Goal: Task Accomplishment & Management: Complete application form

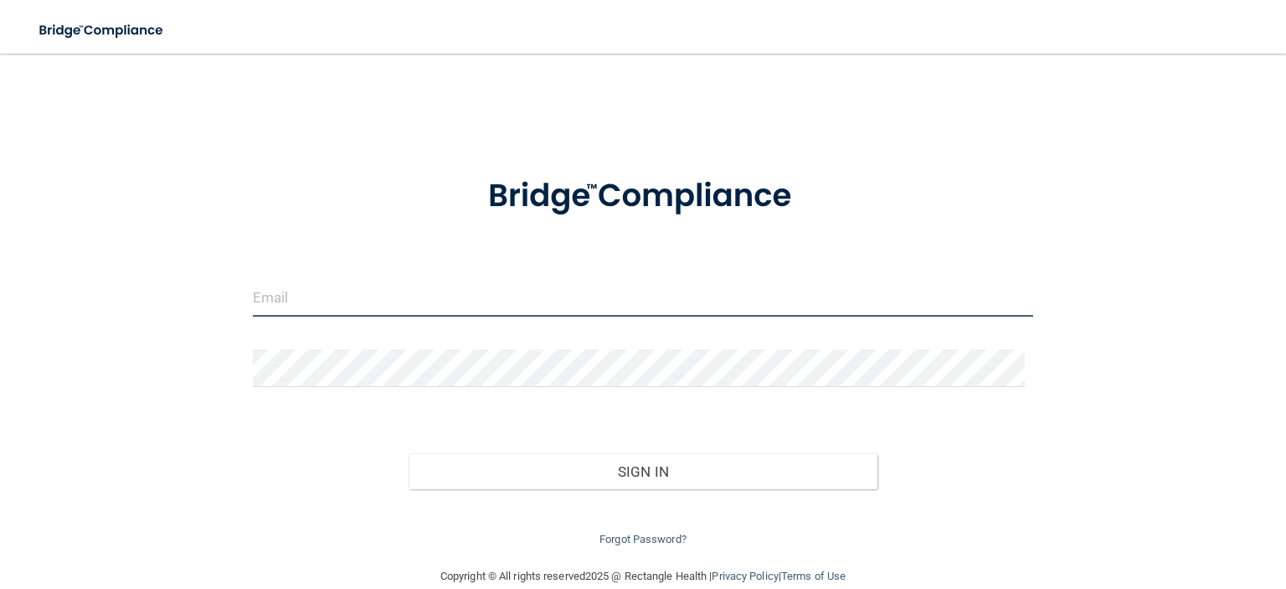
click at [345, 291] on input "email" at bounding box center [643, 298] width 780 height 38
type input "[PERSON_NAME][EMAIL_ADDRESS][DOMAIN_NAME]"
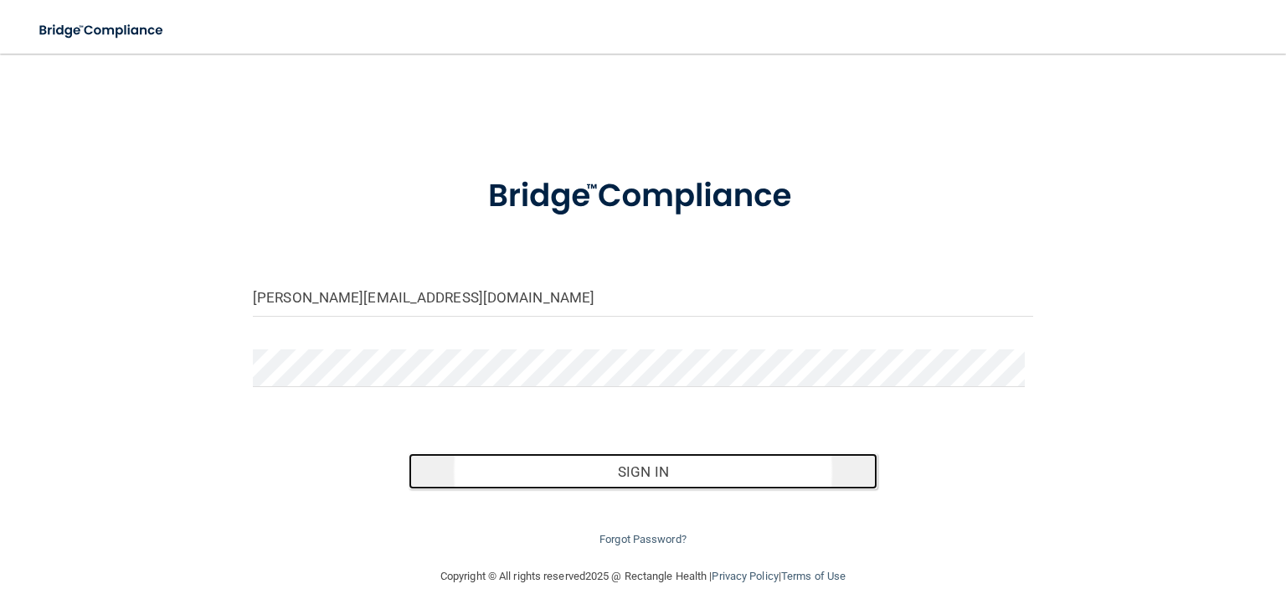
click at [563, 472] on button "Sign In" at bounding box center [643, 471] width 468 height 37
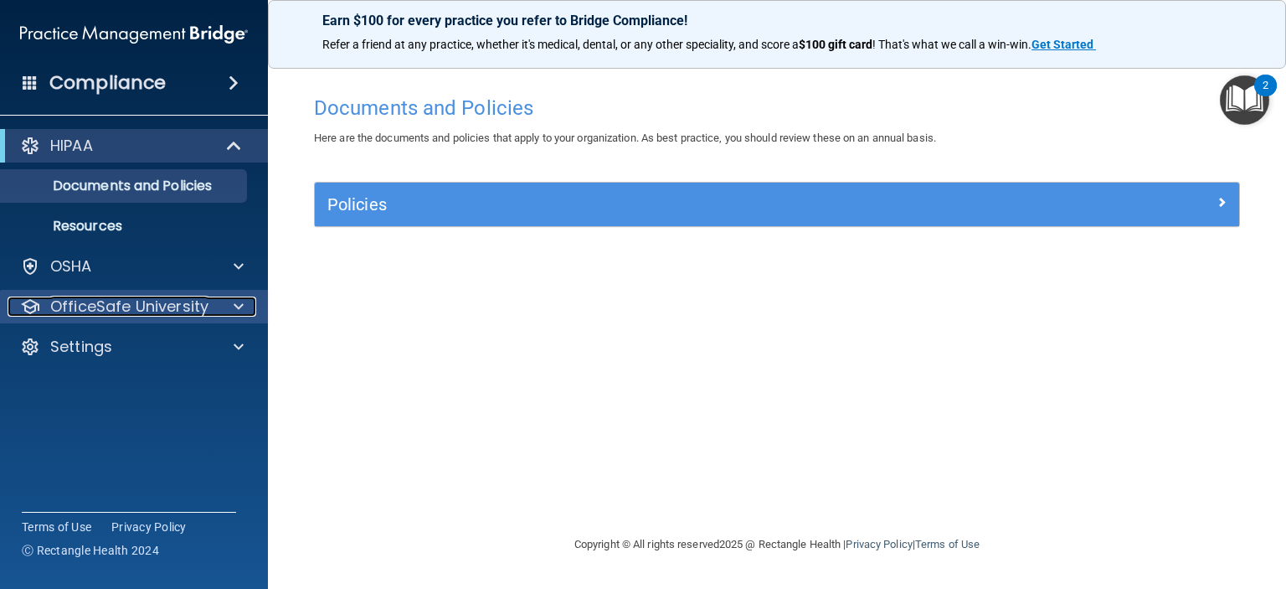
click at [195, 311] on p "OfficeSafe University" at bounding box center [129, 306] width 158 height 20
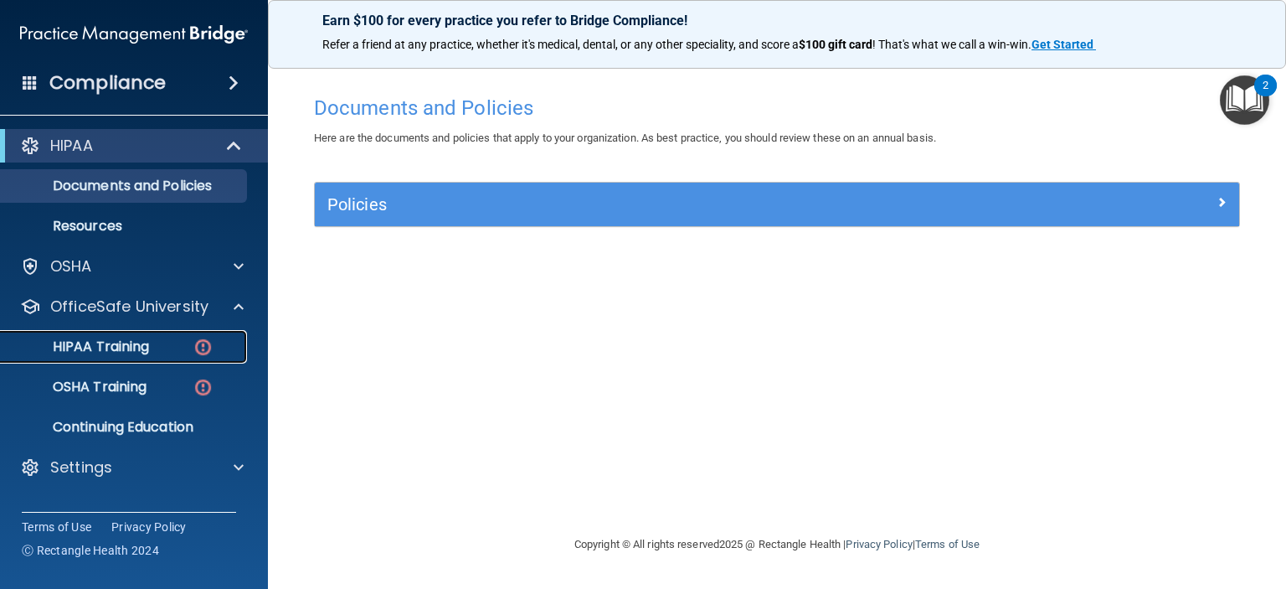
click at [127, 336] on link "HIPAA Training" at bounding box center [115, 346] width 264 height 33
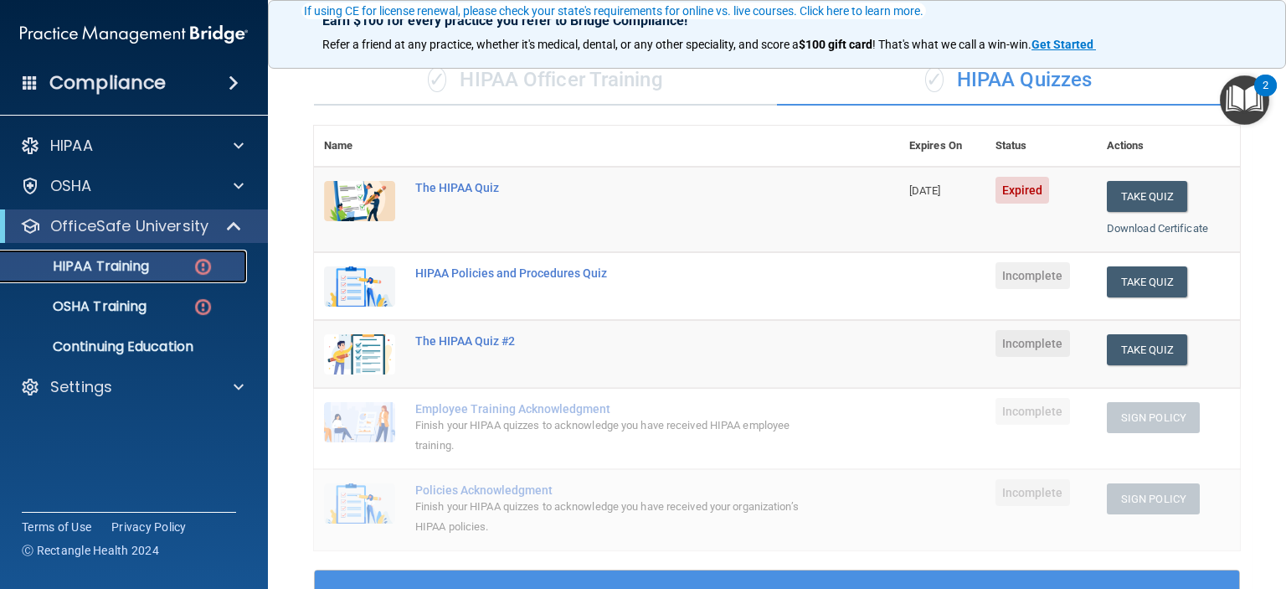
scroll to position [167, 0]
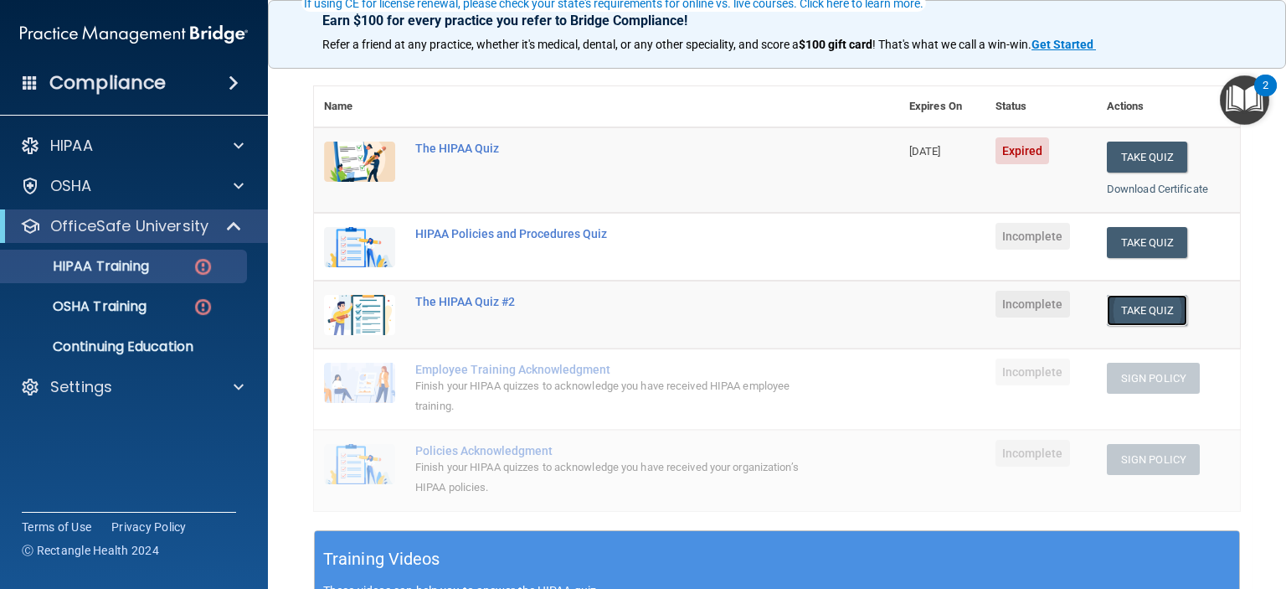
click at [1141, 304] on button "Take Quiz" at bounding box center [1147, 310] width 80 height 31
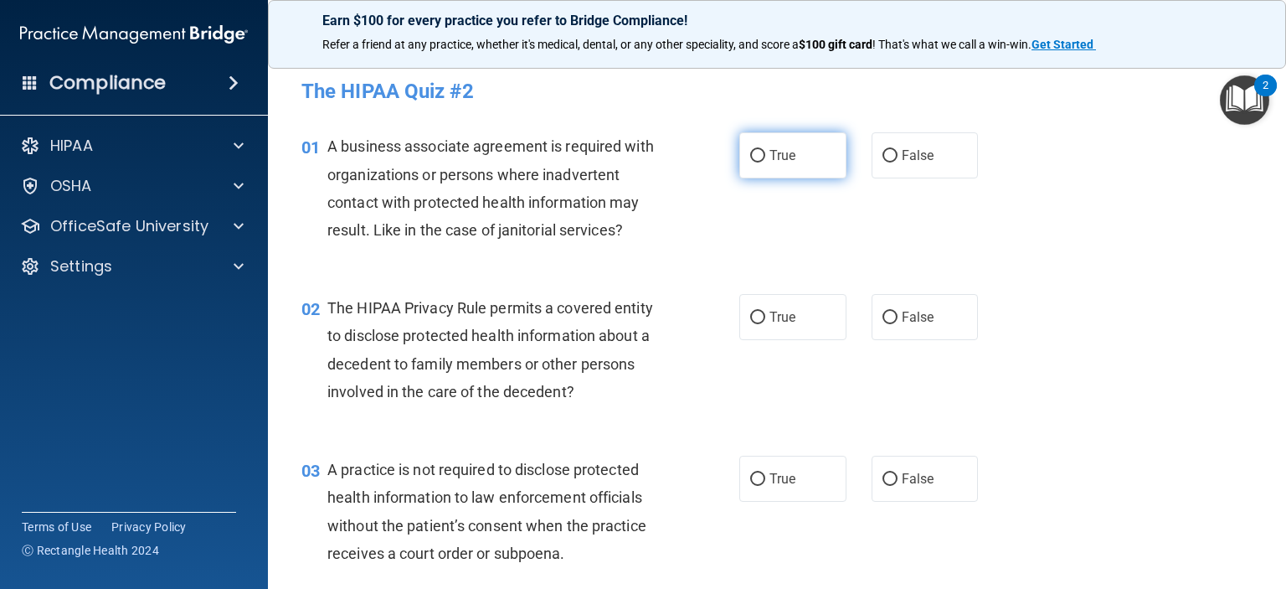
click at [750, 157] on input "True" at bounding box center [757, 156] width 15 height 13
radio input "true"
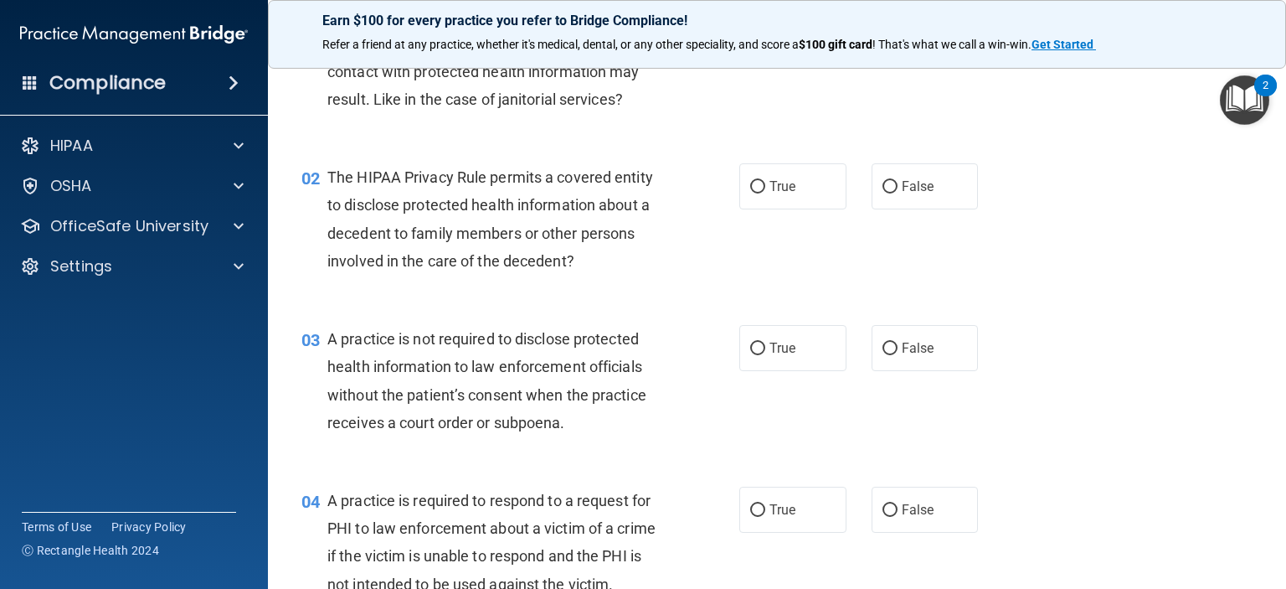
scroll to position [167, 0]
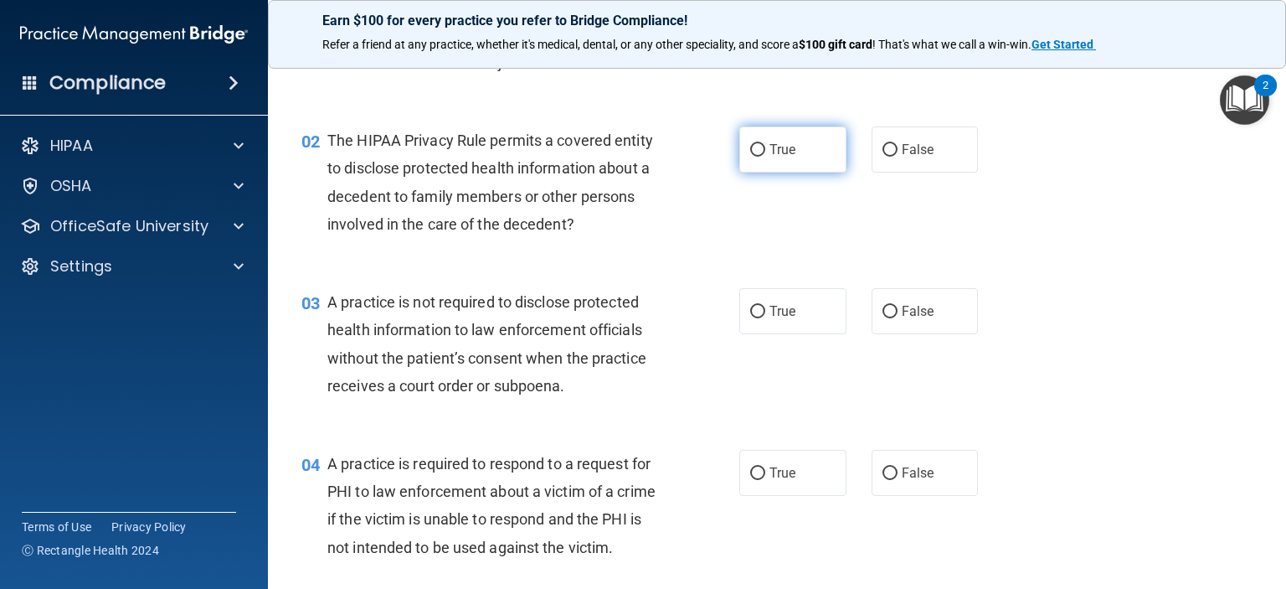
click at [755, 149] on input "True" at bounding box center [757, 150] width 15 height 13
radio input "true"
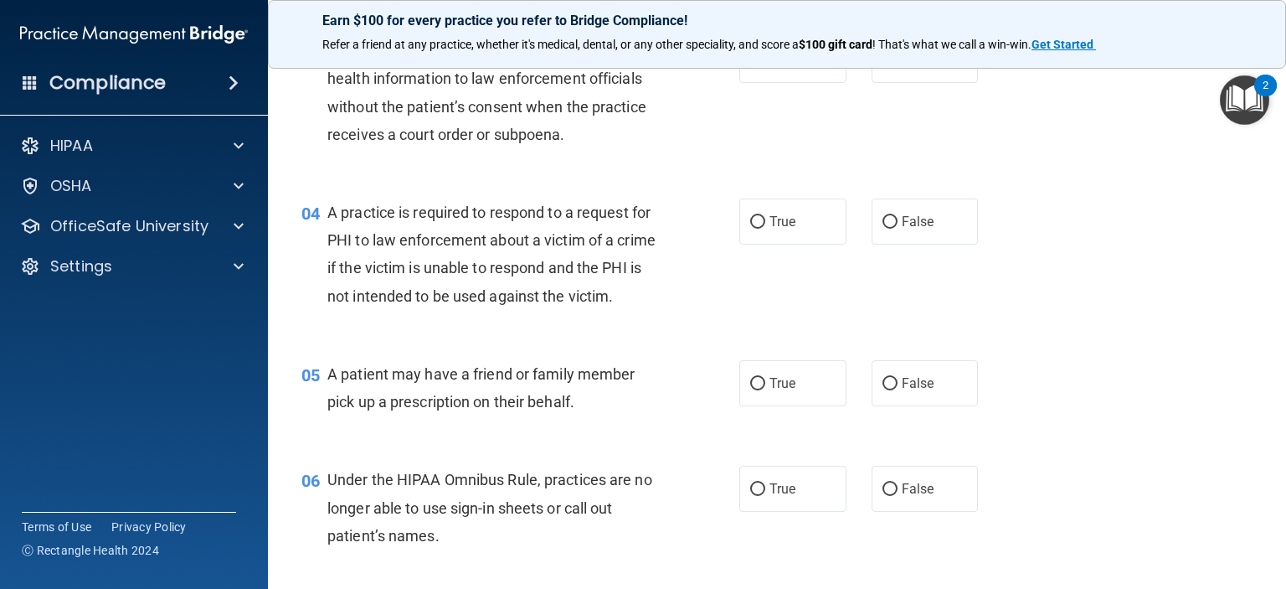
scroll to position [335, 0]
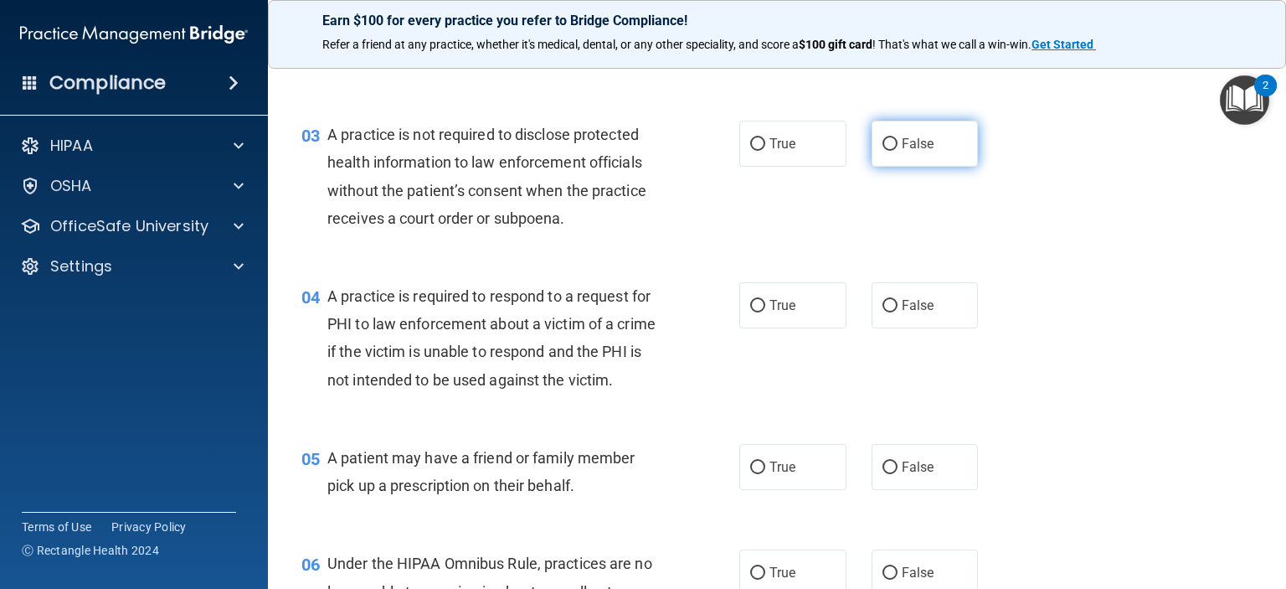
click at [884, 140] on input "False" at bounding box center [890, 144] width 15 height 13
radio input "true"
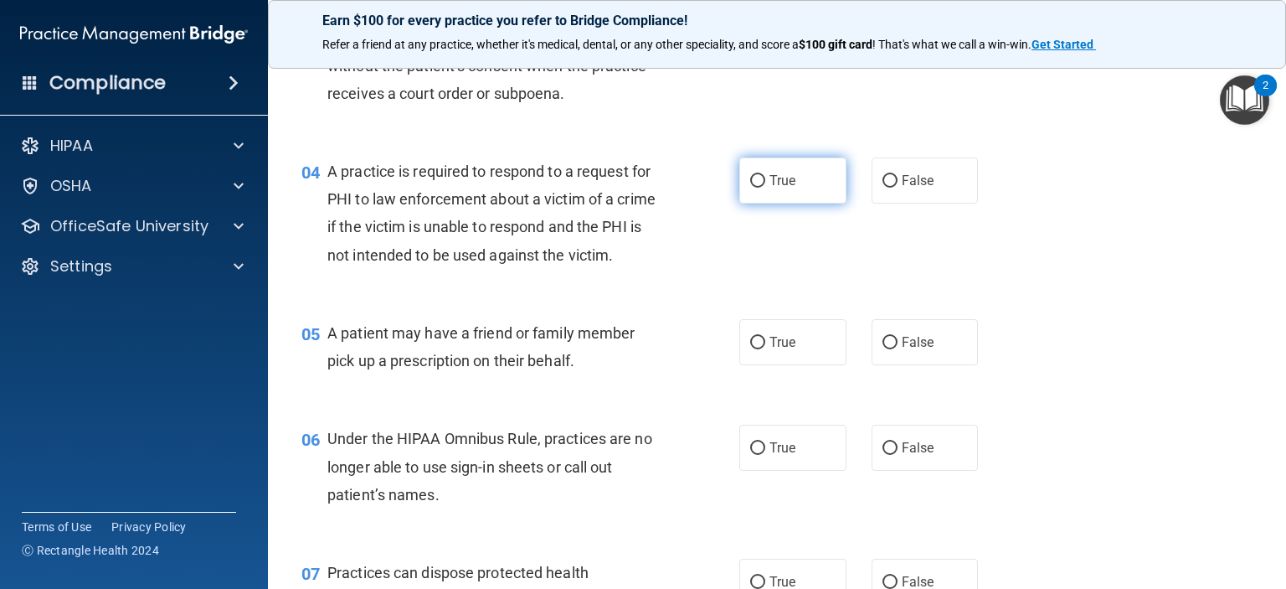
scroll to position [502, 0]
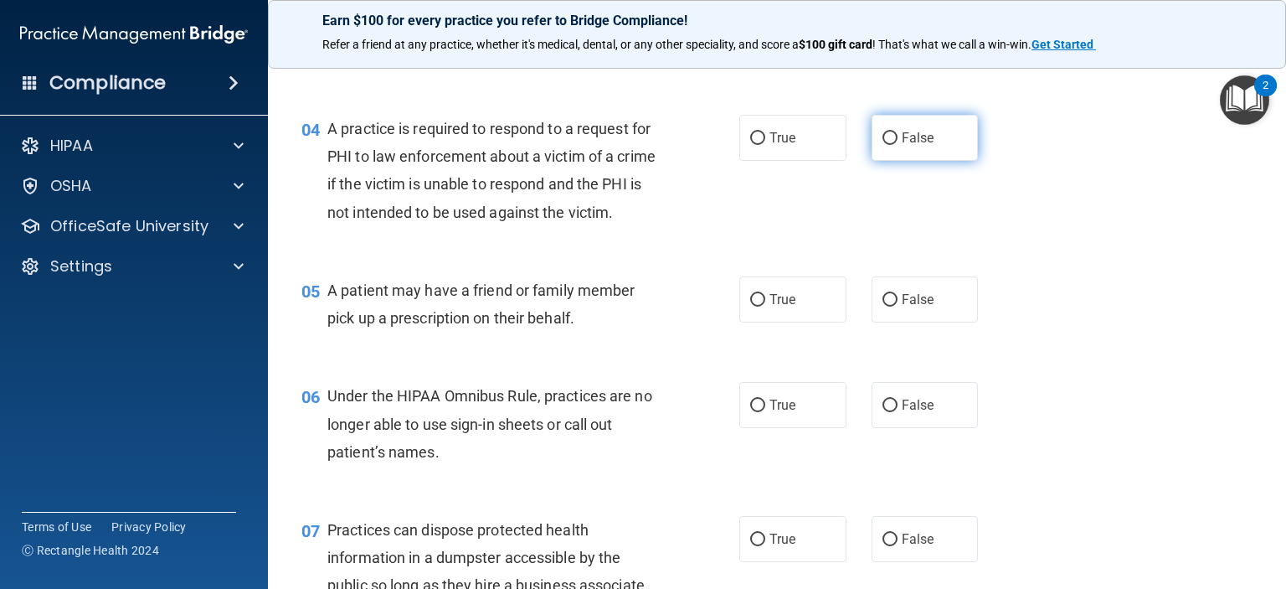
click at [883, 140] on input "False" at bounding box center [890, 138] width 15 height 13
radio input "true"
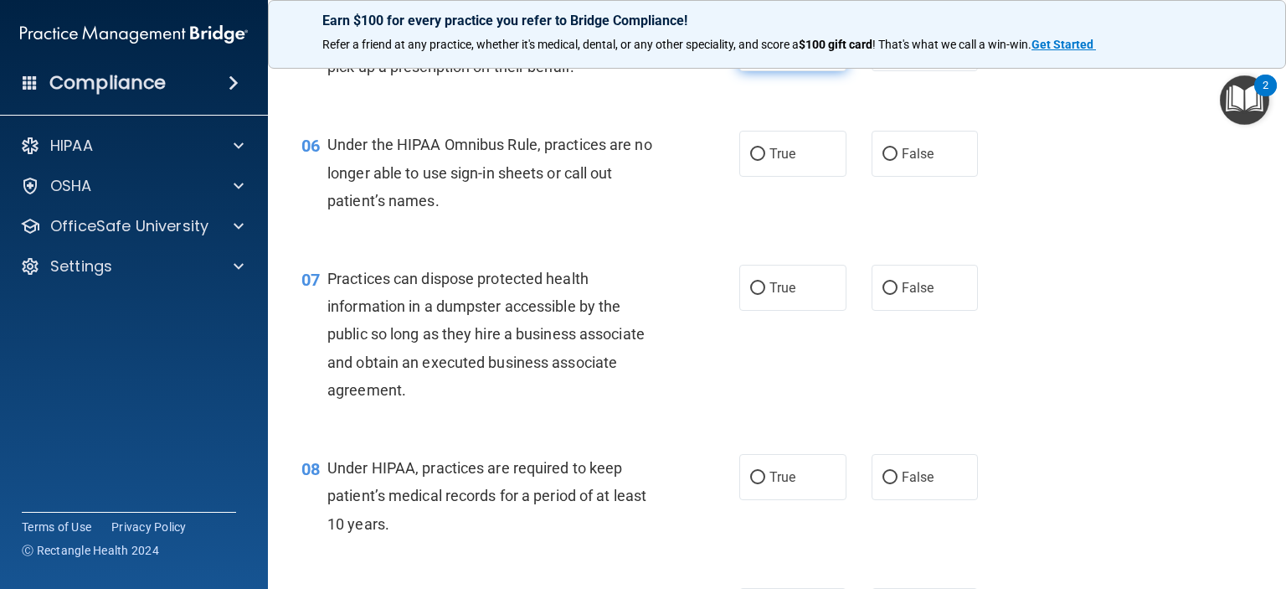
scroll to position [670, 0]
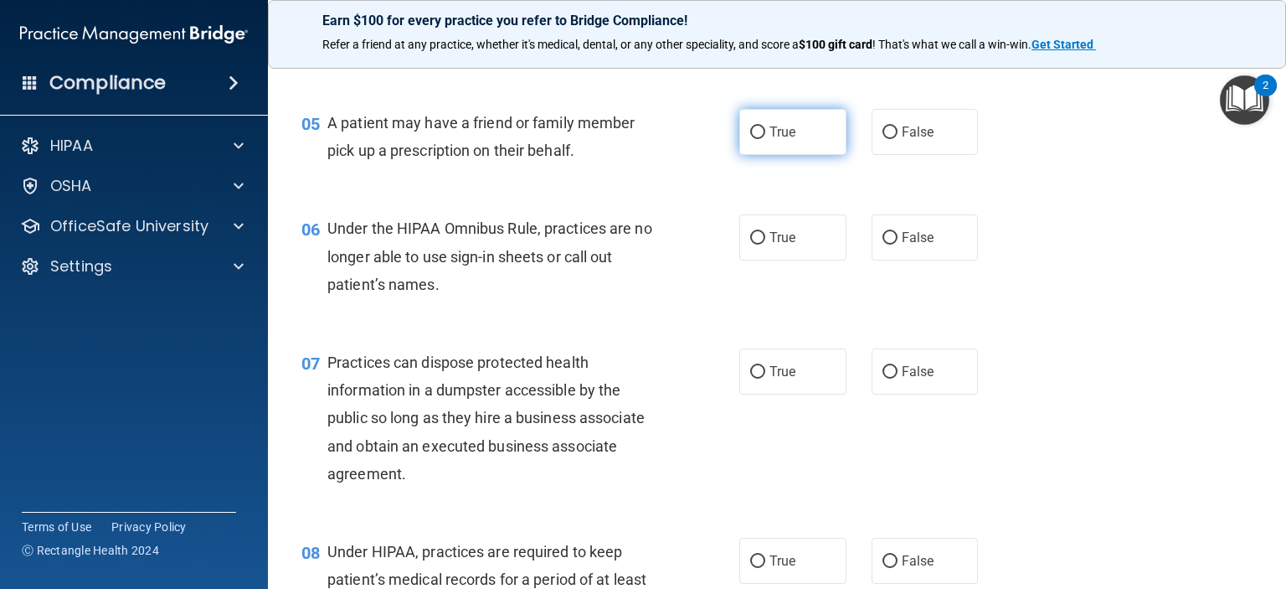
click at [753, 139] on input "True" at bounding box center [757, 132] width 15 height 13
radio input "true"
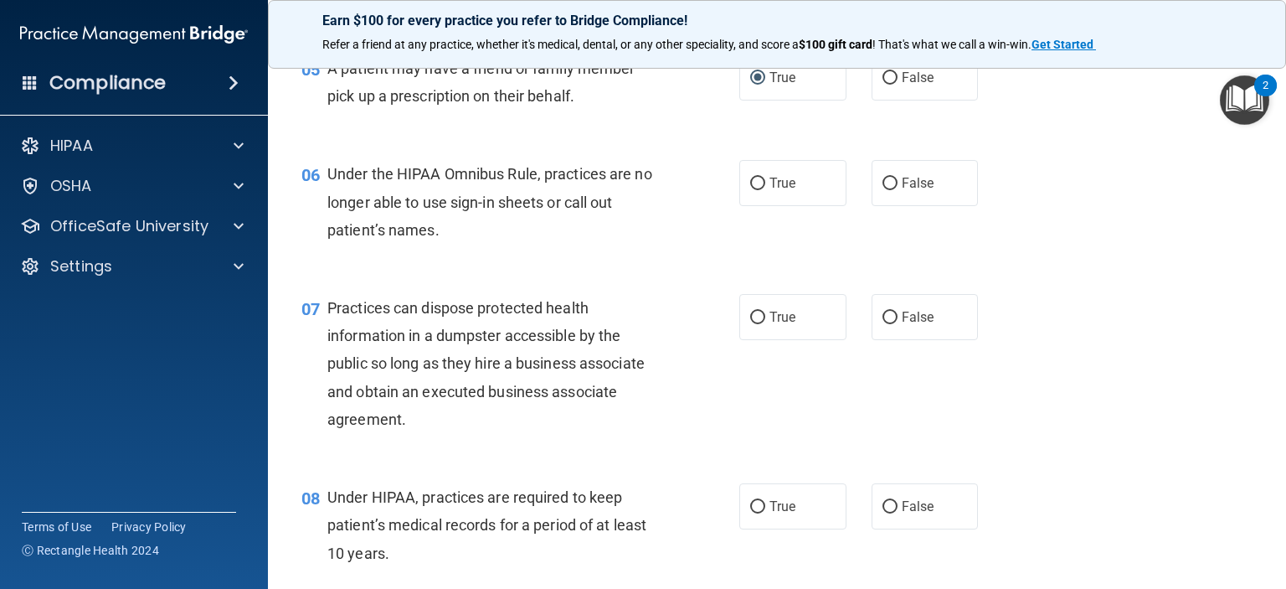
scroll to position [754, 0]
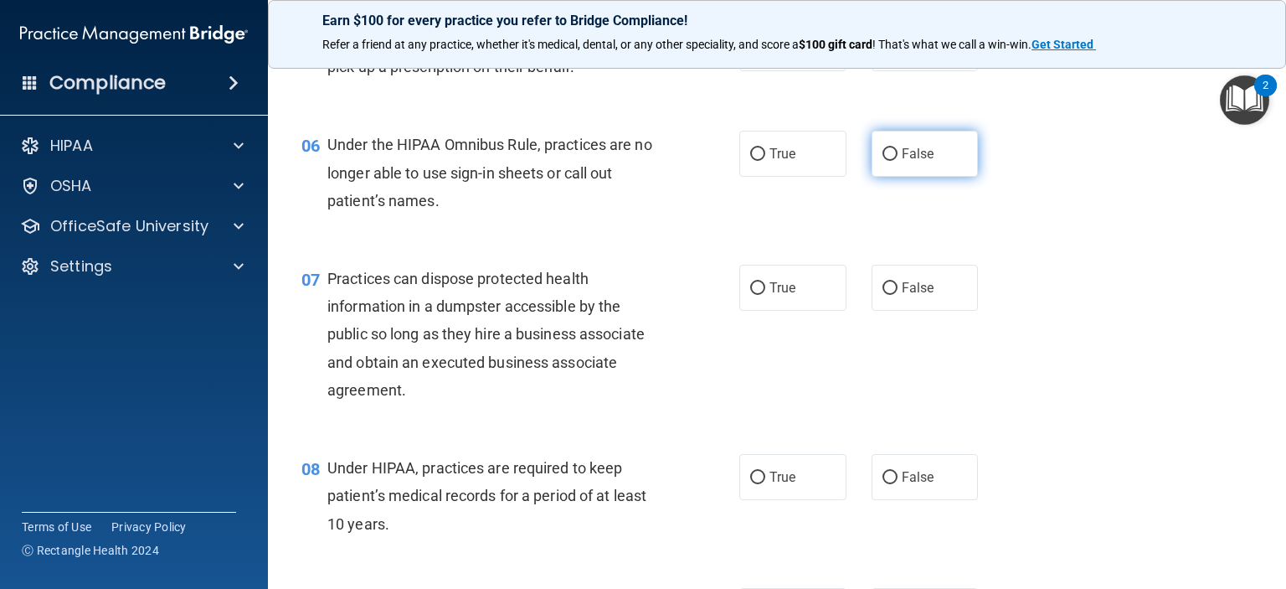
click at [883, 161] on input "False" at bounding box center [890, 154] width 15 height 13
radio input "true"
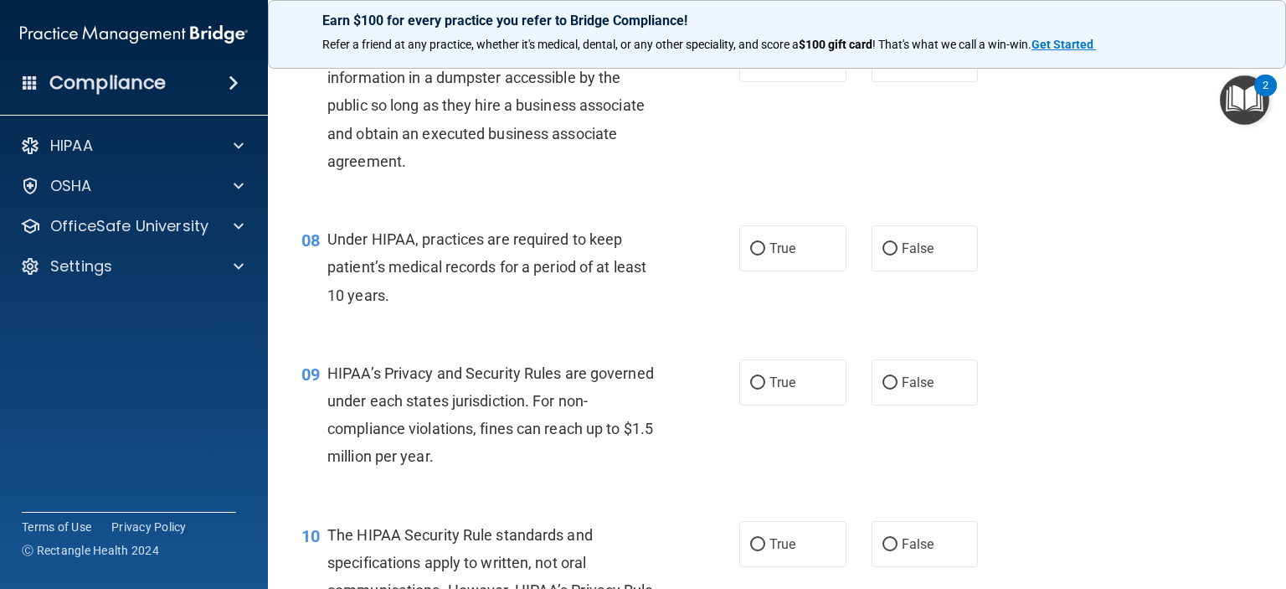
scroll to position [921, 0]
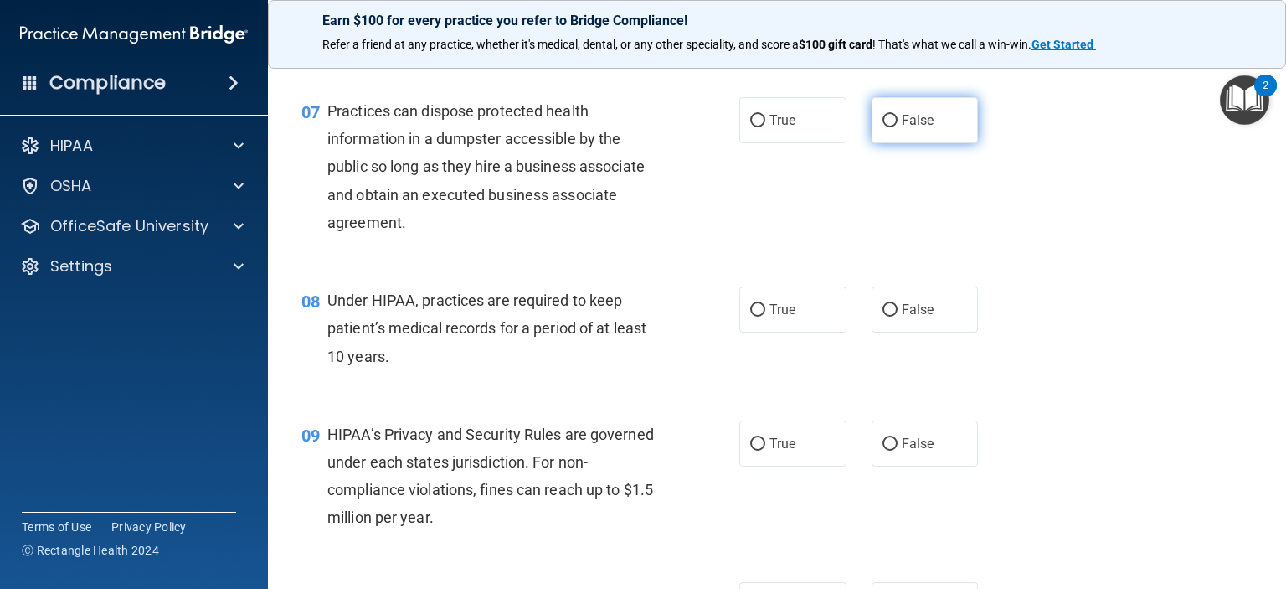
click at [887, 127] on input "False" at bounding box center [890, 121] width 15 height 13
radio input "true"
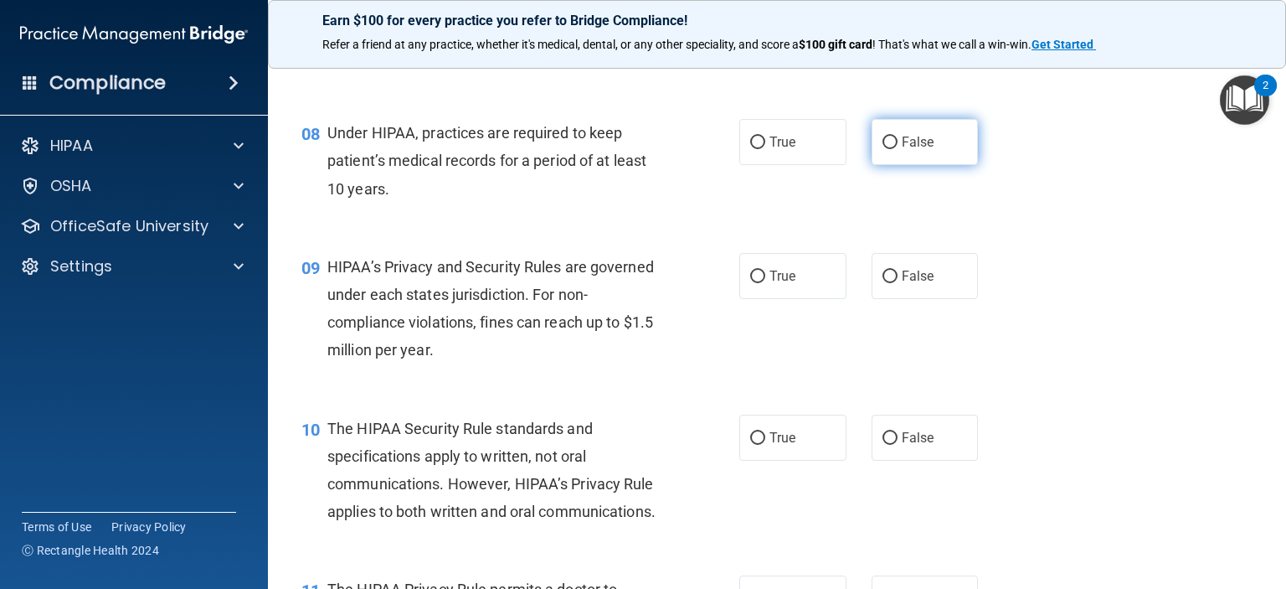
click at [883, 149] on input "False" at bounding box center [890, 142] width 15 height 13
radio input "true"
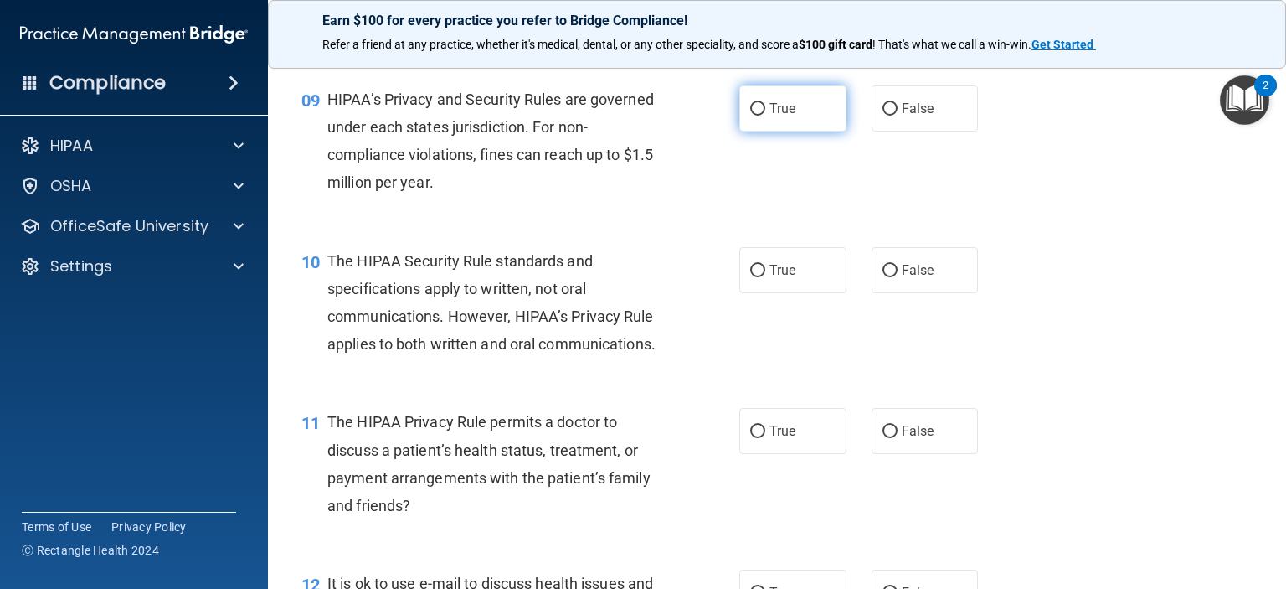
click at [750, 116] on input "True" at bounding box center [757, 109] width 15 height 13
radio input "true"
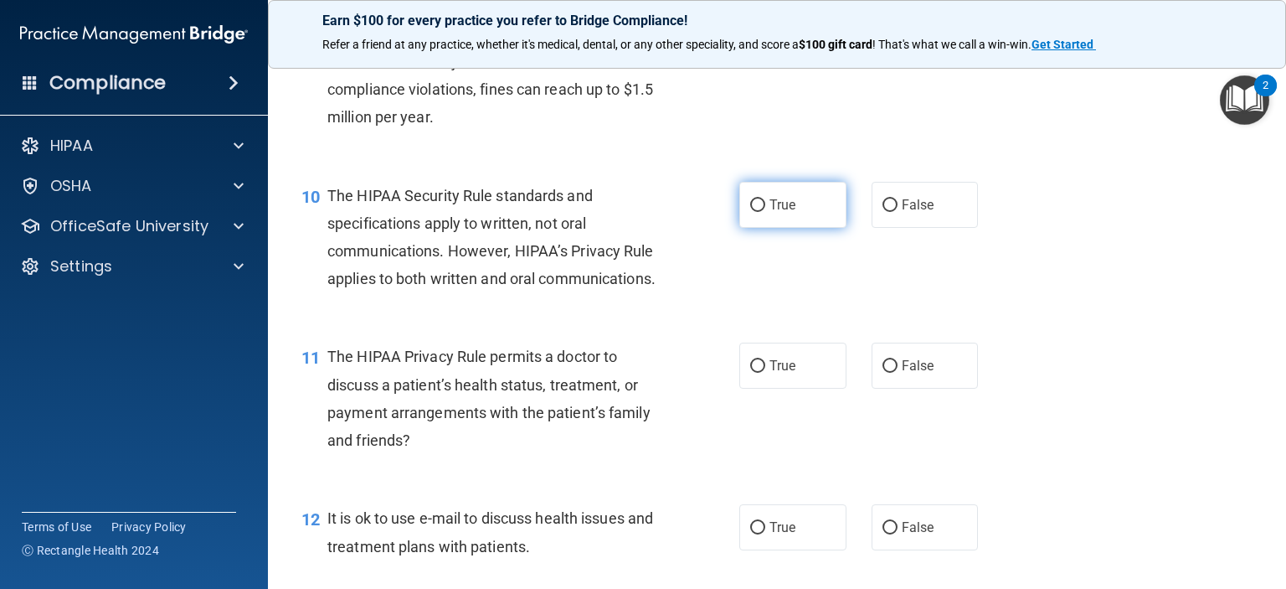
scroll to position [1423, 0]
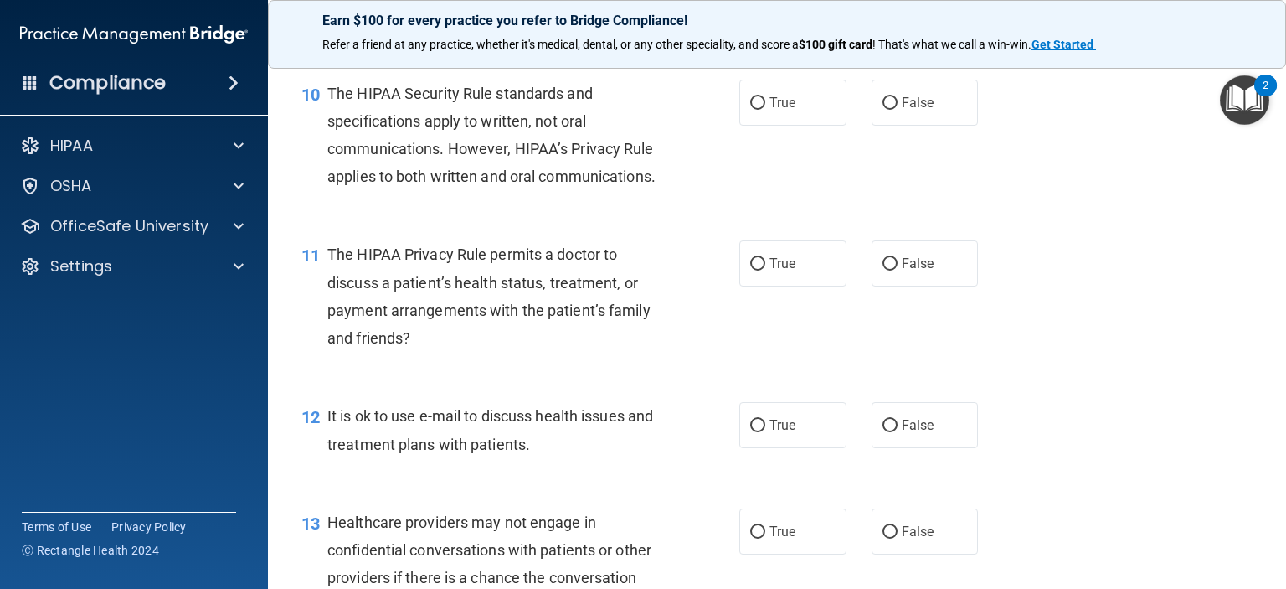
drag, startPoint x: 749, startPoint y: 126, endPoint x: 735, endPoint y: 181, distance: 56.1
click at [750, 110] on input "True" at bounding box center [757, 103] width 15 height 13
radio input "true"
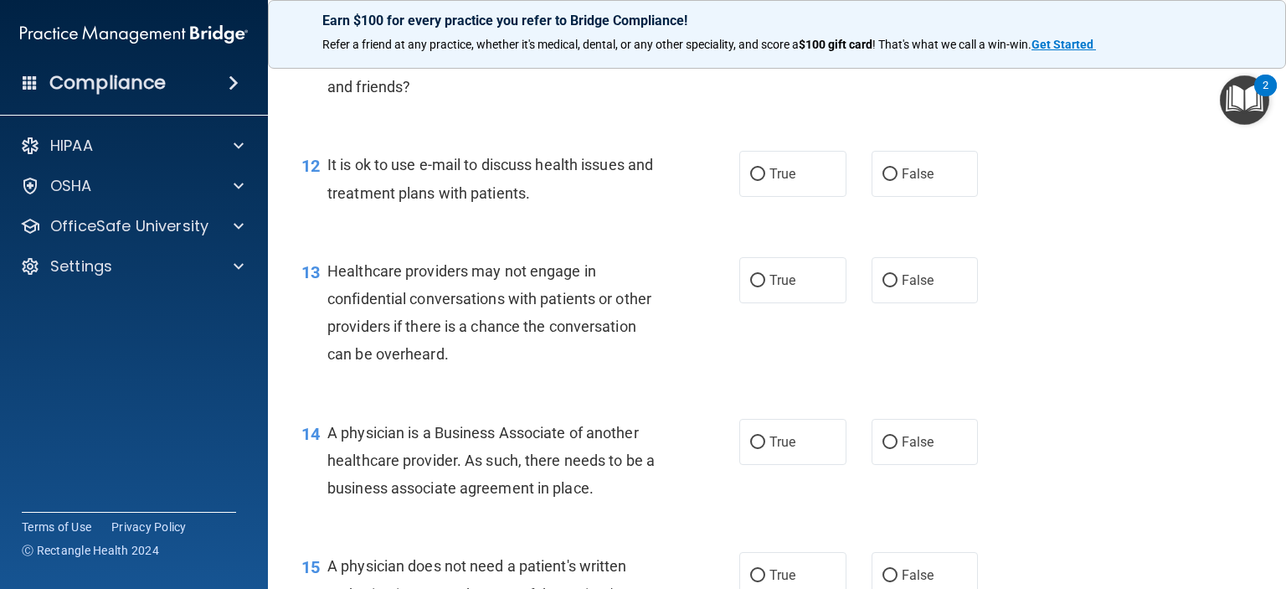
scroll to position [1591, 0]
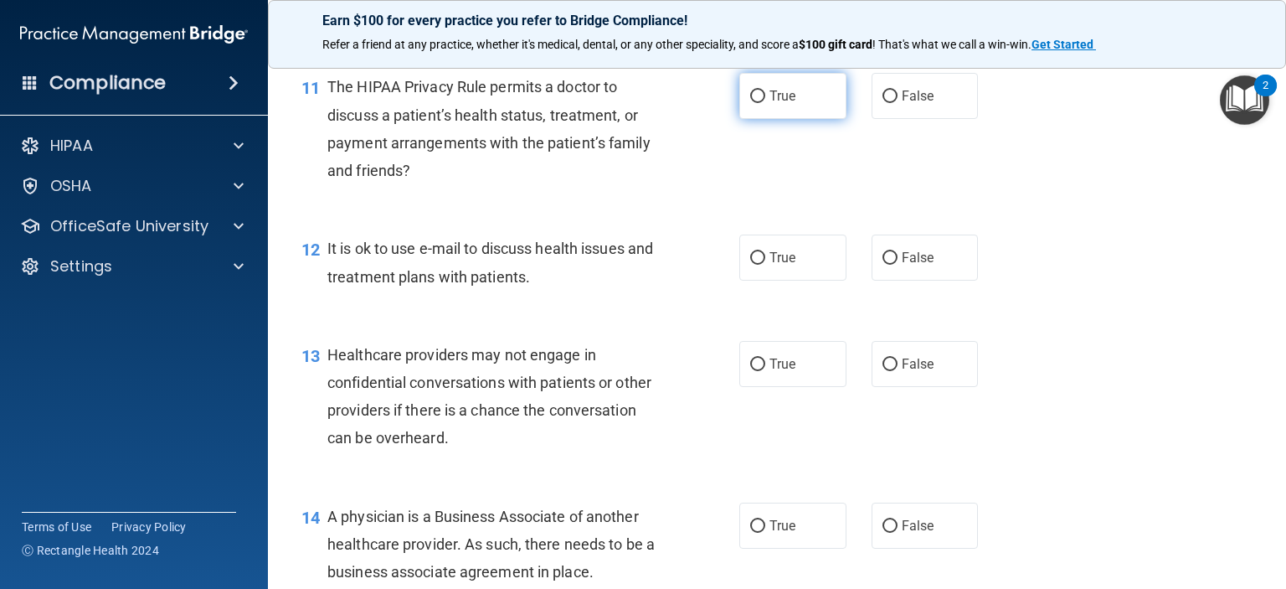
click at [750, 103] on input "True" at bounding box center [757, 96] width 15 height 13
radio input "true"
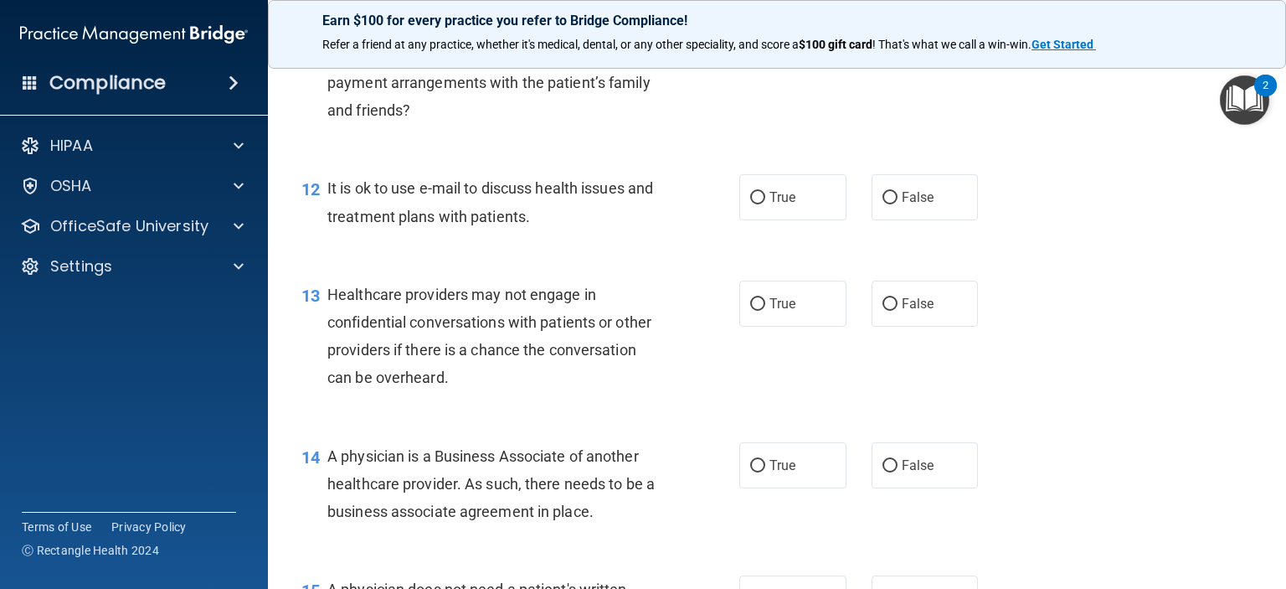
scroll to position [1758, 0]
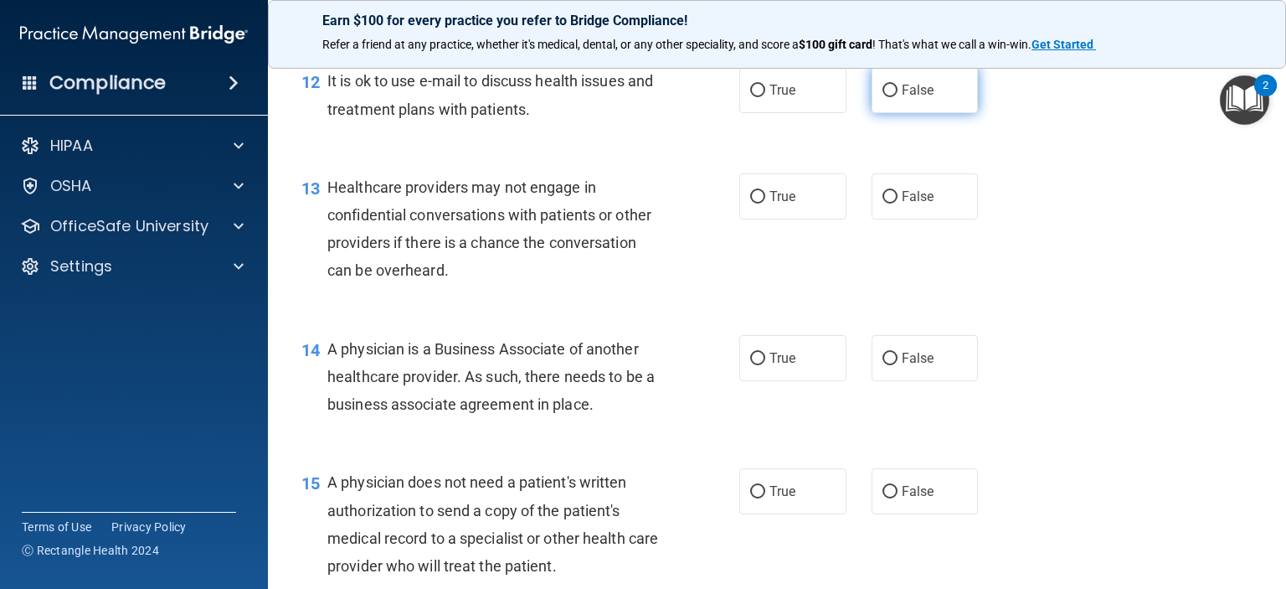
click at [886, 97] on input "False" at bounding box center [890, 91] width 15 height 13
radio input "true"
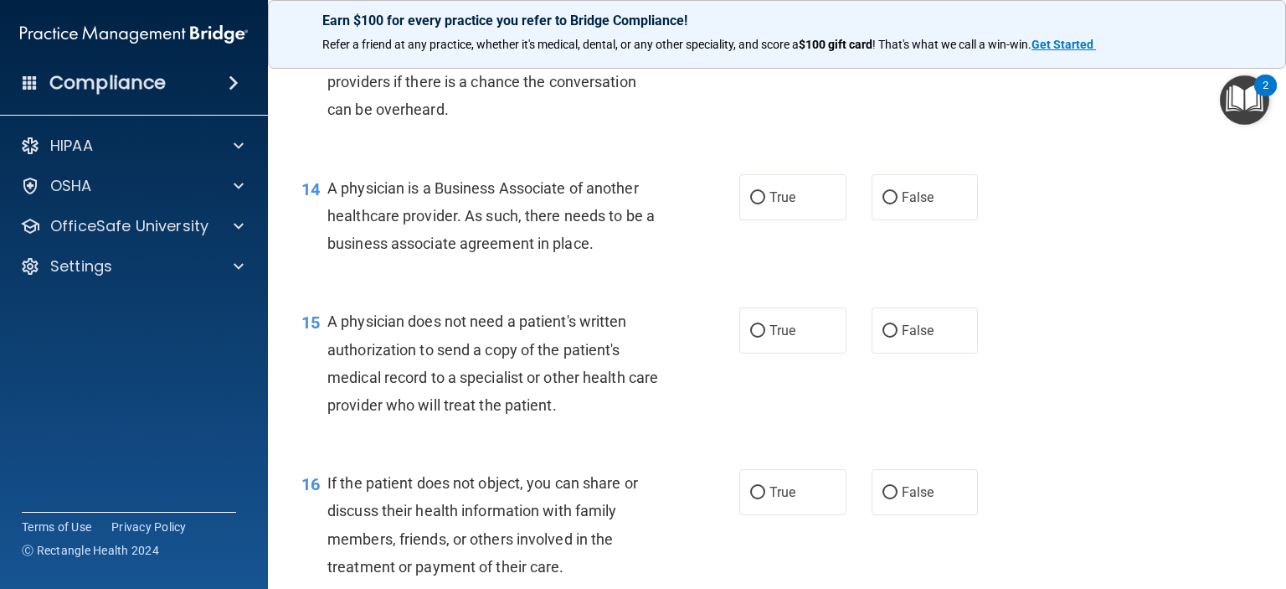
scroll to position [1926, 0]
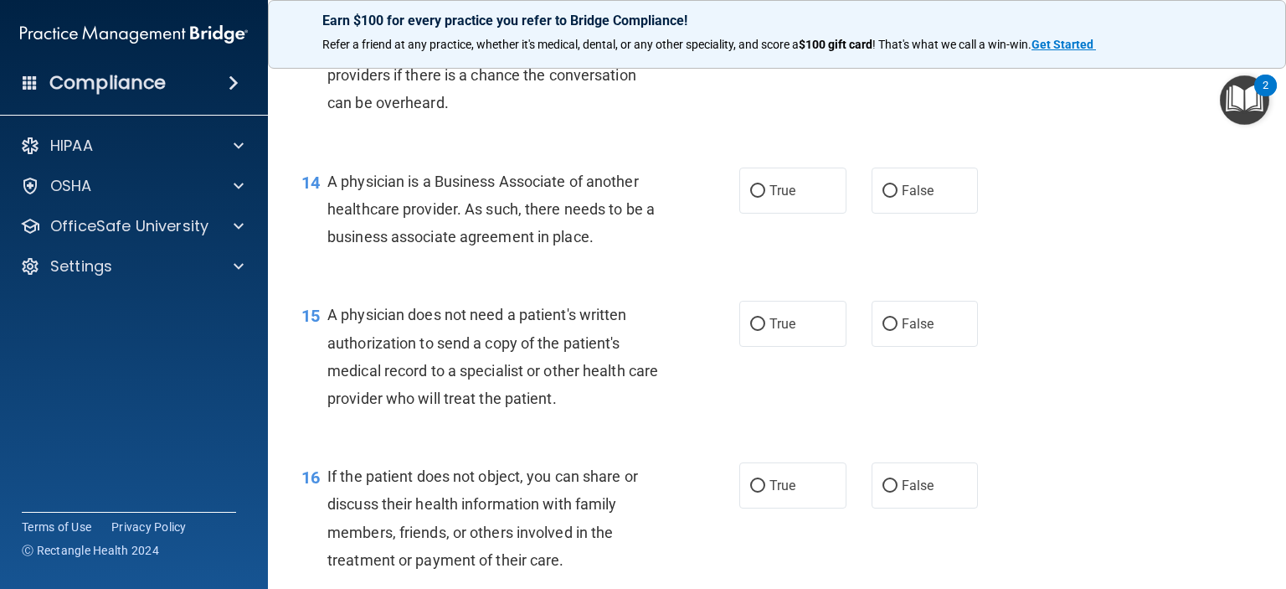
click at [755, 36] on input "True" at bounding box center [757, 29] width 15 height 13
radio input "true"
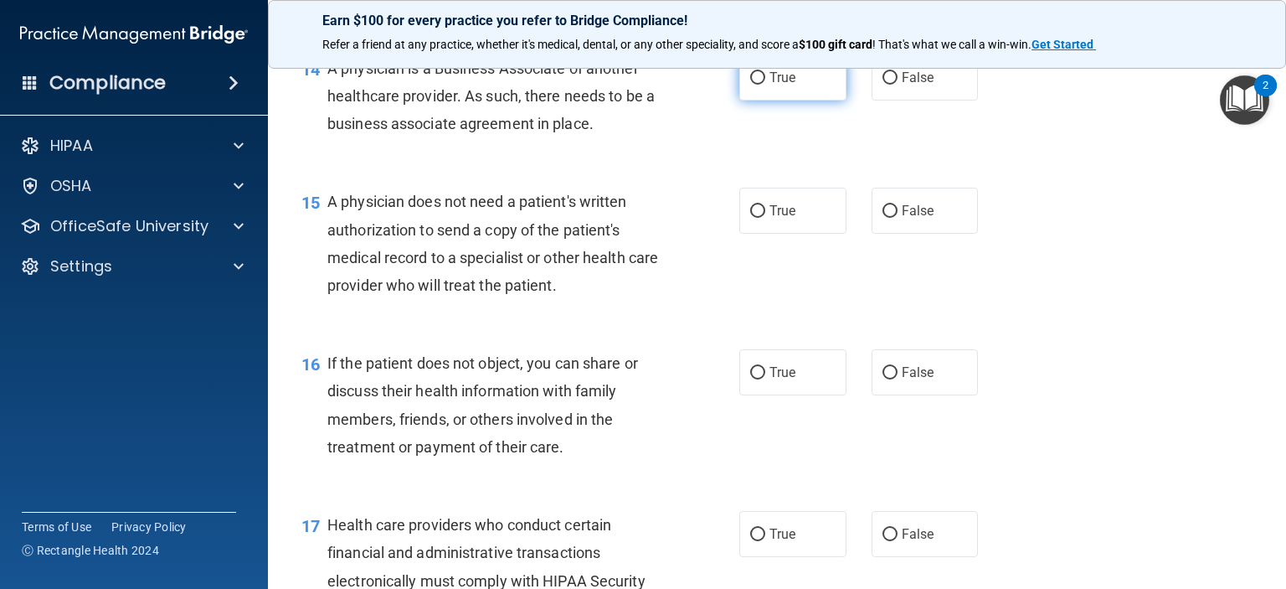
scroll to position [2010, 0]
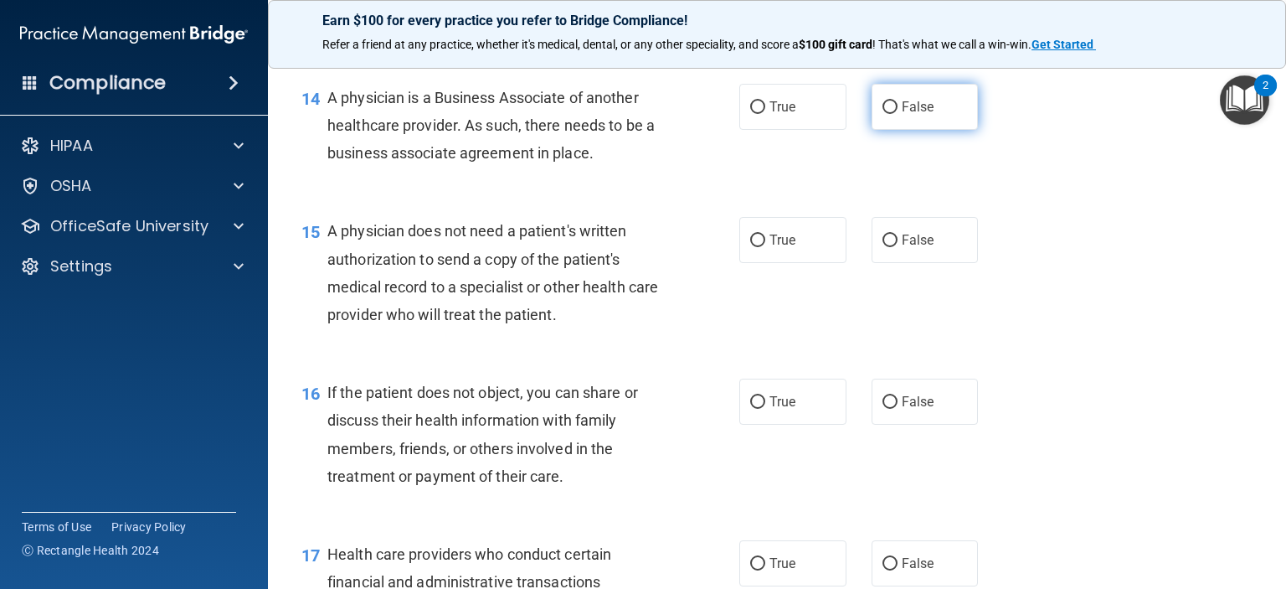
click at [883, 114] on input "False" at bounding box center [890, 107] width 15 height 13
radio input "true"
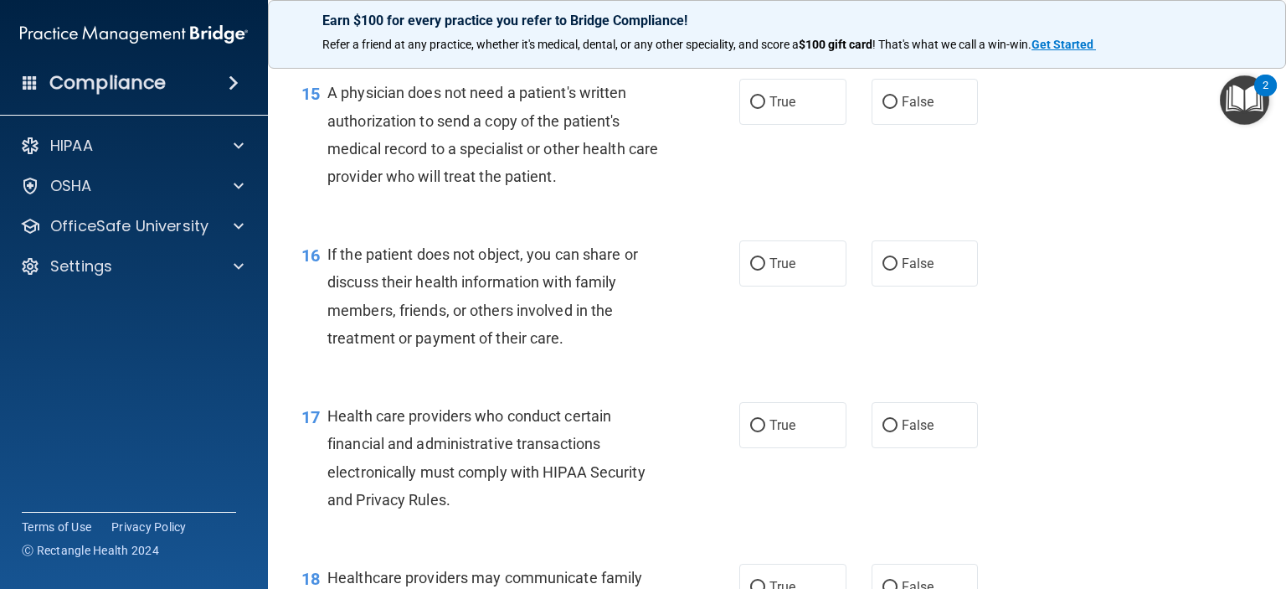
scroll to position [2177, 0]
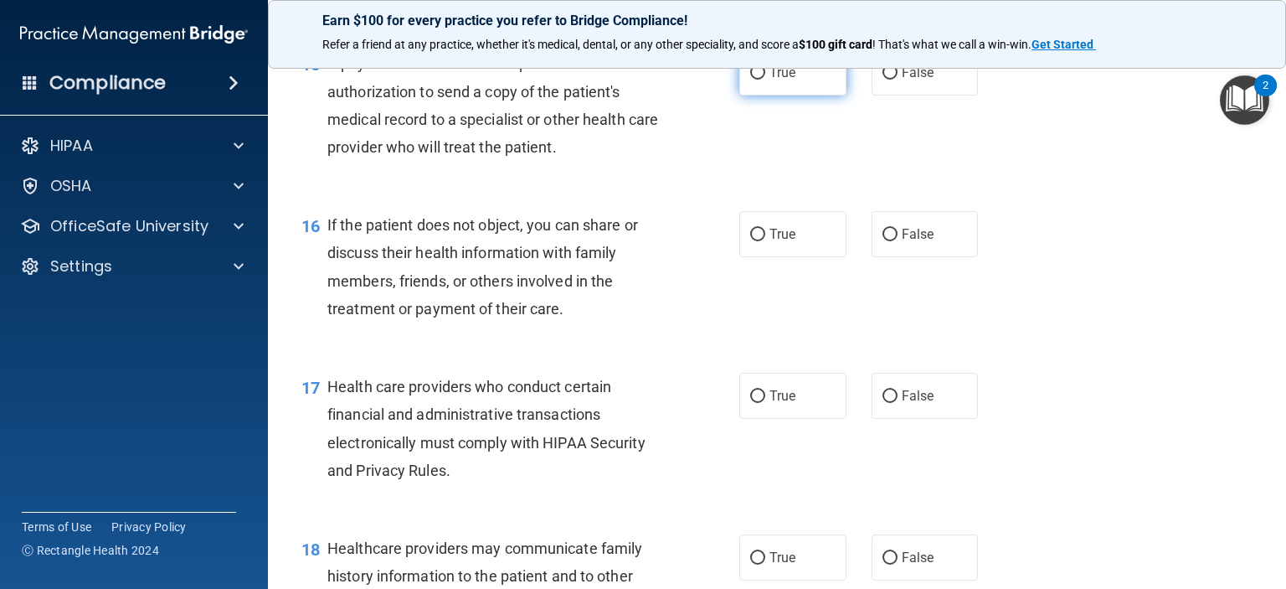
click at [750, 80] on input "True" at bounding box center [757, 73] width 15 height 13
radio input "true"
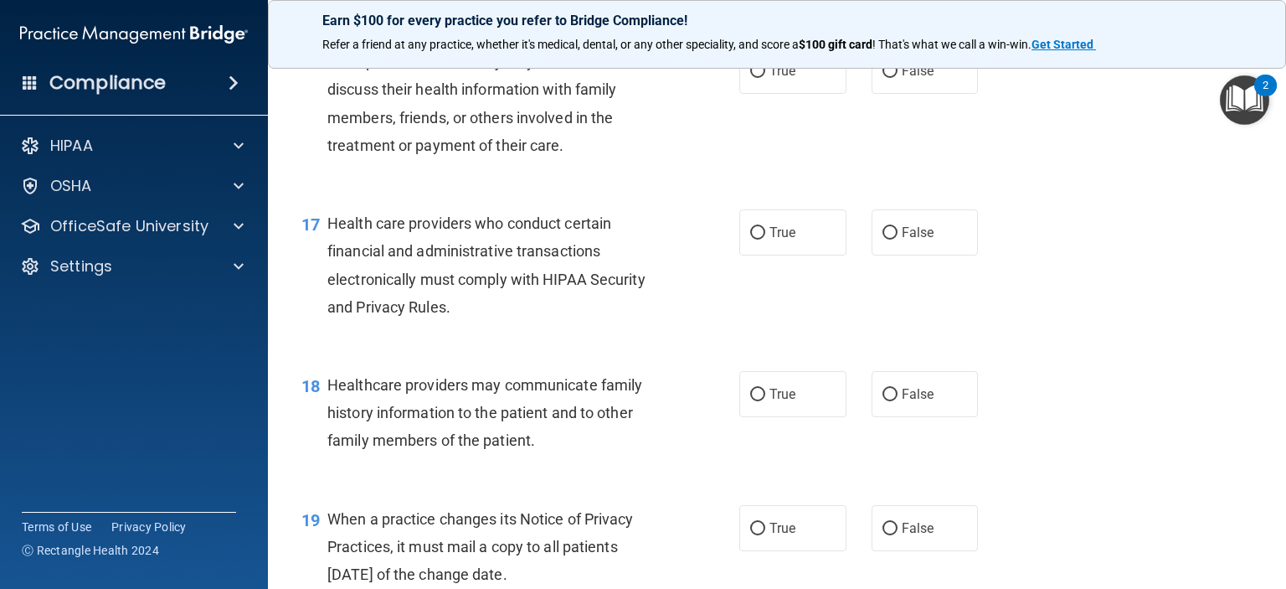
scroll to position [2344, 0]
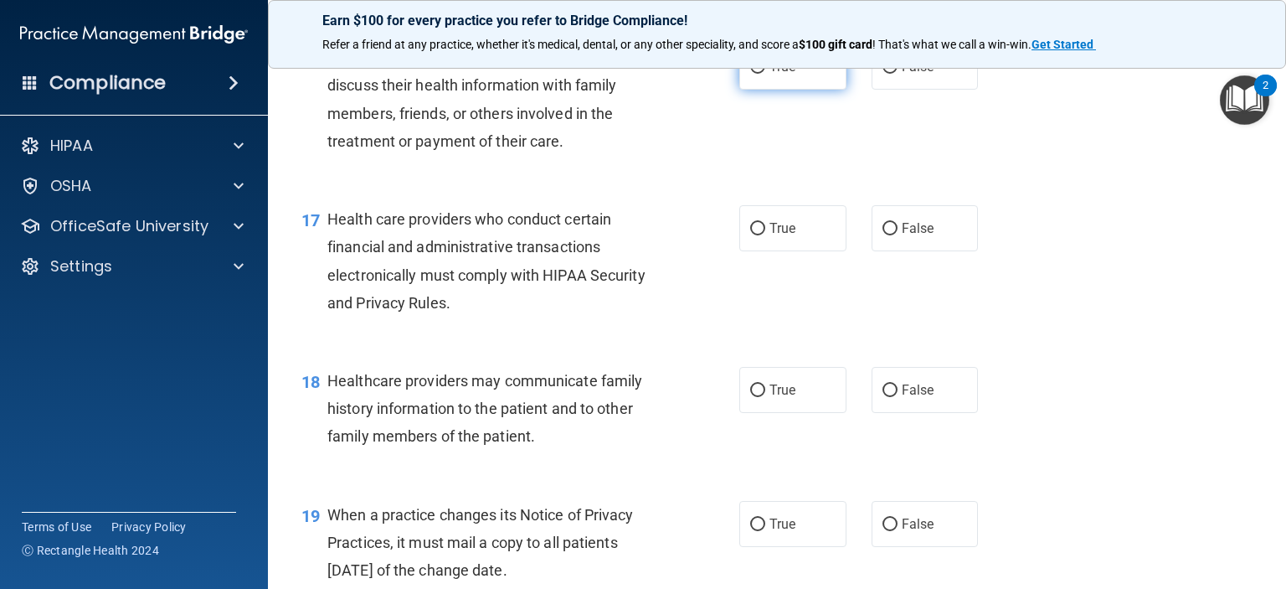
click at [750, 74] on input "True" at bounding box center [757, 67] width 15 height 13
radio input "true"
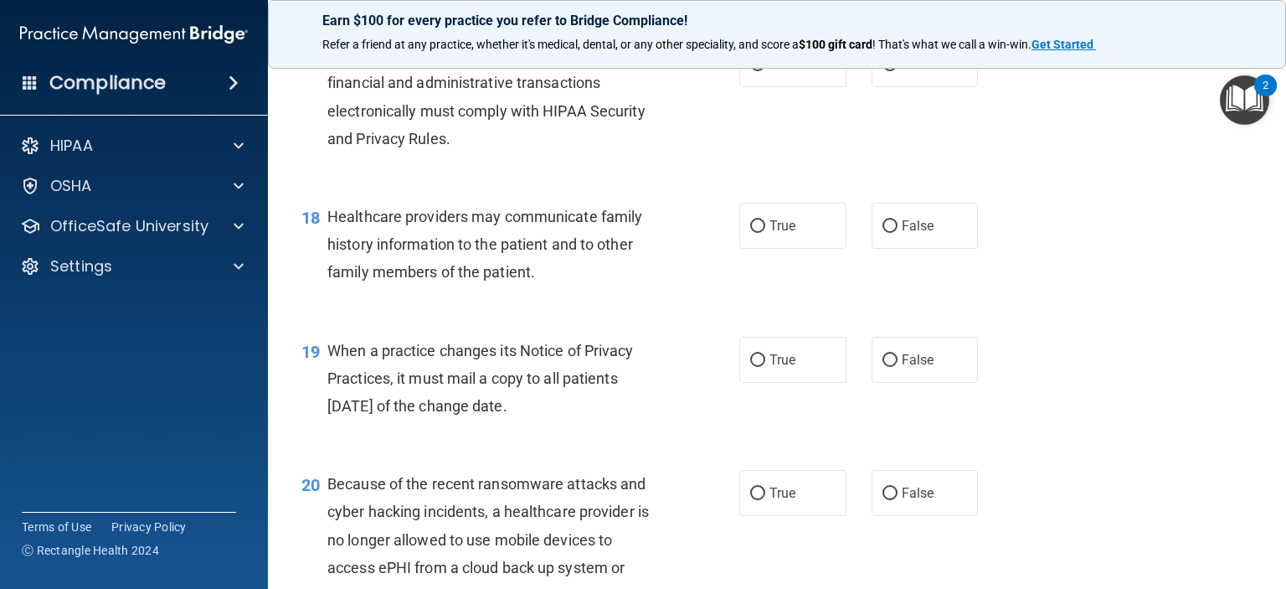
scroll to position [2512, 0]
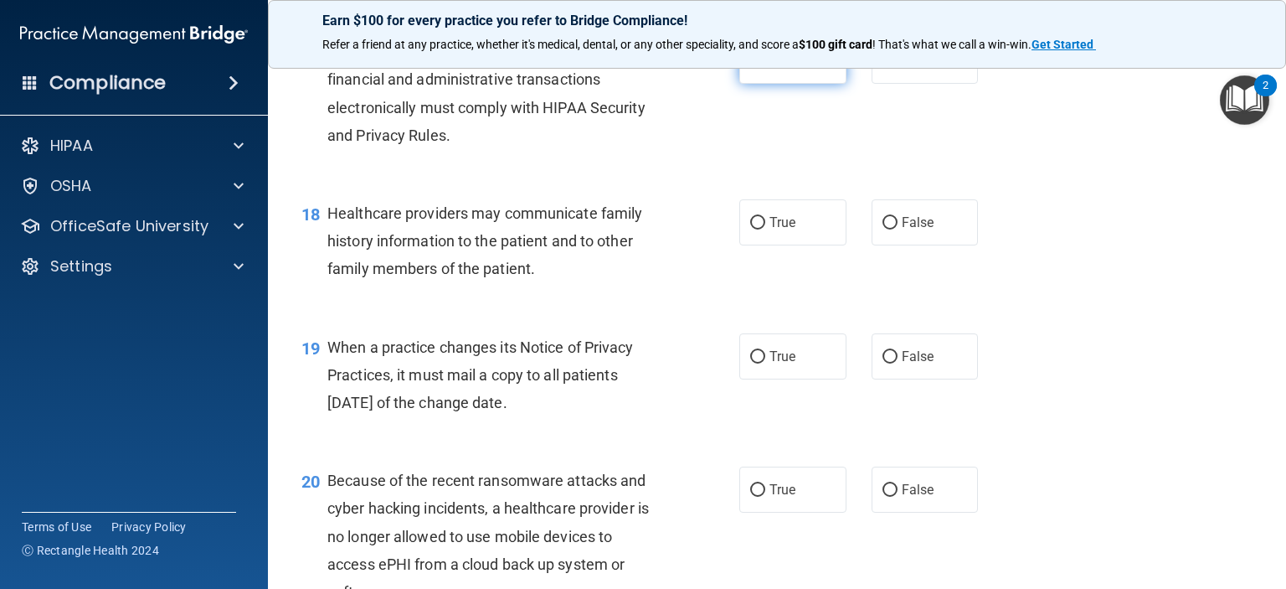
click at [751, 68] on input "True" at bounding box center [757, 61] width 15 height 13
radio input "true"
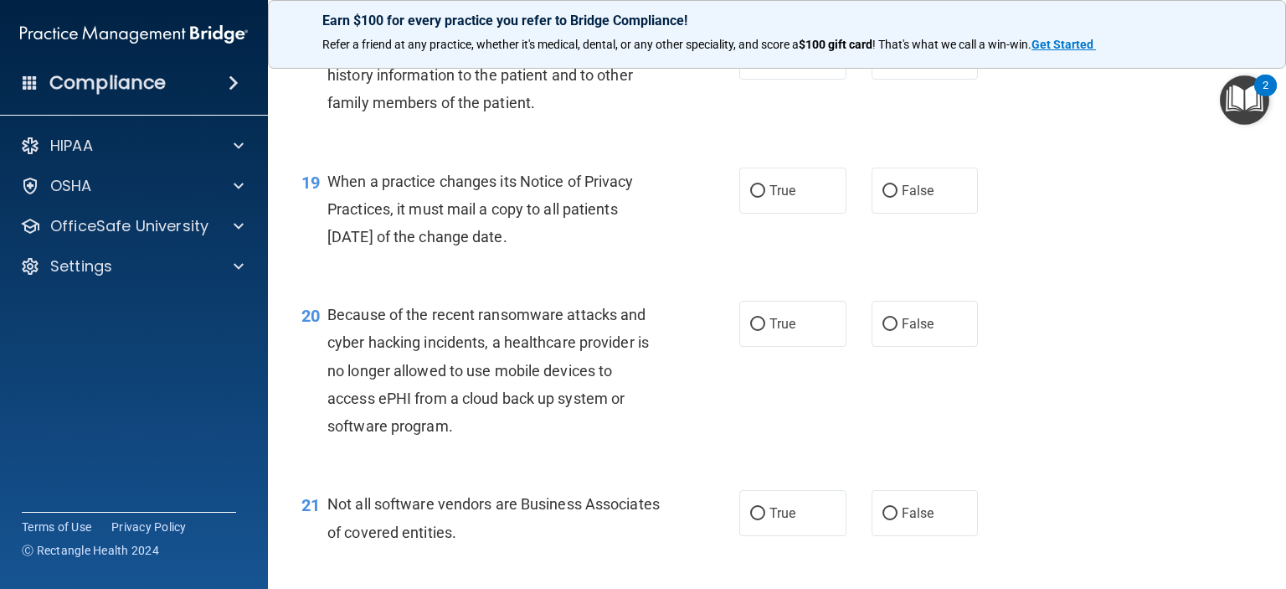
scroll to position [2679, 0]
click at [757, 62] on input "True" at bounding box center [757, 55] width 15 height 13
radio input "true"
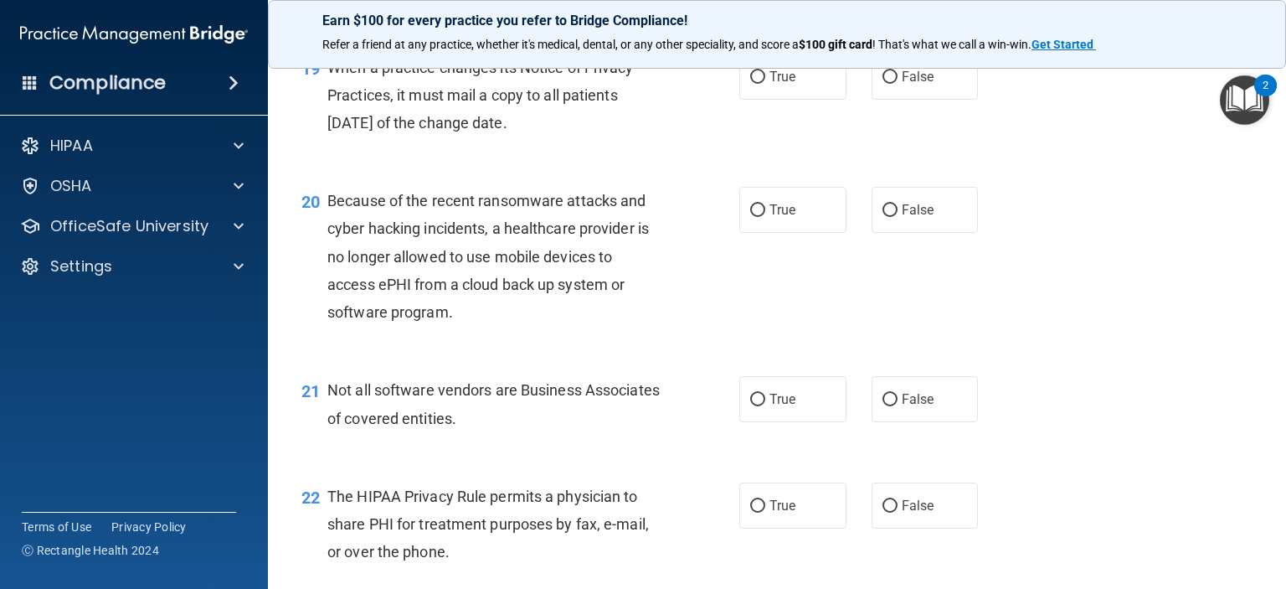
scroll to position [2763, 0]
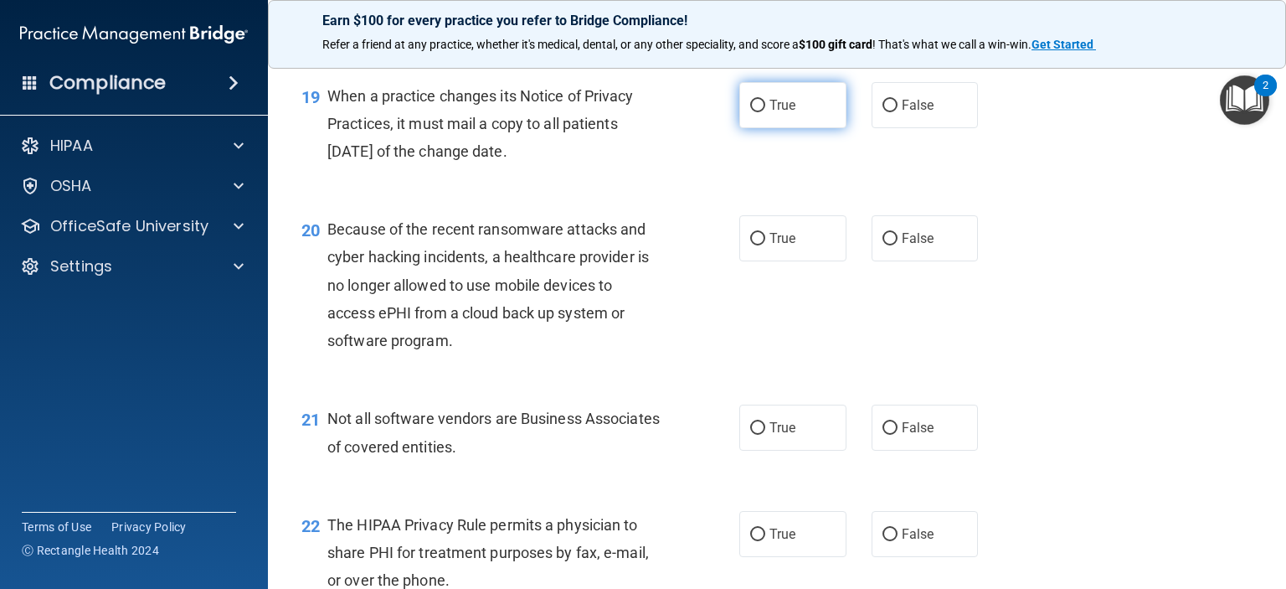
click at [755, 112] on input "True" at bounding box center [757, 106] width 15 height 13
radio input "true"
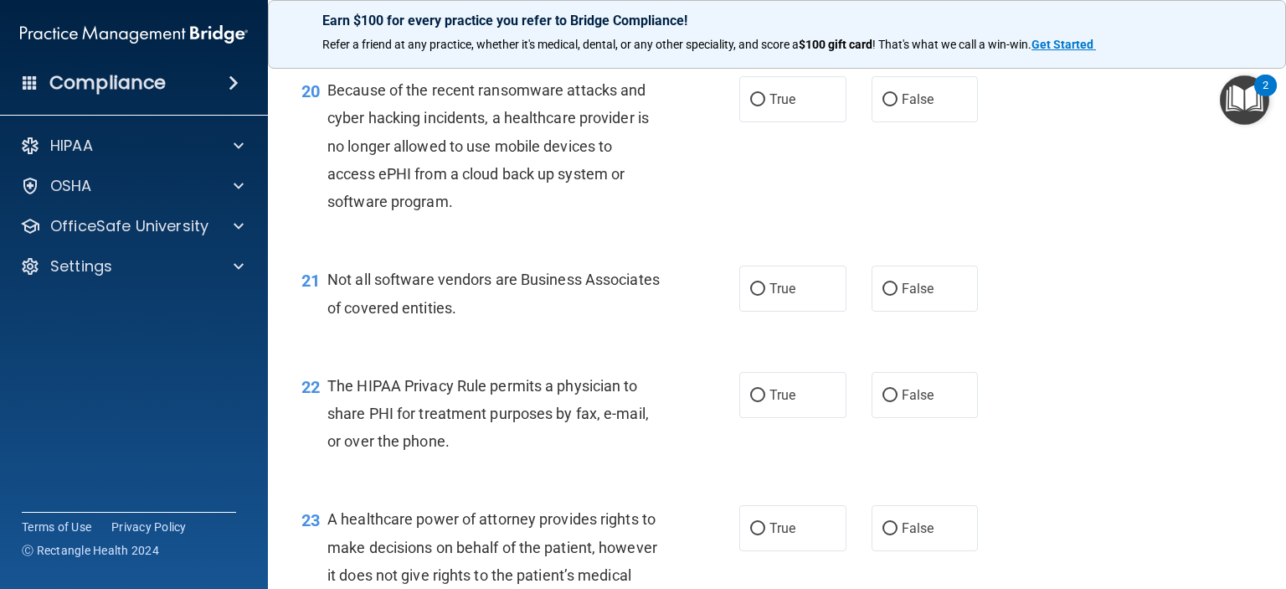
scroll to position [2931, 0]
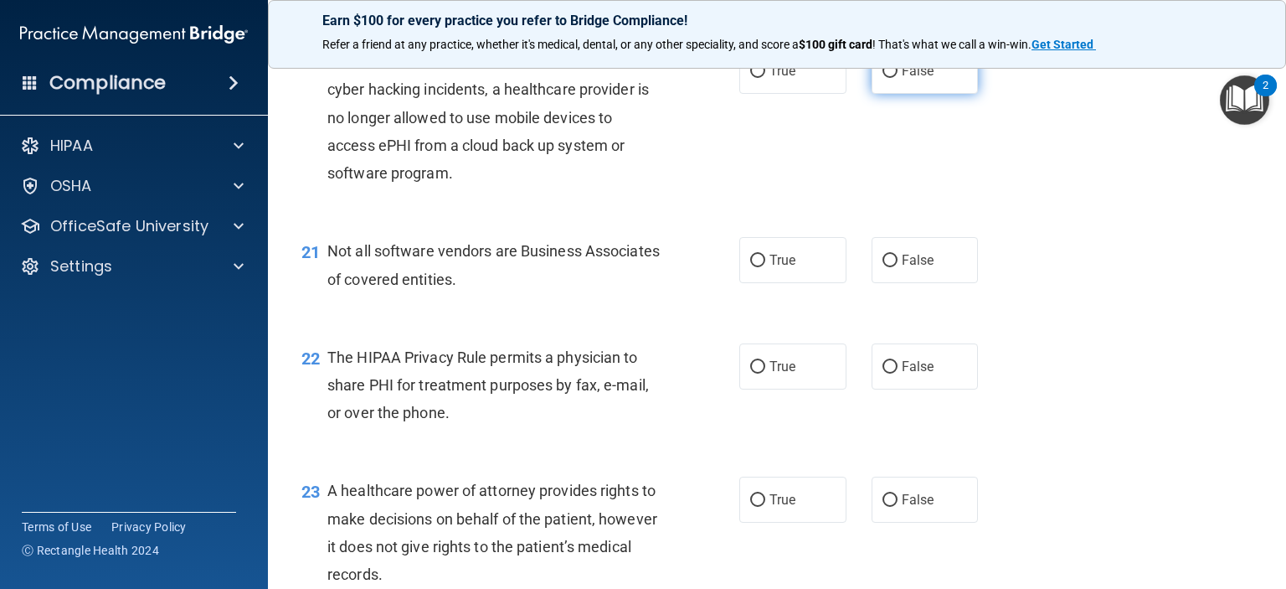
click at [883, 78] on input "False" at bounding box center [890, 71] width 15 height 13
radio input "true"
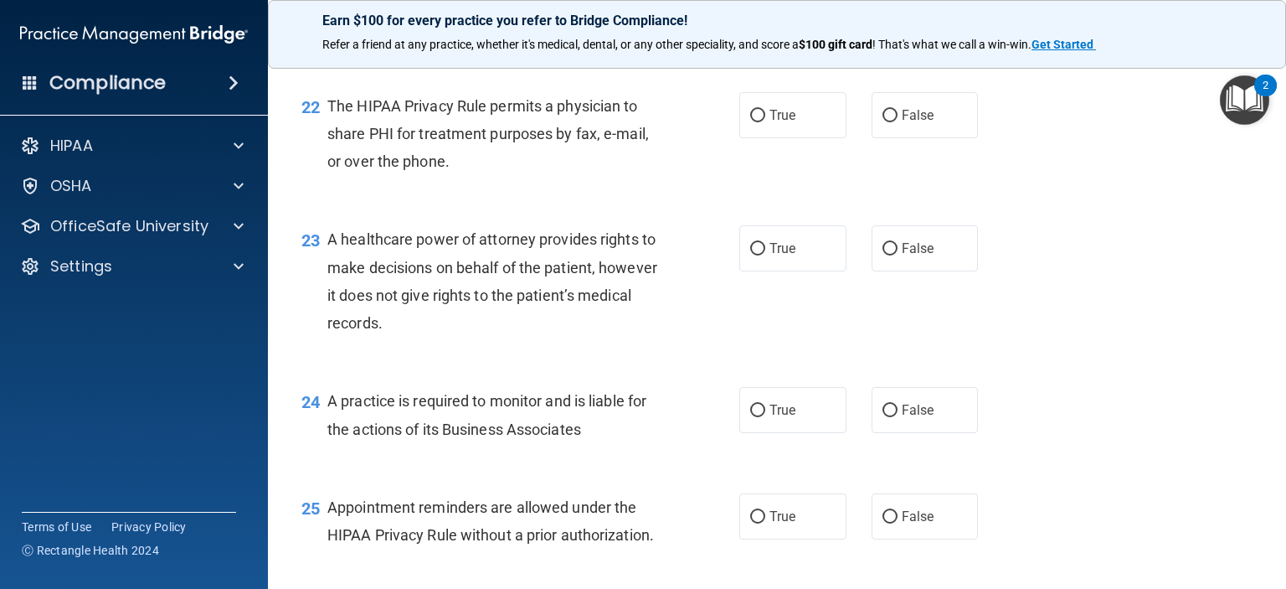
scroll to position [3098, 0]
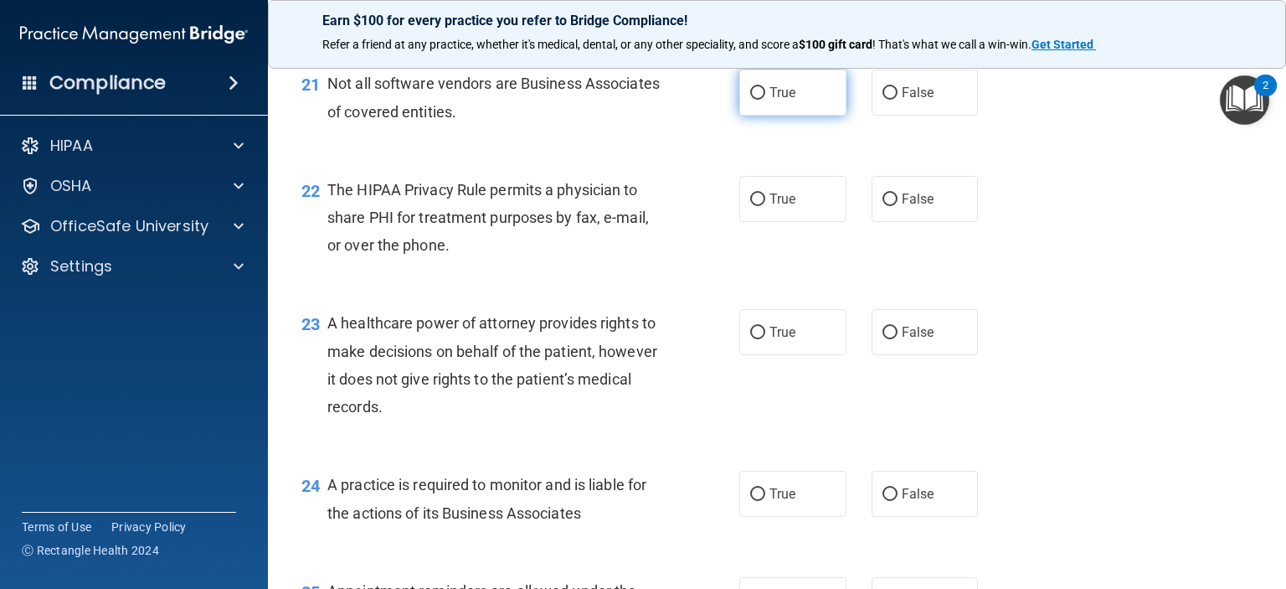
click at [753, 100] on input "True" at bounding box center [757, 93] width 15 height 13
radio input "true"
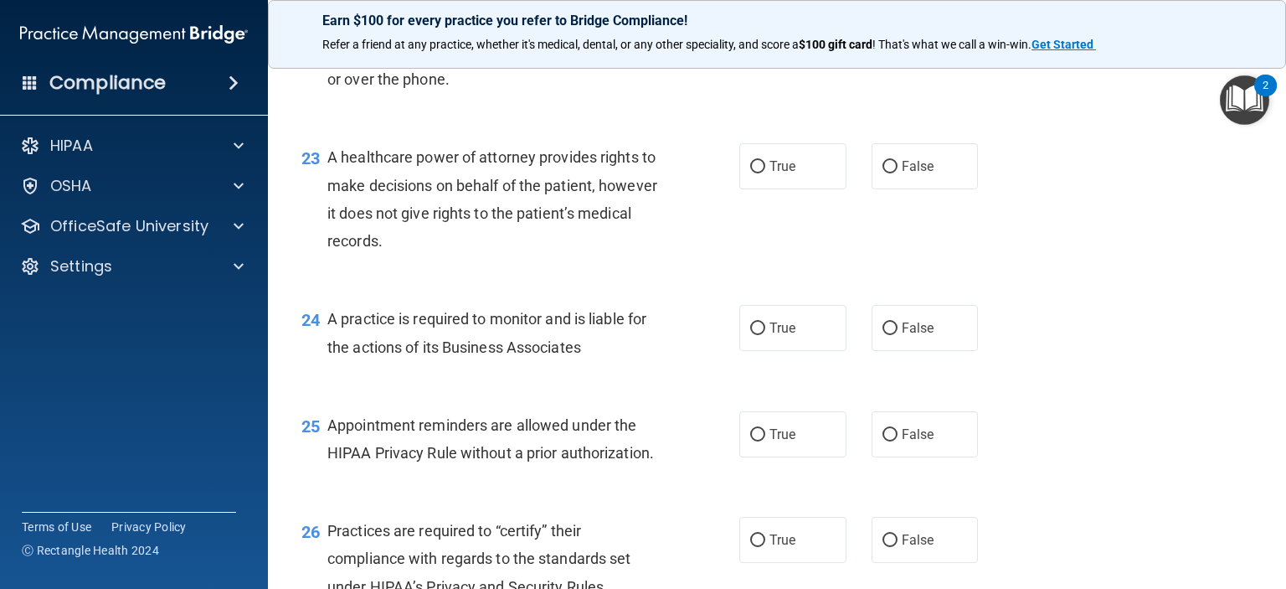
scroll to position [3266, 0]
click at [750, 39] on input "True" at bounding box center [757, 32] width 15 height 13
radio input "true"
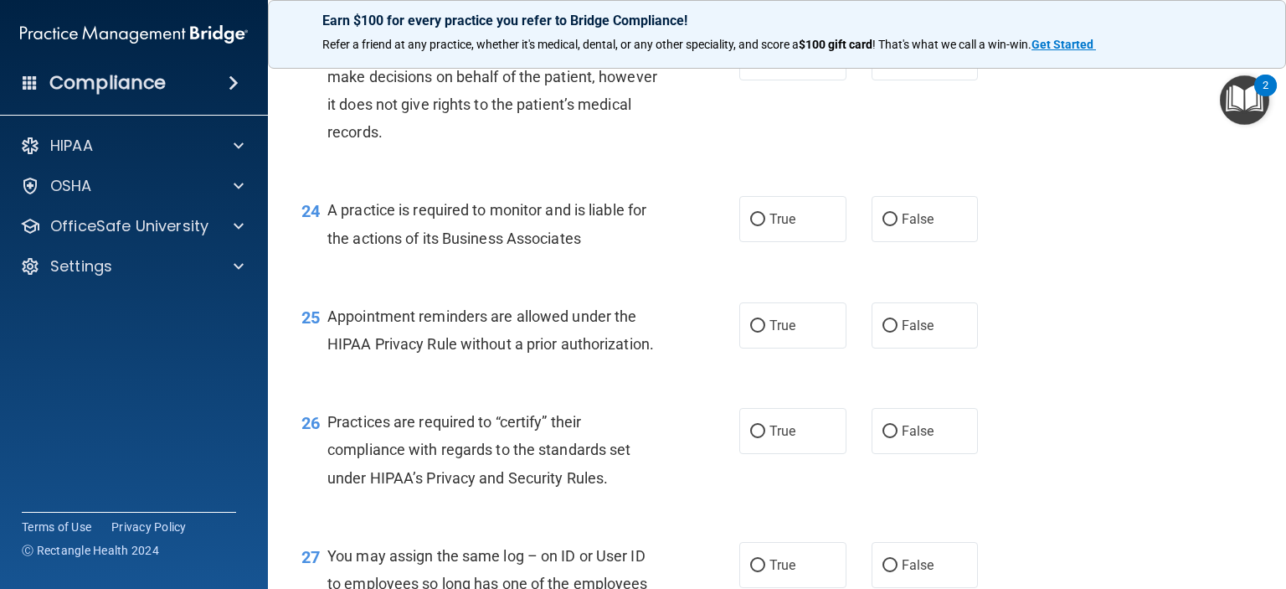
scroll to position [3349, 0]
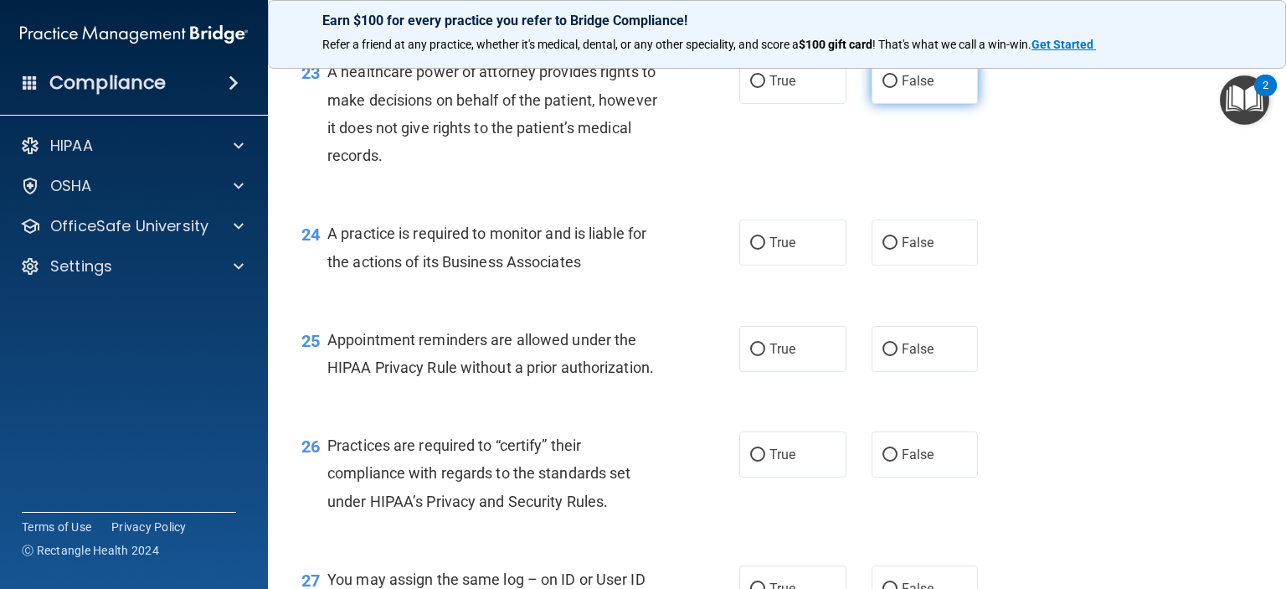
click at [883, 88] on input "False" at bounding box center [890, 81] width 15 height 13
radio input "true"
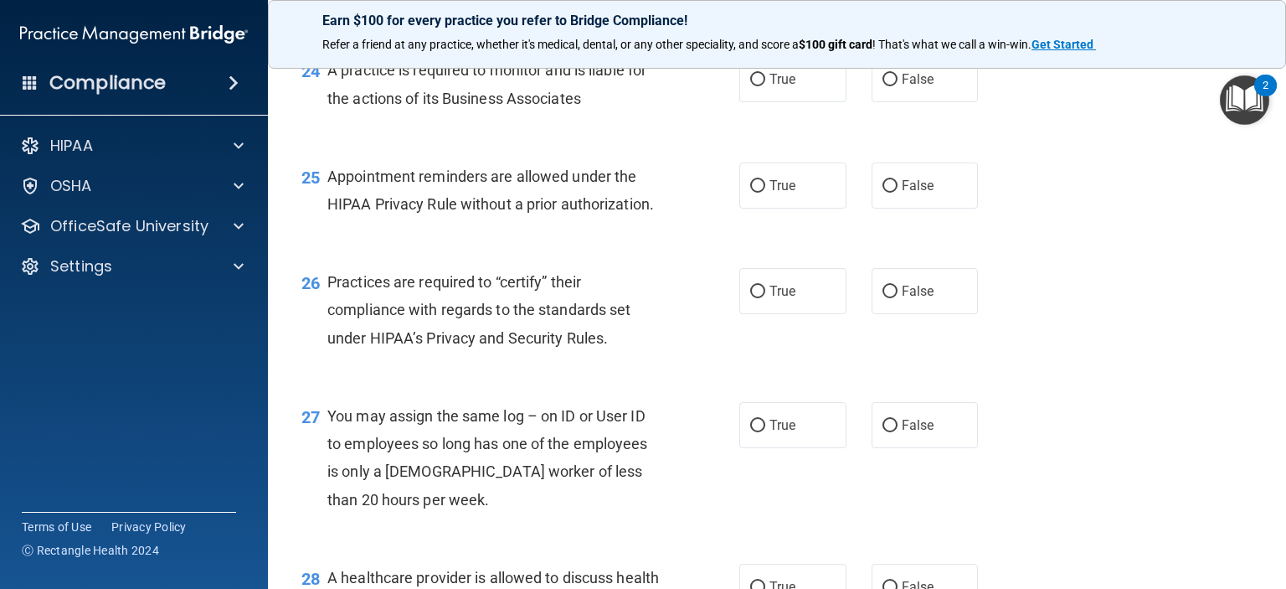
scroll to position [3517, 0]
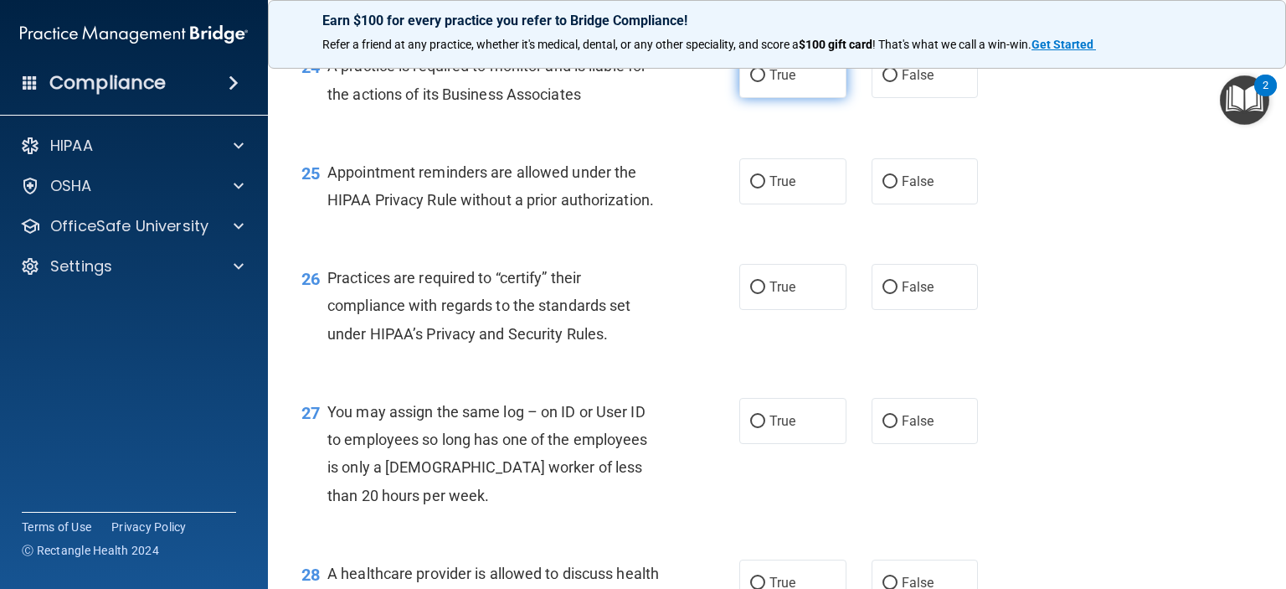
click at [754, 82] on input "True" at bounding box center [757, 75] width 15 height 13
radio input "true"
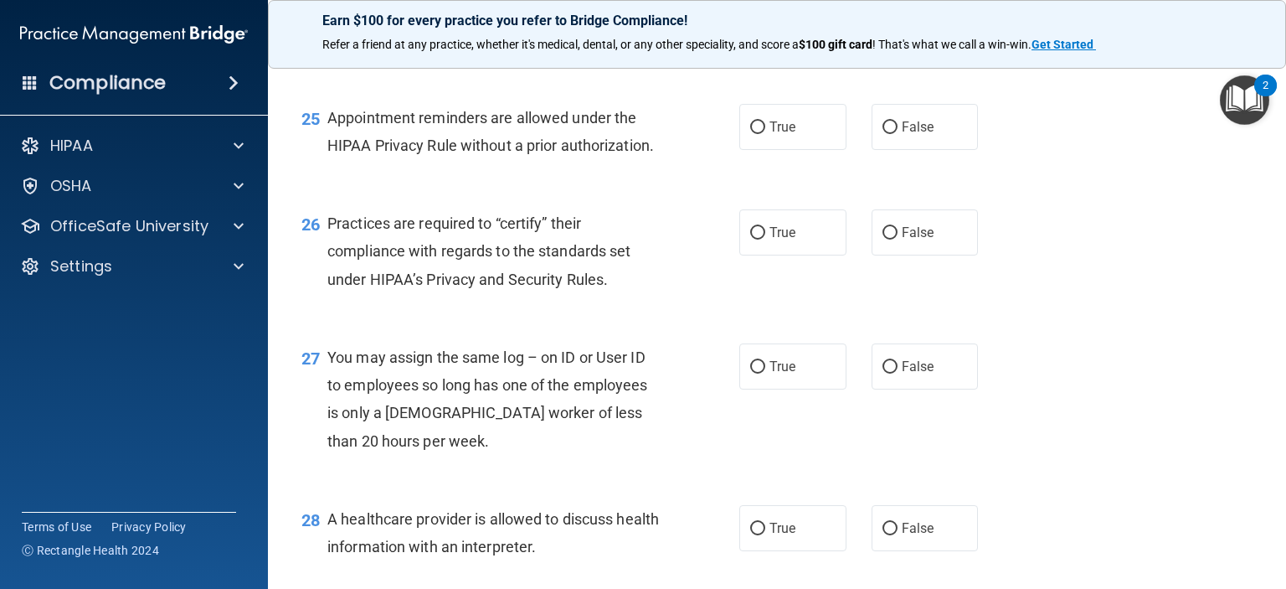
scroll to position [3600, 0]
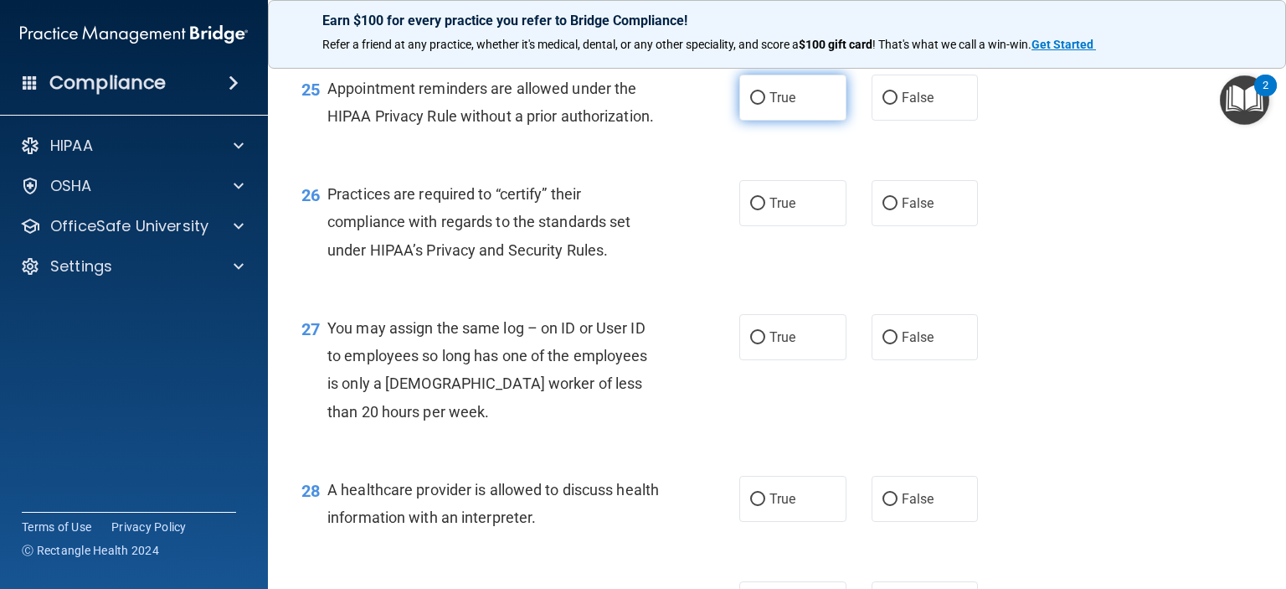
click at [750, 105] on input "True" at bounding box center [757, 98] width 15 height 13
radio input "true"
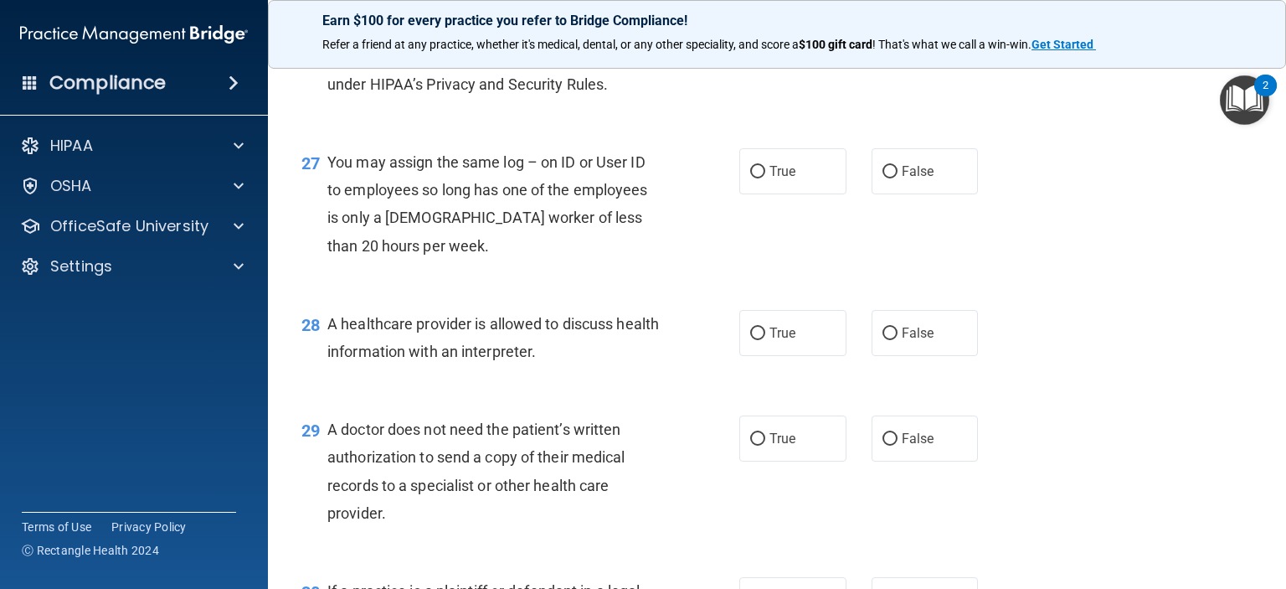
scroll to position [3768, 0]
click at [750, 43] on input "True" at bounding box center [757, 36] width 15 height 13
radio input "true"
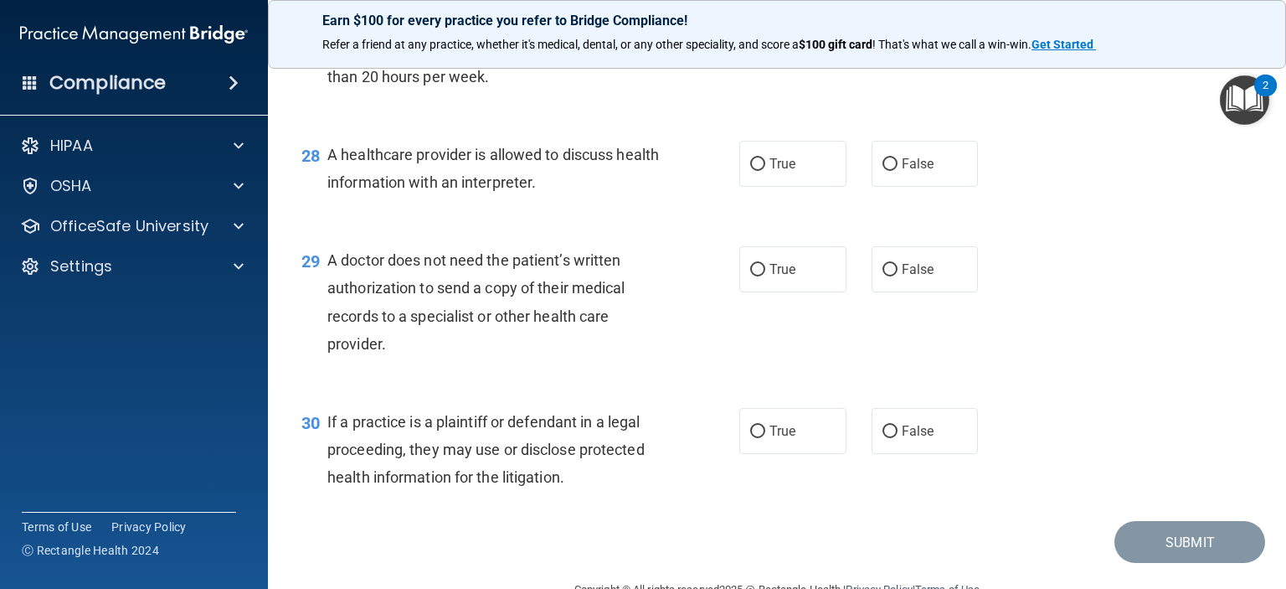
scroll to position [3852, 0]
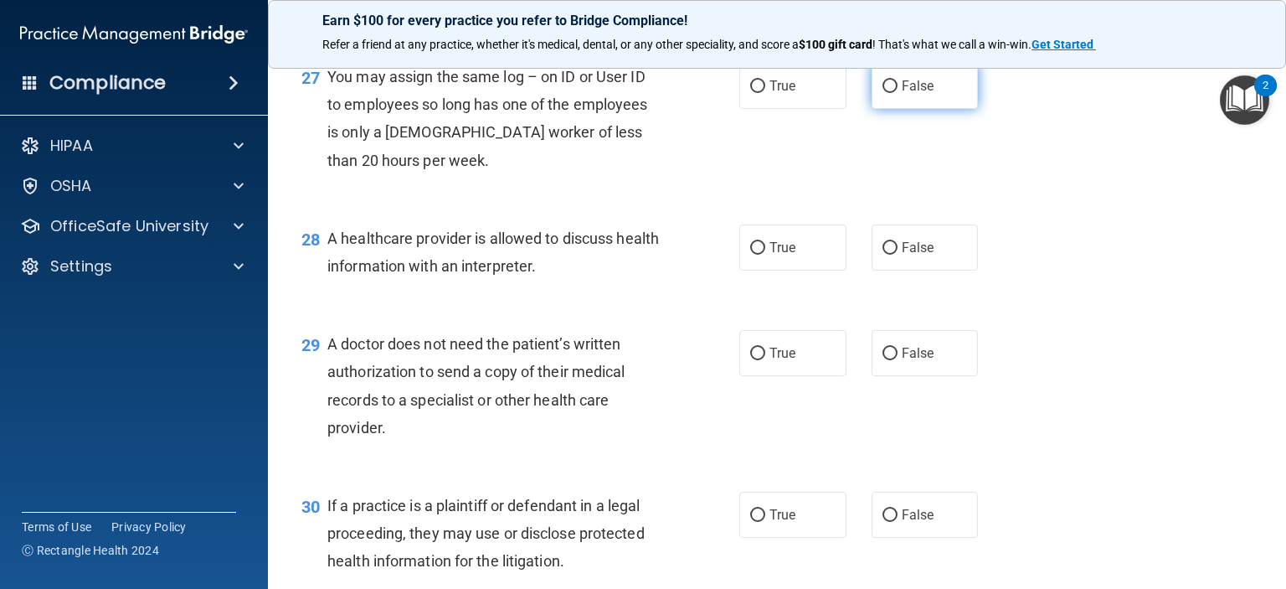
click at [883, 93] on input "False" at bounding box center [890, 86] width 15 height 13
radio input "true"
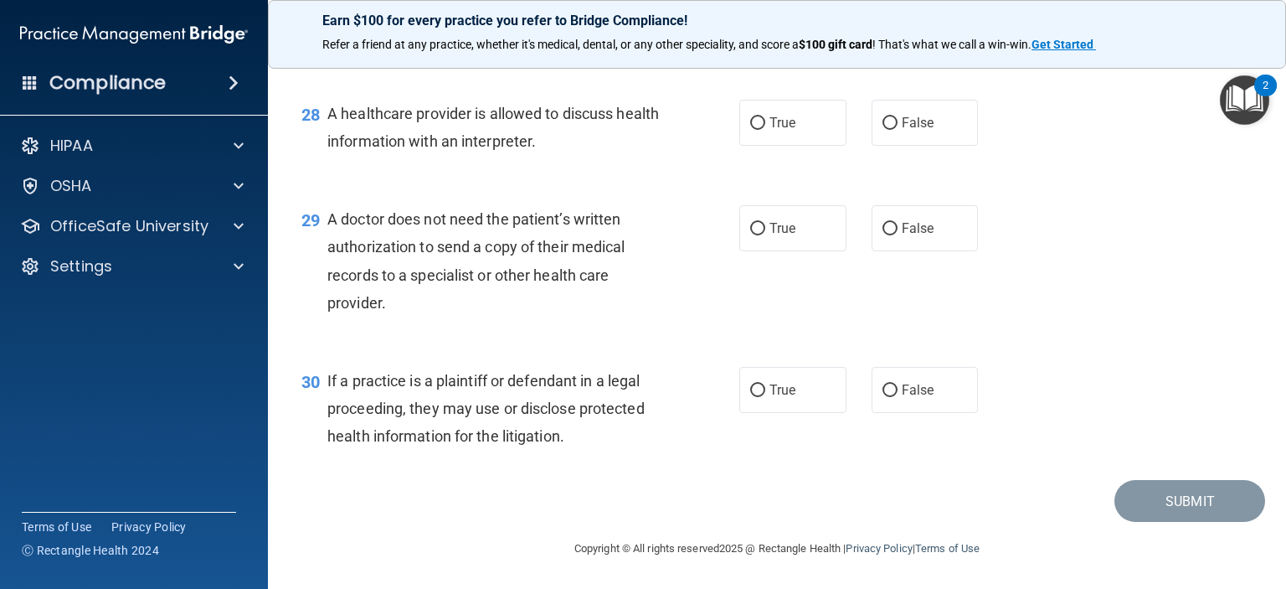
scroll to position [4033, 0]
click at [750, 121] on input "True" at bounding box center [757, 123] width 15 height 13
radio input "true"
click at [750, 225] on input "True" at bounding box center [757, 229] width 15 height 13
radio input "true"
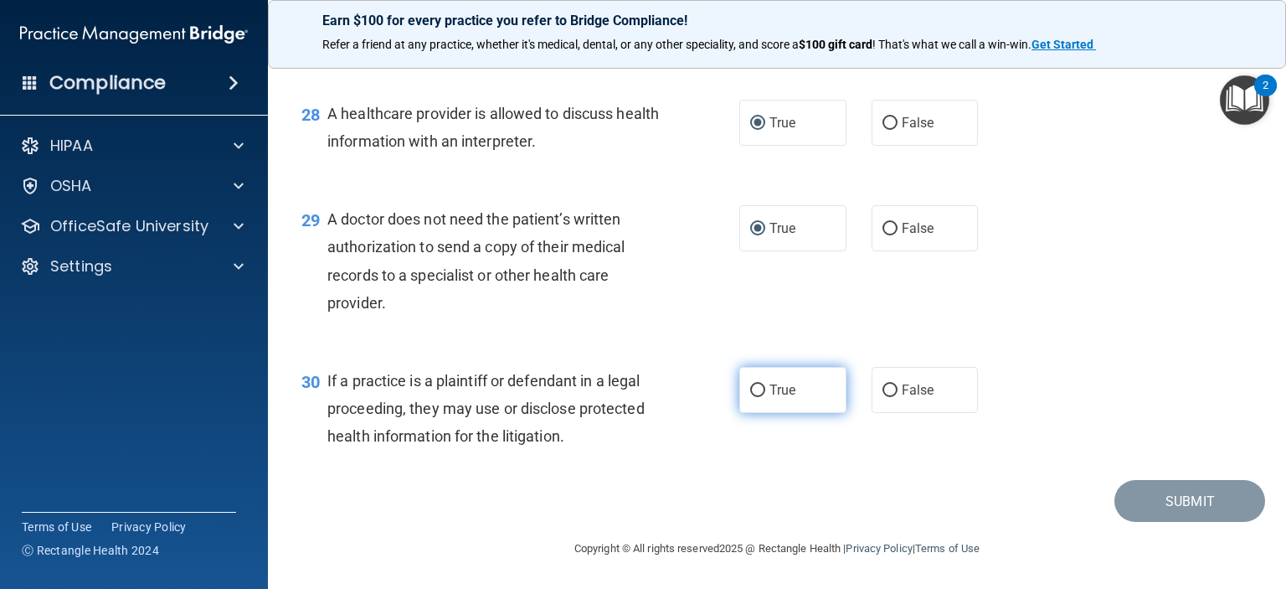
click at [753, 390] on input "True" at bounding box center [757, 390] width 15 height 13
radio input "true"
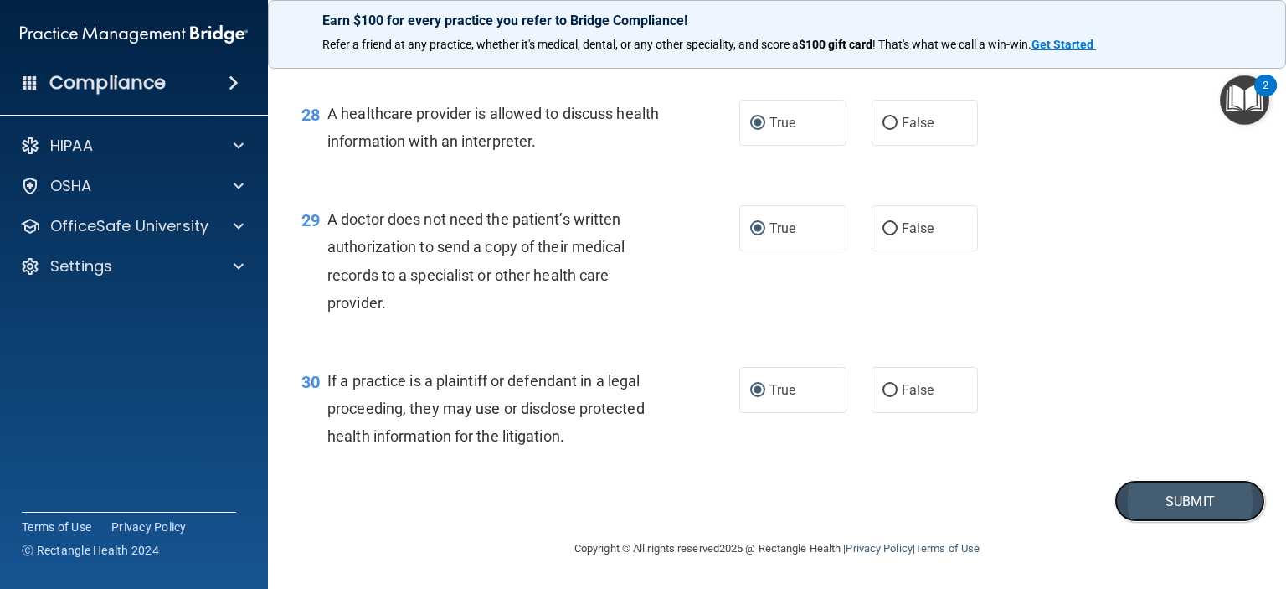
click at [1152, 492] on button "Submit" at bounding box center [1189, 501] width 151 height 43
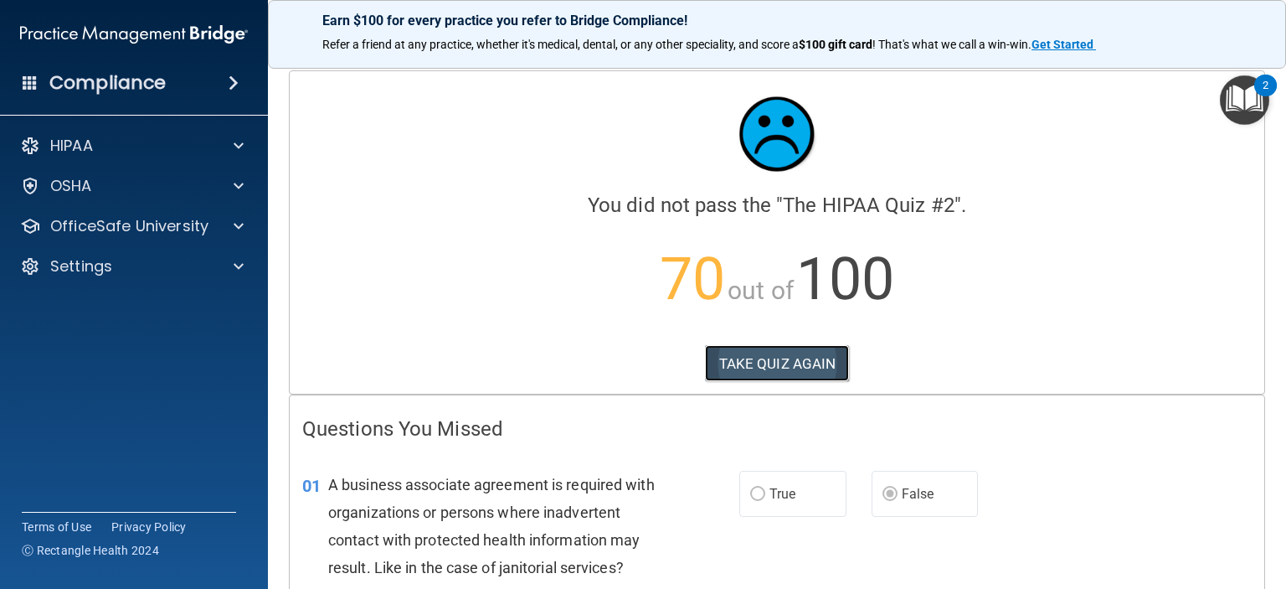
click at [752, 354] on button "TAKE QUIZ AGAIN" at bounding box center [777, 363] width 145 height 37
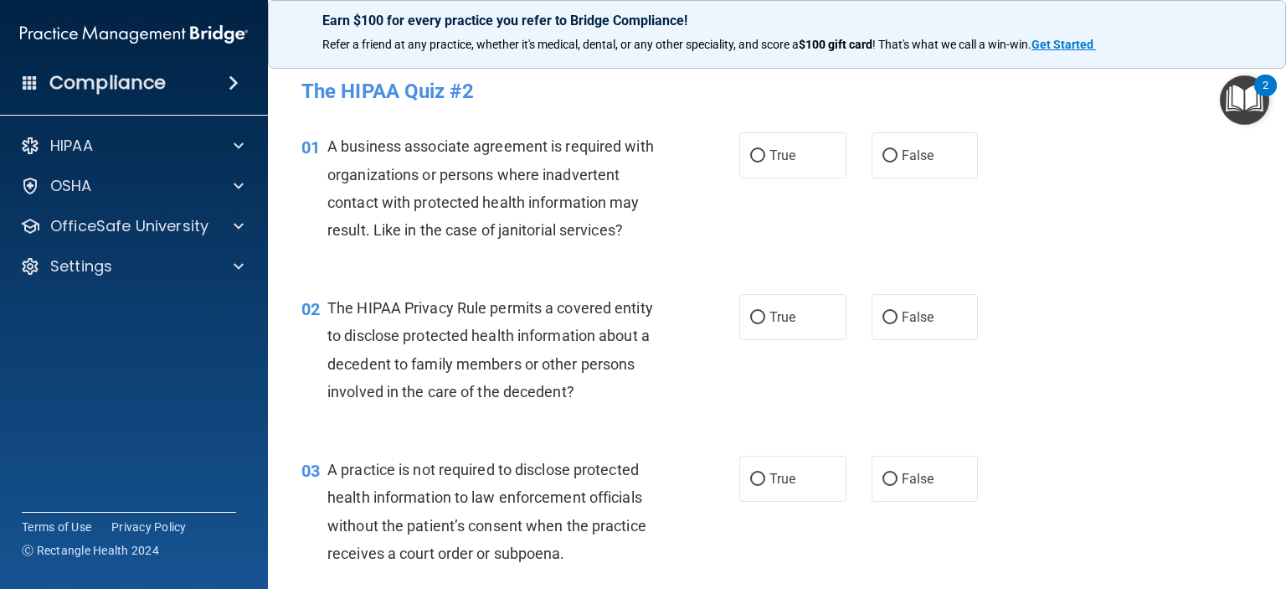
drag, startPoint x: 884, startPoint y: 158, endPoint x: 800, endPoint y: 239, distance: 116.1
click at [800, 239] on div "01 A business associate agreement is required with organizations or persons whe…" at bounding box center [777, 192] width 976 height 162
click at [883, 159] on input "False" at bounding box center [890, 156] width 15 height 13
radio input "true"
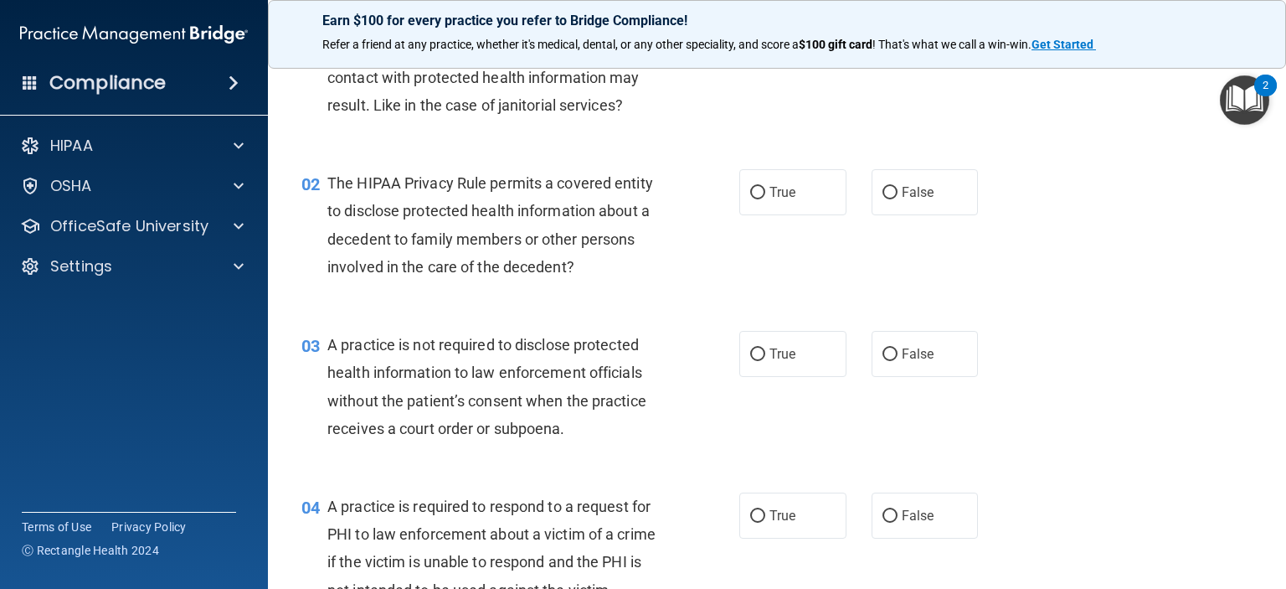
scroll to position [167, 0]
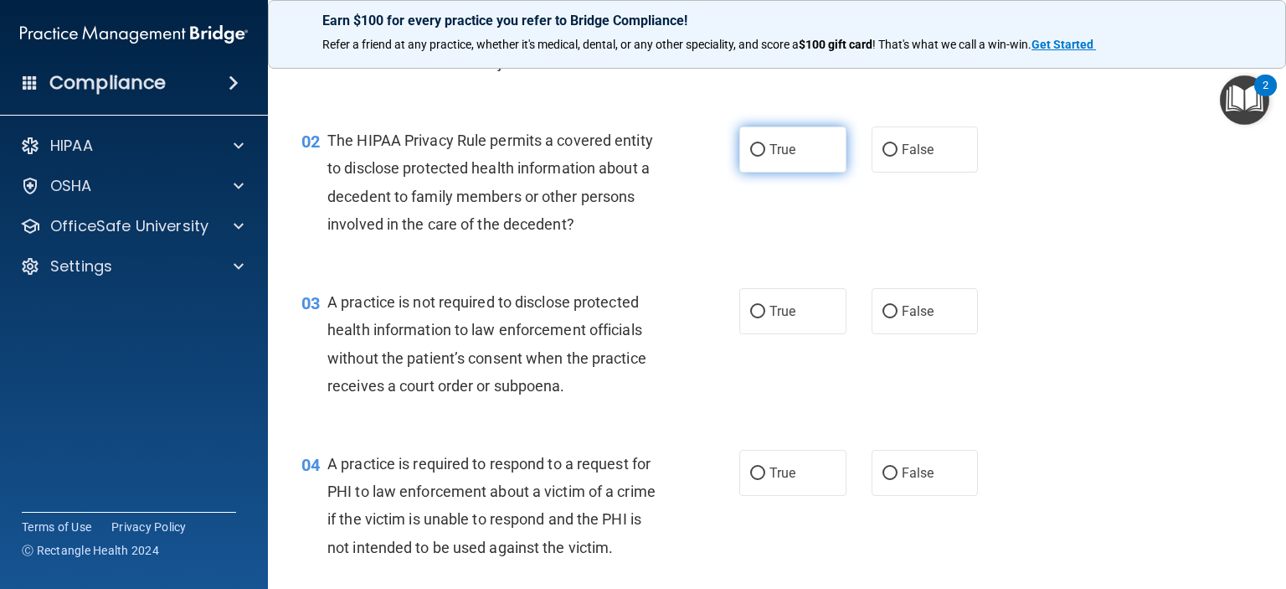
click at [750, 148] on input "True" at bounding box center [757, 150] width 15 height 13
radio input "true"
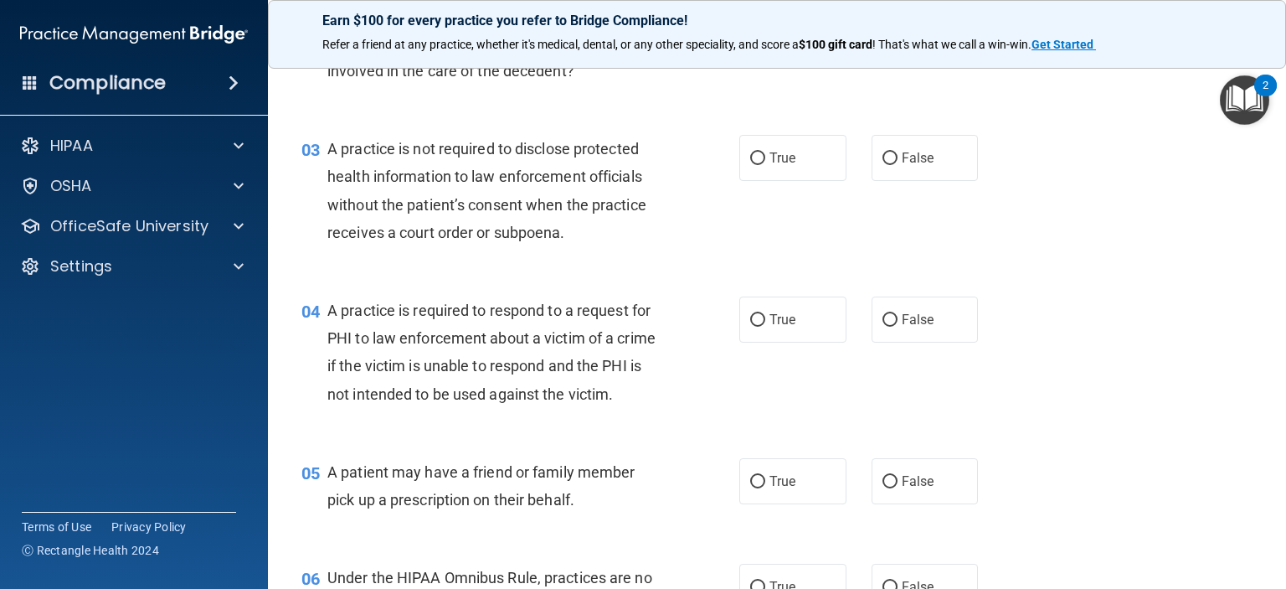
scroll to position [335, 0]
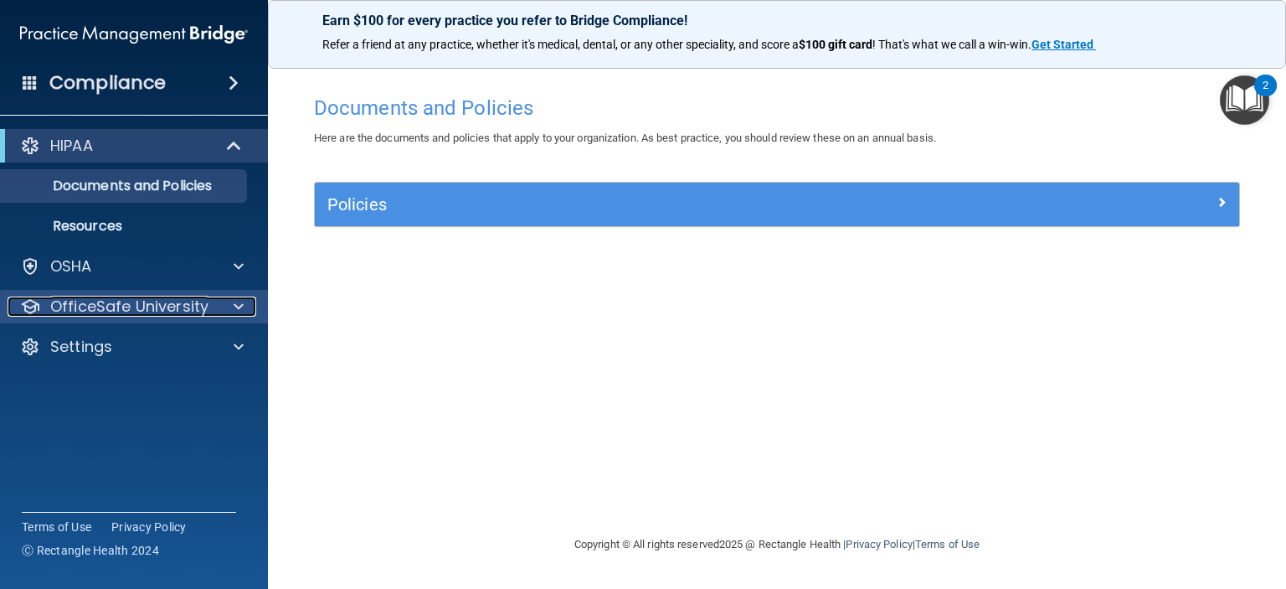
click at [193, 307] on p "OfficeSafe University" at bounding box center [129, 306] width 158 height 20
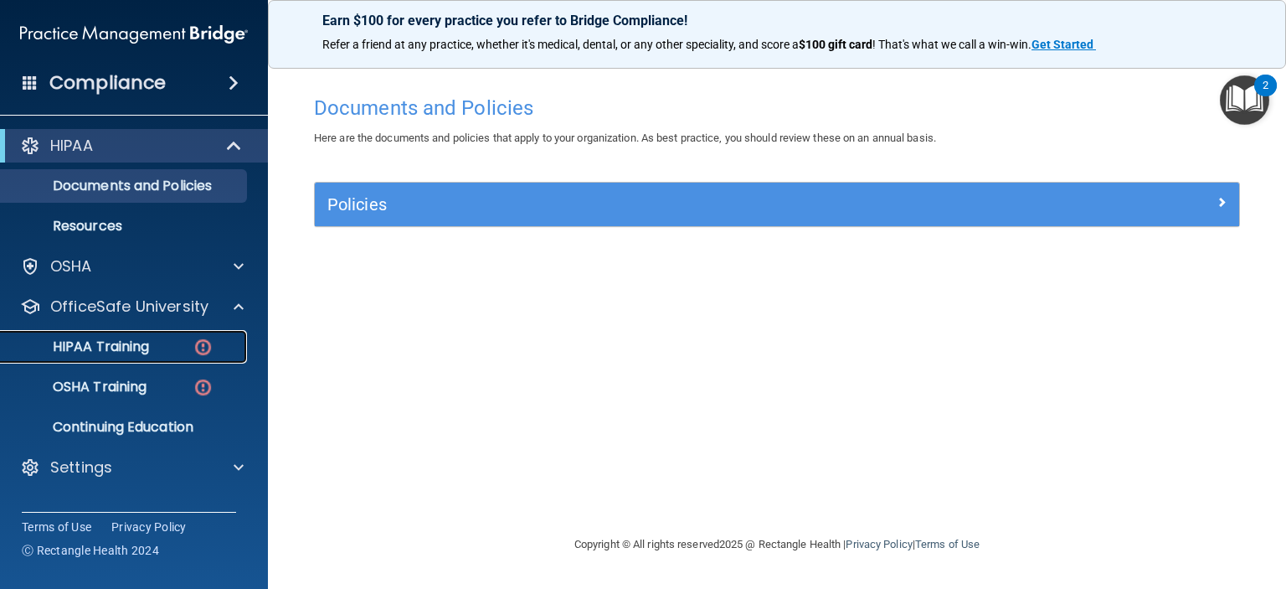
click at [139, 350] on p "HIPAA Training" at bounding box center [80, 346] width 138 height 17
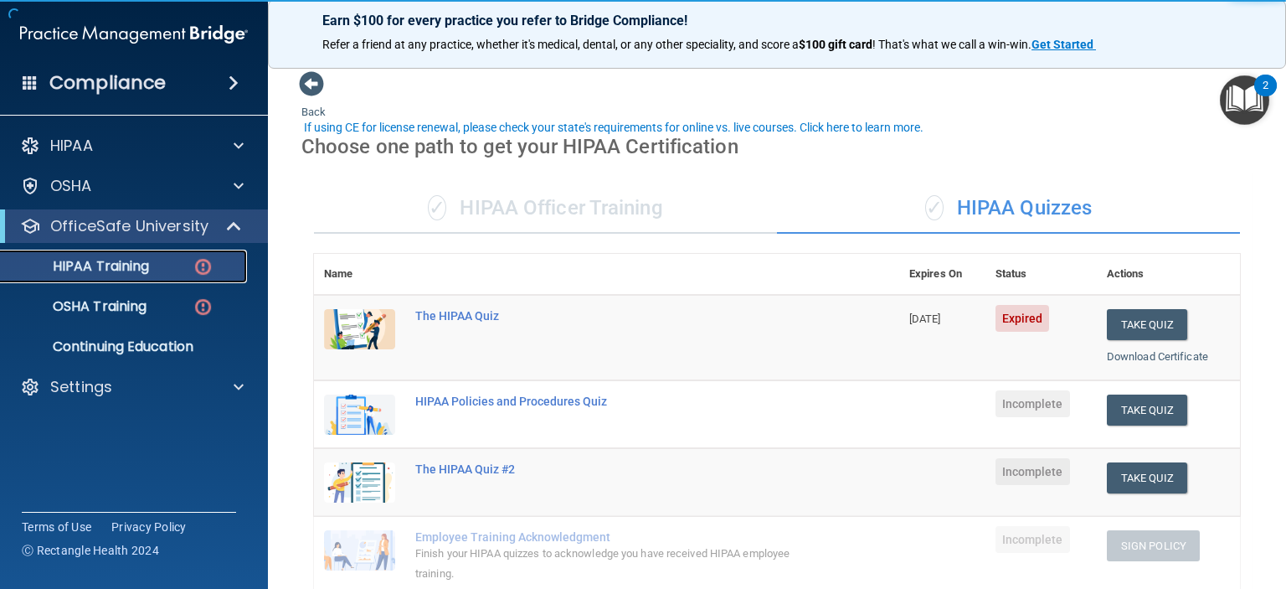
scroll to position [84, 0]
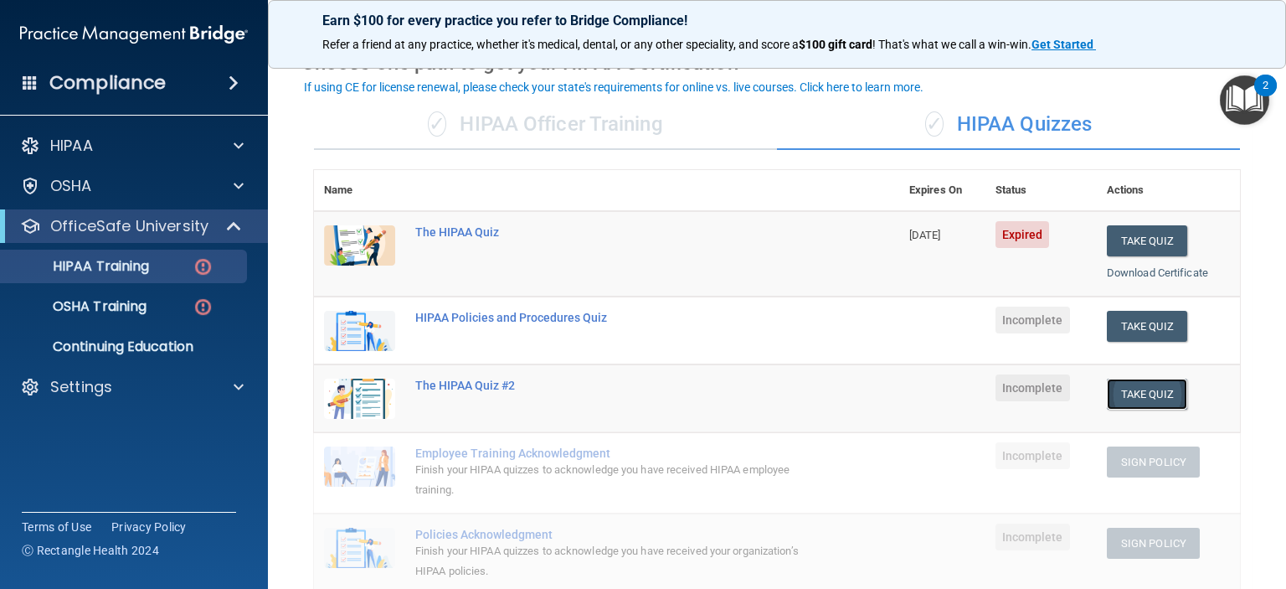
click at [1132, 385] on button "Take Quiz" at bounding box center [1147, 393] width 80 height 31
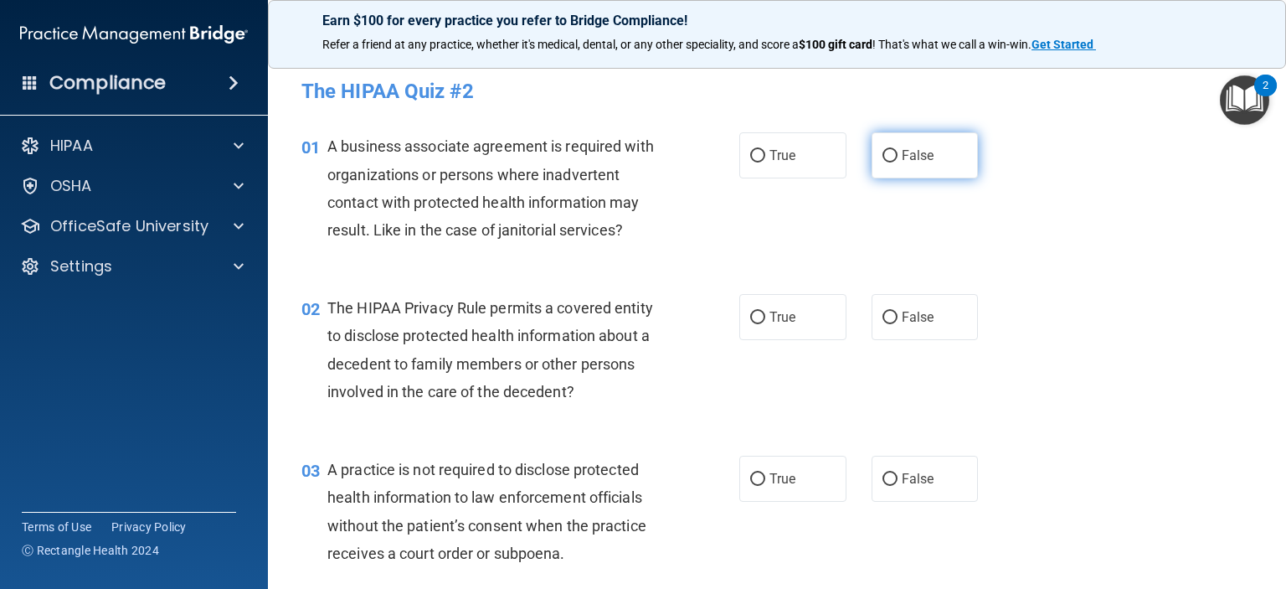
click at [883, 159] on input "False" at bounding box center [890, 156] width 15 height 13
radio input "true"
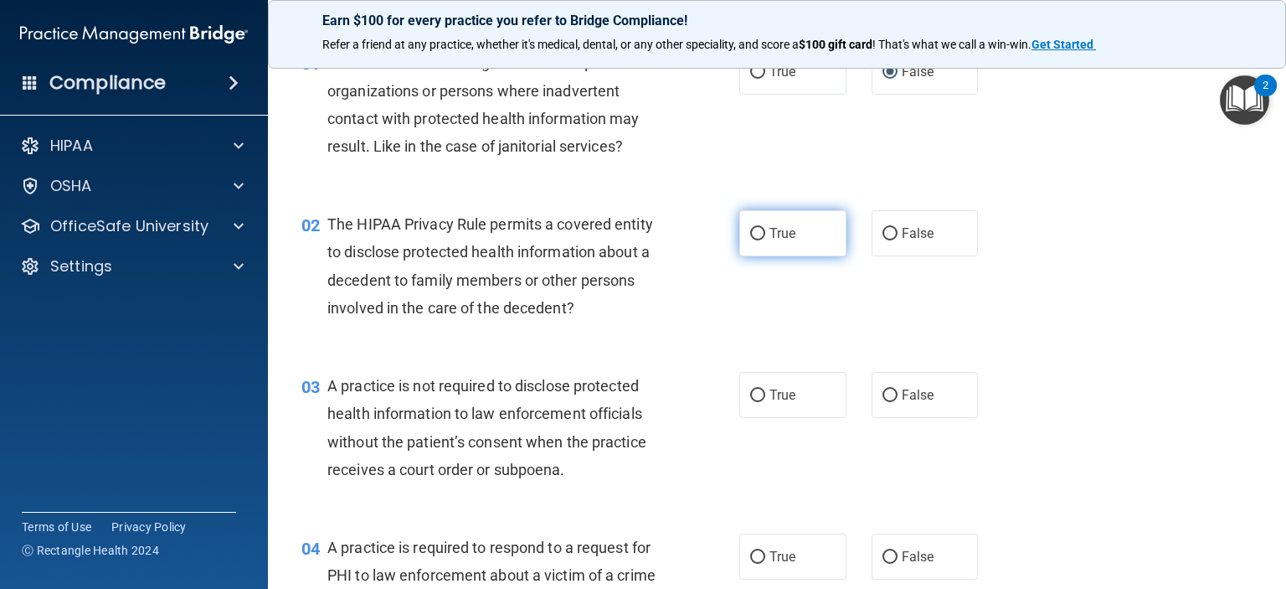
click at [750, 231] on input "True" at bounding box center [757, 234] width 15 height 13
radio input "true"
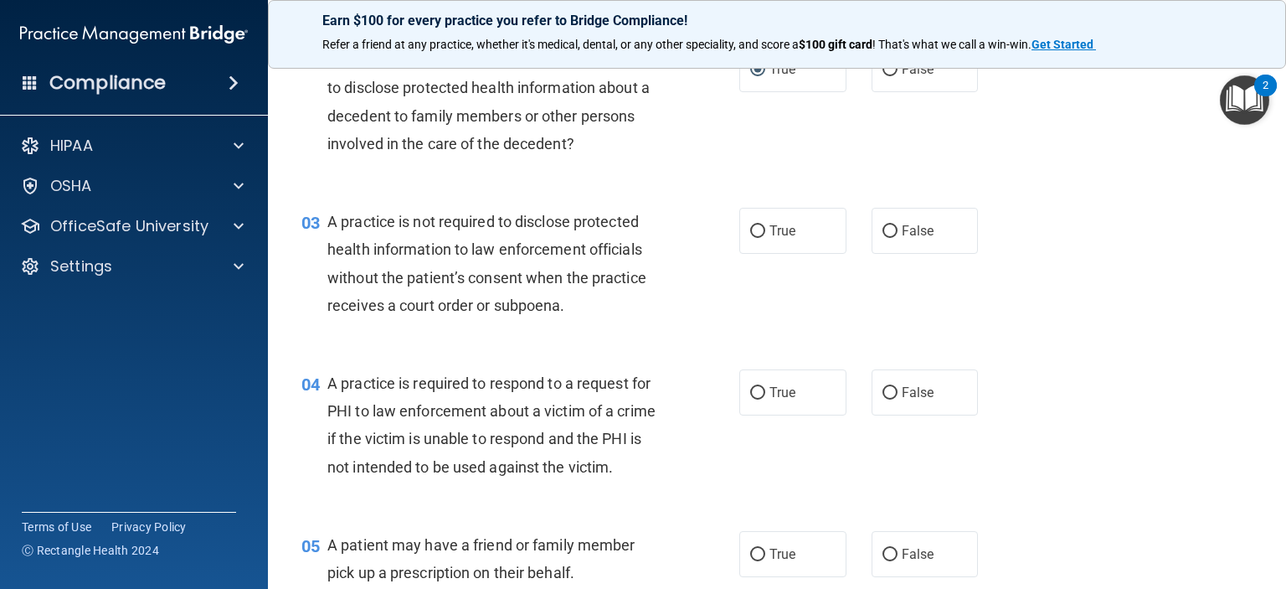
scroll to position [251, 0]
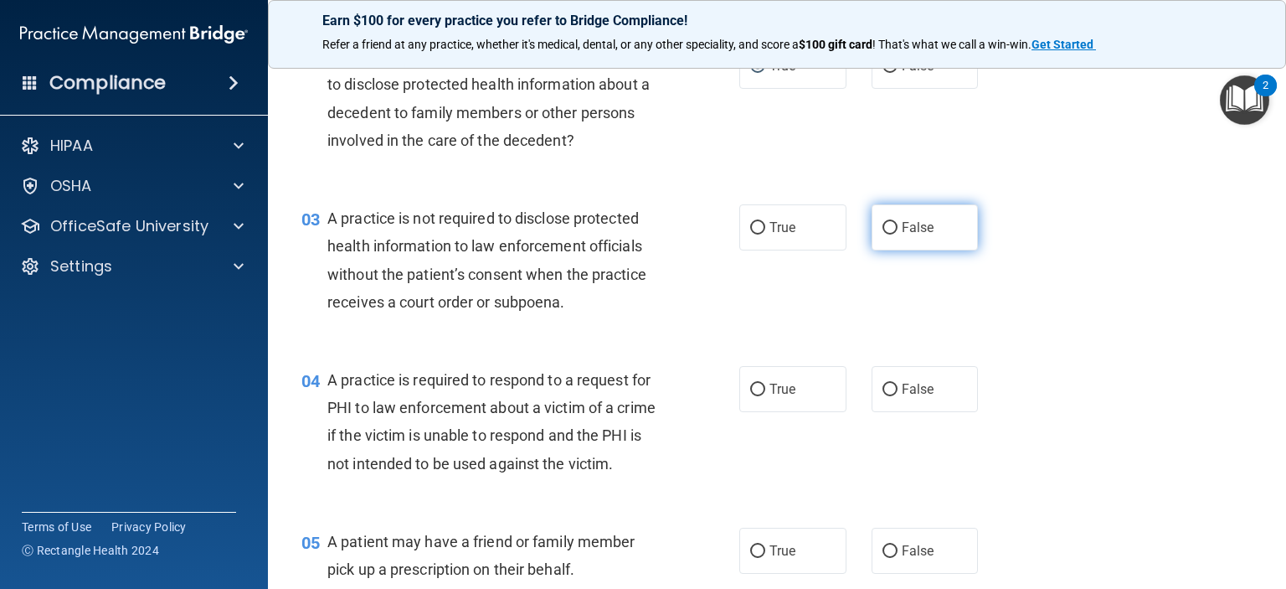
click at [884, 228] on input "False" at bounding box center [890, 228] width 15 height 13
radio input "true"
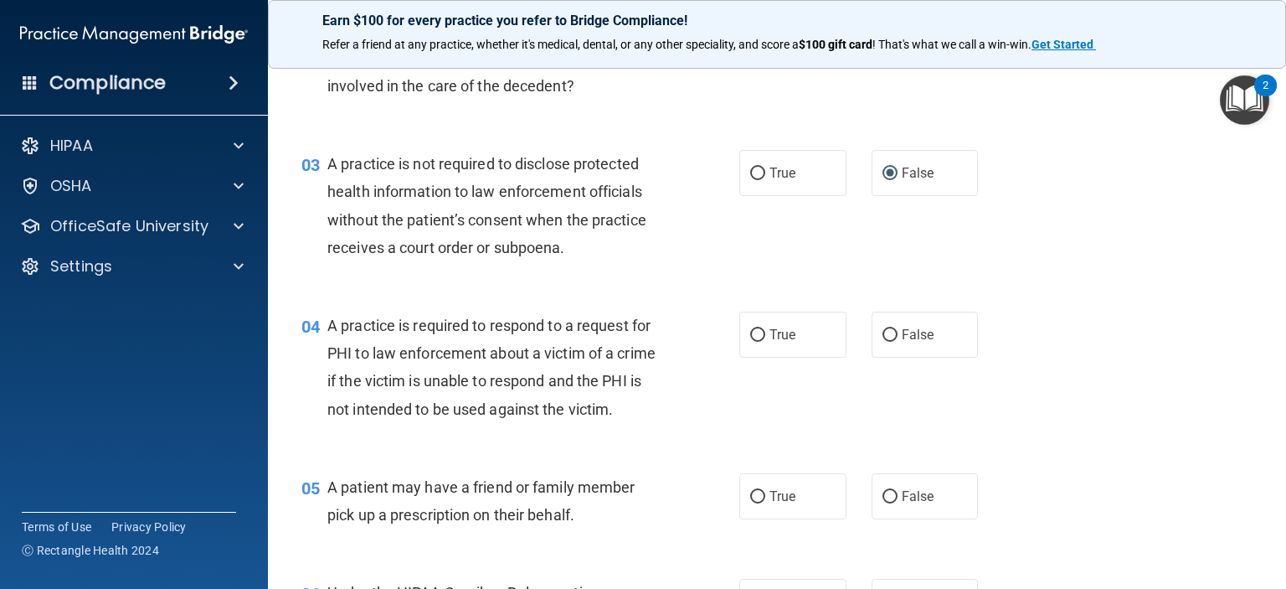
scroll to position [419, 0]
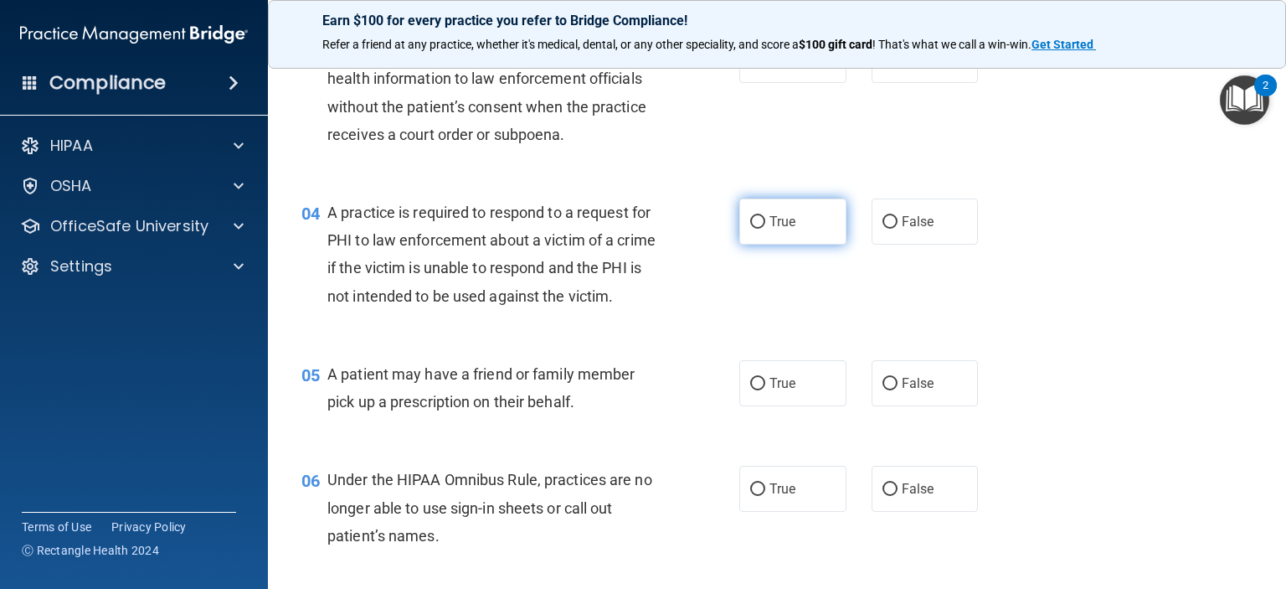
click at [758, 217] on input "True" at bounding box center [757, 222] width 15 height 13
radio input "true"
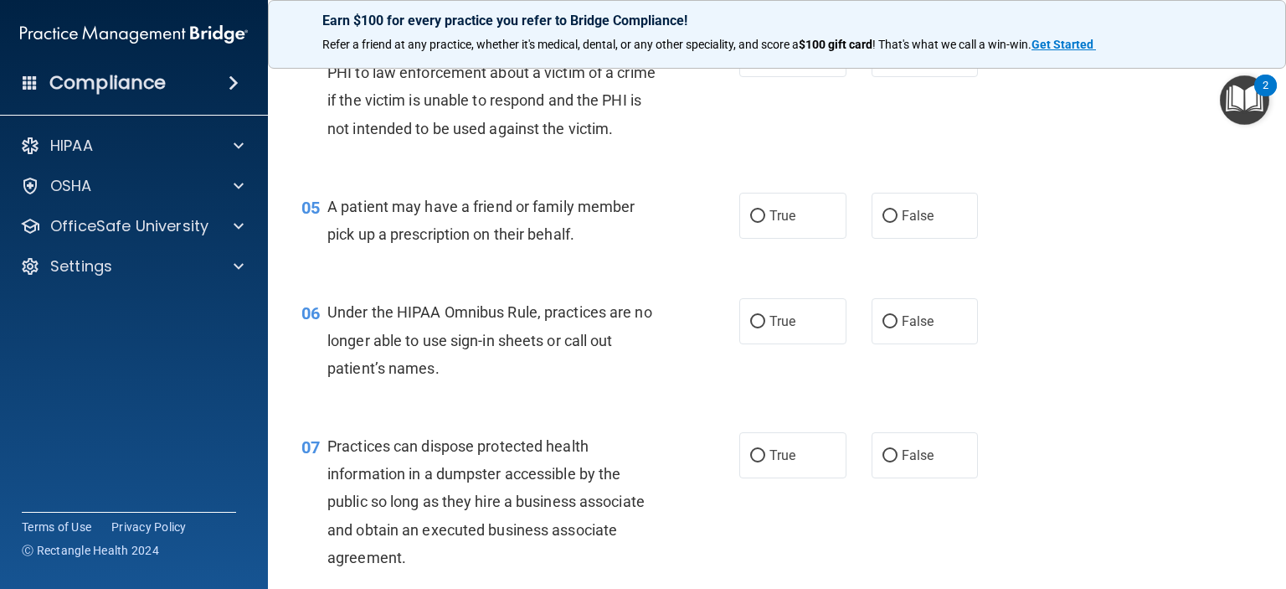
scroll to position [670, 0]
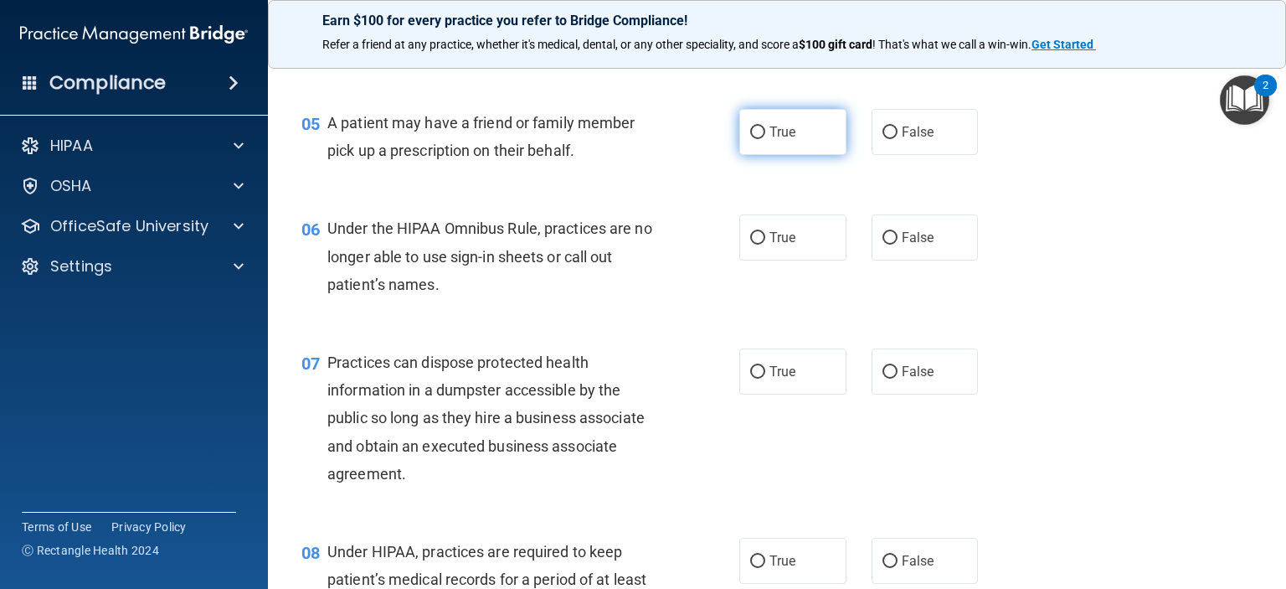
click at [750, 139] on input "True" at bounding box center [757, 132] width 15 height 13
radio input "true"
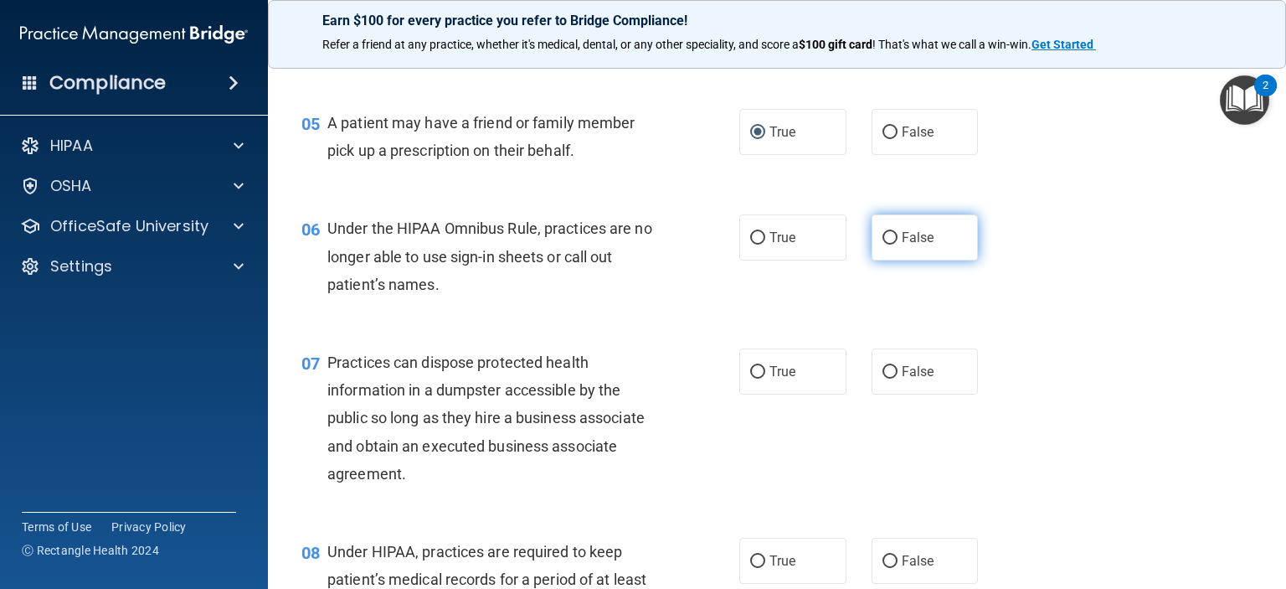
click at [883, 244] on input "False" at bounding box center [890, 238] width 15 height 13
radio input "true"
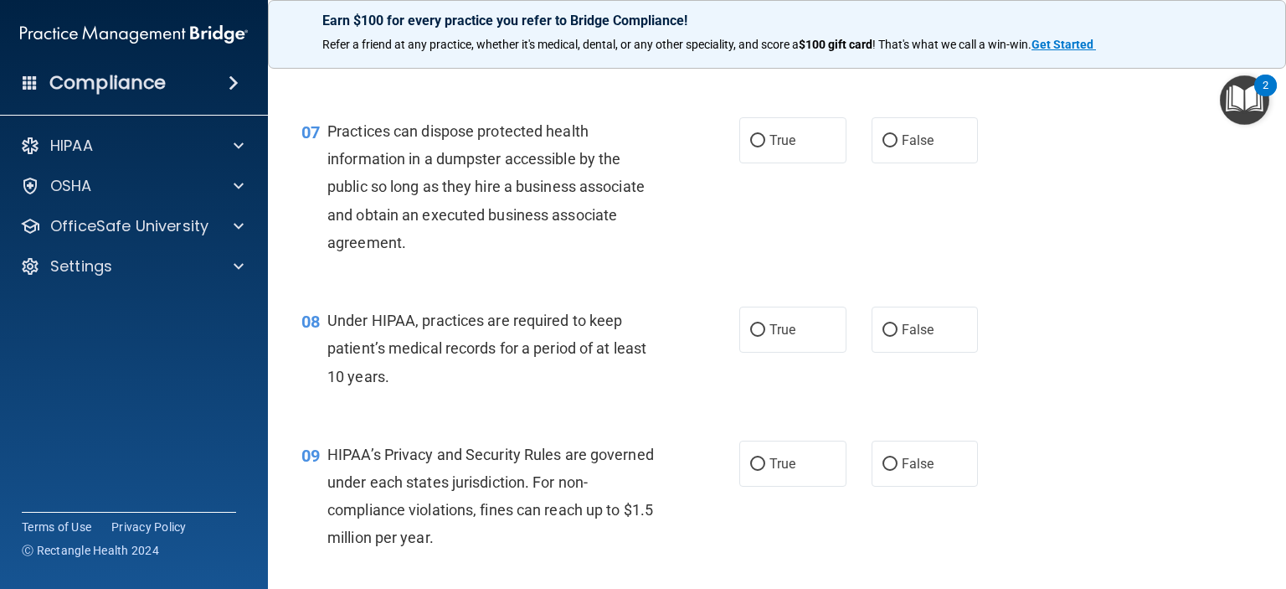
scroll to position [921, 0]
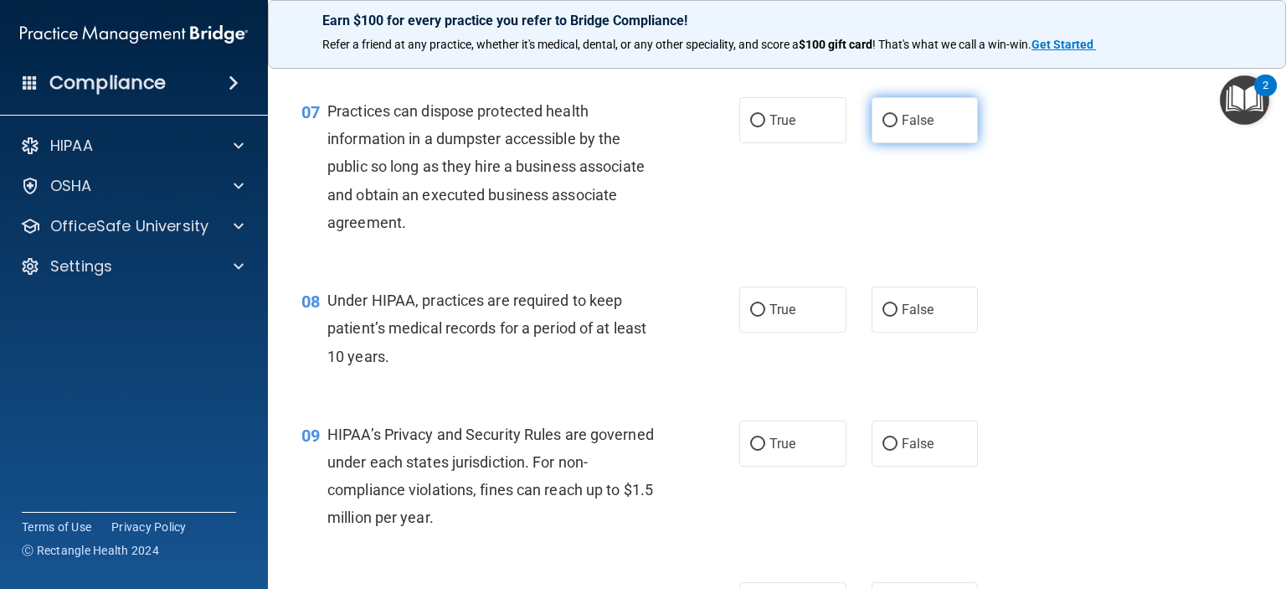
click at [883, 127] on input "False" at bounding box center [890, 121] width 15 height 13
radio input "true"
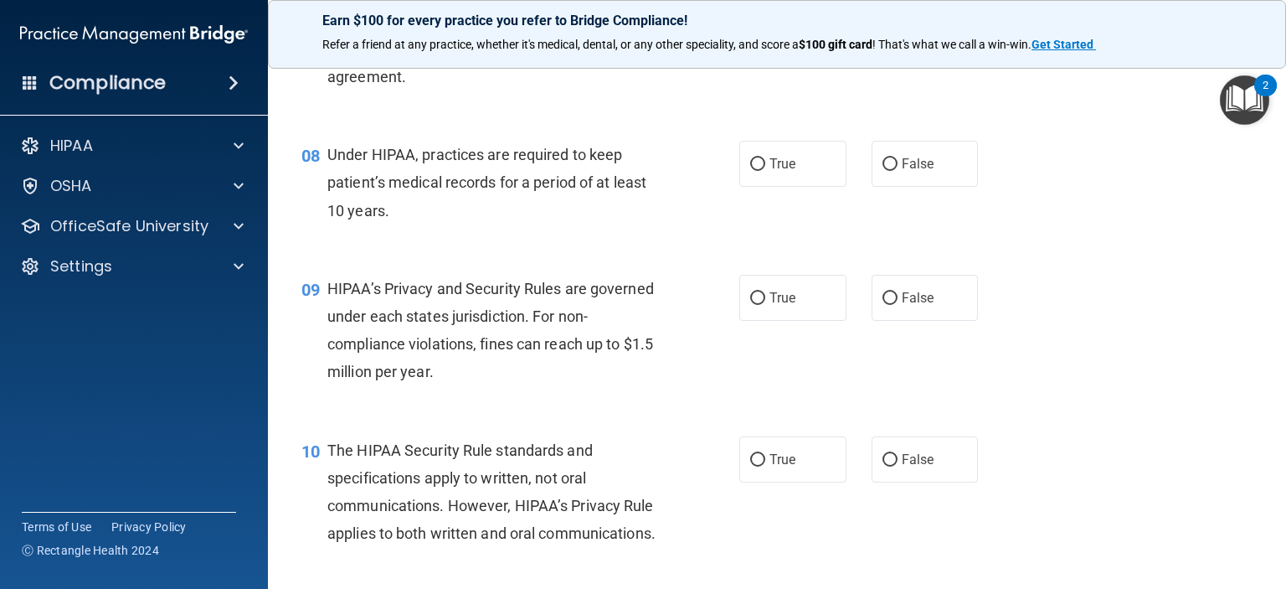
scroll to position [1089, 0]
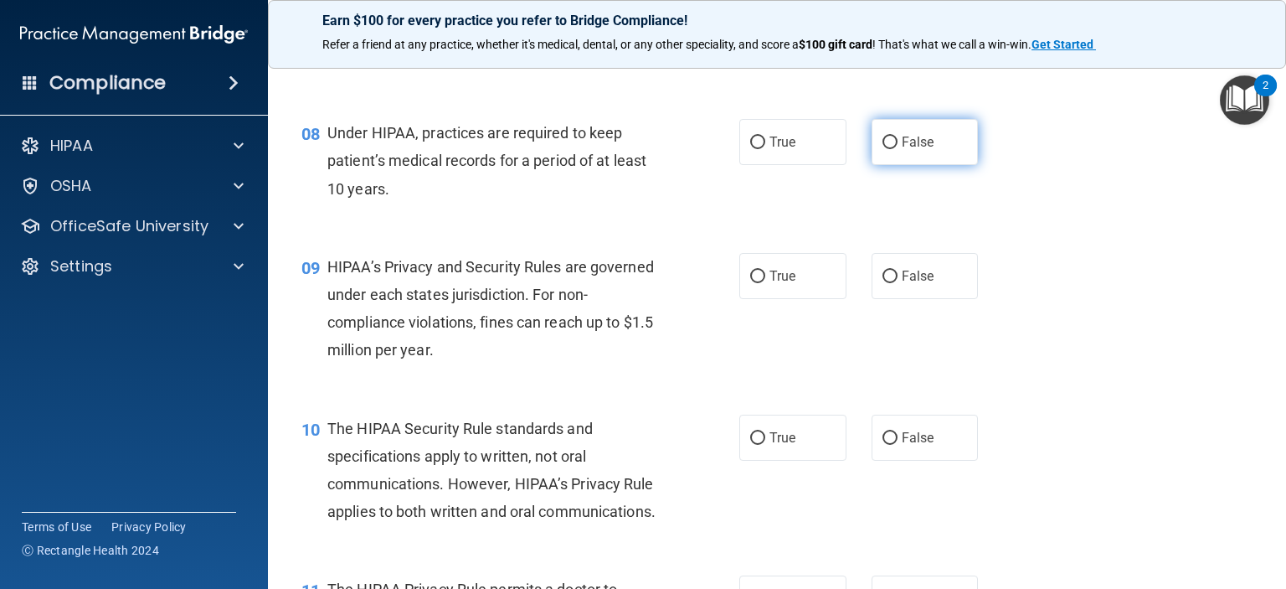
click at [886, 165] on label "False" at bounding box center [925, 142] width 107 height 46
click at [886, 149] on input "False" at bounding box center [890, 142] width 15 height 13
radio input "true"
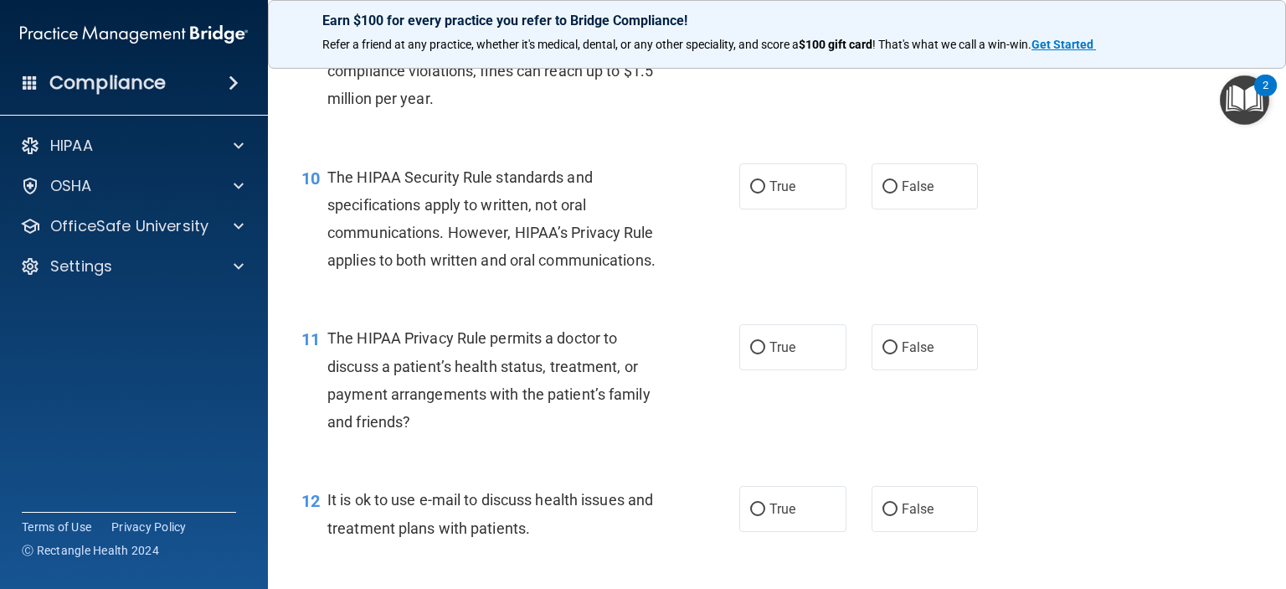
scroll to position [1256, 0]
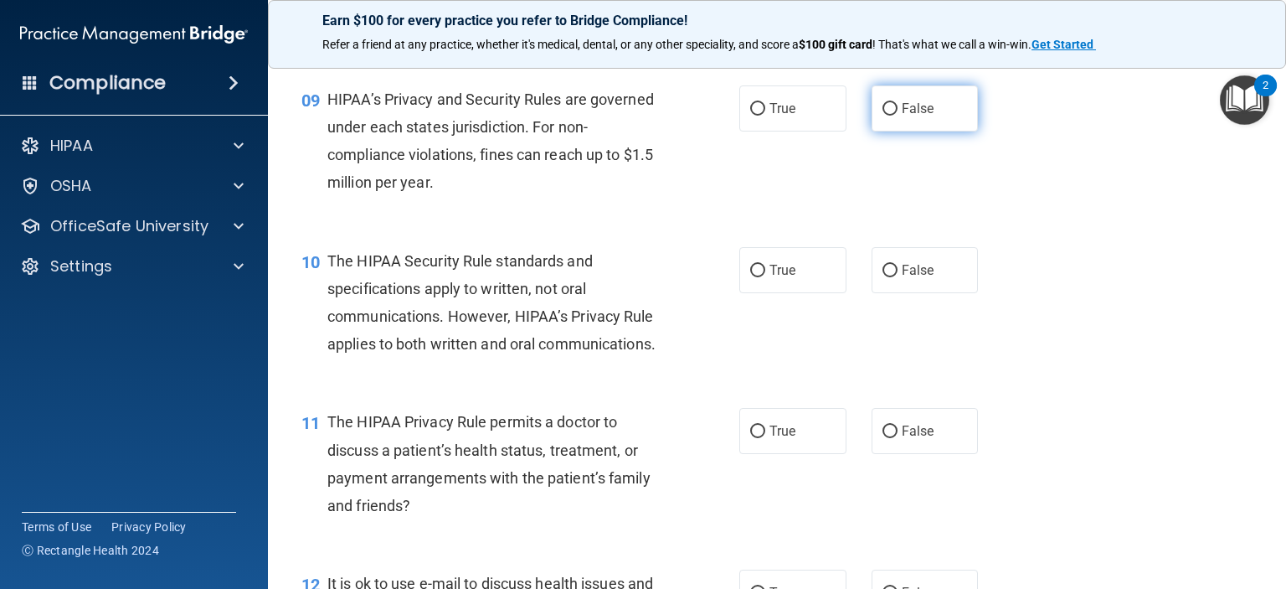
click at [883, 116] on input "False" at bounding box center [890, 109] width 15 height 13
radio input "true"
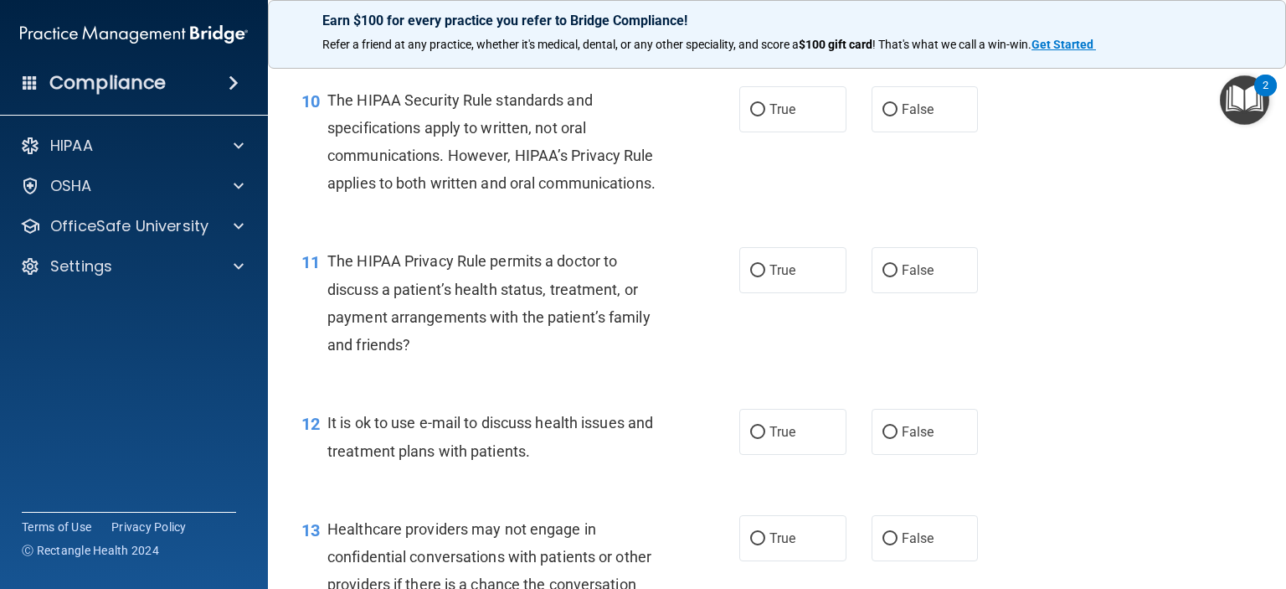
scroll to position [1423, 0]
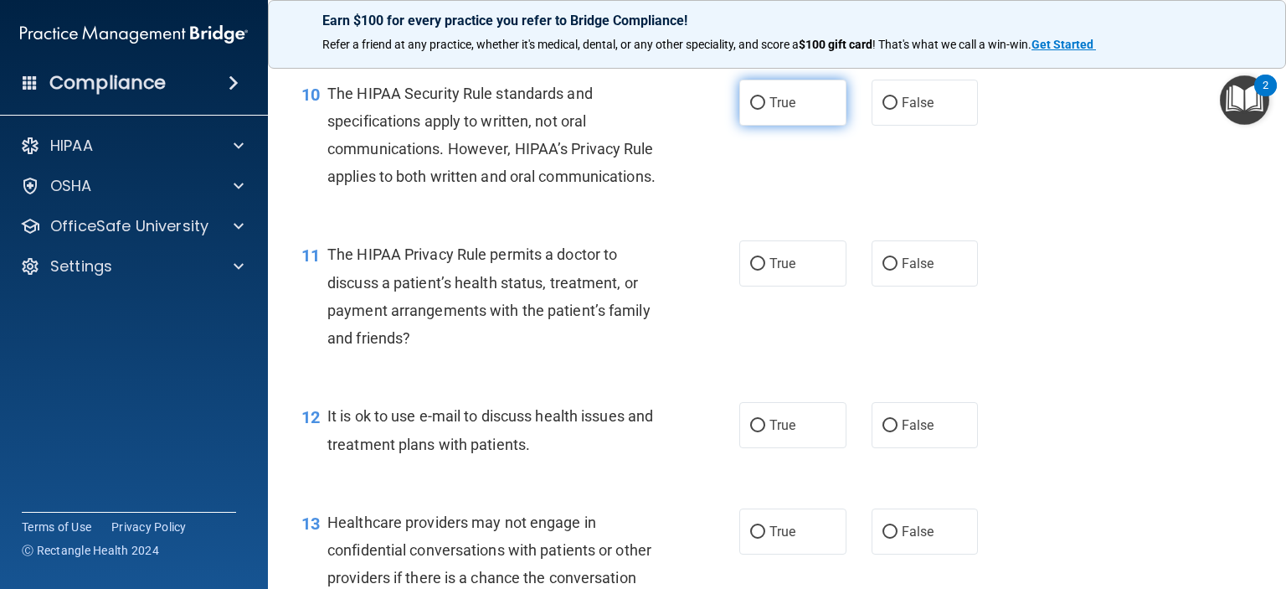
click at [750, 110] on input "True" at bounding box center [757, 103] width 15 height 13
radio input "true"
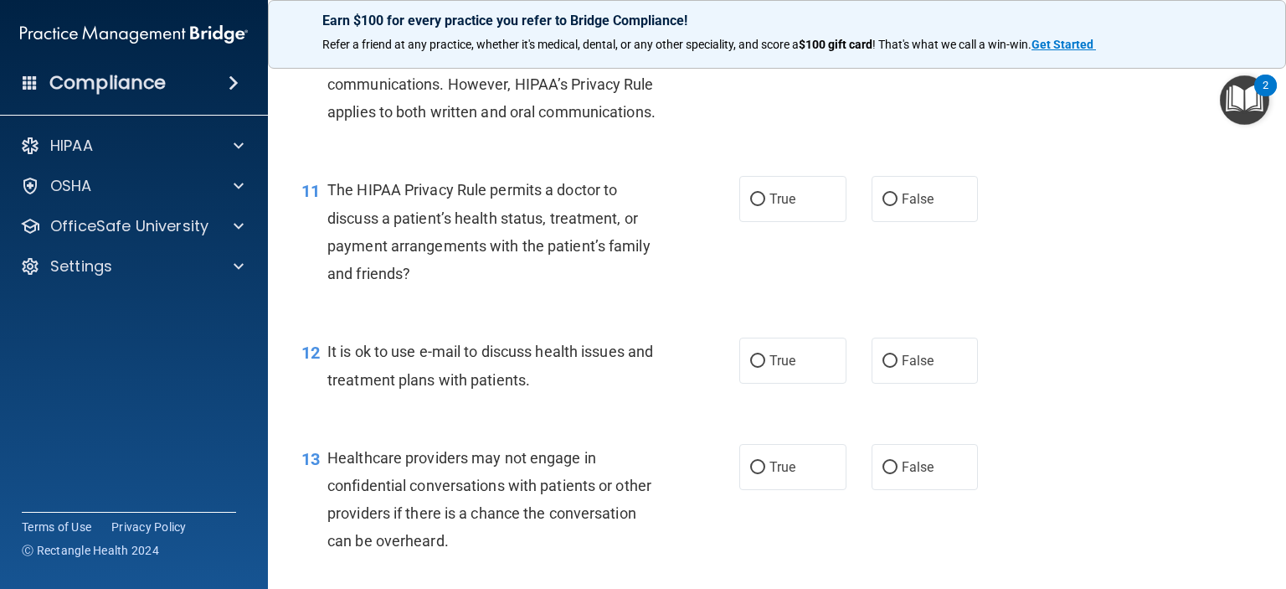
scroll to position [1591, 0]
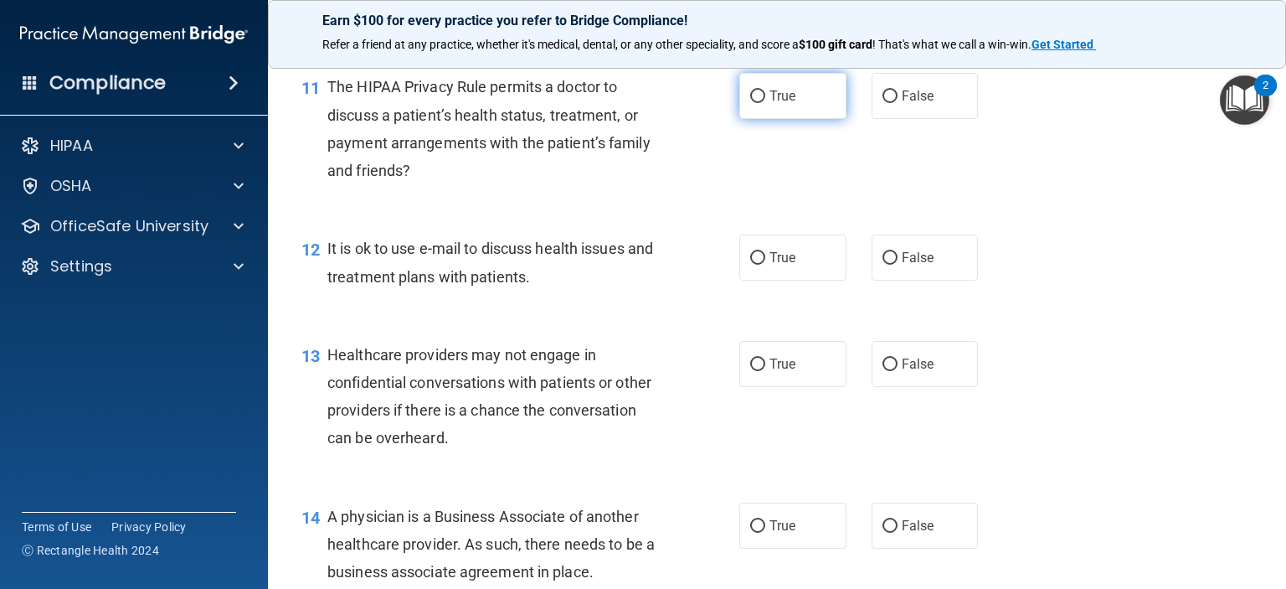
click at [751, 103] on input "True" at bounding box center [757, 96] width 15 height 13
radio input "true"
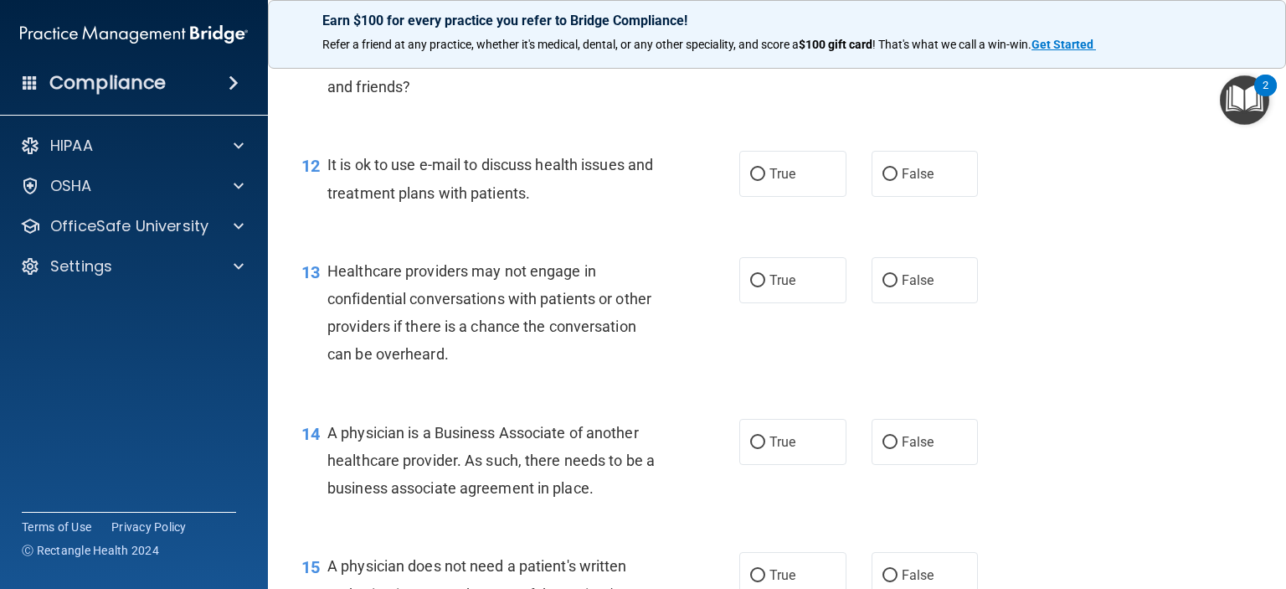
scroll to position [1758, 0]
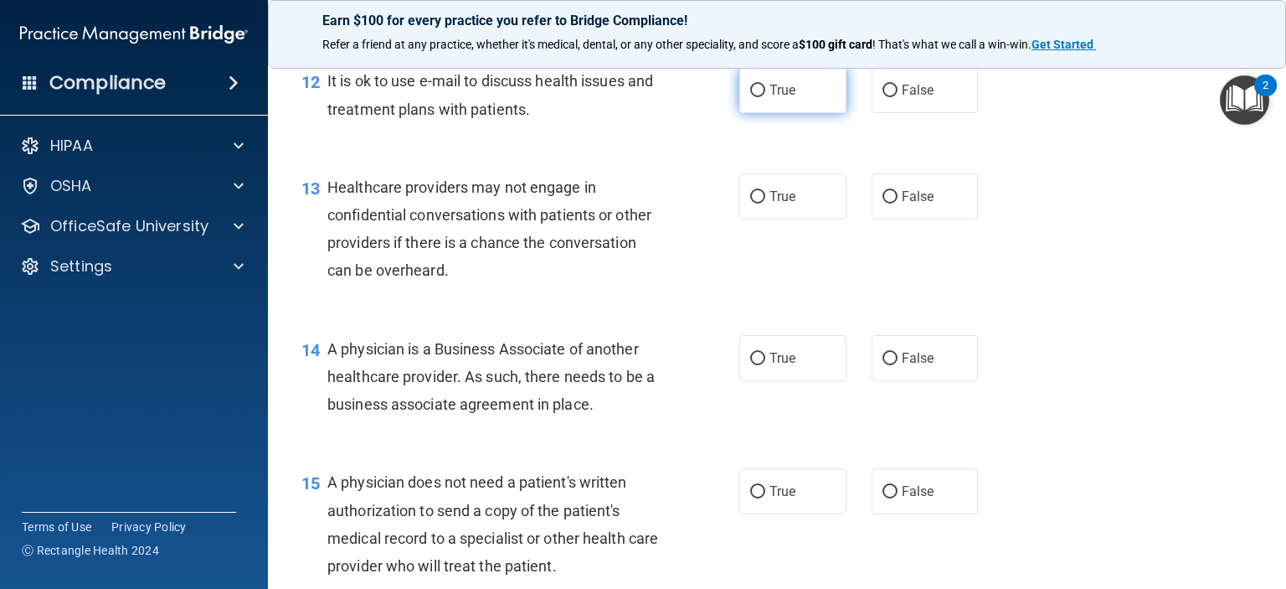
click at [757, 97] on input "True" at bounding box center [757, 91] width 15 height 13
radio input "true"
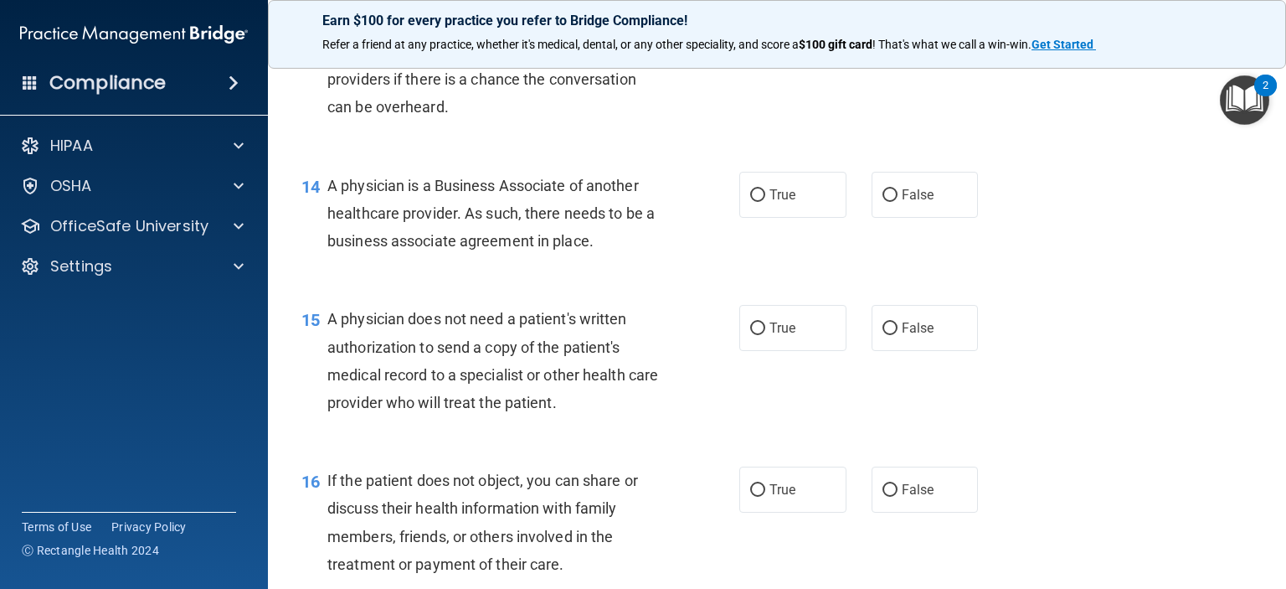
scroll to position [1926, 0]
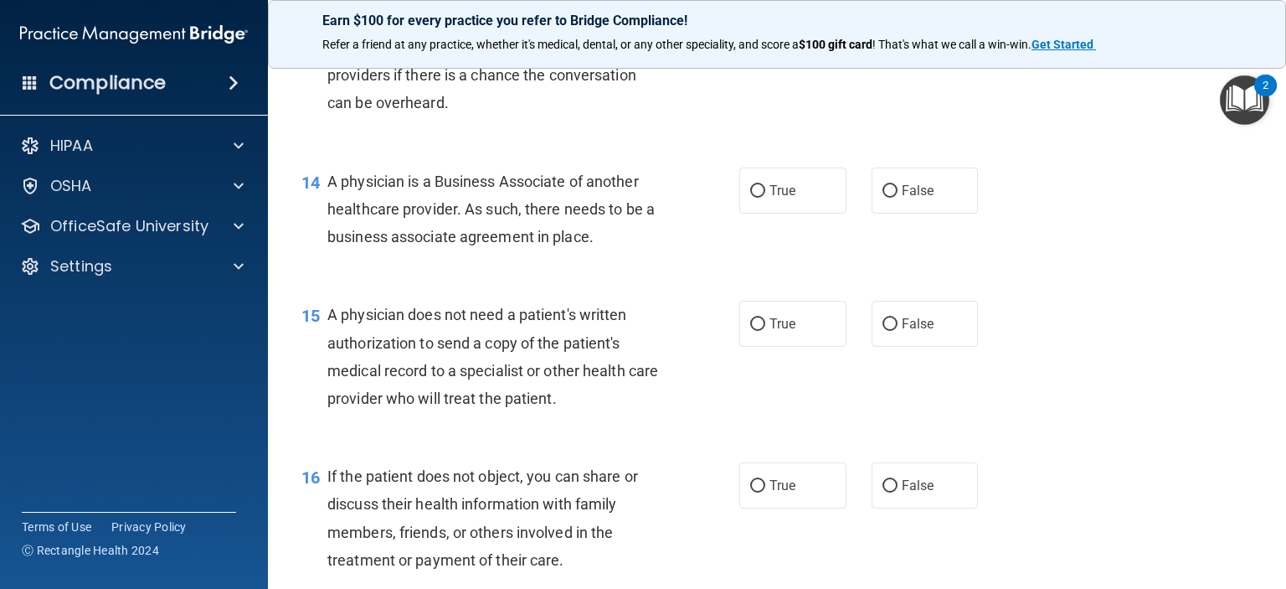
click at [888, 36] on input "False" at bounding box center [890, 29] width 15 height 13
radio input "true"
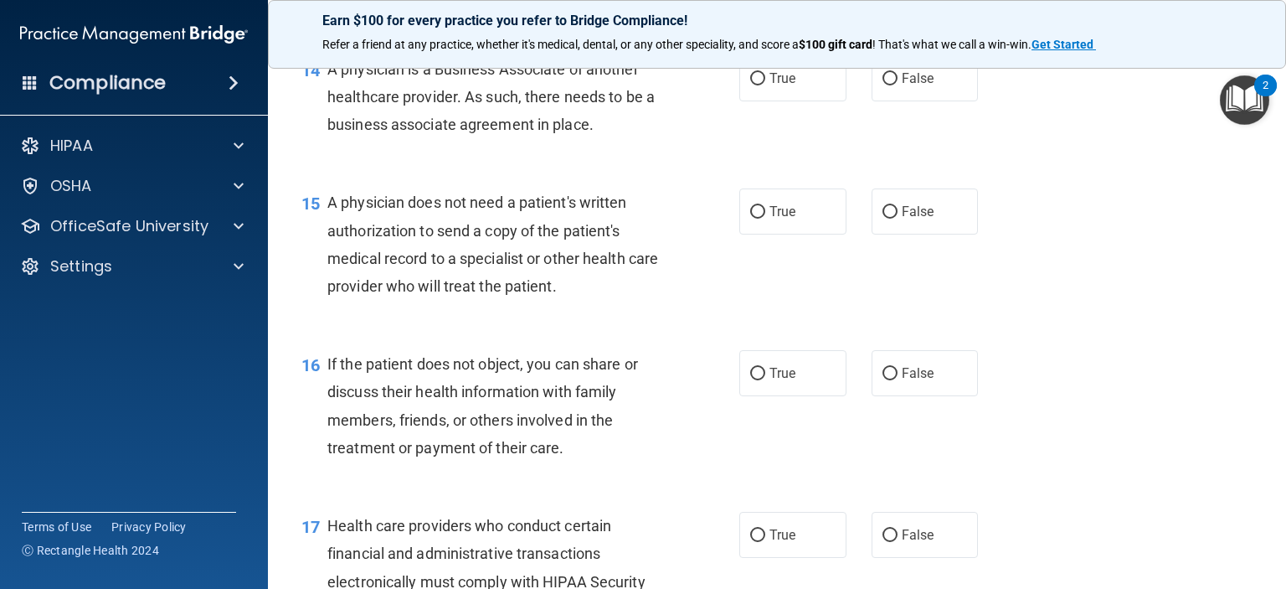
scroll to position [2010, 0]
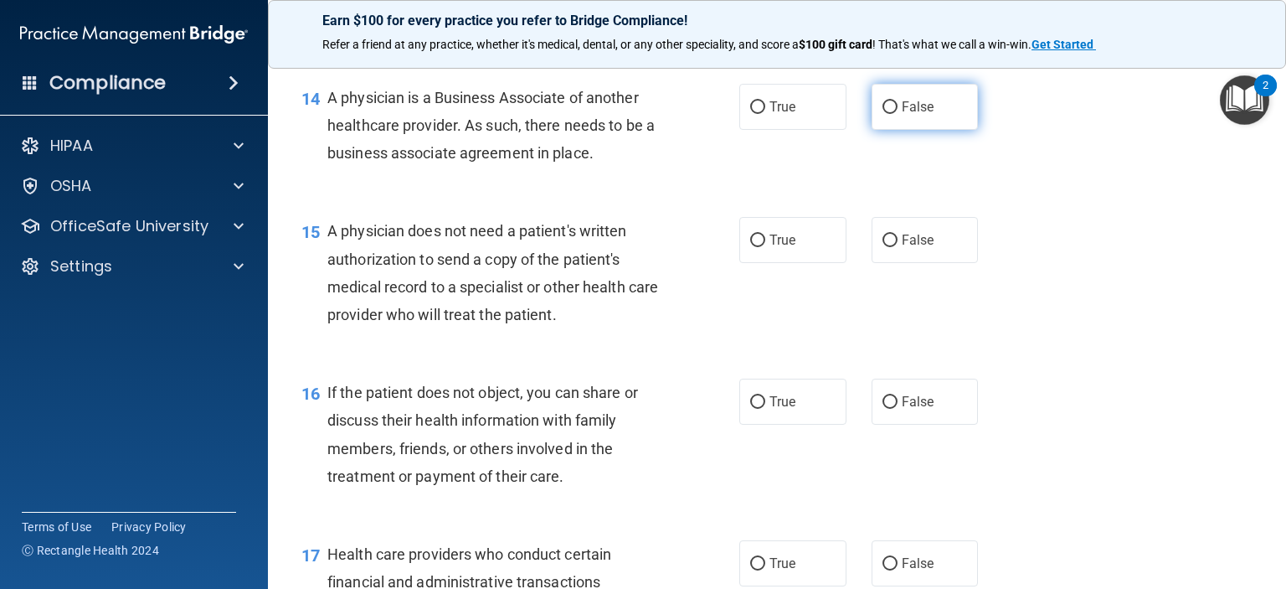
click at [883, 114] on input "False" at bounding box center [890, 107] width 15 height 13
radio input "true"
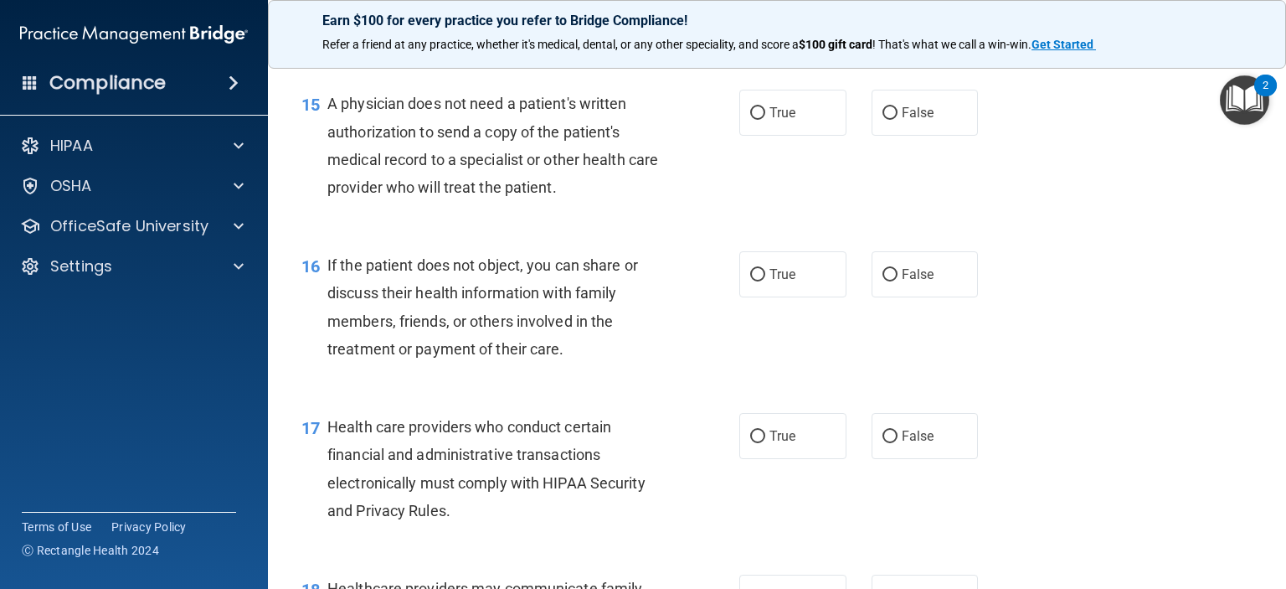
scroll to position [2177, 0]
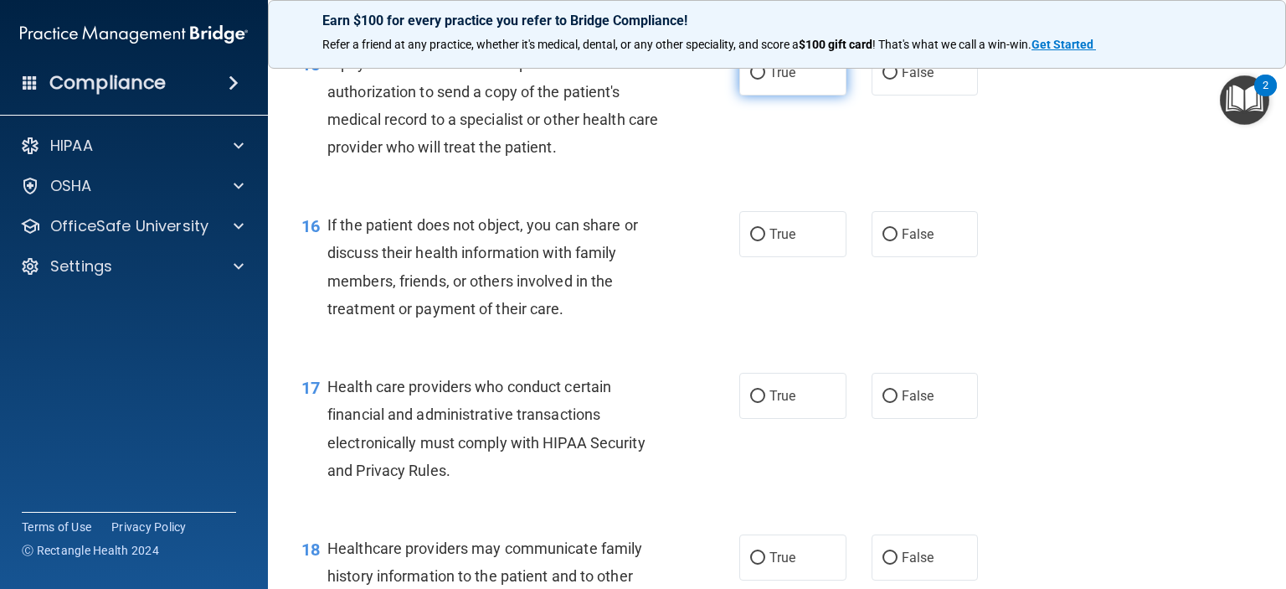
click at [753, 80] on input "True" at bounding box center [757, 73] width 15 height 13
radio input "true"
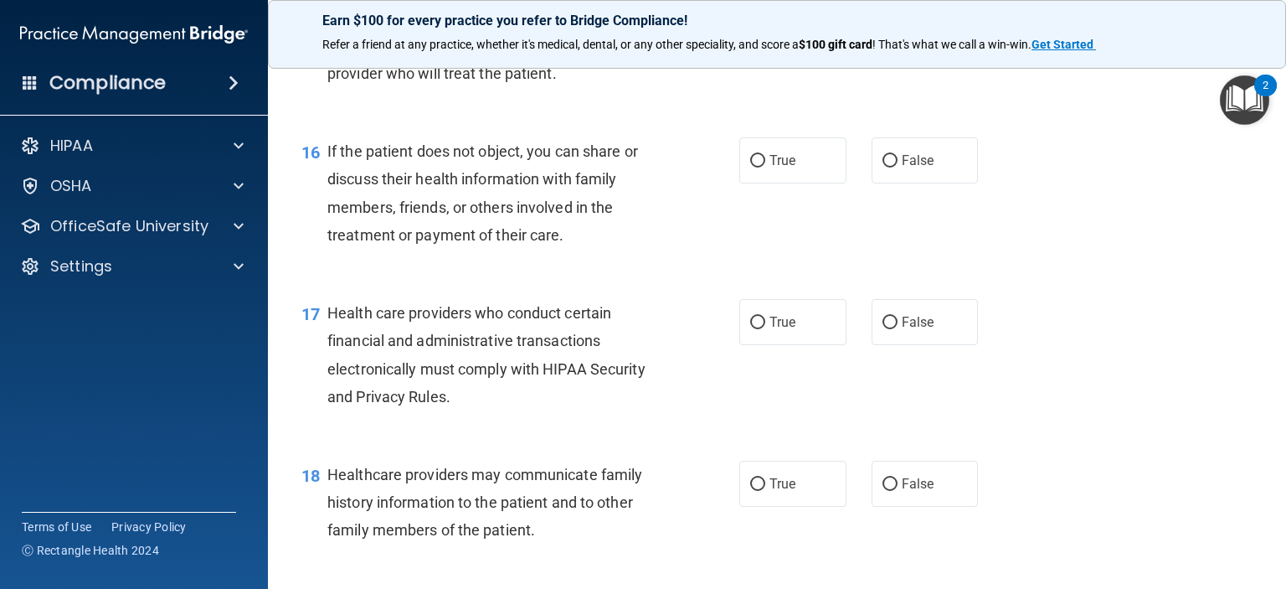
scroll to position [2344, 0]
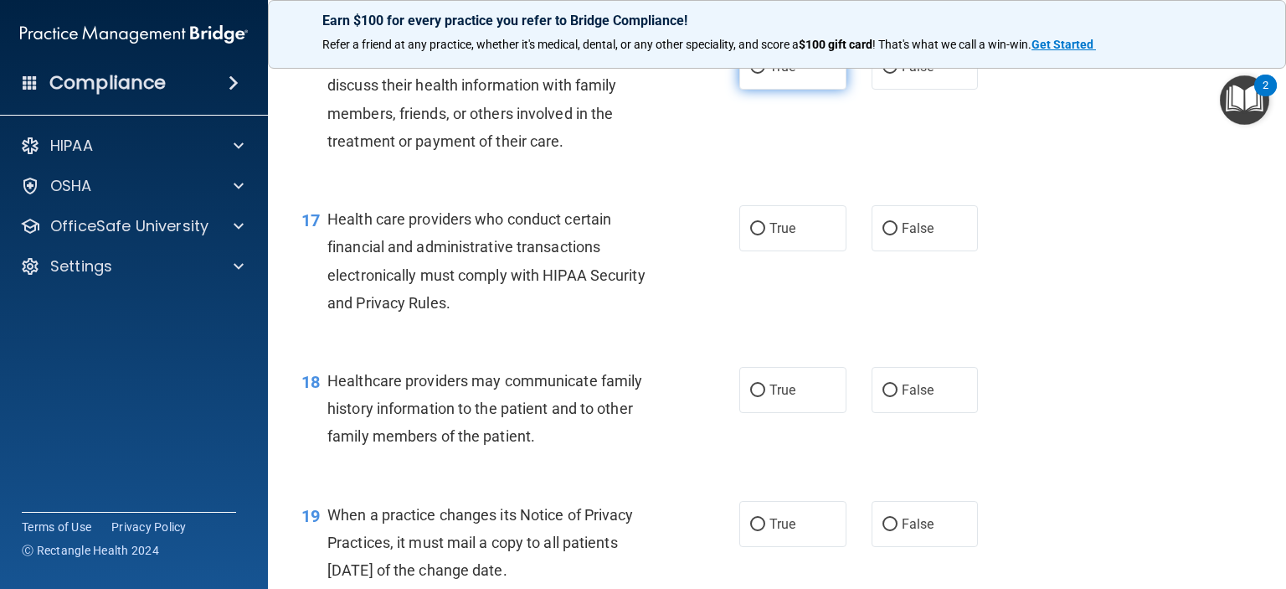
click at [754, 74] on input "True" at bounding box center [757, 67] width 15 height 13
radio input "true"
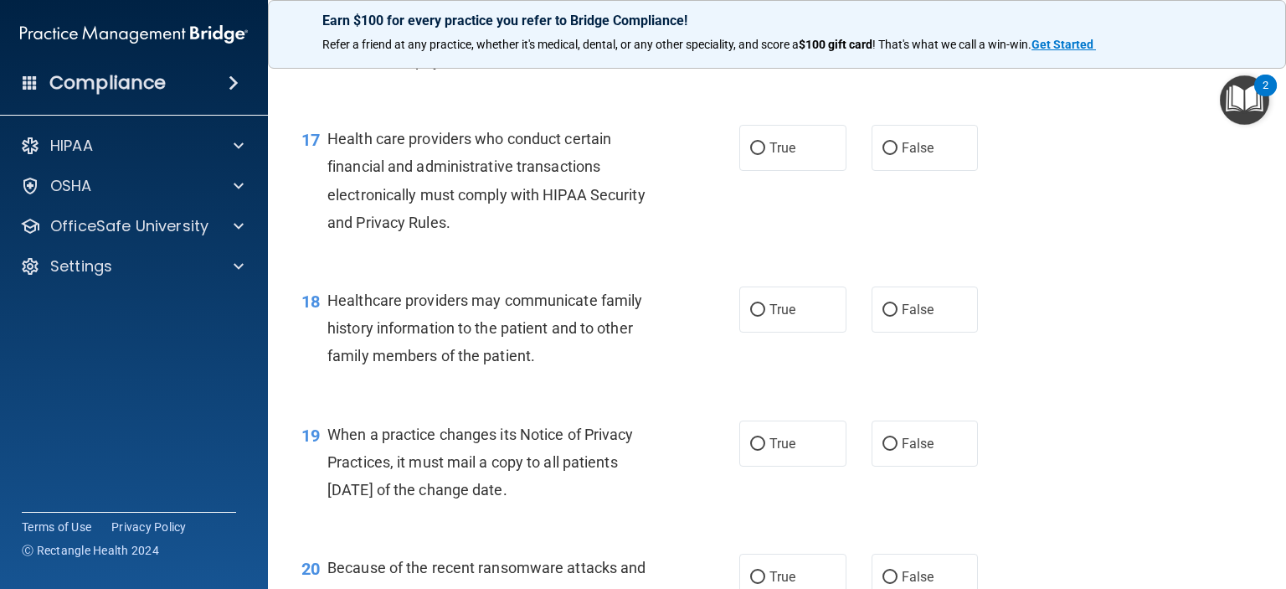
scroll to position [2512, 0]
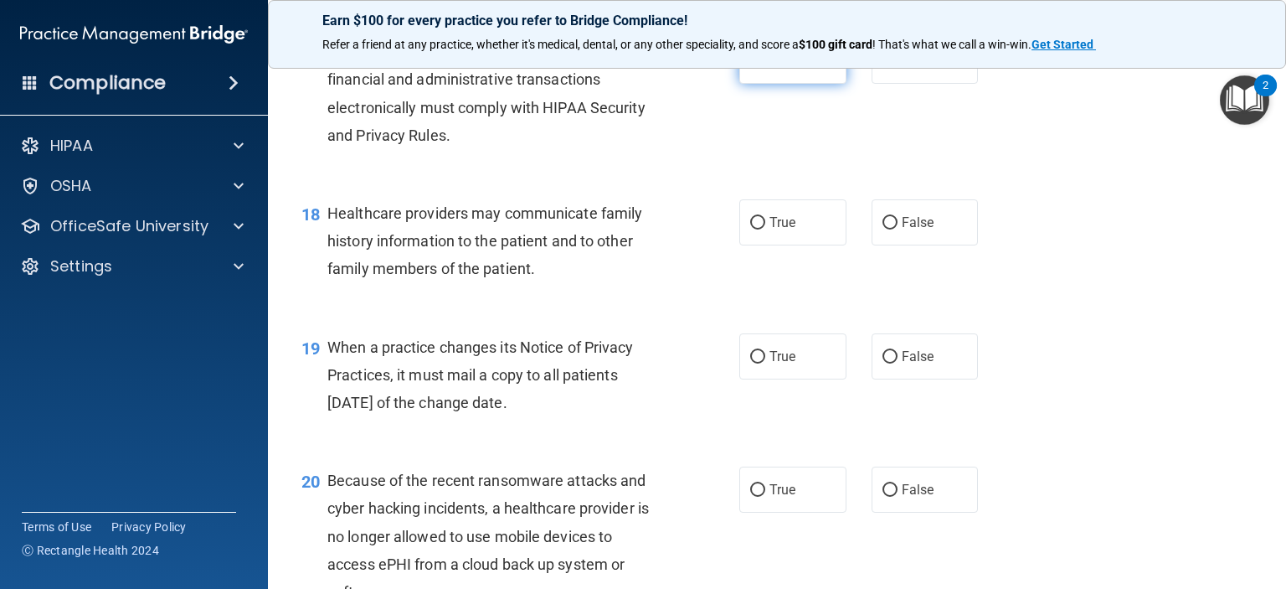
click at [751, 68] on input "True" at bounding box center [757, 61] width 15 height 13
radio input "true"
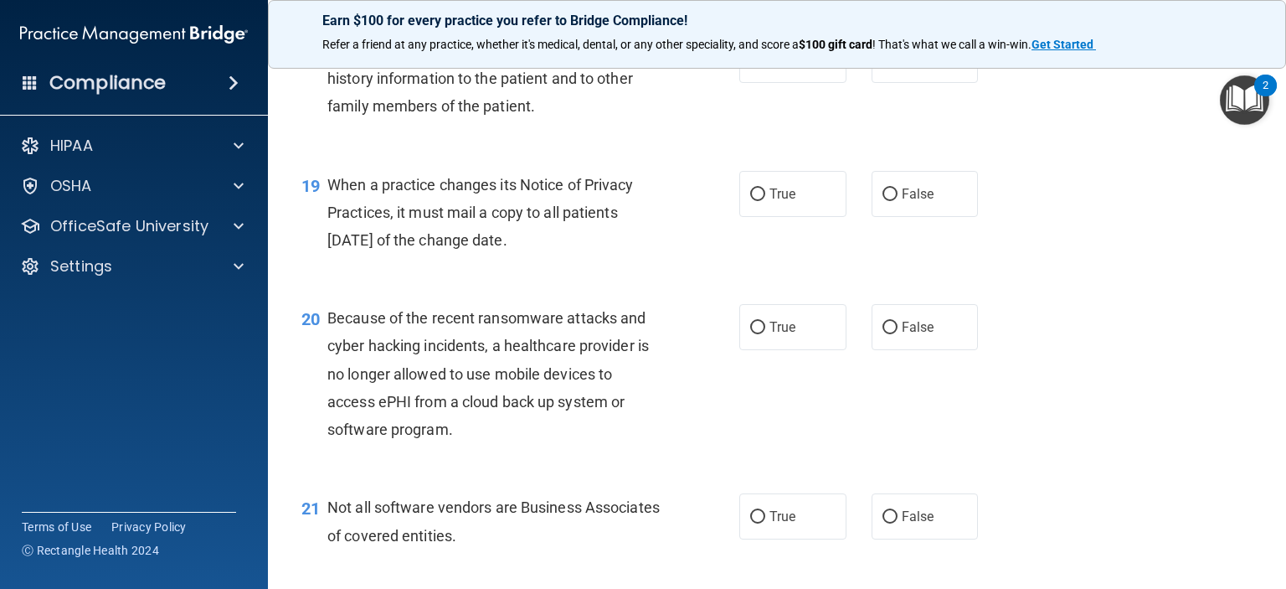
scroll to position [2679, 0]
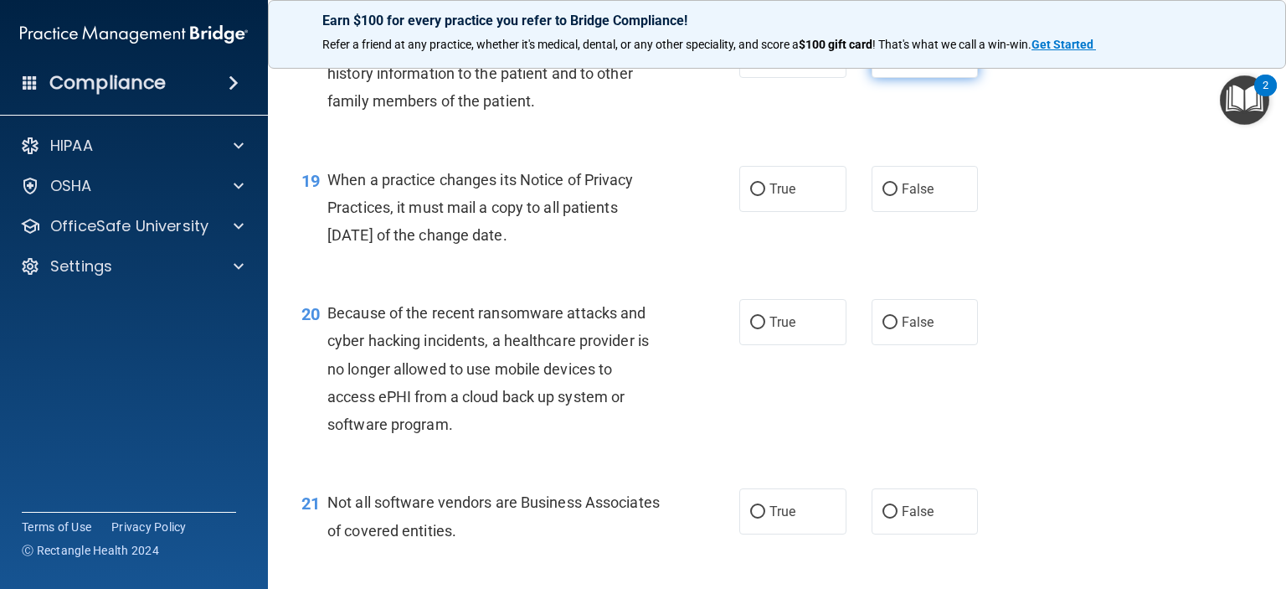
click at [884, 62] on input "False" at bounding box center [890, 55] width 15 height 13
radio input "true"
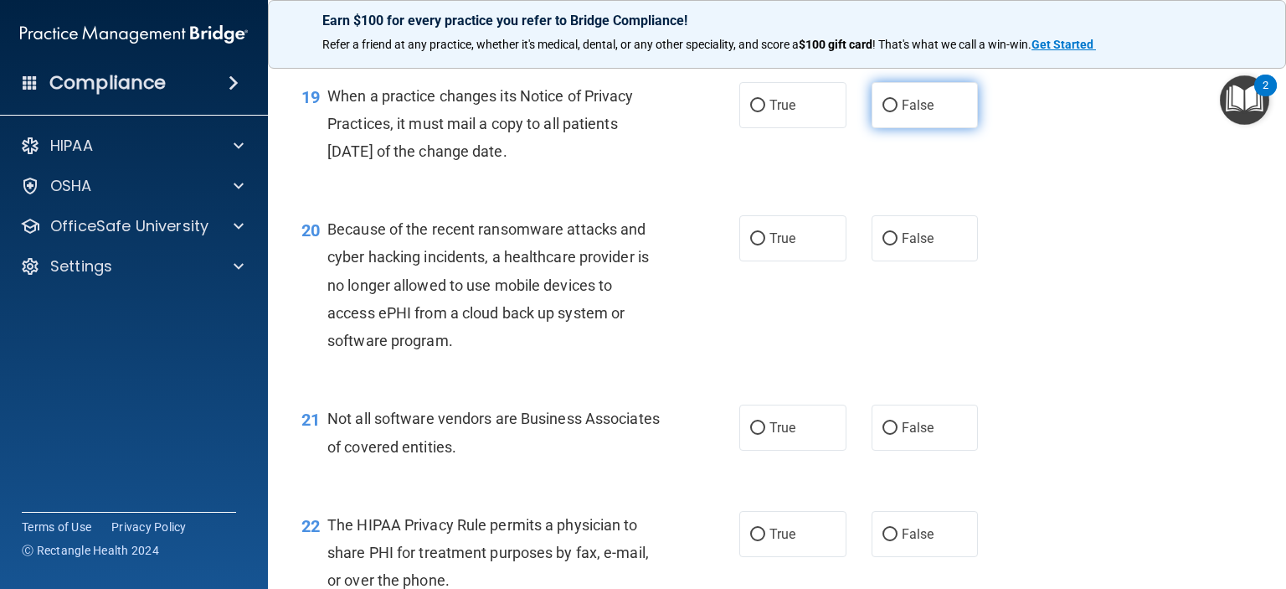
click at [891, 128] on label "False" at bounding box center [925, 105] width 107 height 46
click at [891, 112] on input "False" at bounding box center [890, 106] width 15 height 13
radio input "true"
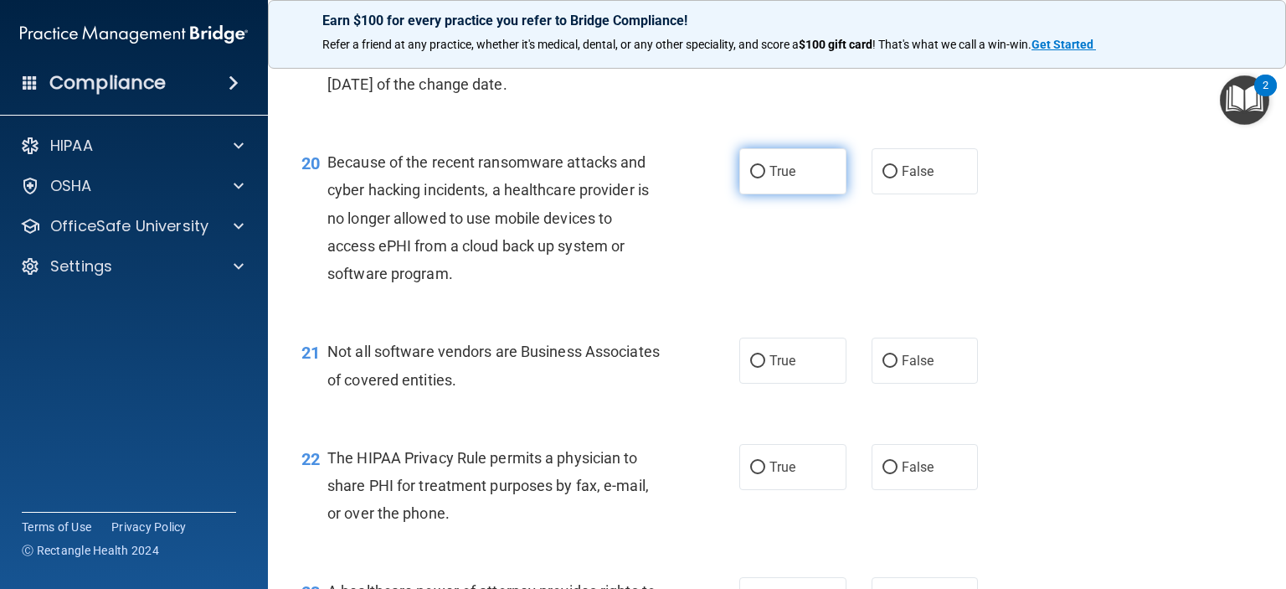
scroll to position [2931, 0]
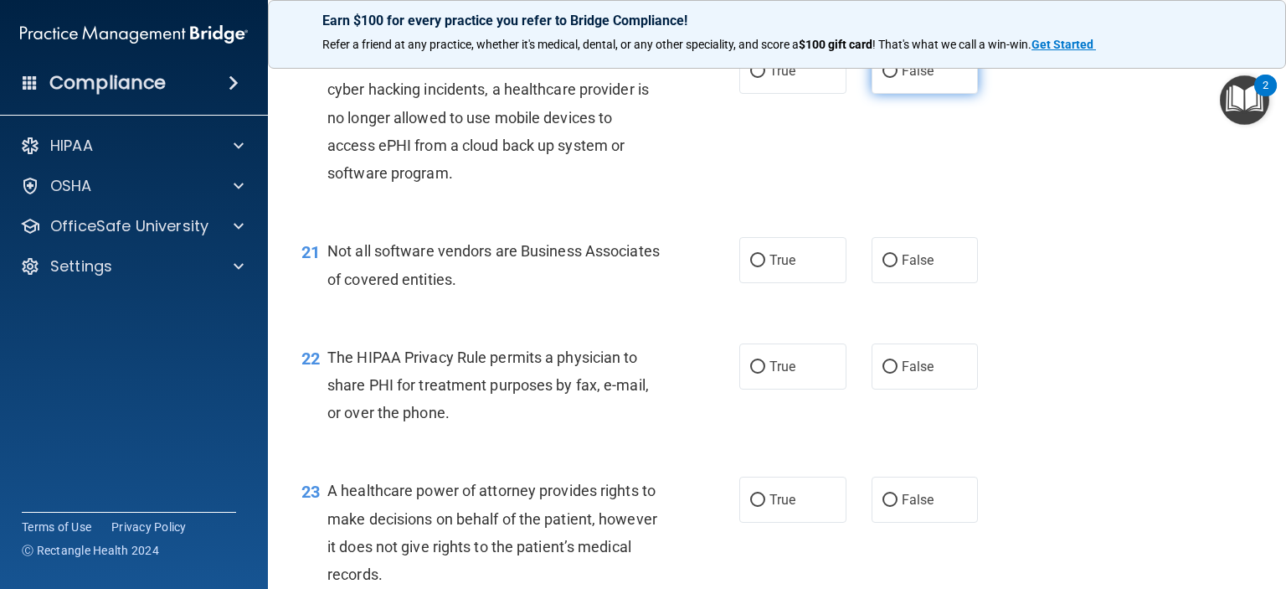
click at [883, 78] on input "False" at bounding box center [890, 71] width 15 height 13
radio input "true"
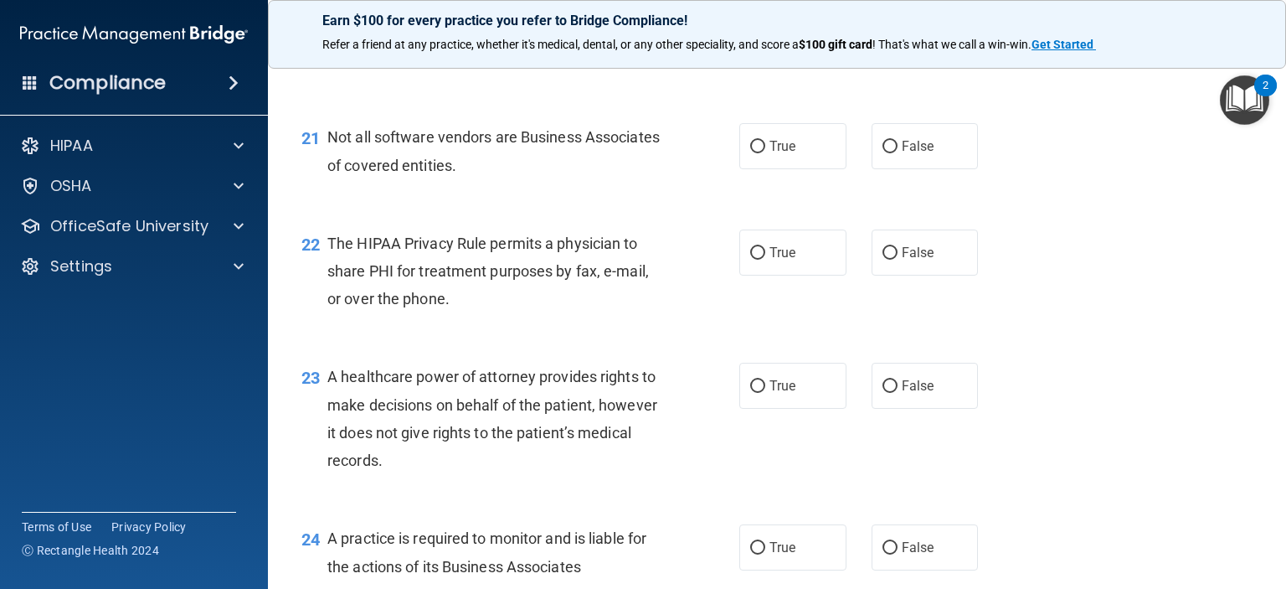
scroll to position [3098, 0]
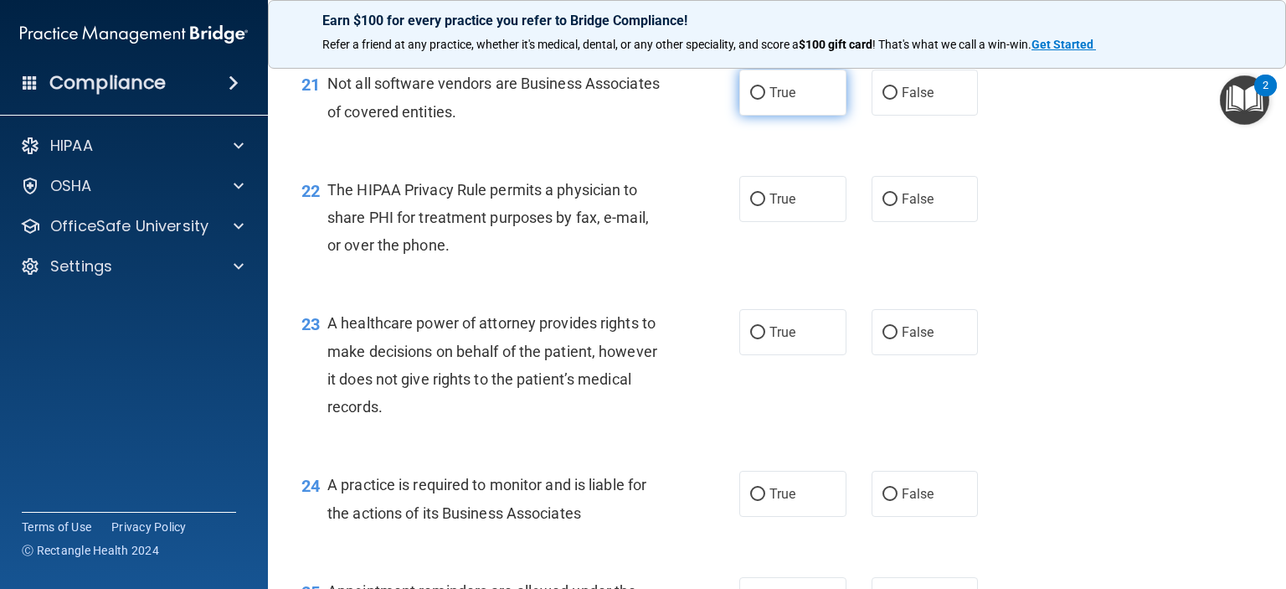
click at [755, 100] on input "True" at bounding box center [757, 93] width 15 height 13
radio input "true"
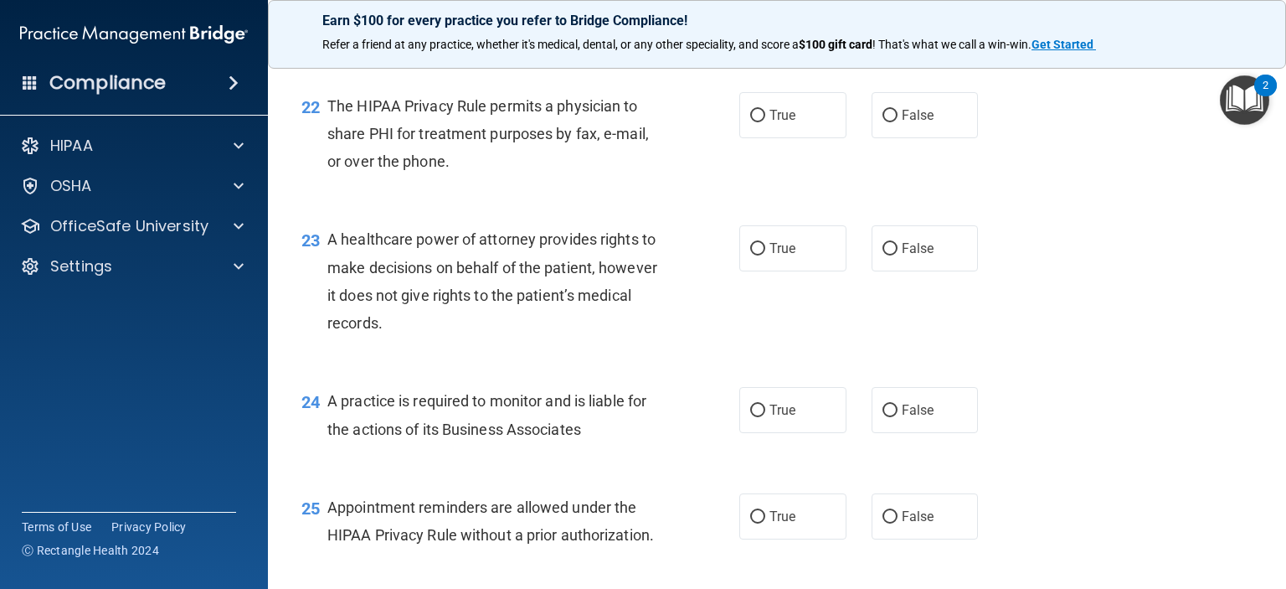
scroll to position [3182, 0]
click at [754, 122] on input "True" at bounding box center [757, 116] width 15 height 13
radio input "true"
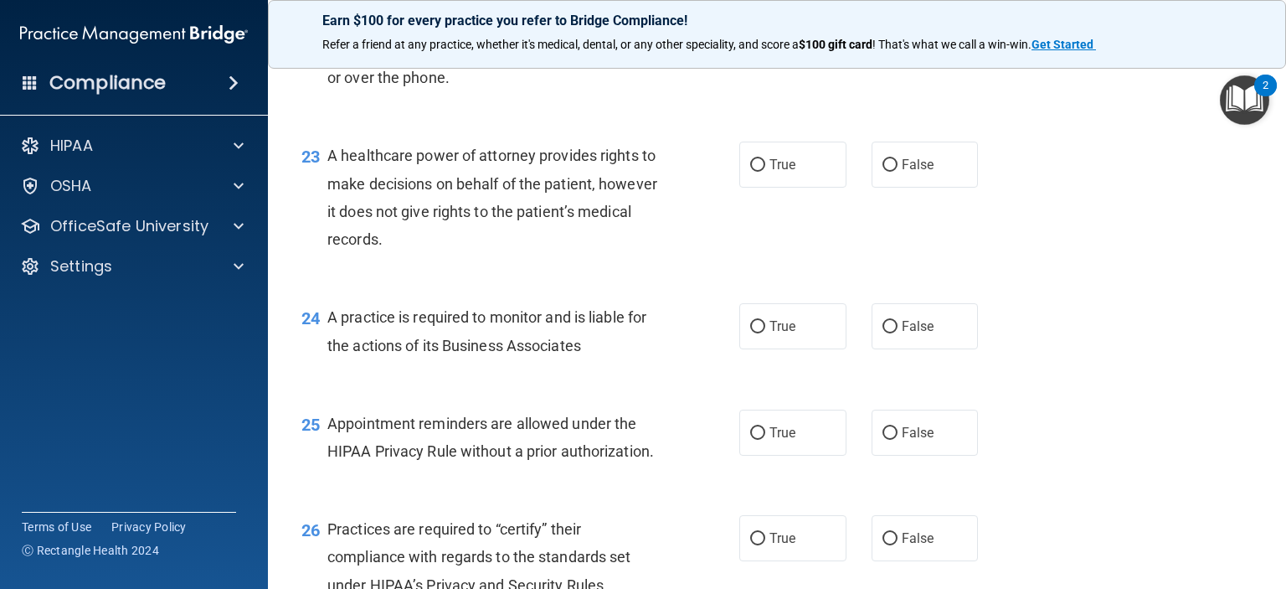
scroll to position [3349, 0]
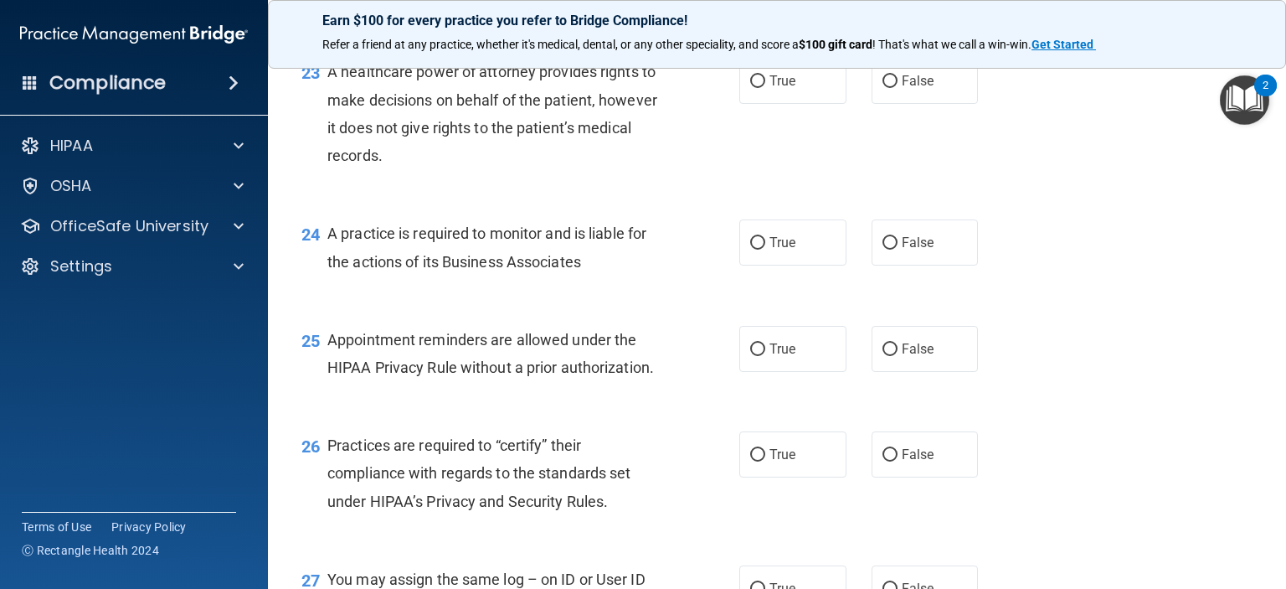
drag, startPoint x: 889, startPoint y: 133, endPoint x: 852, endPoint y: 162, distance: 47.7
click at [888, 104] on label "False" at bounding box center [925, 81] width 107 height 46
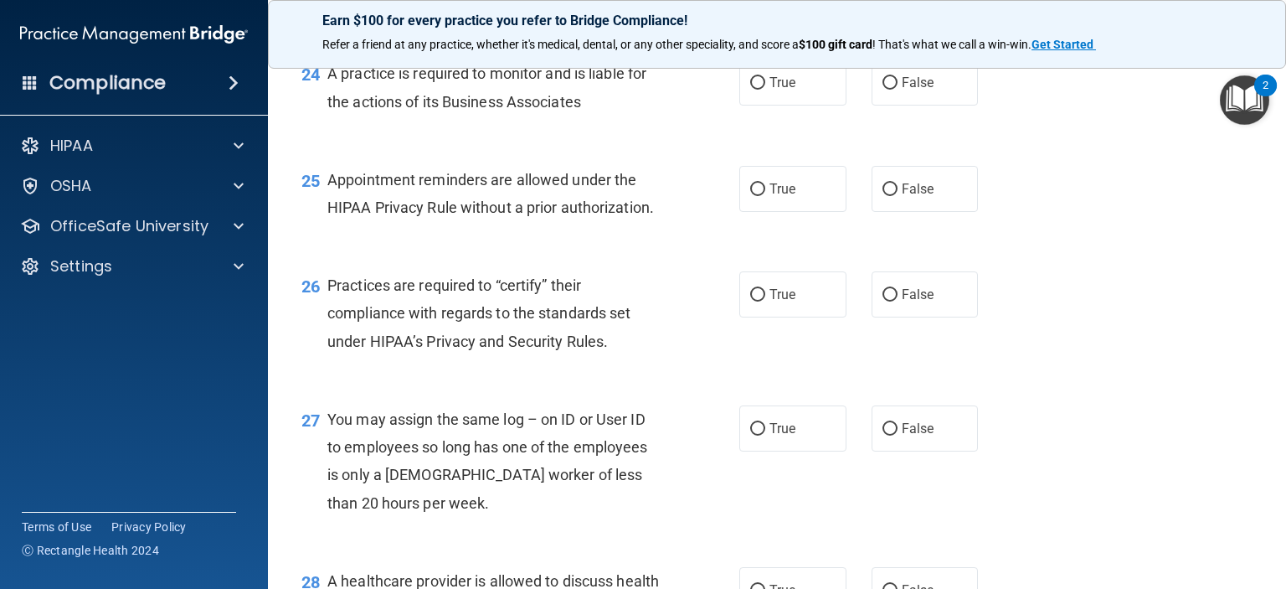
scroll to position [3517, 0]
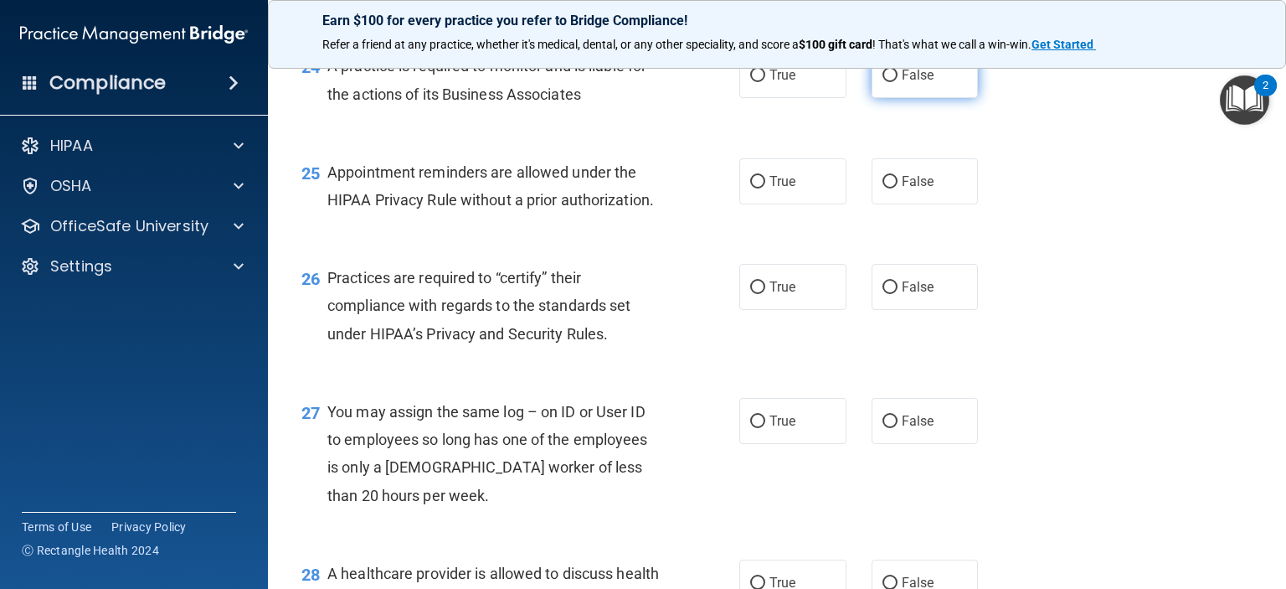
drag, startPoint x: 886, startPoint y: 136, endPoint x: 877, endPoint y: 142, distance: 10.9
click at [885, 82] on input "False" at bounding box center [890, 75] width 15 height 13
radio input "true"
click at [883, 294] on input "False" at bounding box center [890, 287] width 15 height 13
radio input "true"
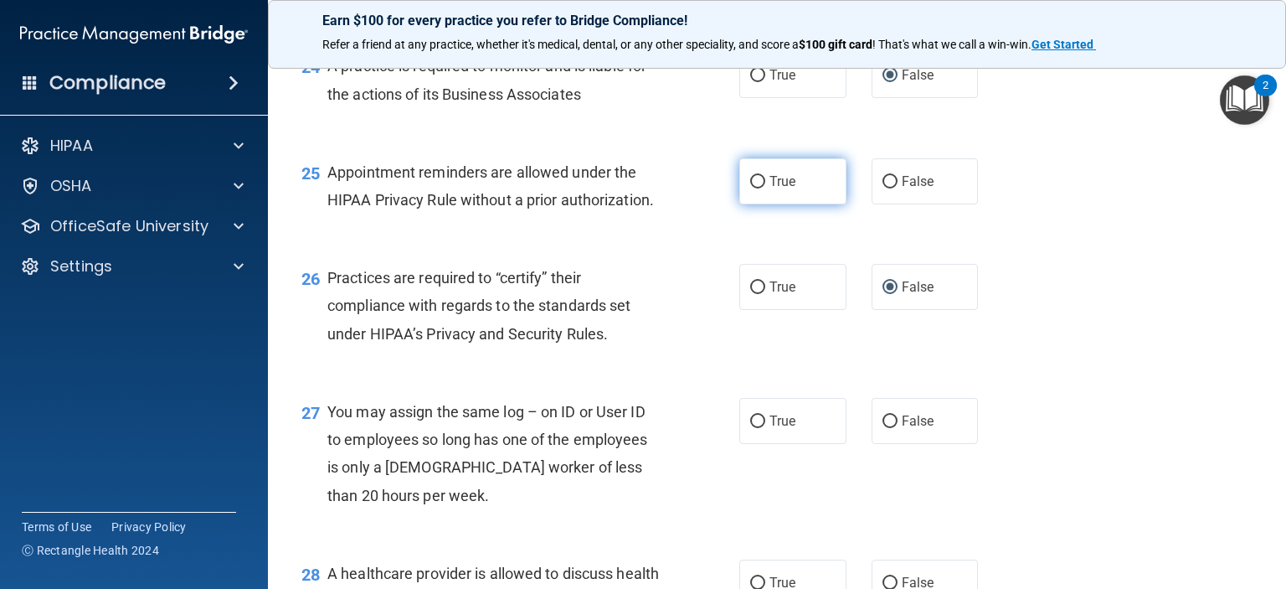
click at [750, 188] on input "True" at bounding box center [757, 182] width 15 height 13
radio input "true"
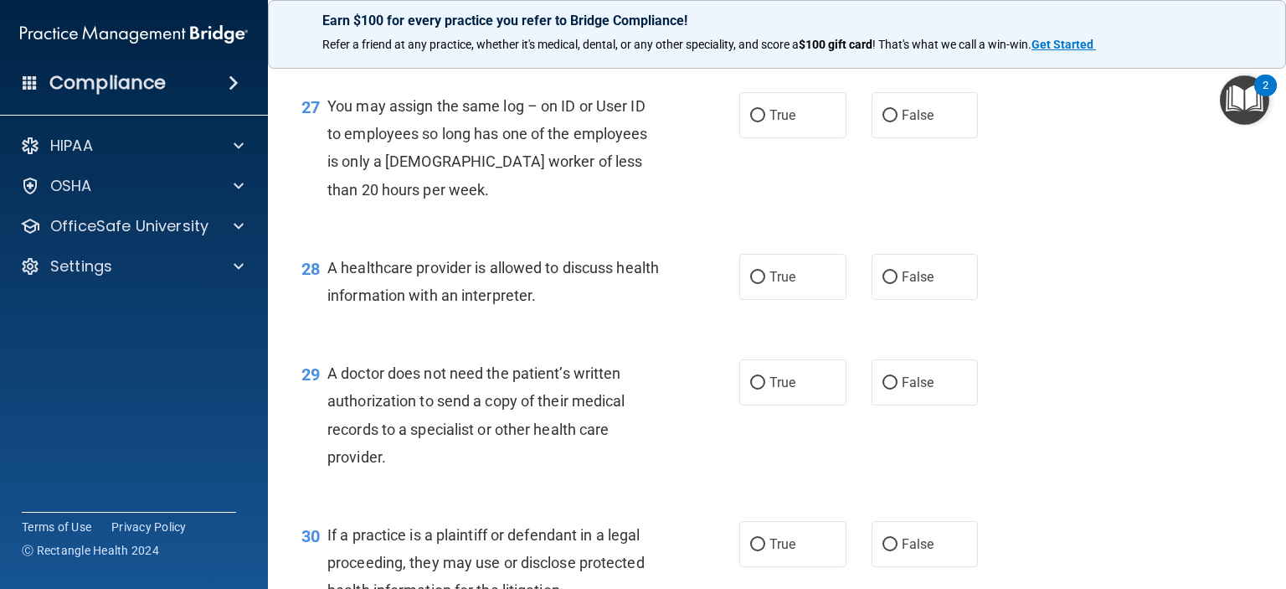
scroll to position [3852, 0]
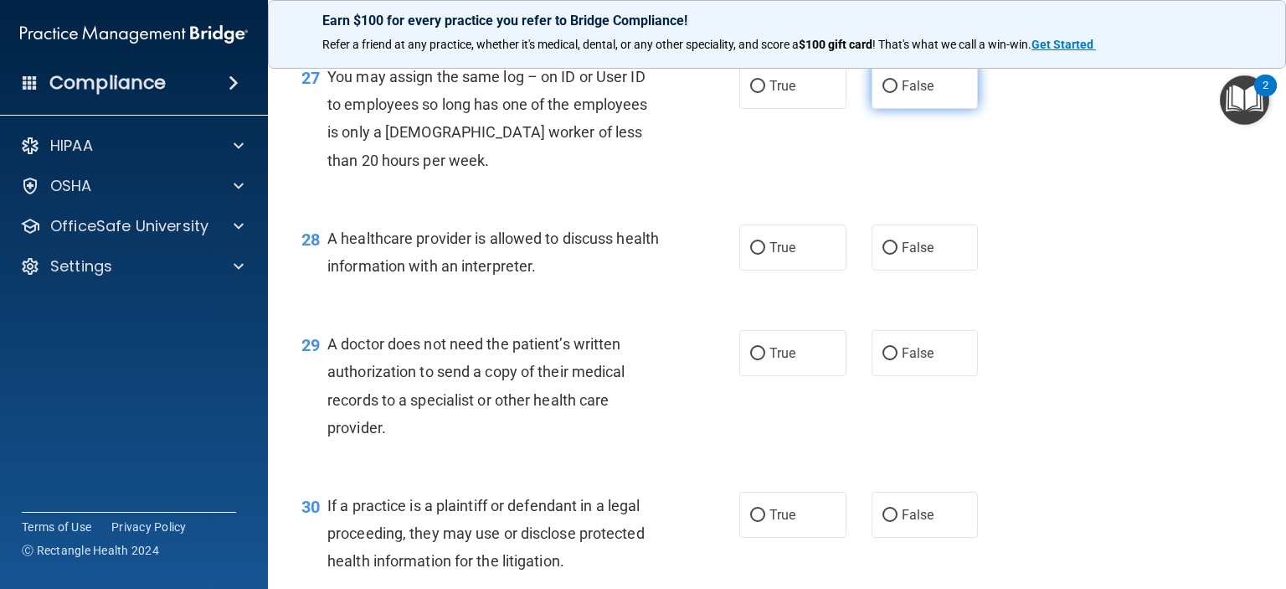
click at [883, 93] on input "False" at bounding box center [890, 86] width 15 height 13
radio input "true"
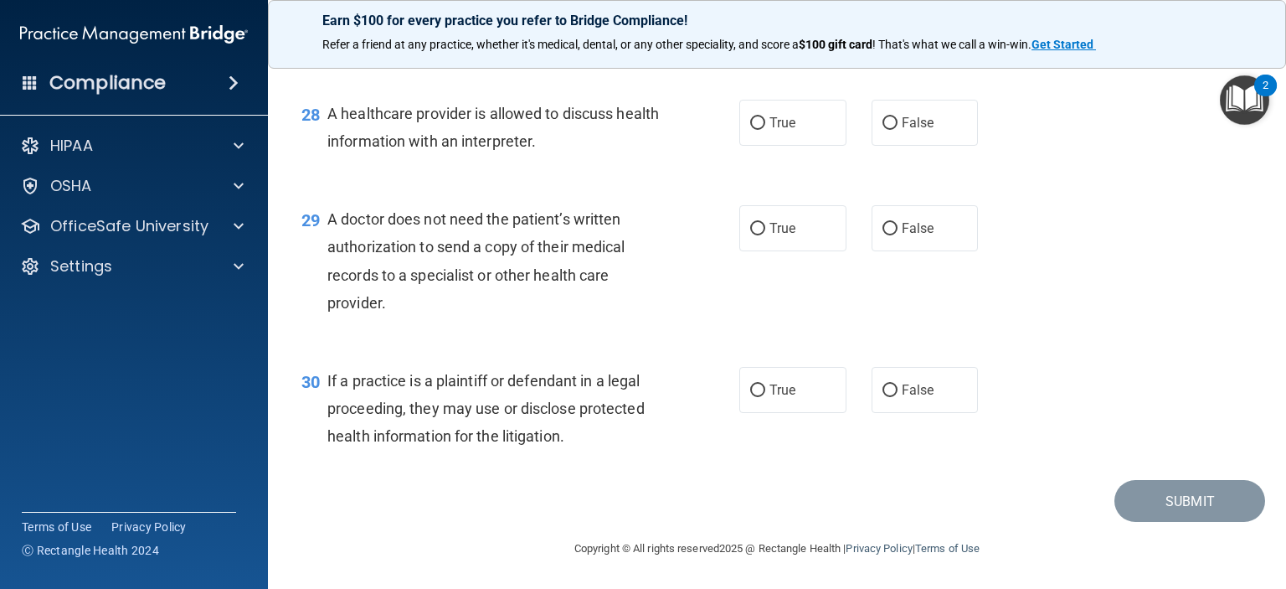
scroll to position [4019, 0]
click at [754, 130] on input "True" at bounding box center [757, 123] width 15 height 13
radio input "true"
click at [750, 235] on input "True" at bounding box center [757, 229] width 15 height 13
radio input "true"
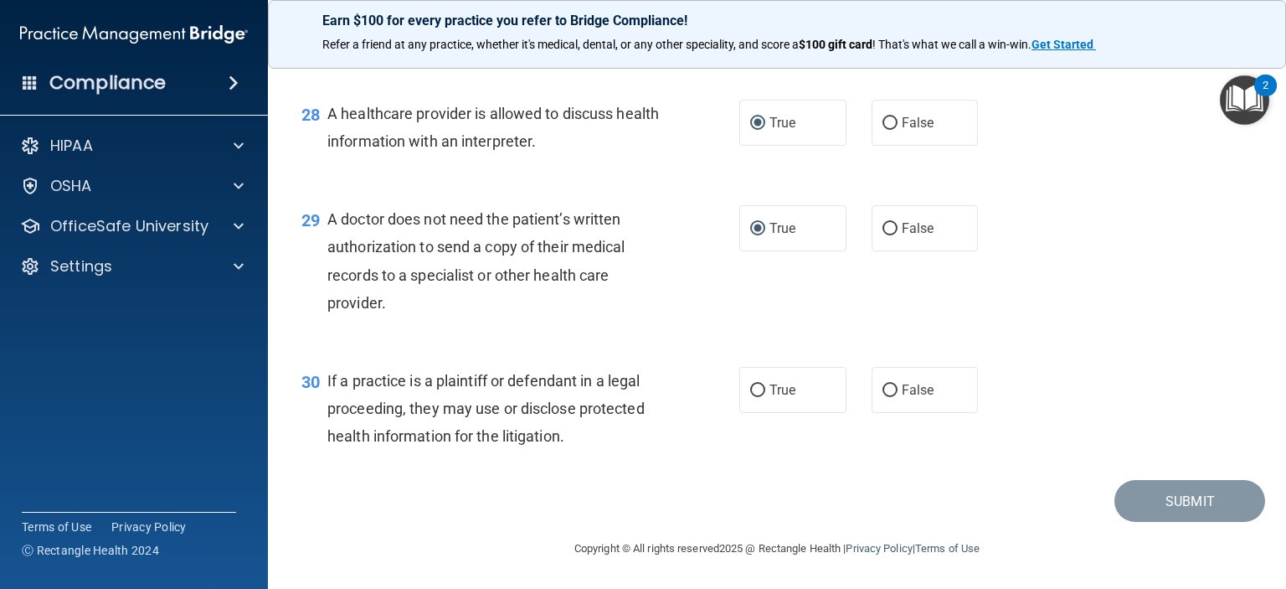
scroll to position [4033, 0]
click at [750, 390] on input "True" at bounding box center [757, 390] width 15 height 13
radio input "true"
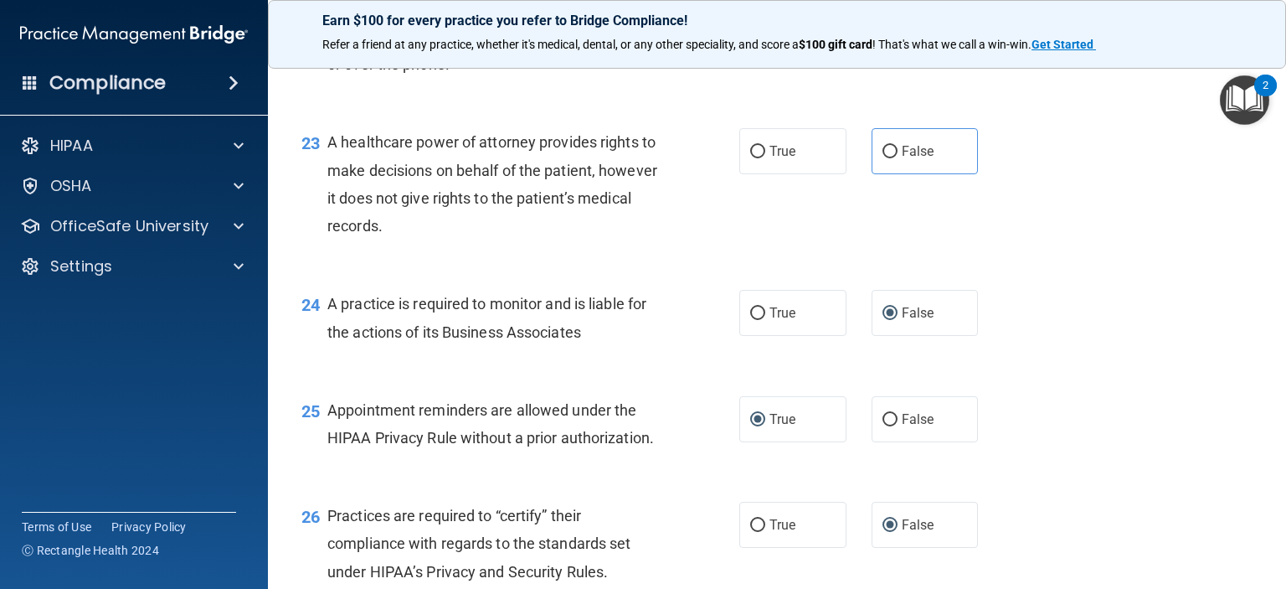
scroll to position [3195, 0]
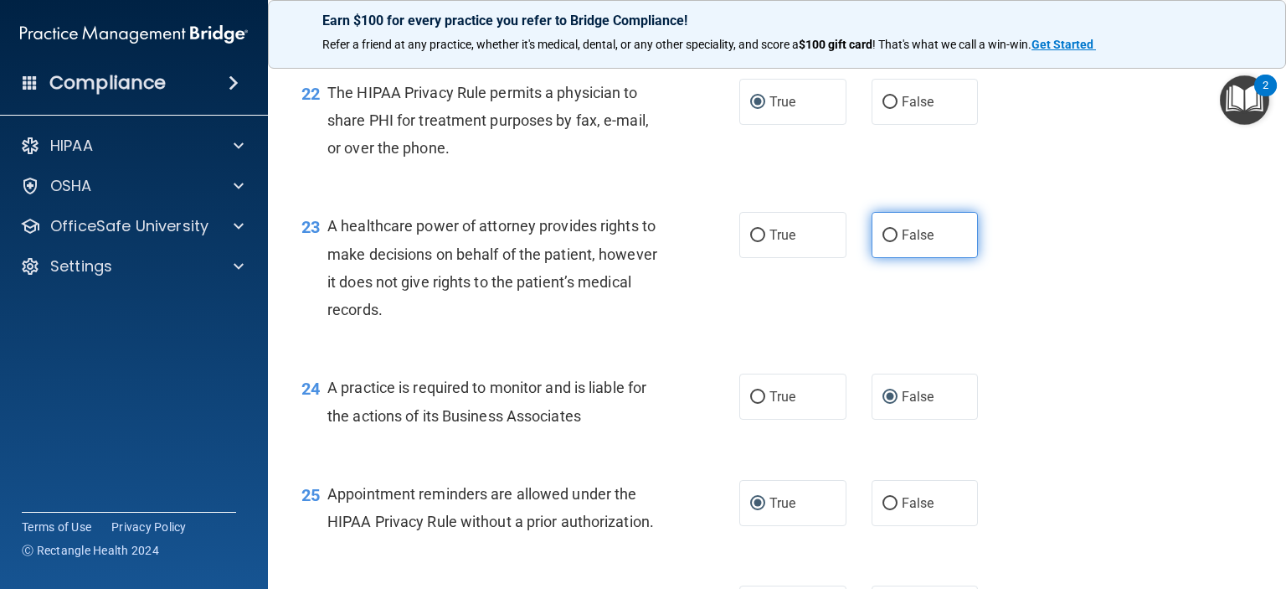
click at [883, 242] on input "False" at bounding box center [890, 235] width 15 height 13
radio input "true"
click at [1042, 353] on div "23 A healthcare power of attorney provides rights to make decisions on behalf o…" at bounding box center [777, 272] width 976 height 162
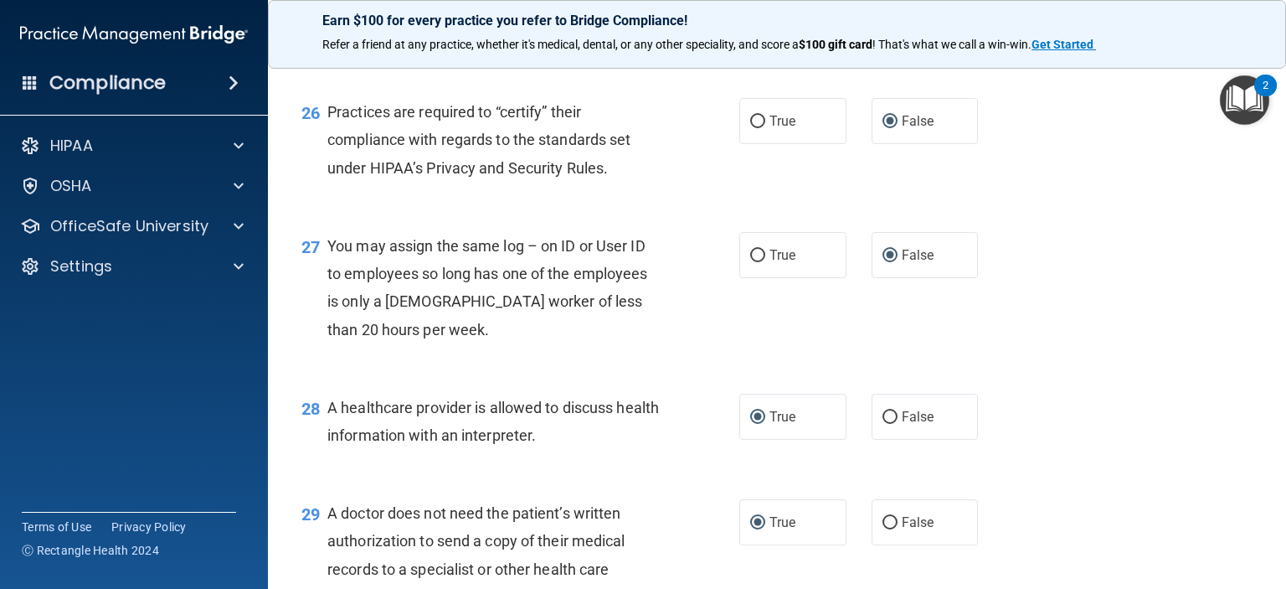
scroll to position [4033, 0]
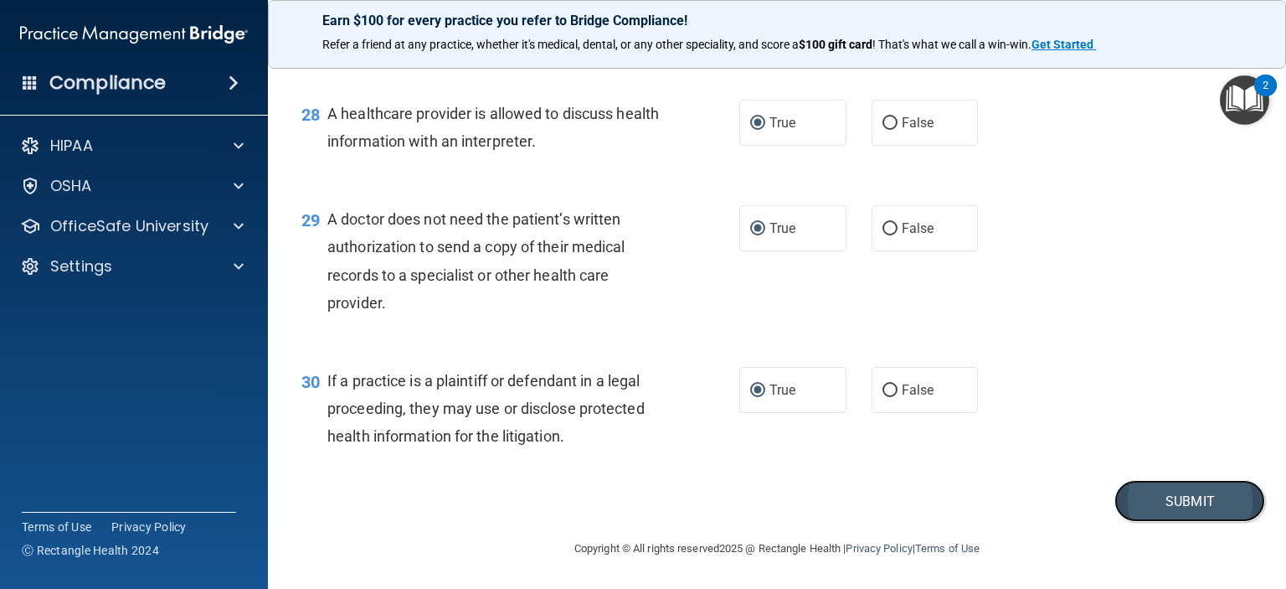
click at [1161, 500] on button "Submit" at bounding box center [1189, 501] width 151 height 43
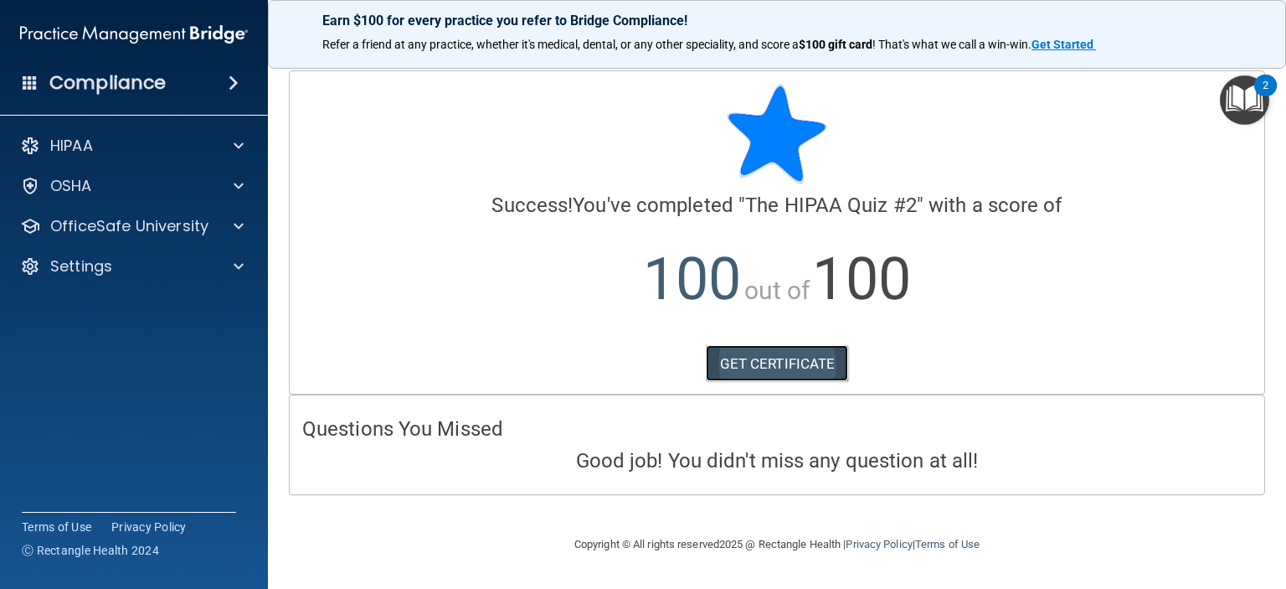
click at [764, 361] on link "GET CERTIFICATE" at bounding box center [777, 363] width 143 height 37
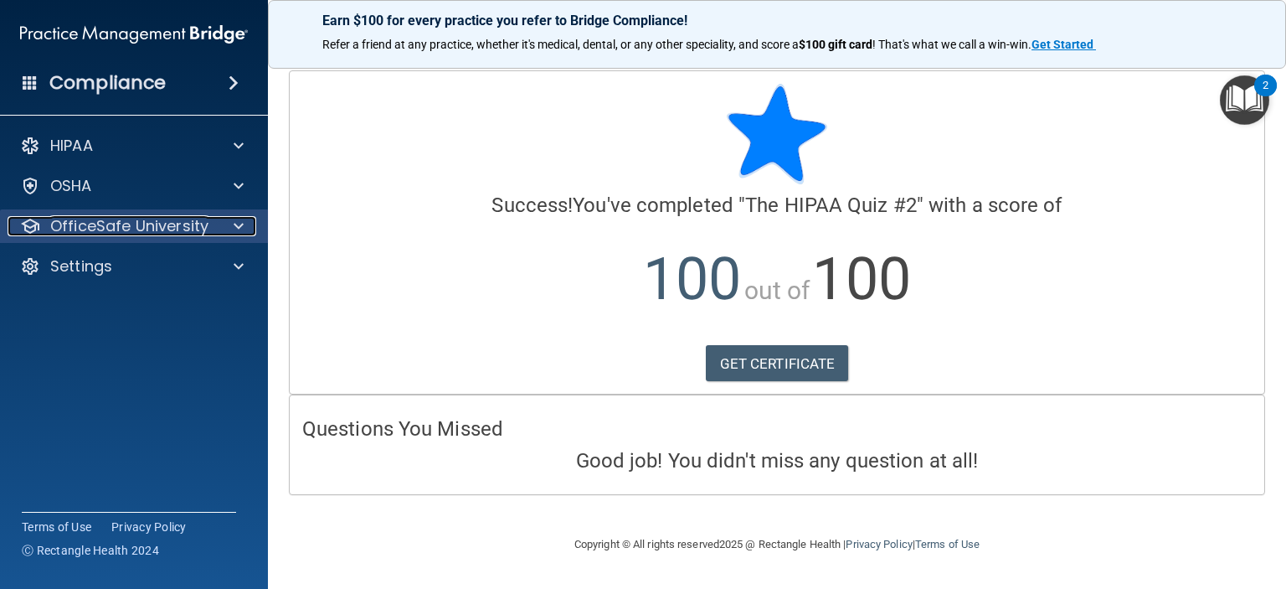
click at [147, 220] on p "OfficeSafe University" at bounding box center [129, 226] width 158 height 20
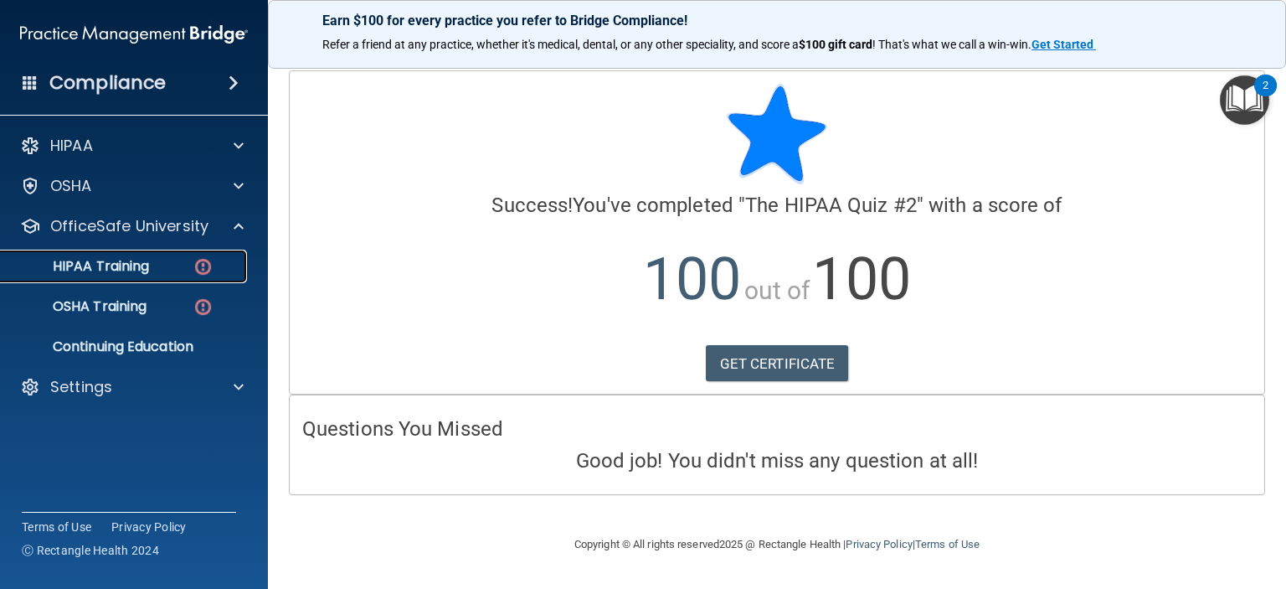
click at [126, 270] on p "HIPAA Training" at bounding box center [80, 266] width 138 height 17
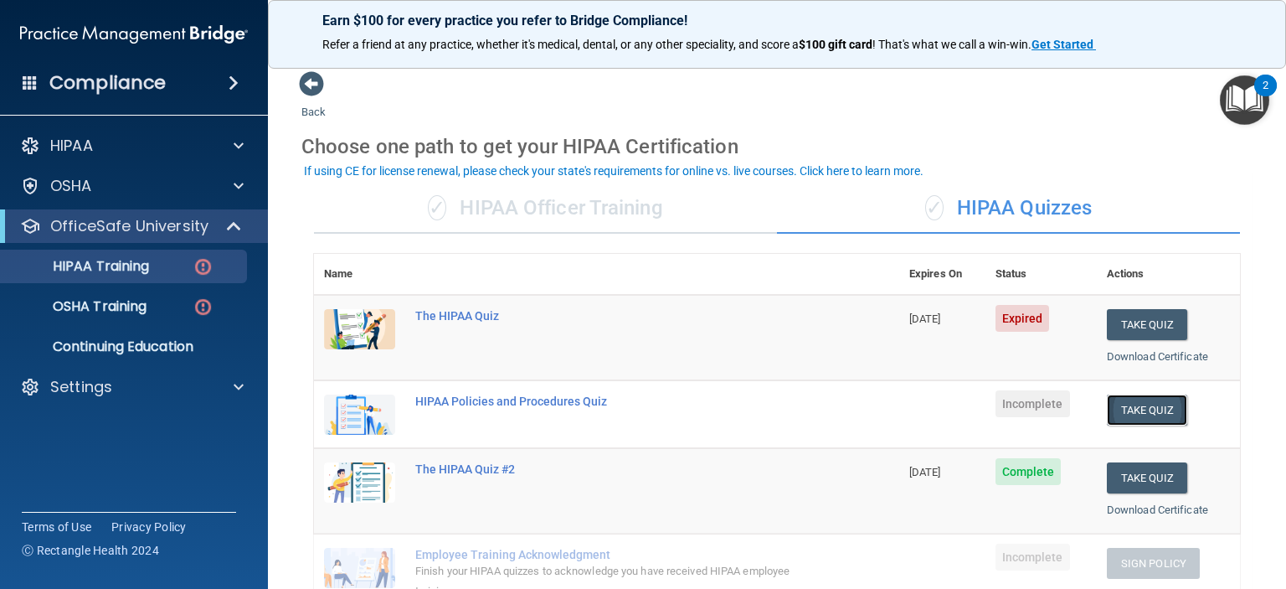
click at [1132, 413] on button "Take Quiz" at bounding box center [1147, 409] width 80 height 31
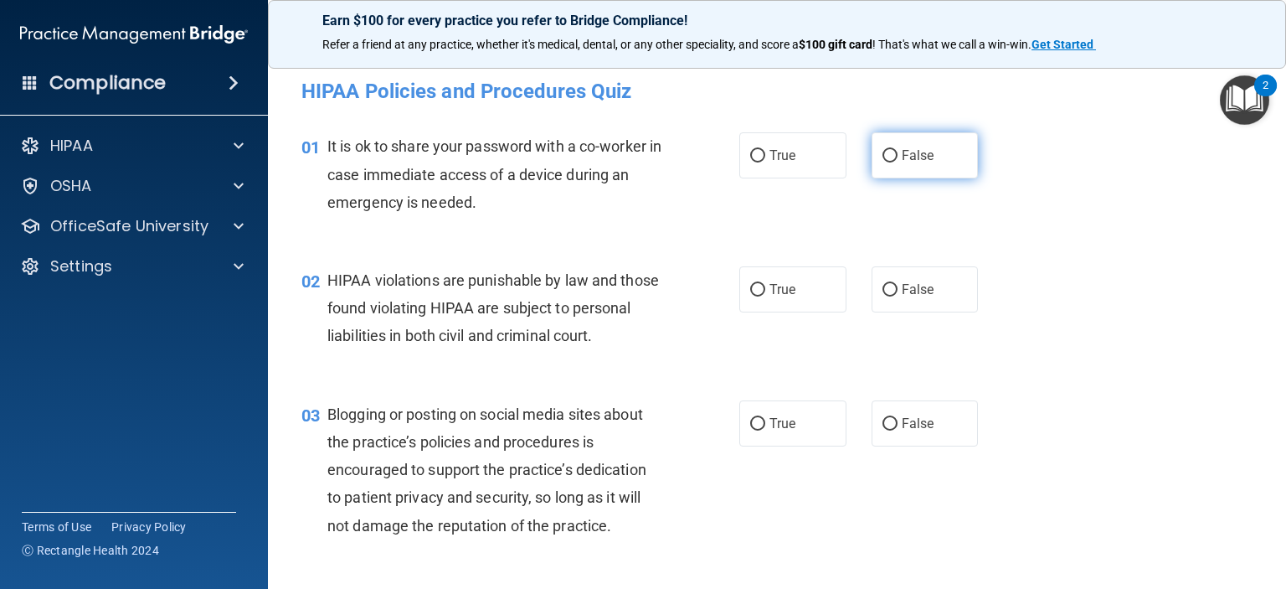
click at [883, 152] on input "False" at bounding box center [890, 156] width 15 height 13
radio input "true"
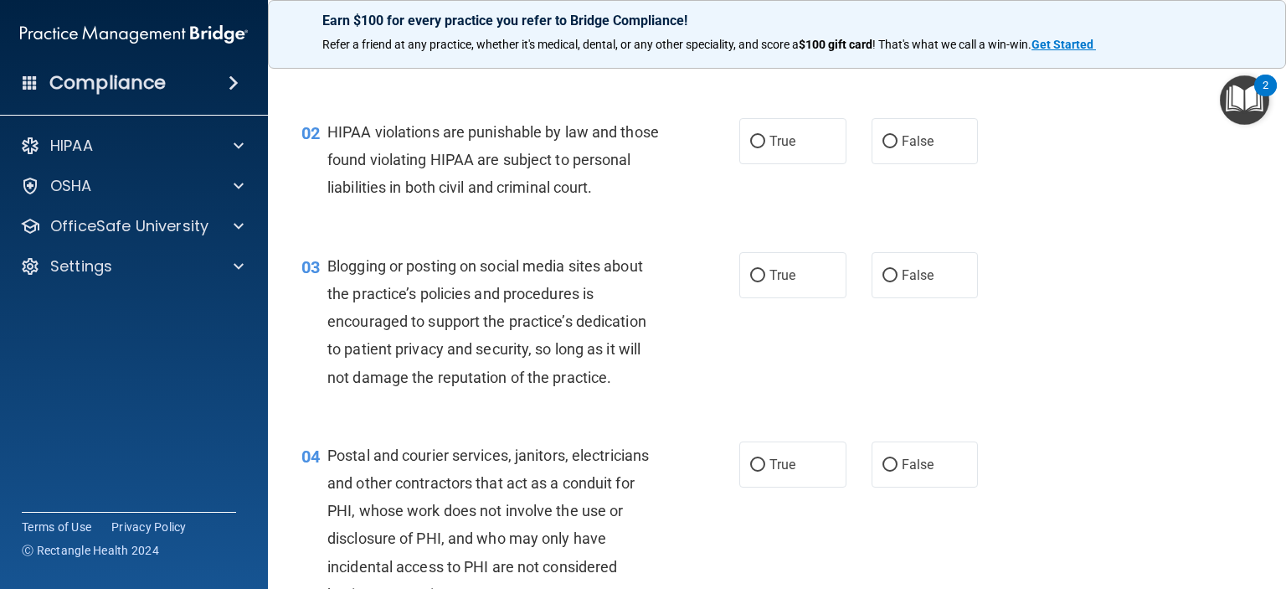
scroll to position [167, 0]
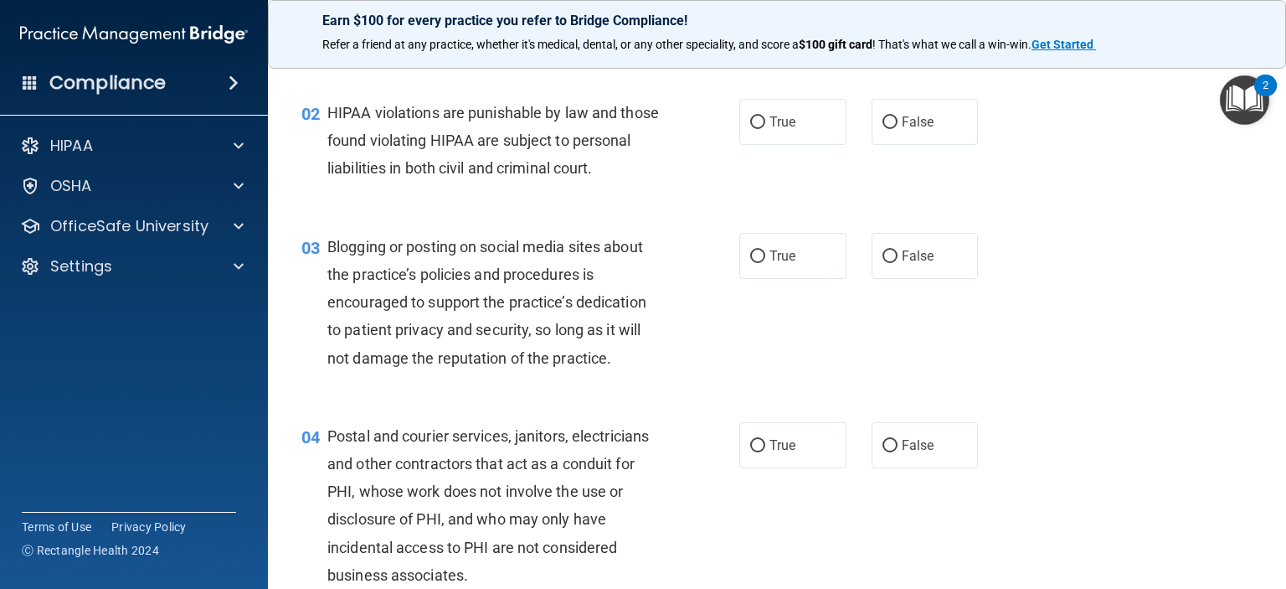
drag, startPoint x: 746, startPoint y: 124, endPoint x: 740, endPoint y: 166, distance: 42.3
click at [750, 124] on input "True" at bounding box center [757, 122] width 15 height 13
radio input "true"
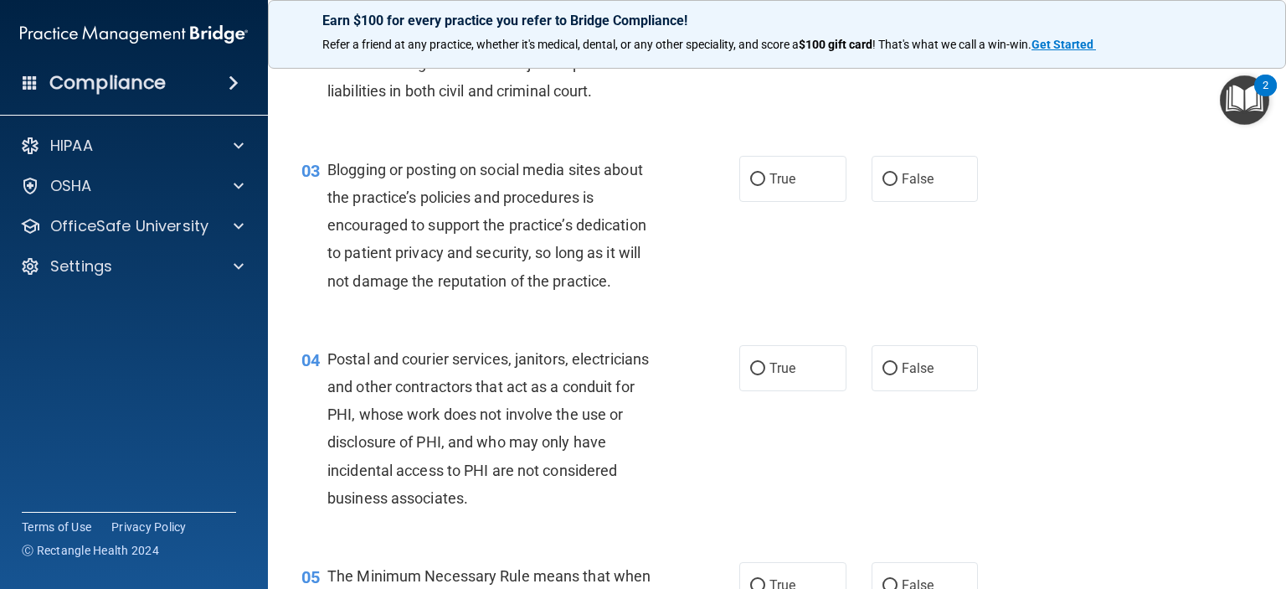
scroll to position [335, 0]
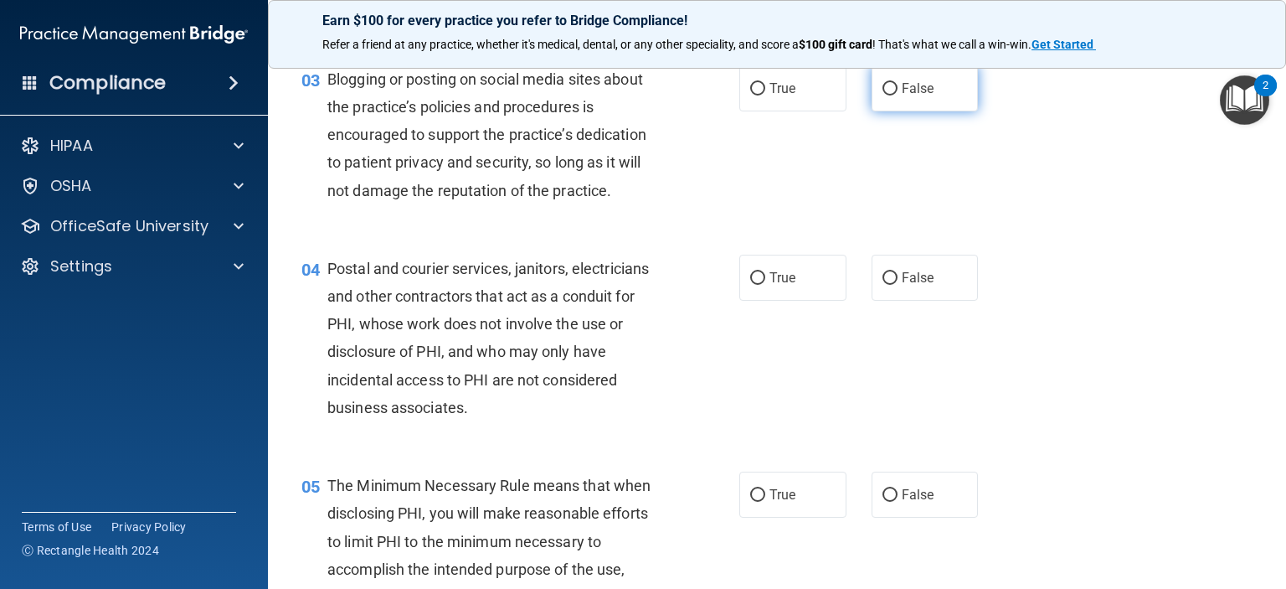
click at [883, 95] on input "False" at bounding box center [890, 89] width 15 height 13
radio input "true"
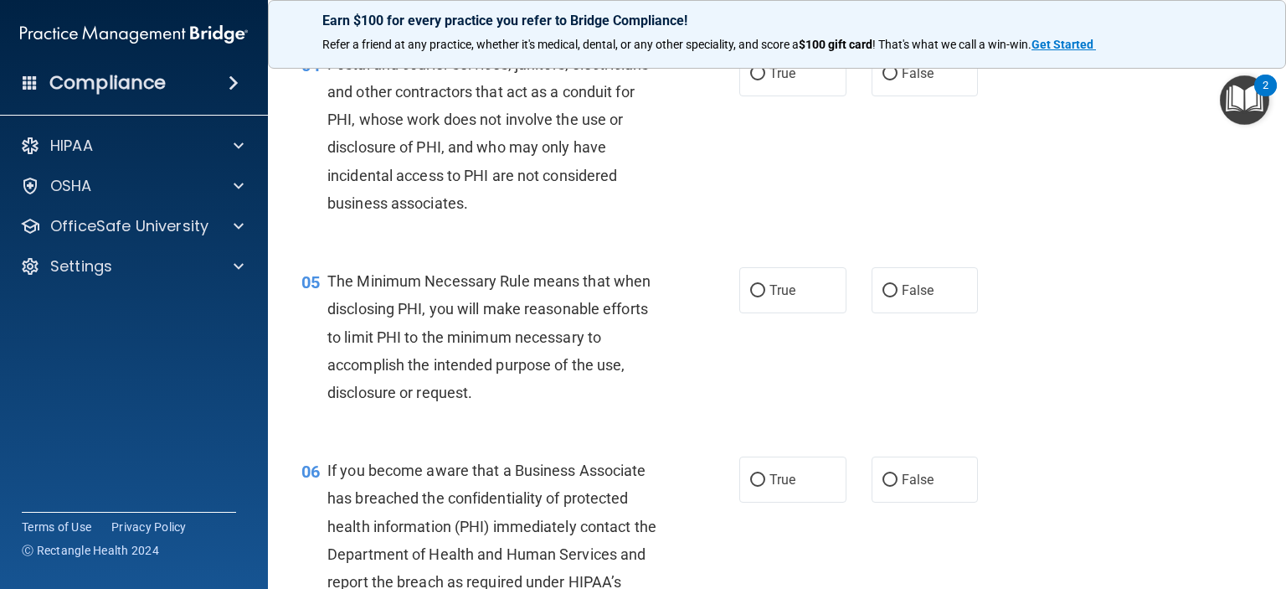
scroll to position [502, 0]
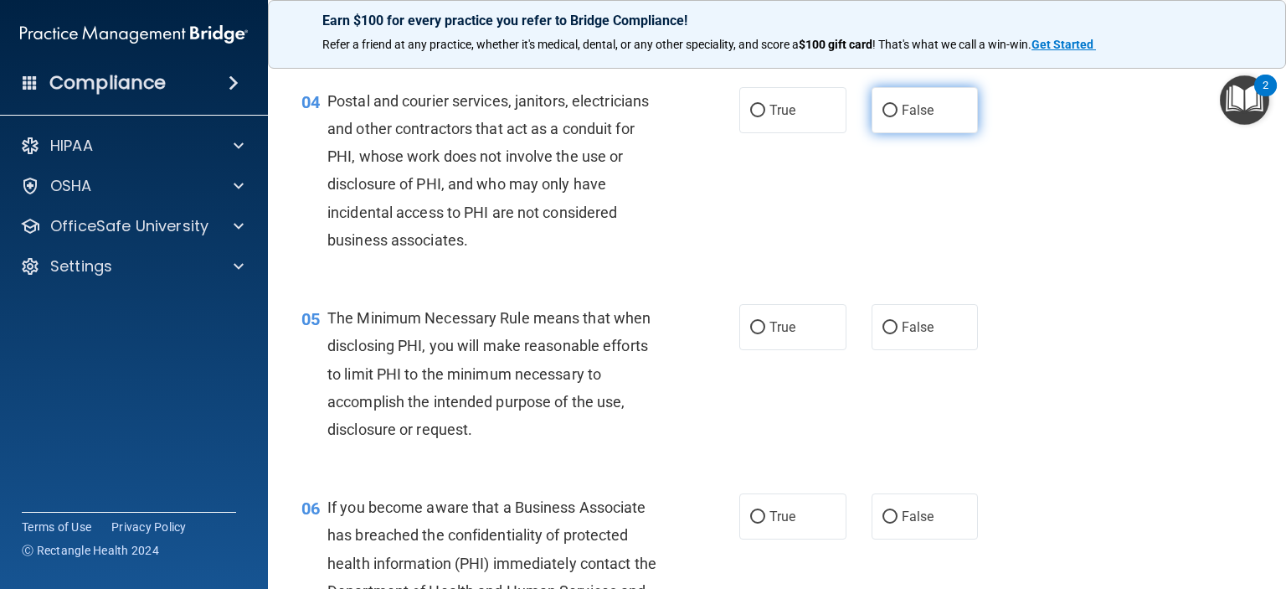
click at [883, 117] on input "False" at bounding box center [890, 111] width 15 height 13
radio input "true"
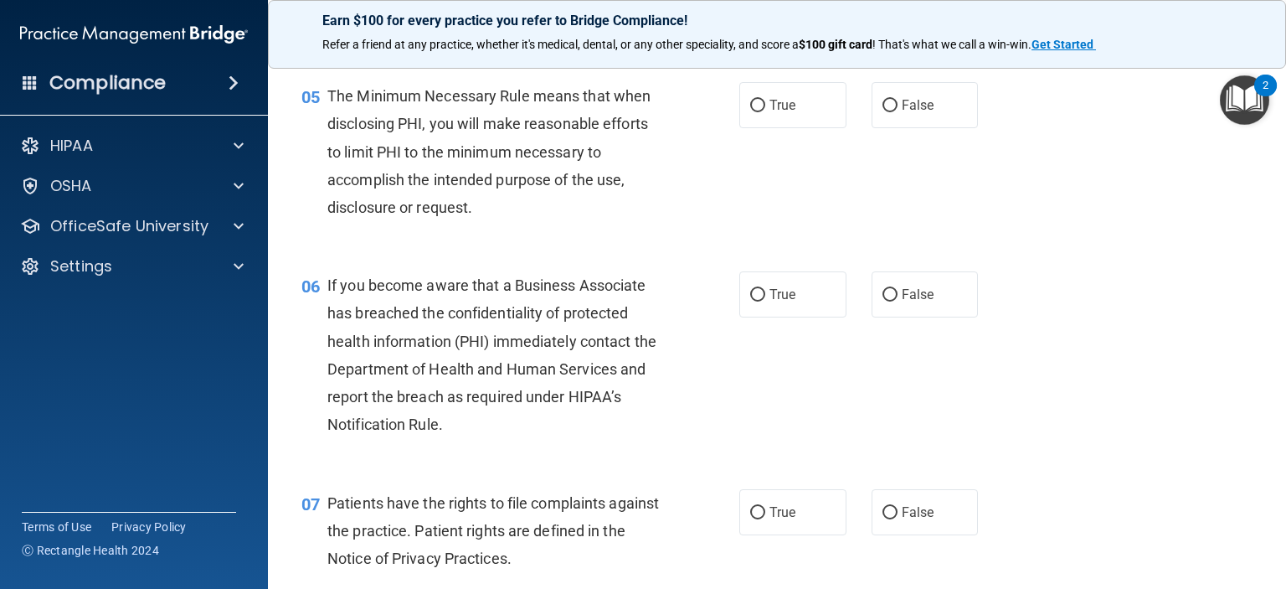
scroll to position [754, 0]
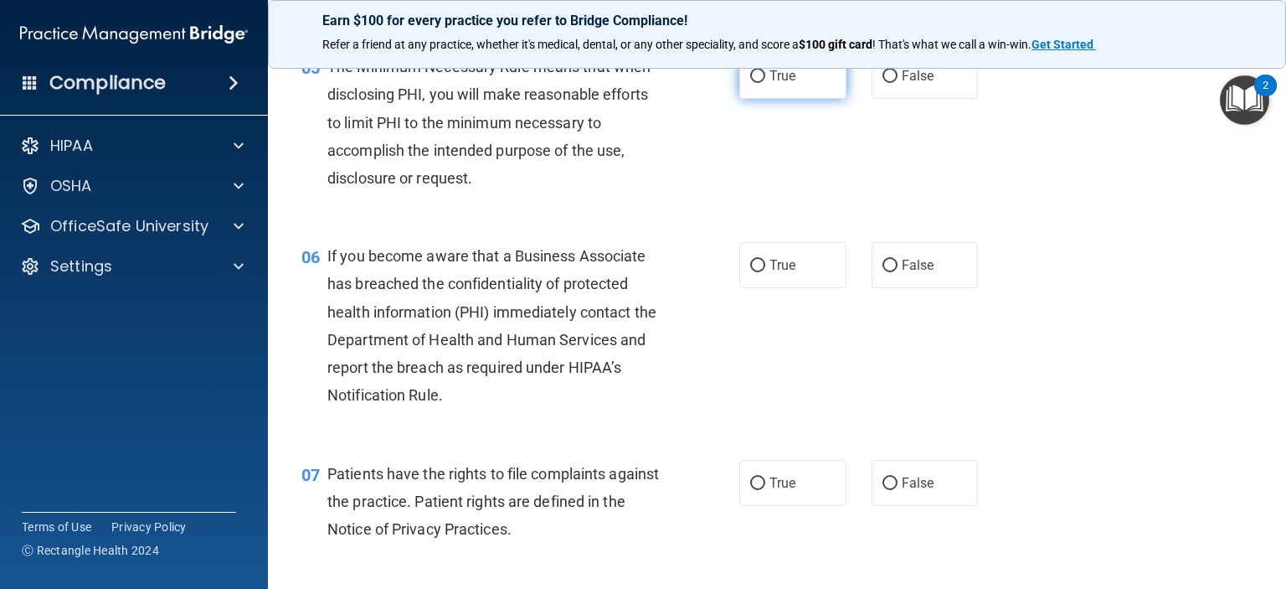
click at [750, 83] on input "True" at bounding box center [757, 76] width 15 height 13
radio input "true"
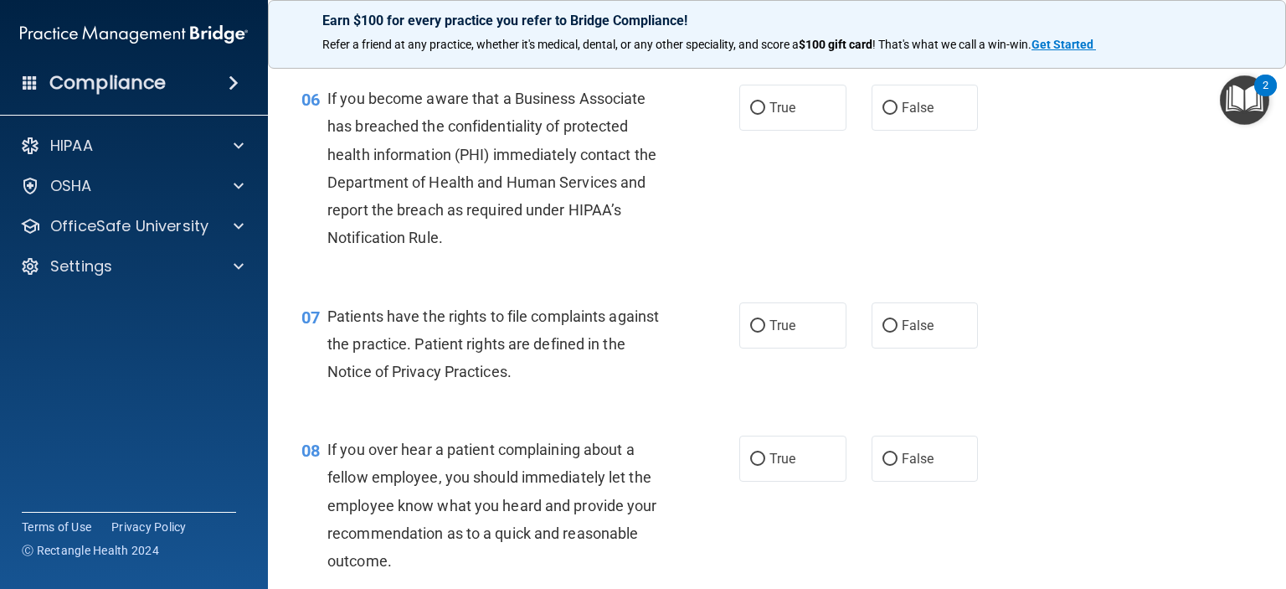
scroll to position [921, 0]
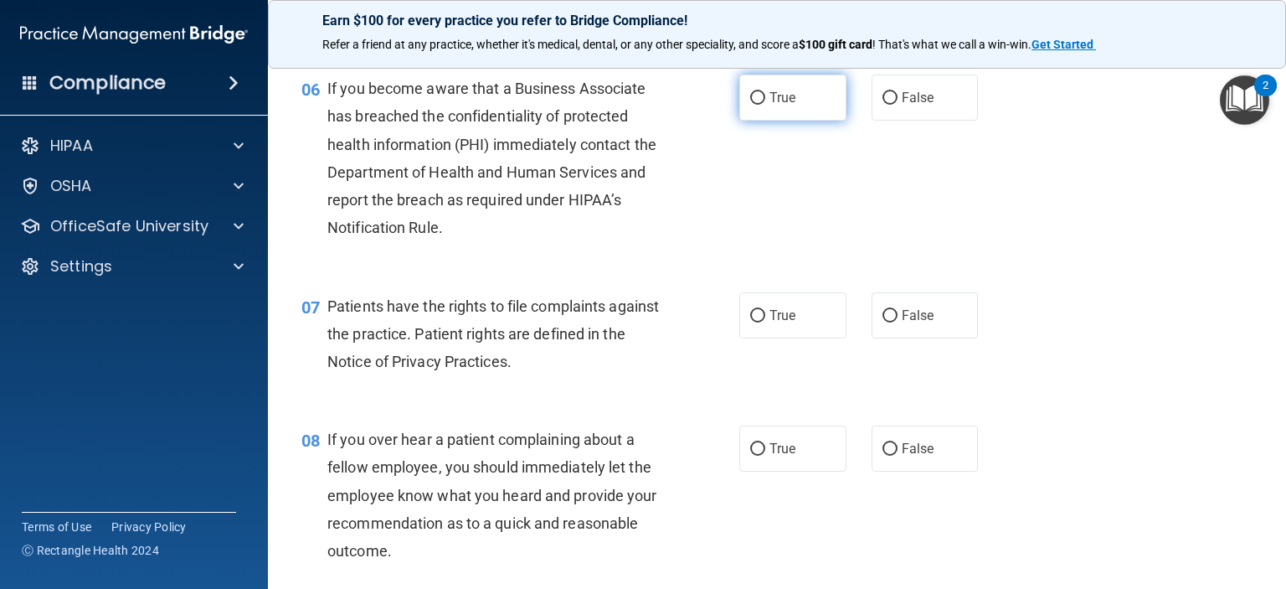
click at [750, 105] on input "True" at bounding box center [757, 98] width 15 height 13
radio input "true"
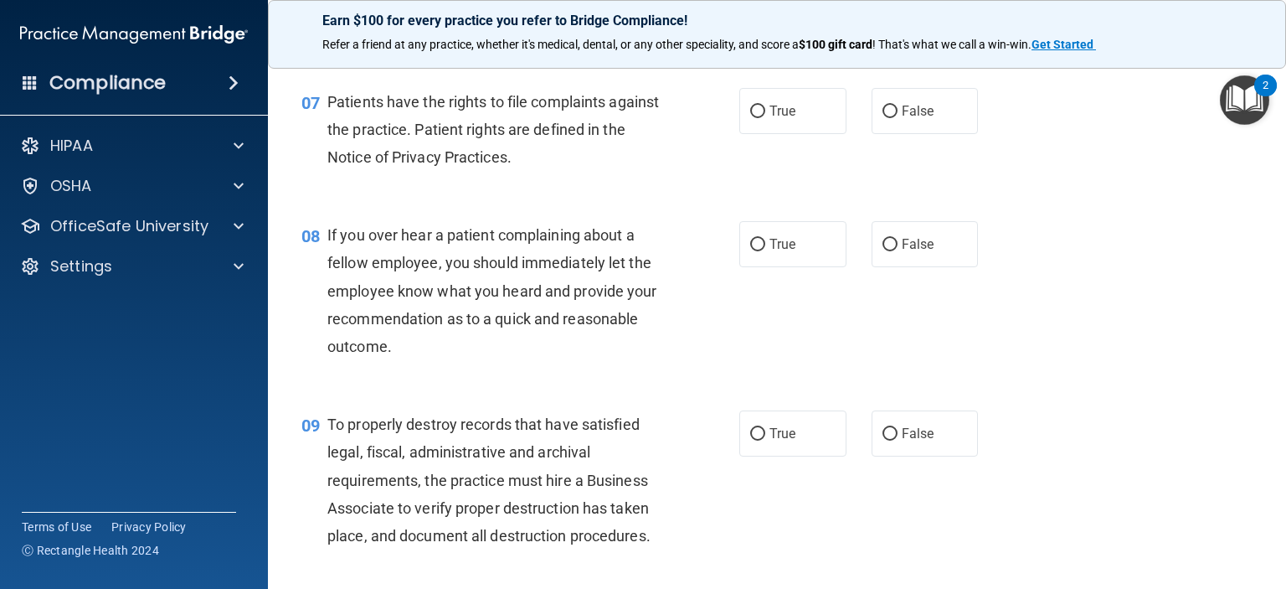
scroll to position [1172, 0]
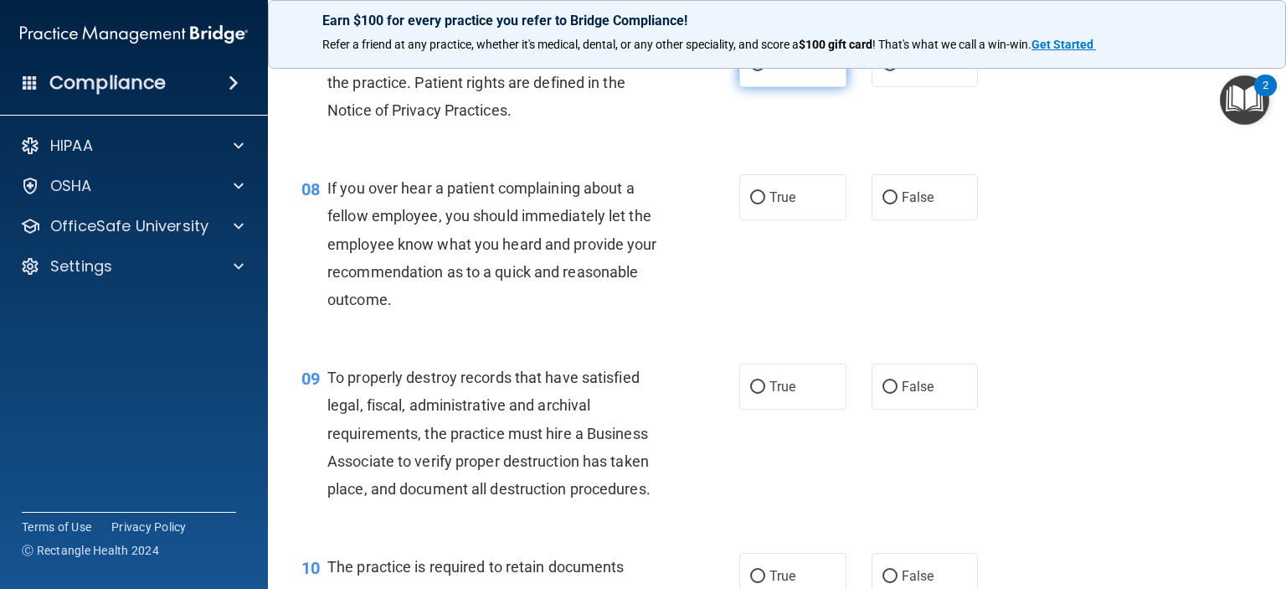
click at [754, 71] on input "True" at bounding box center [757, 65] width 15 height 13
radio input "true"
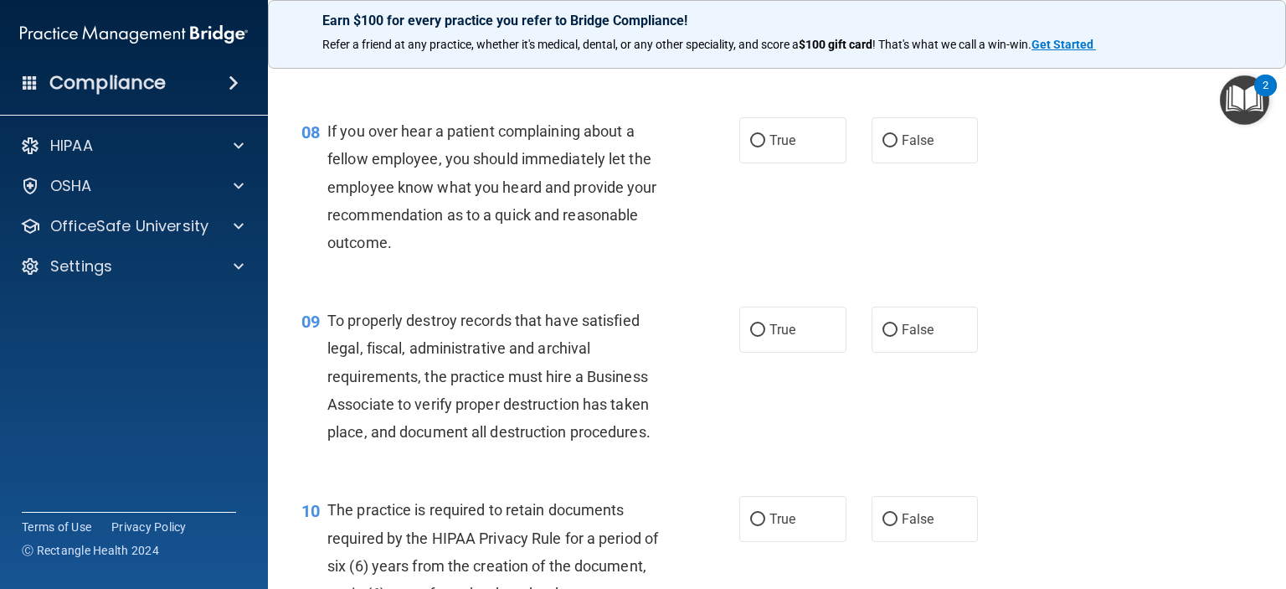
scroll to position [1256, 0]
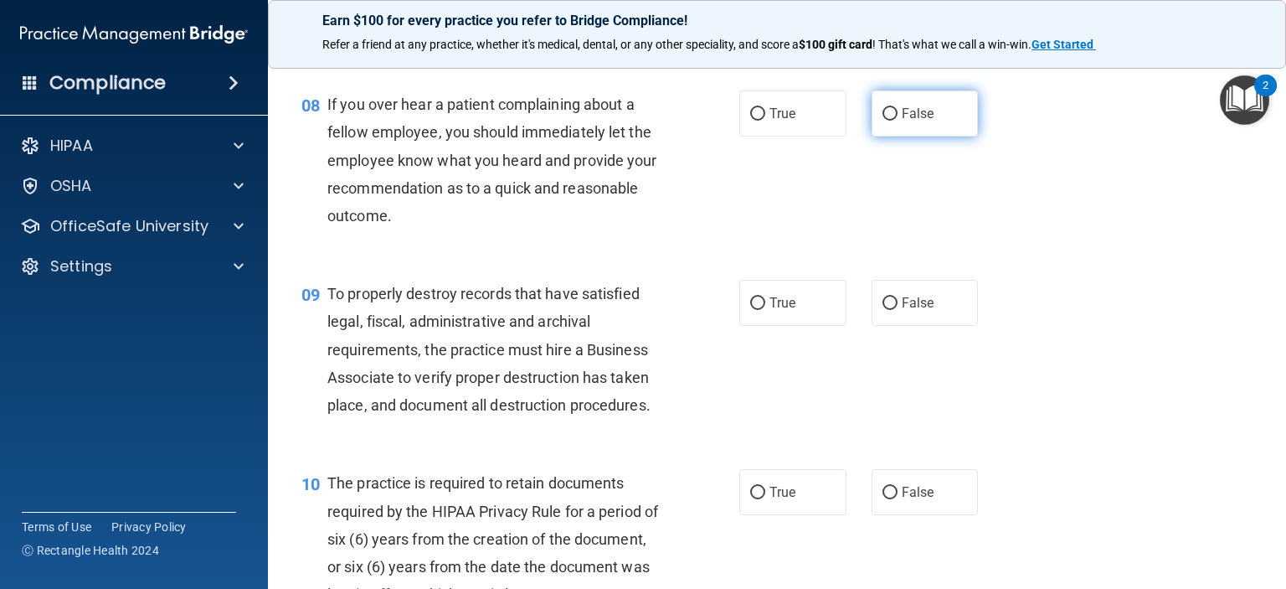
click at [883, 121] on input "False" at bounding box center [890, 114] width 15 height 13
radio input "true"
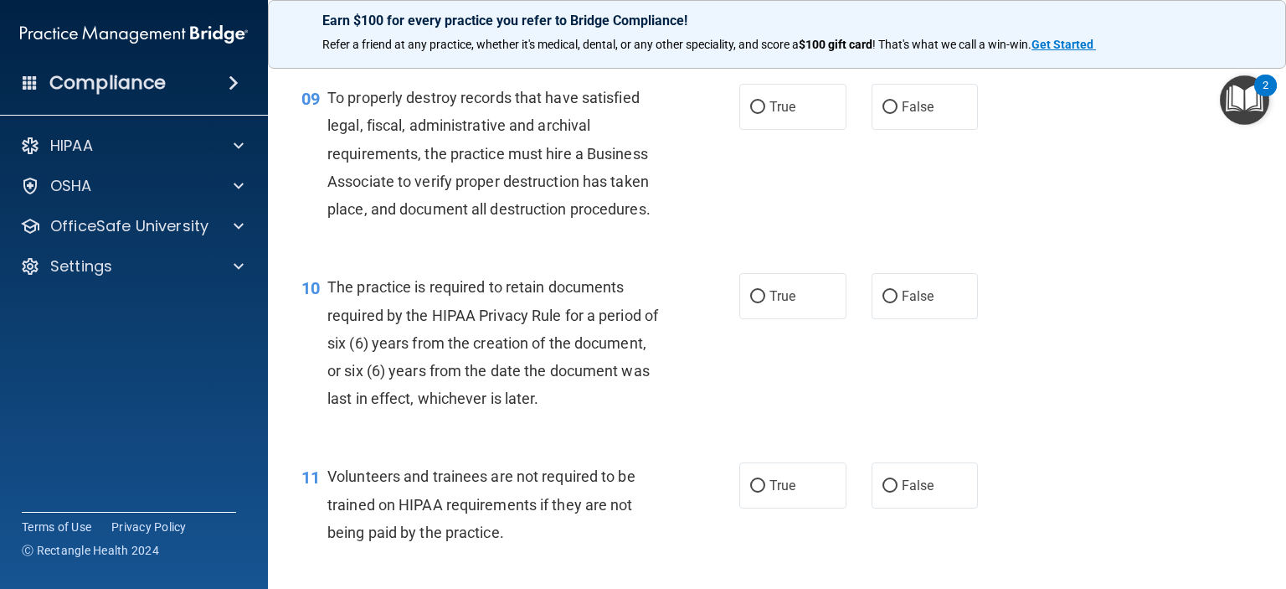
scroll to position [1423, 0]
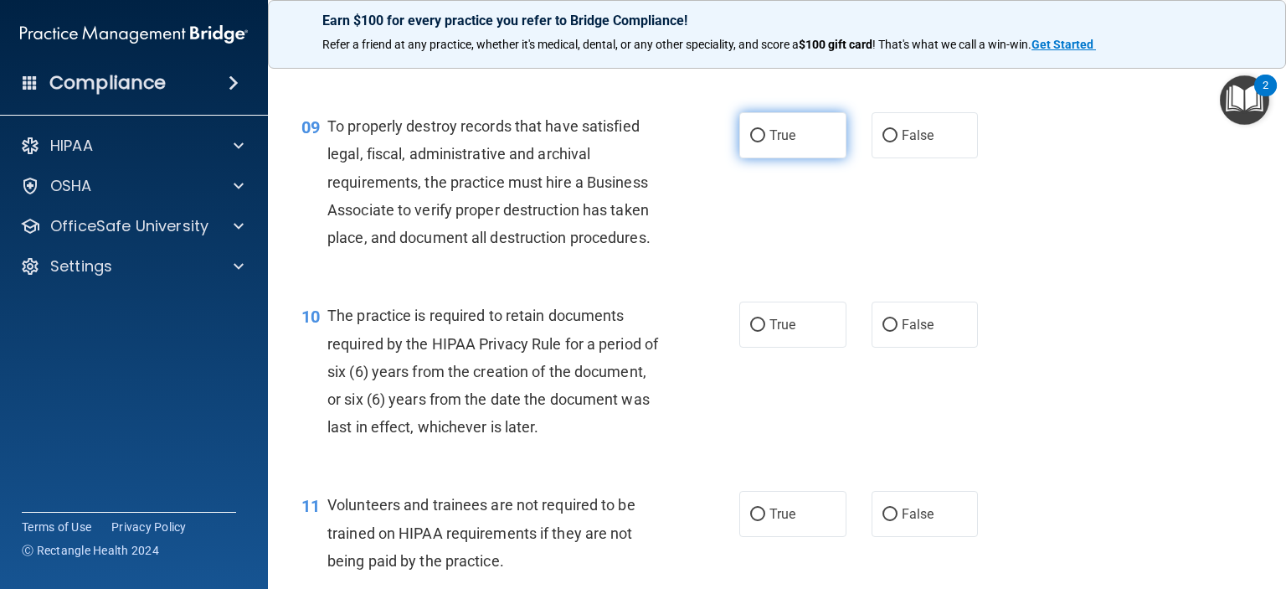
click at [754, 142] on input "True" at bounding box center [757, 136] width 15 height 13
radio input "true"
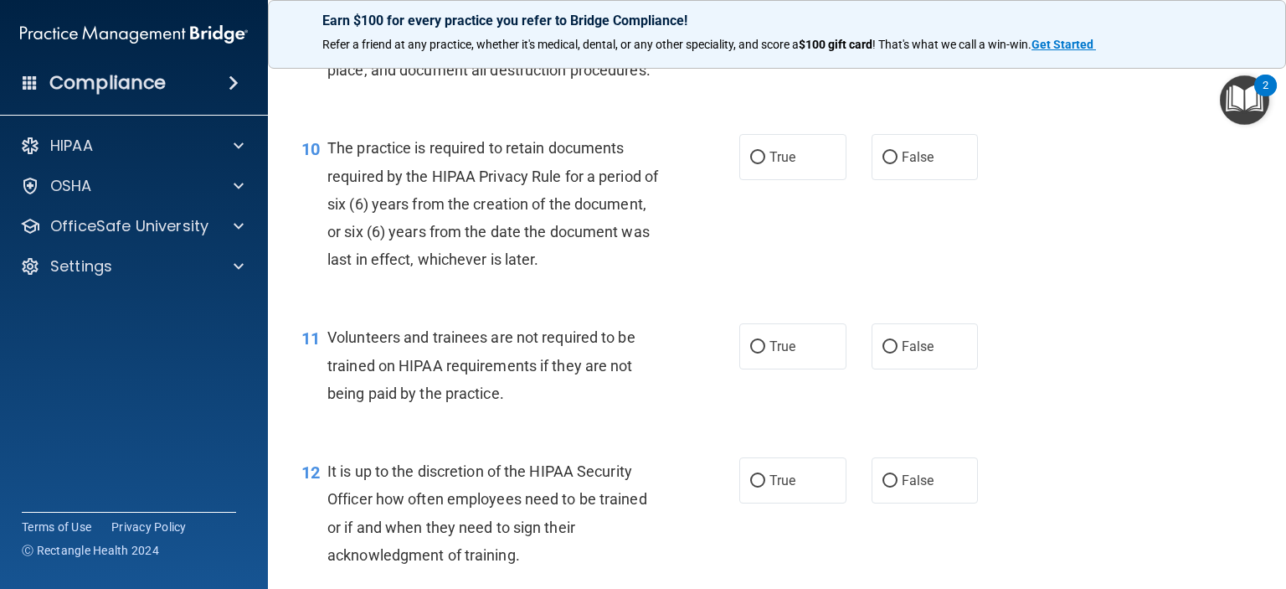
scroll to position [1675, 0]
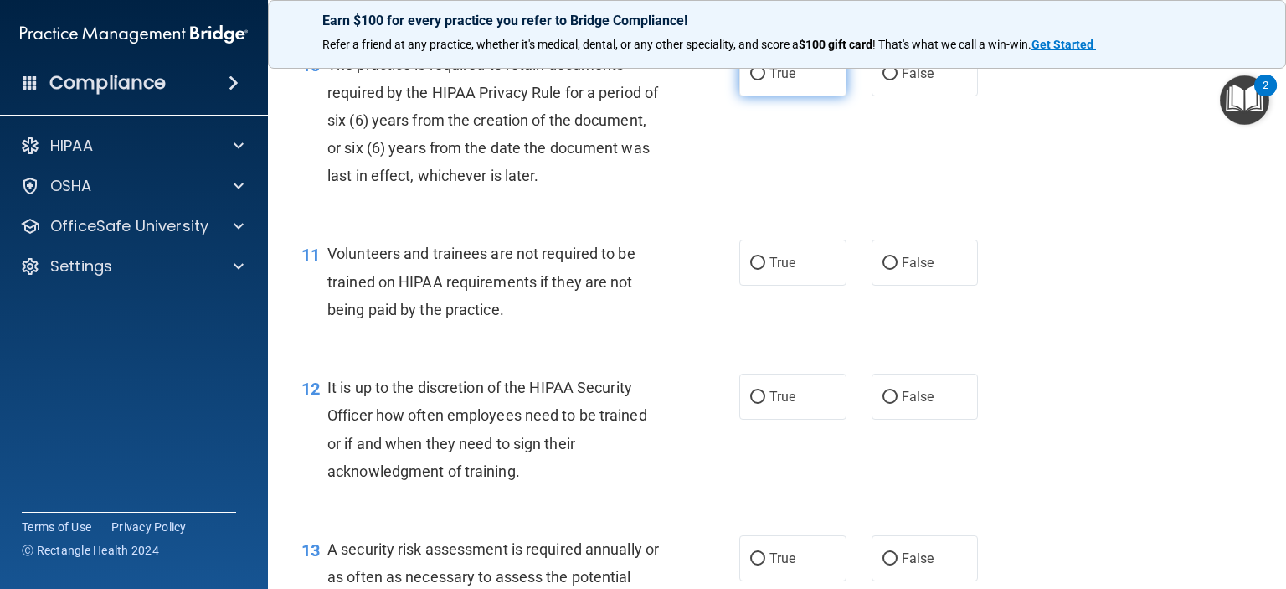
drag, startPoint x: 754, startPoint y: 99, endPoint x: 744, endPoint y: 106, distance: 11.9
click at [754, 80] on input "True" at bounding box center [757, 74] width 15 height 13
radio input "true"
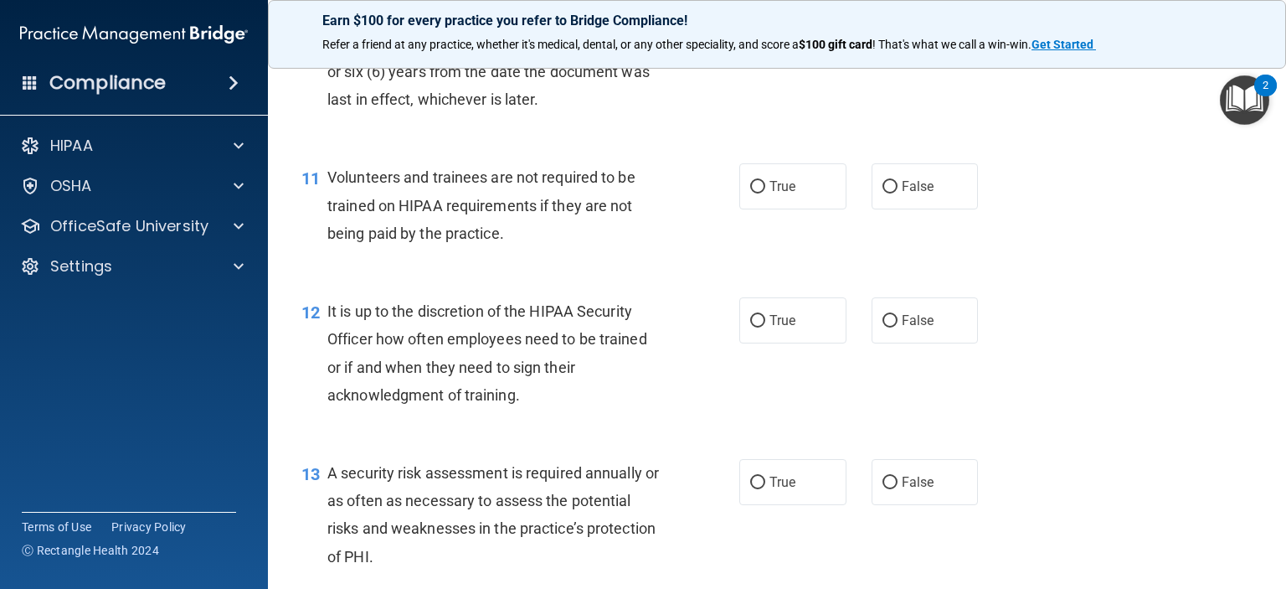
scroll to position [1842, 0]
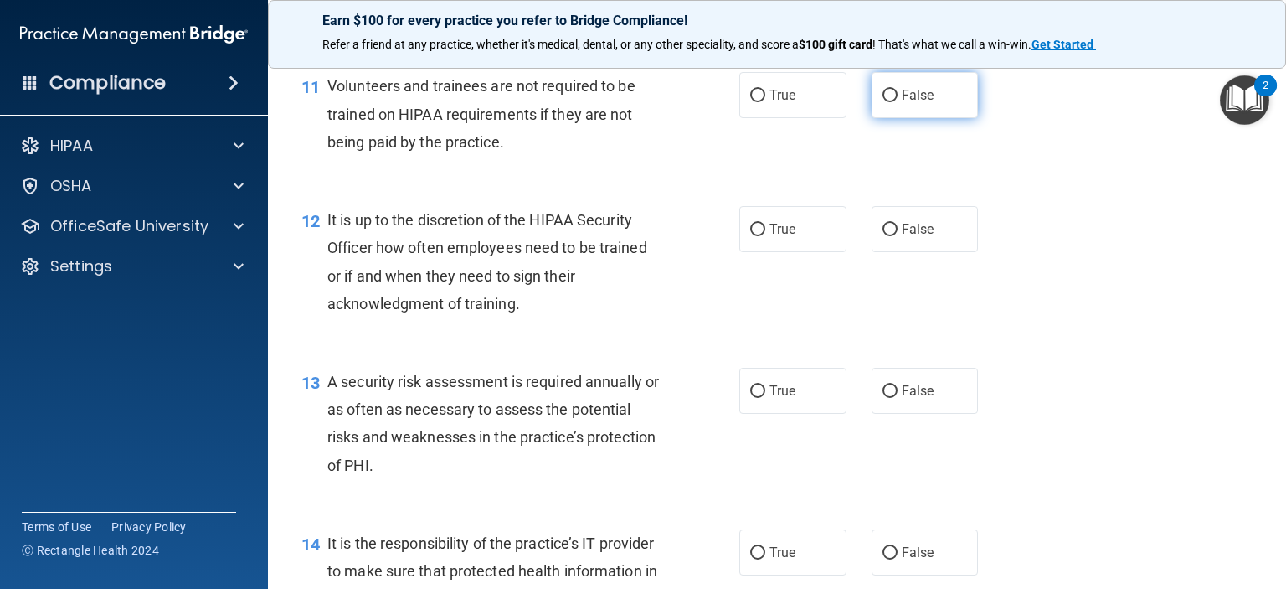
click at [885, 102] on input "False" at bounding box center [890, 96] width 15 height 13
radio input "true"
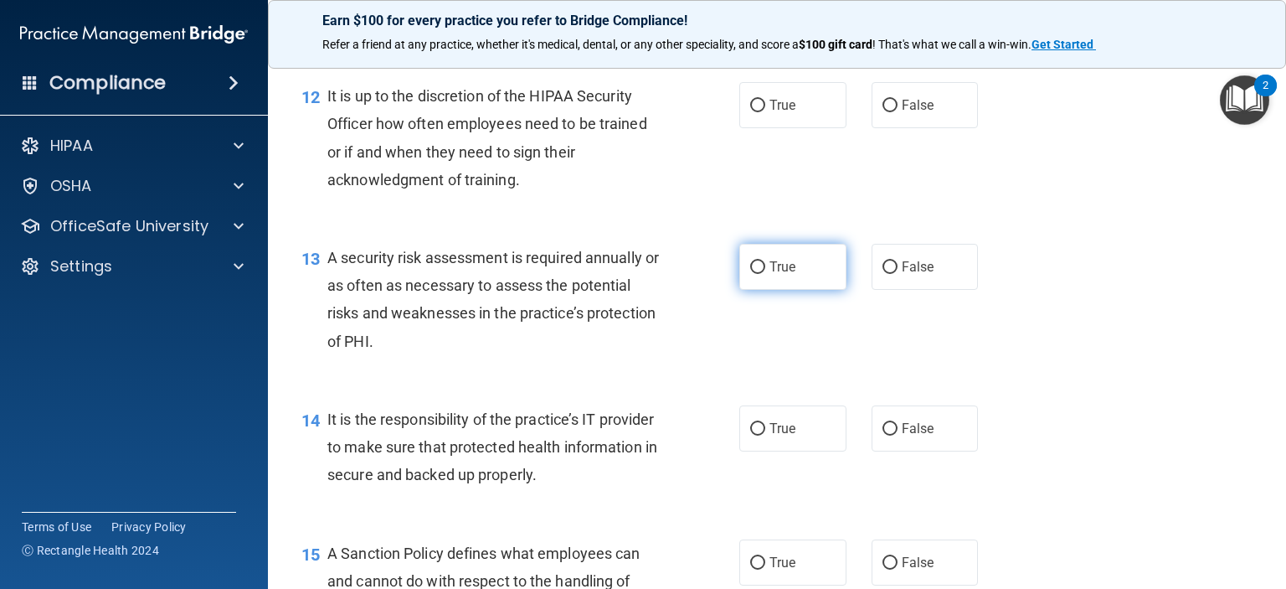
scroll to position [2010, 0]
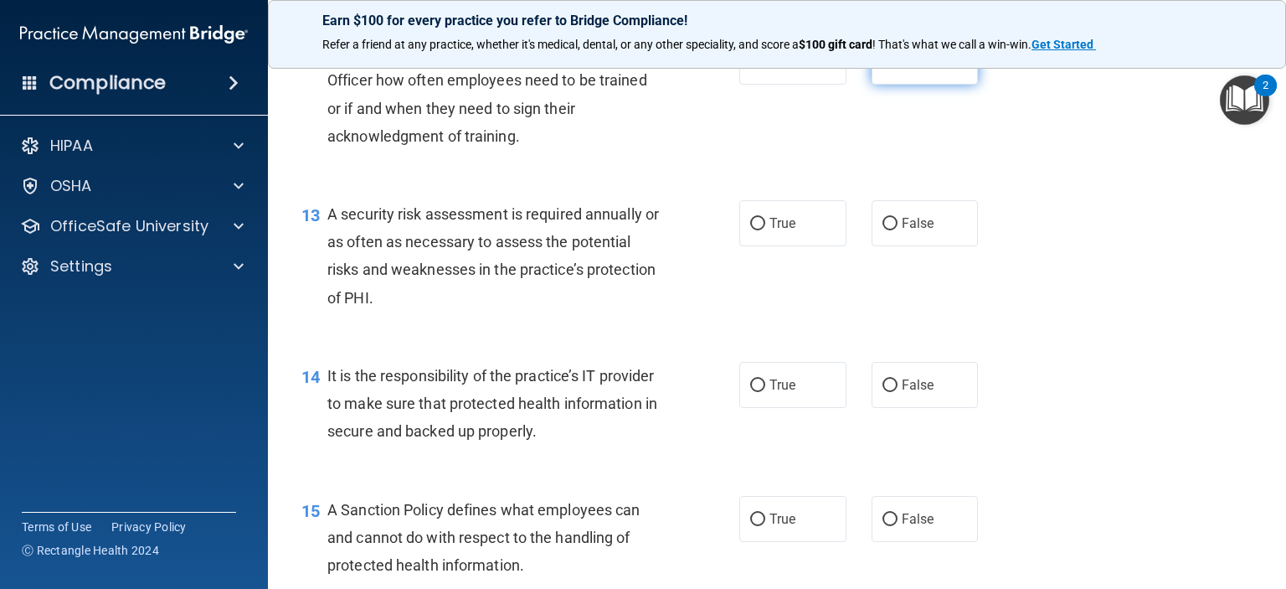
click at [883, 69] on input "False" at bounding box center [890, 62] width 15 height 13
radio input "true"
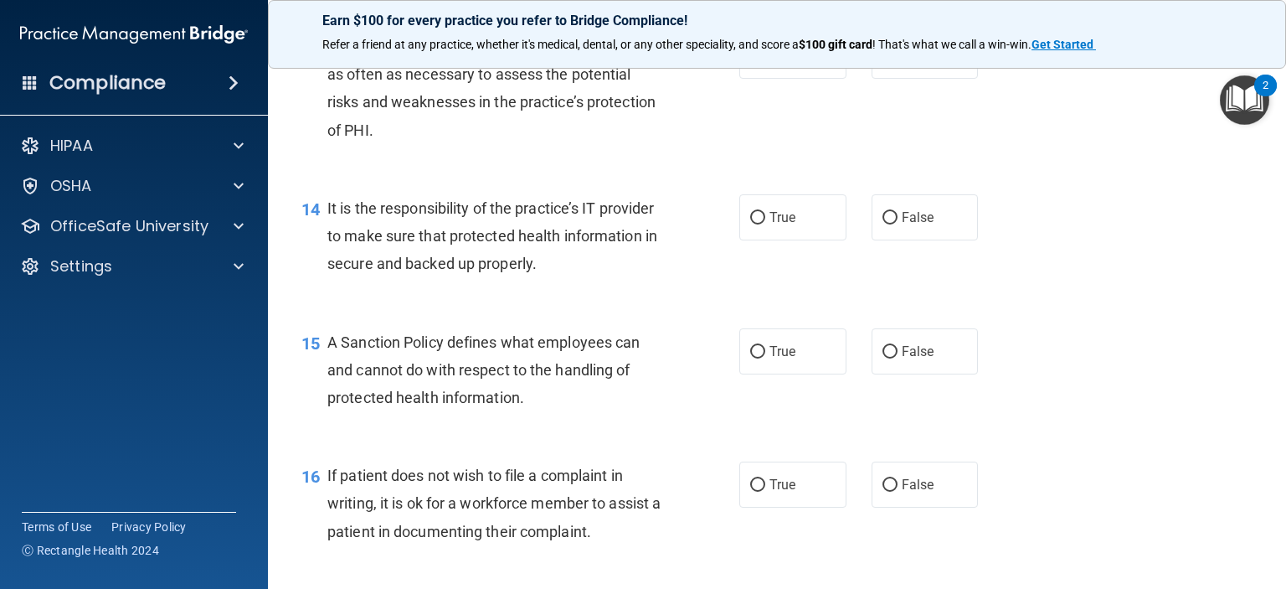
scroll to position [2093, 0]
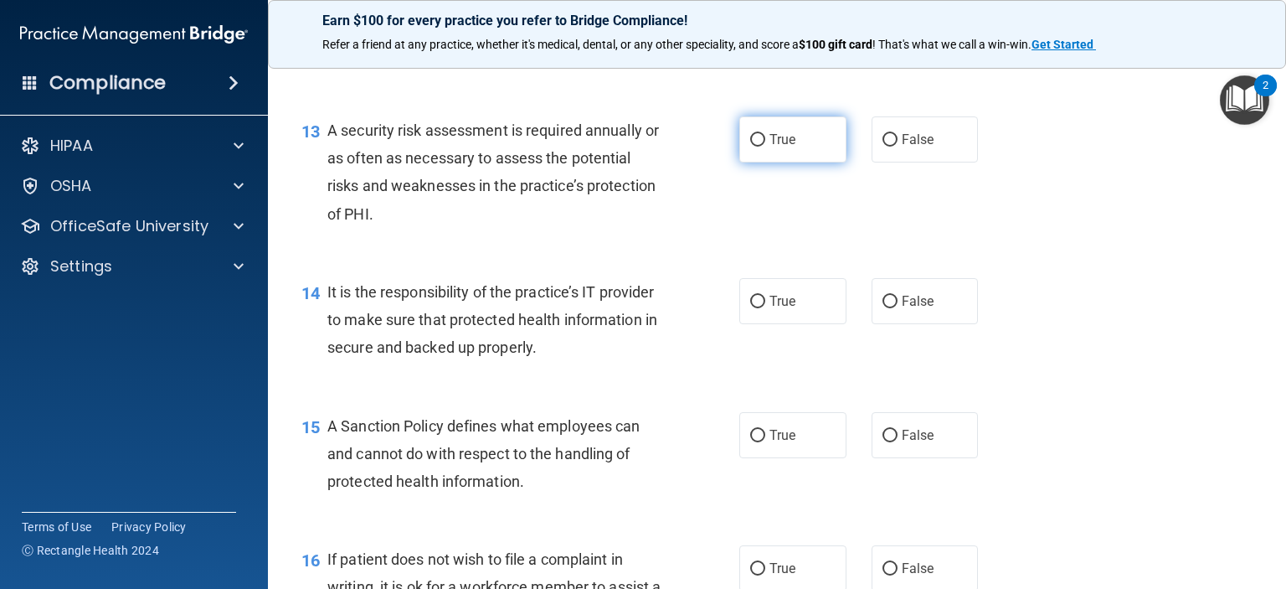
click at [750, 147] on input "True" at bounding box center [757, 140] width 15 height 13
radio input "true"
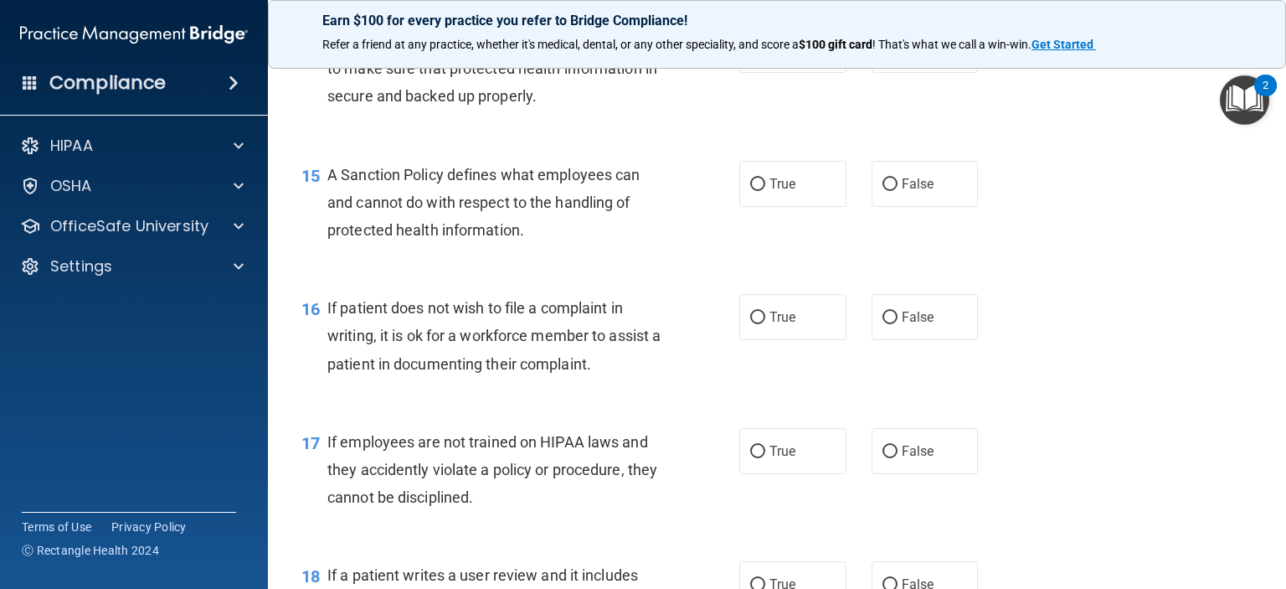
scroll to position [2261, 0]
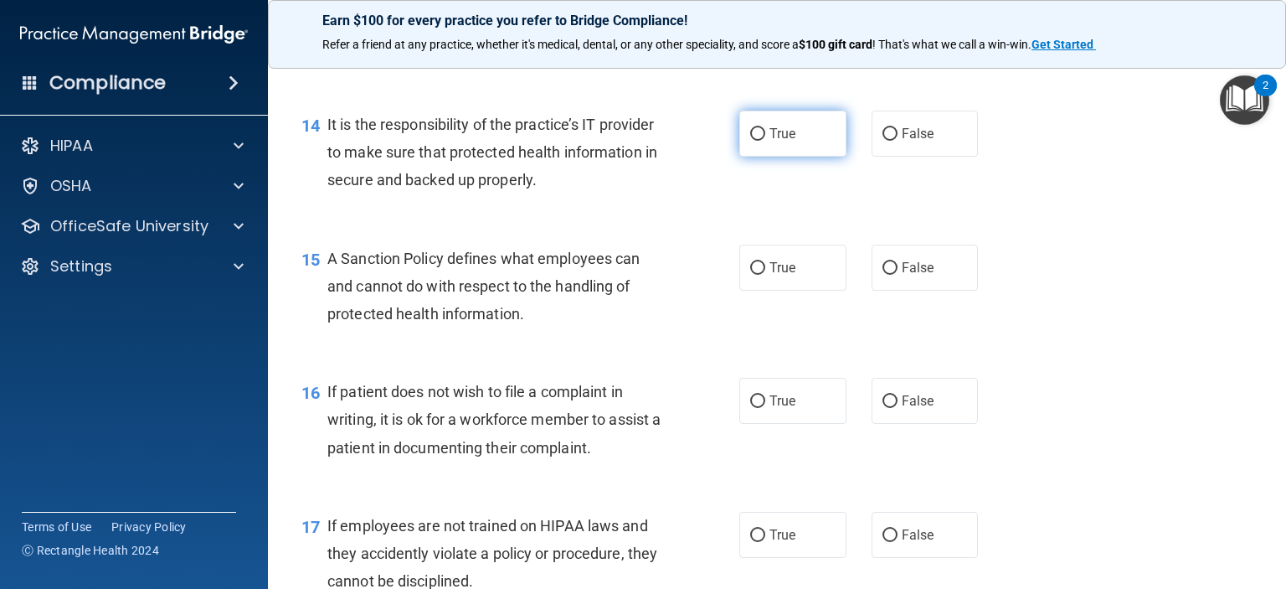
click at [752, 141] on input "True" at bounding box center [757, 134] width 15 height 13
radio input "true"
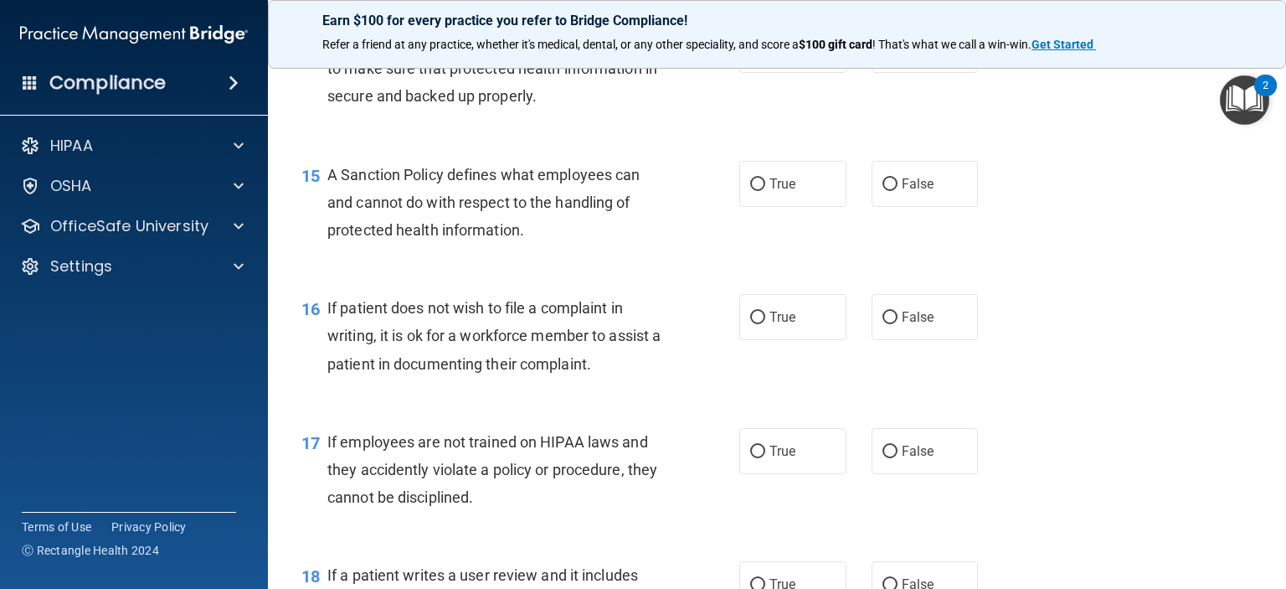
scroll to position [2428, 0]
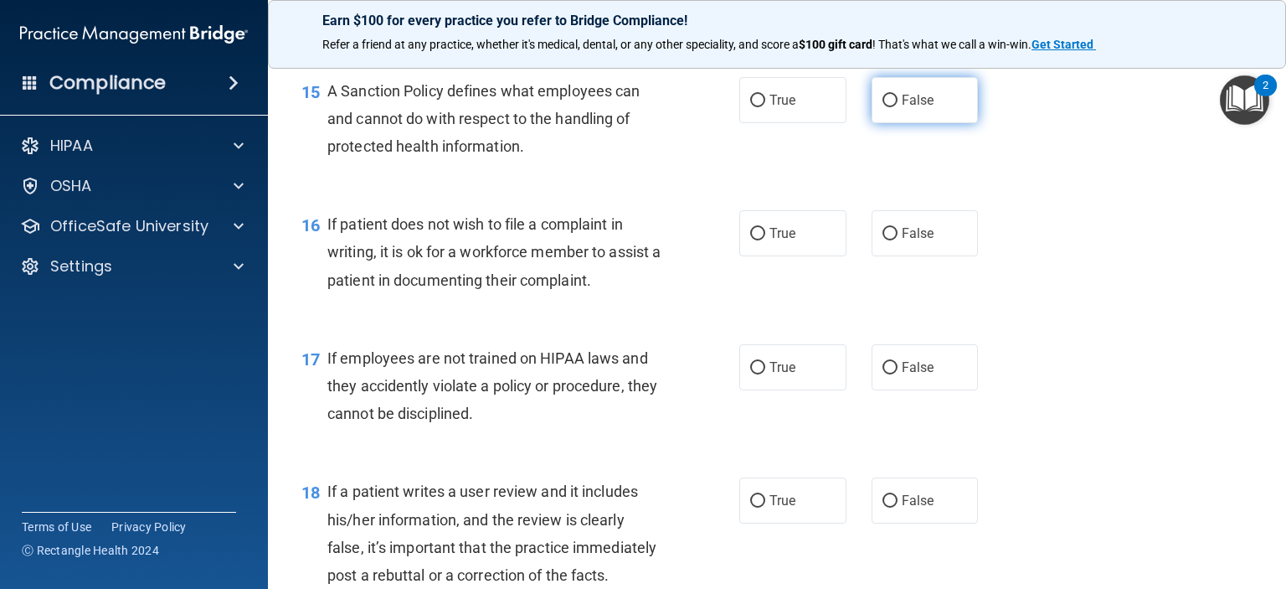
click at [884, 107] on input "False" at bounding box center [890, 101] width 15 height 13
radio input "true"
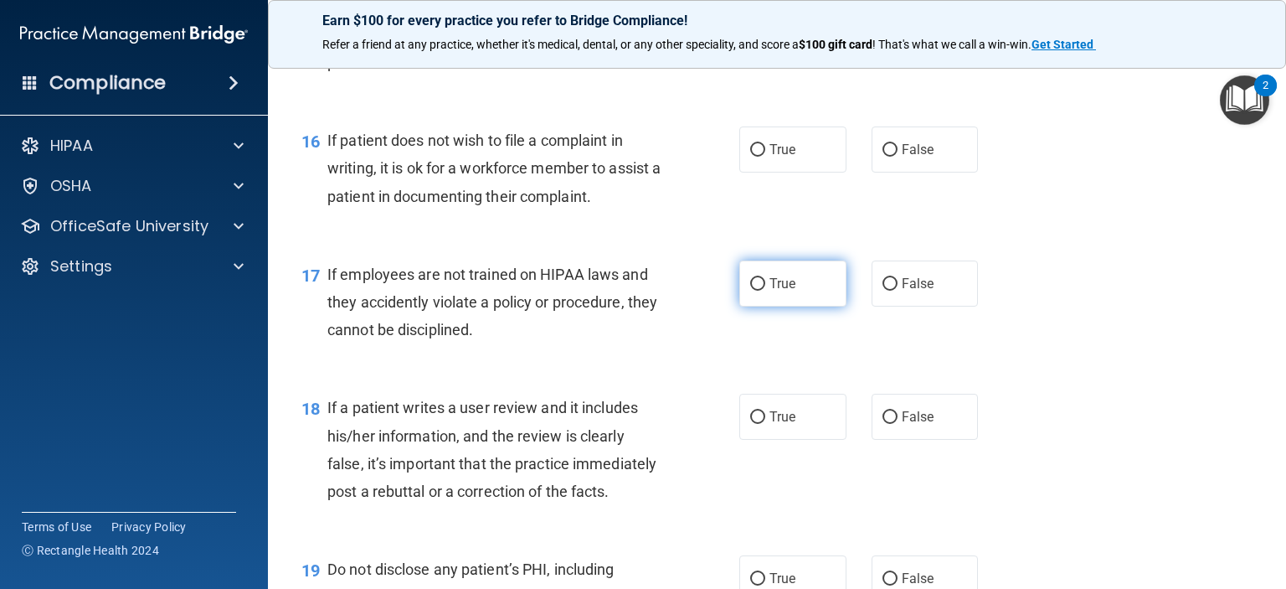
scroll to position [2596, 0]
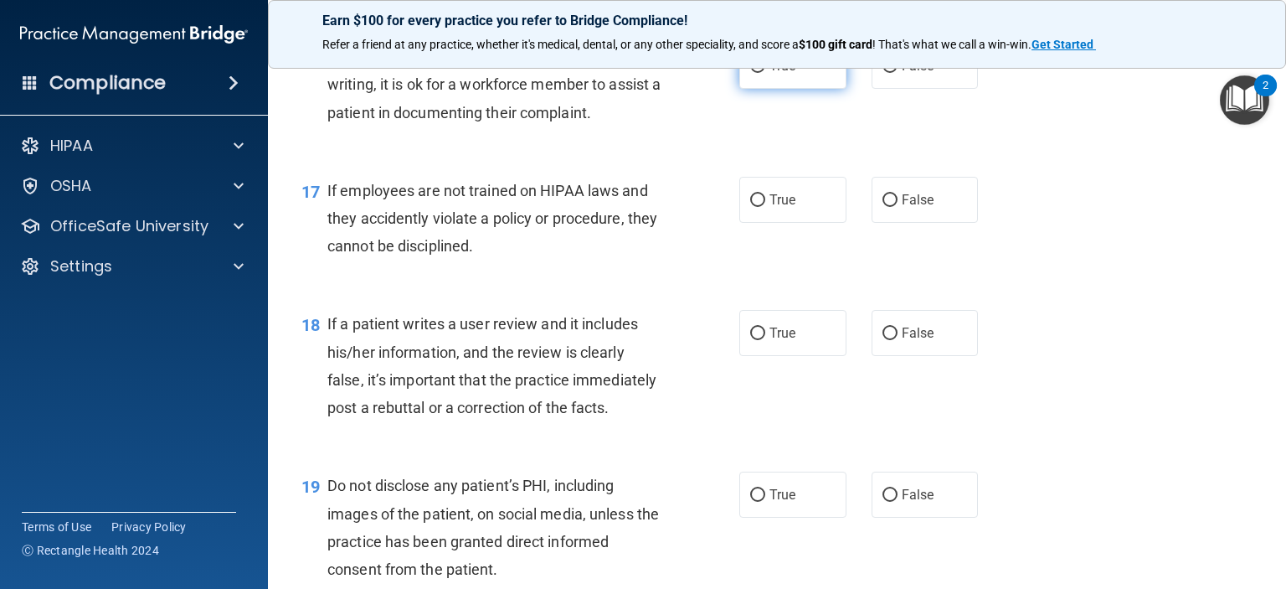
drag, startPoint x: 747, startPoint y: 98, endPoint x: 745, endPoint y: 113, distance: 15.2
click at [750, 73] on input "True" at bounding box center [757, 66] width 15 height 13
radio input "true"
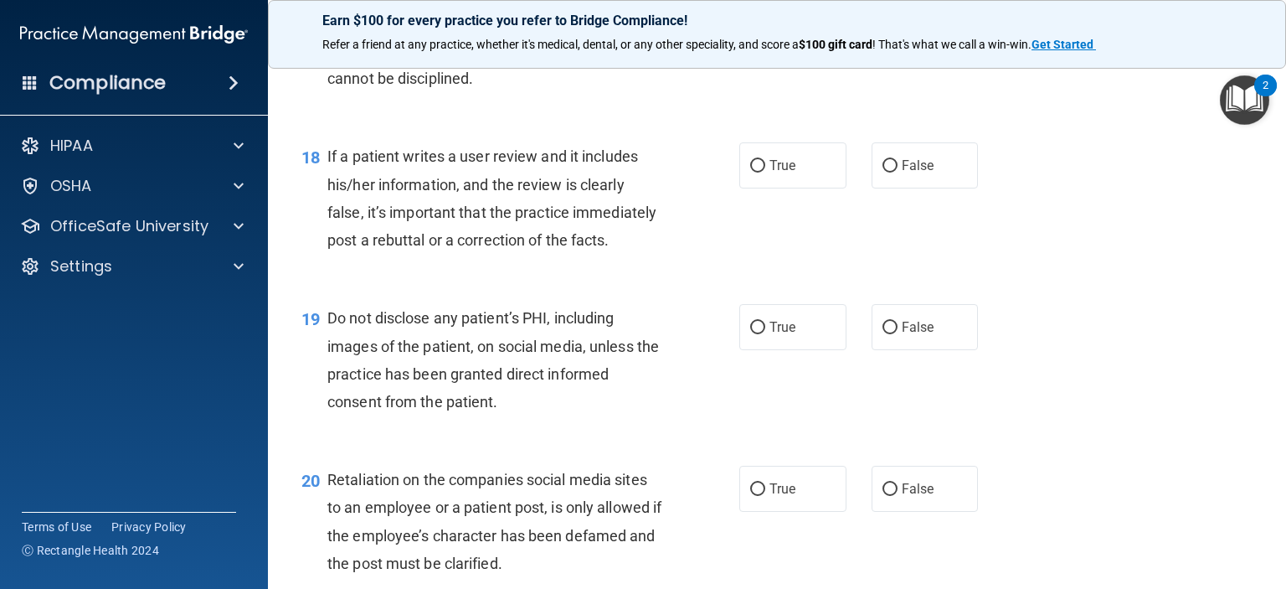
scroll to position [2679, 0]
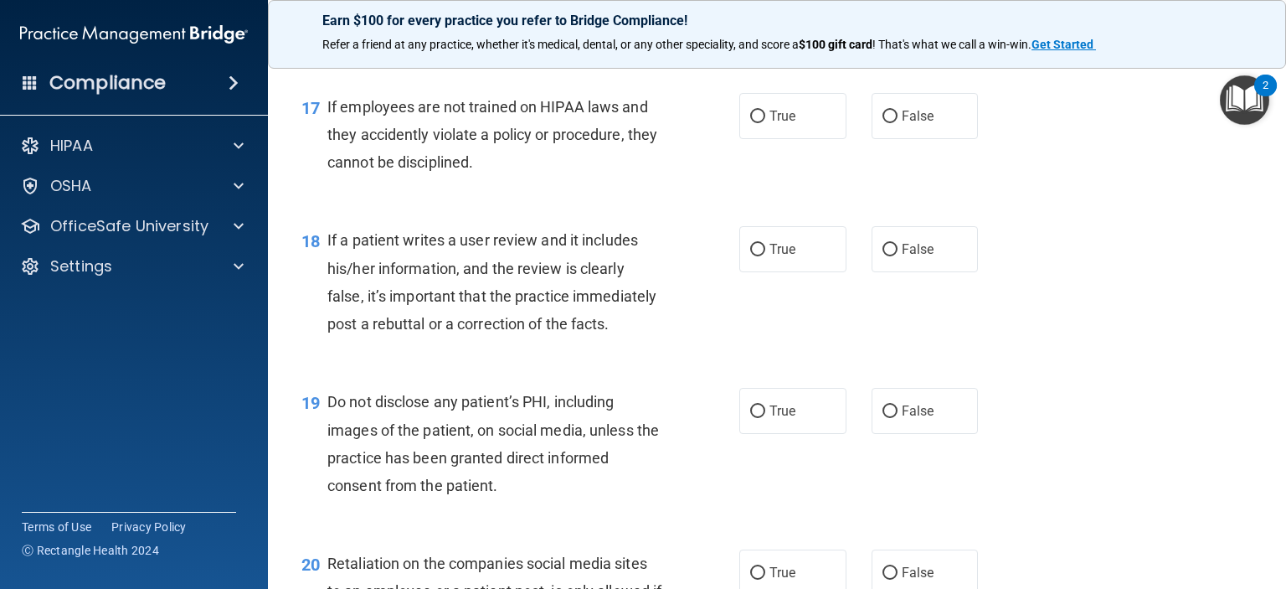
drag, startPoint x: 888, startPoint y: 146, endPoint x: 823, endPoint y: 332, distance: 197.5
click at [888, 123] on input "False" at bounding box center [890, 117] width 15 height 13
radio input "true"
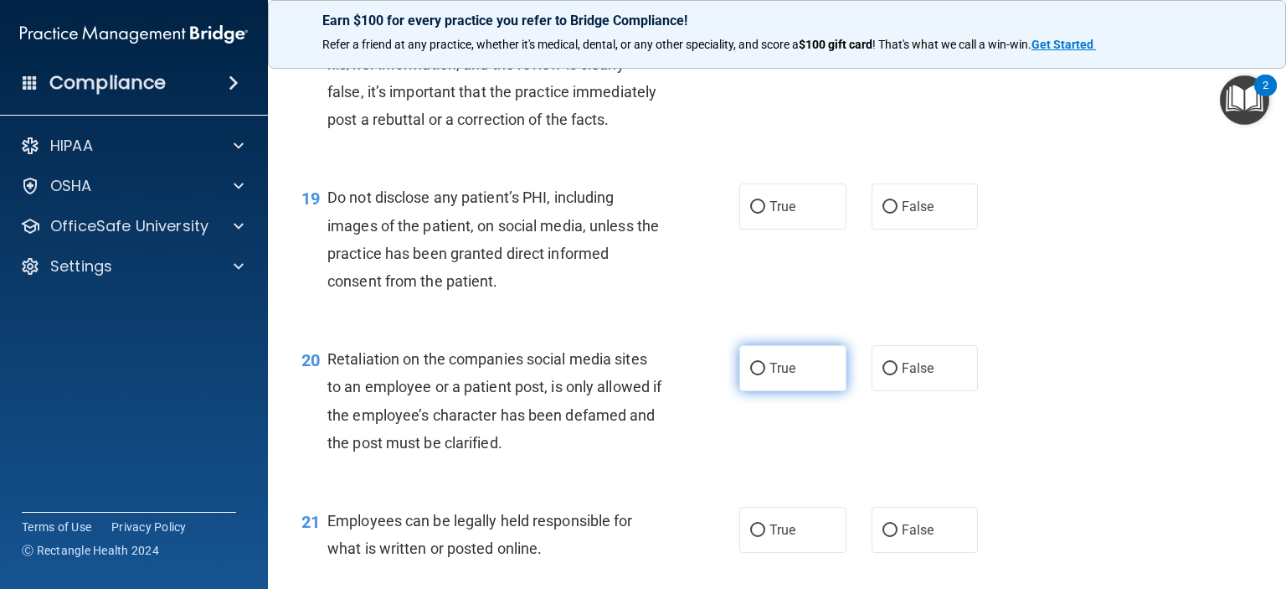
scroll to position [2847, 0]
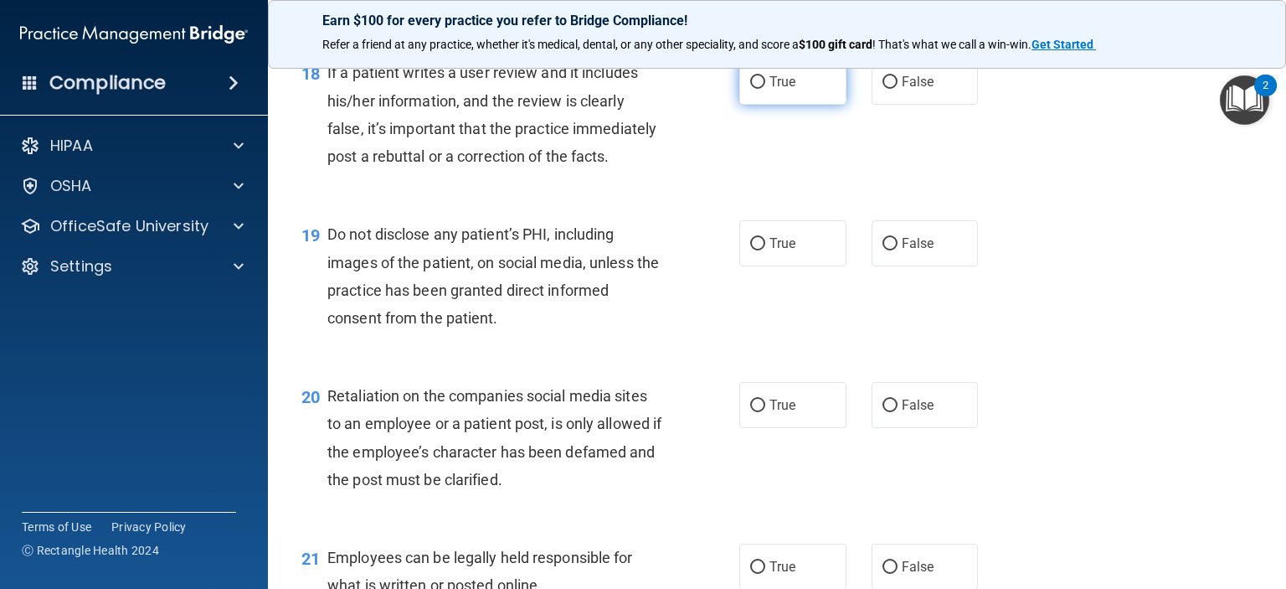
click at [750, 89] on input "True" at bounding box center [757, 82] width 15 height 13
radio input "true"
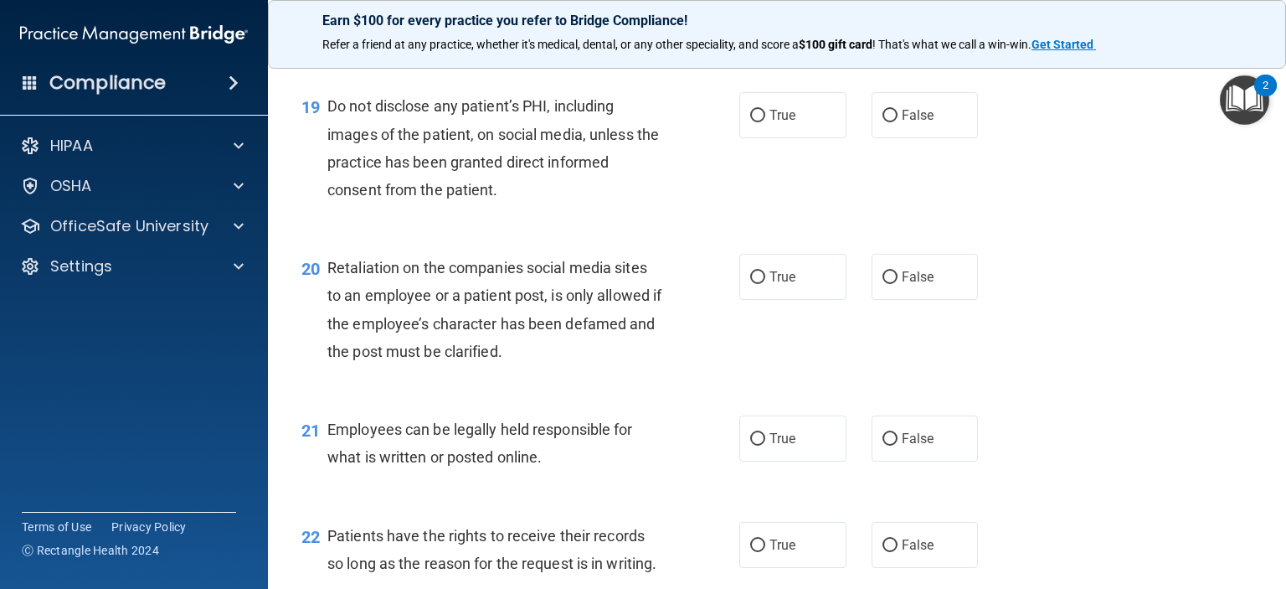
scroll to position [3014, 0]
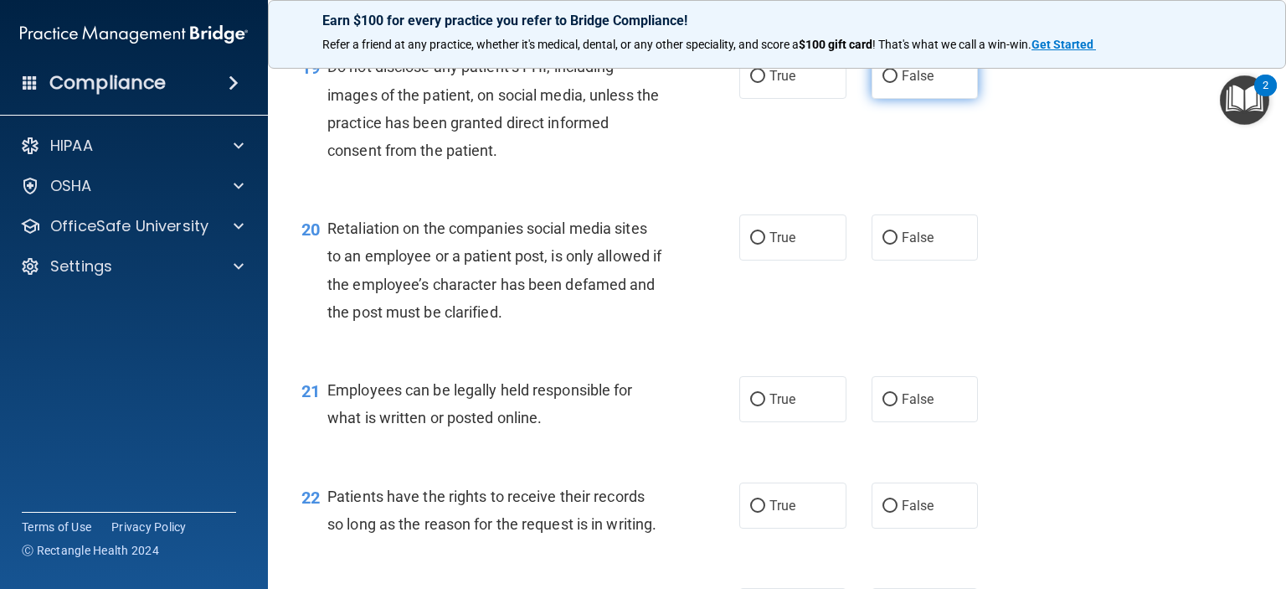
drag, startPoint x: 888, startPoint y: 136, endPoint x: 842, endPoint y: 193, distance: 73.4
click at [888, 83] on input "False" at bounding box center [890, 76] width 15 height 13
radio input "true"
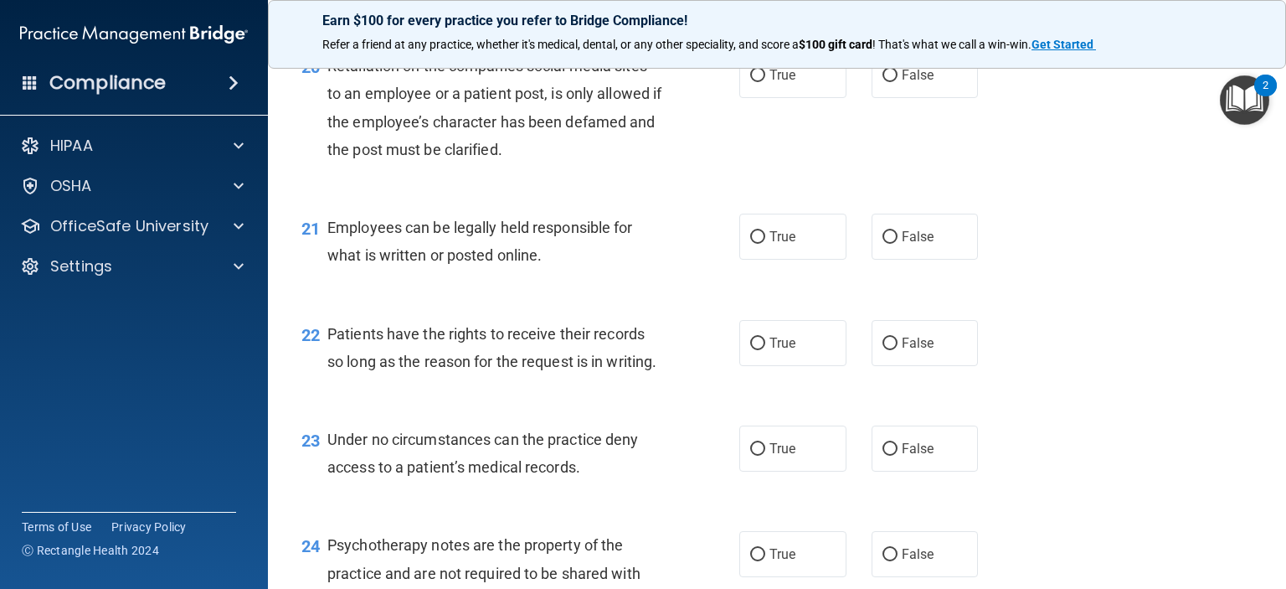
scroll to position [3182, 0]
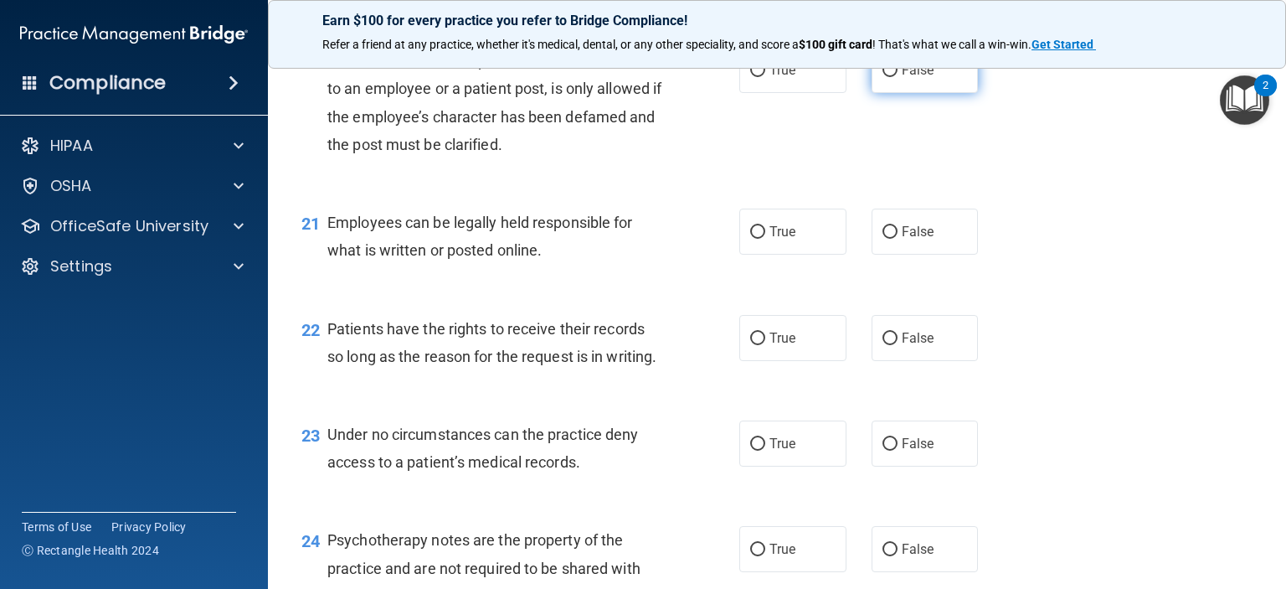
click at [883, 77] on input "False" at bounding box center [890, 70] width 15 height 13
radio input "true"
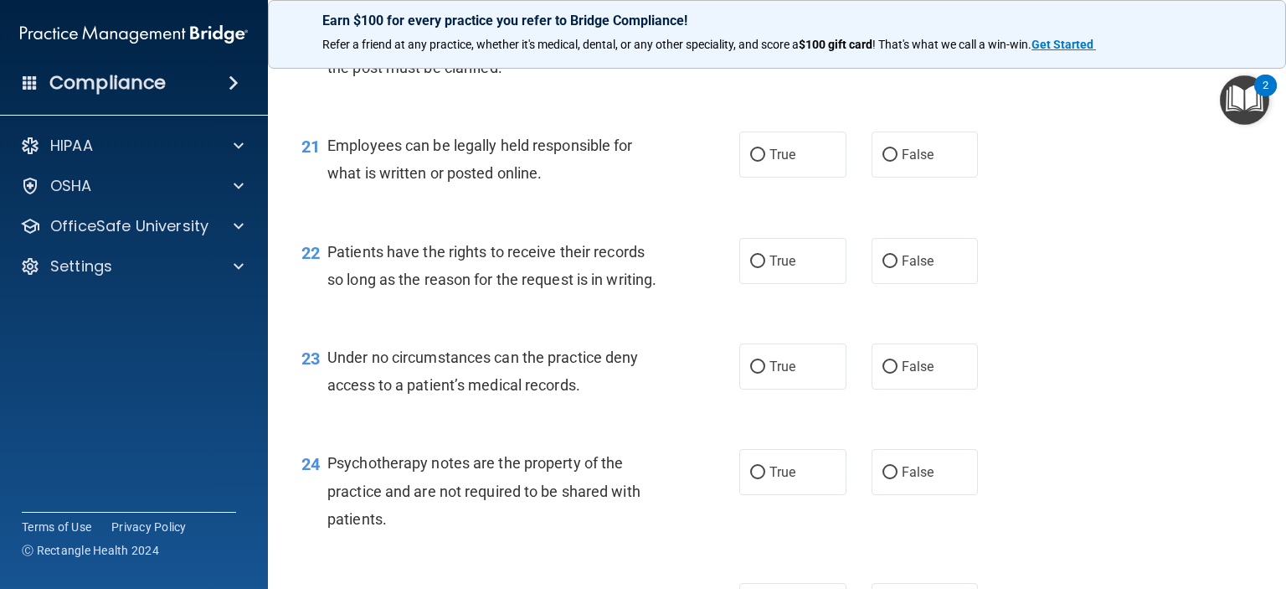
scroll to position [3349, 0]
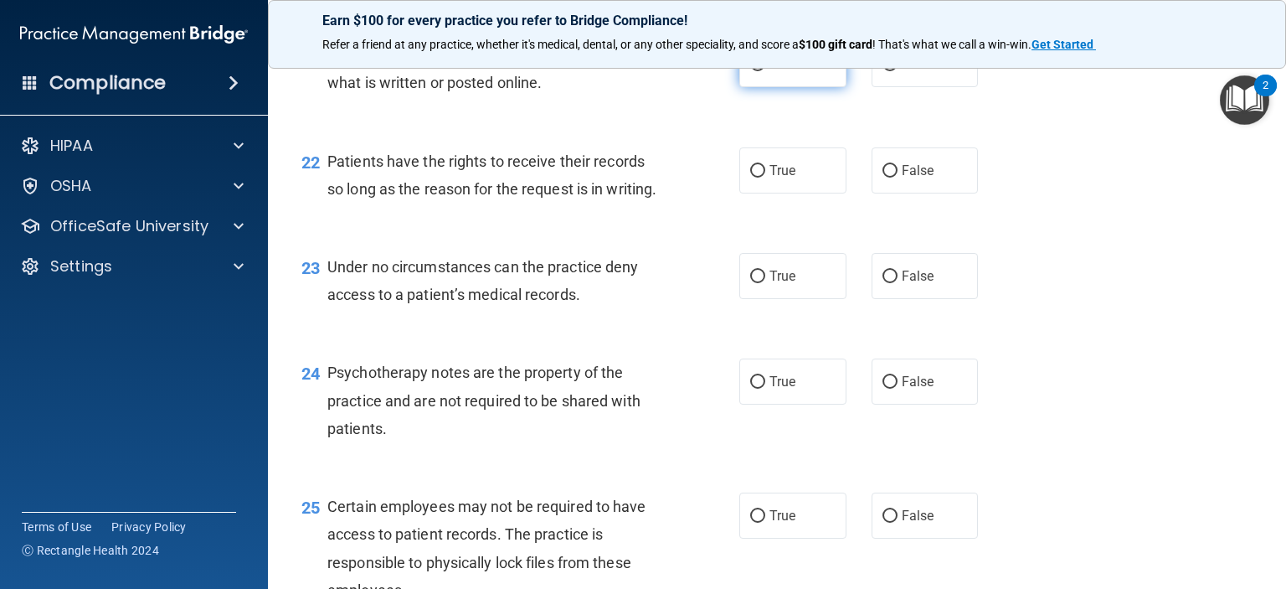
click at [750, 71] on input "True" at bounding box center [757, 65] width 15 height 13
radio input "true"
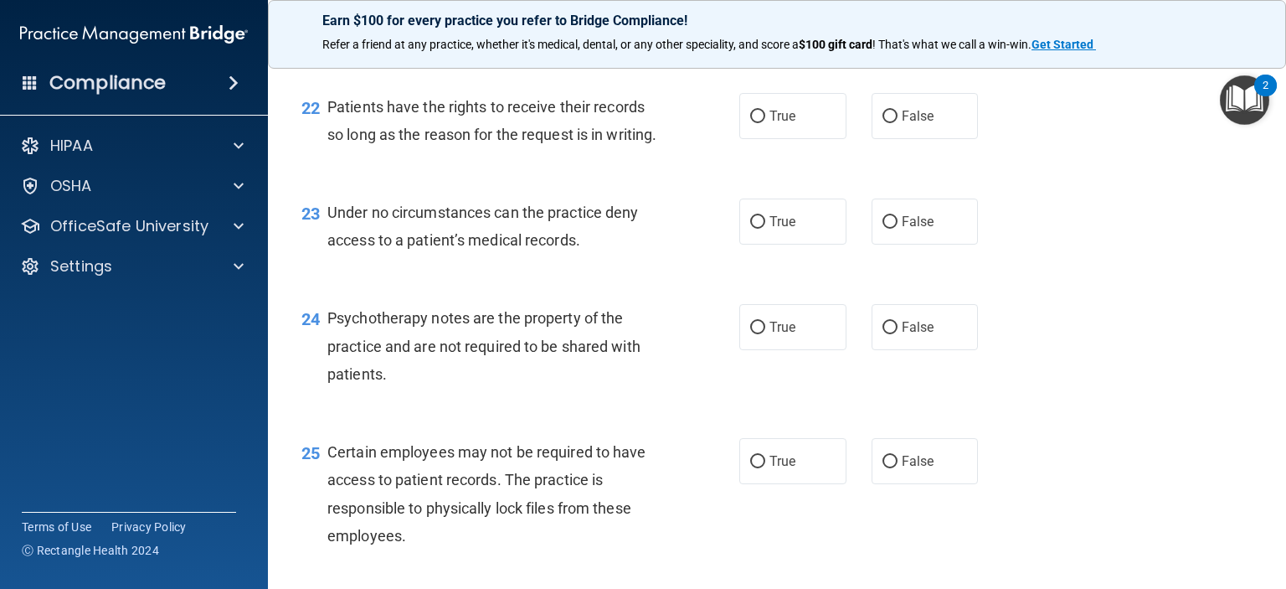
scroll to position [3433, 0]
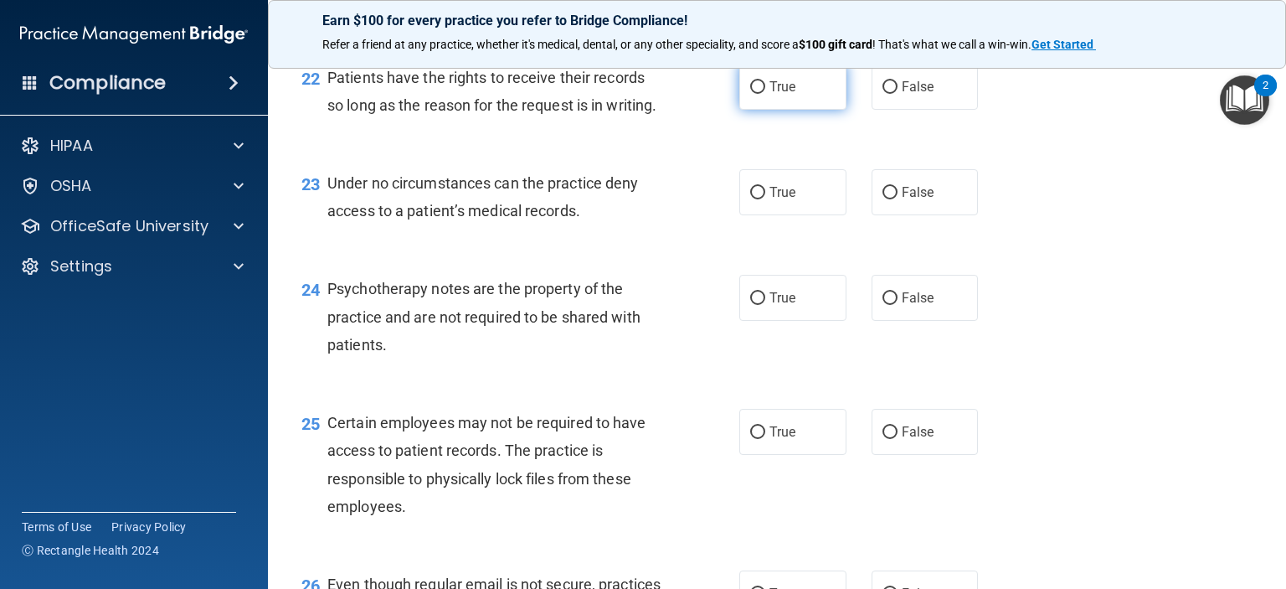
click at [753, 94] on input "True" at bounding box center [757, 87] width 15 height 13
radio input "true"
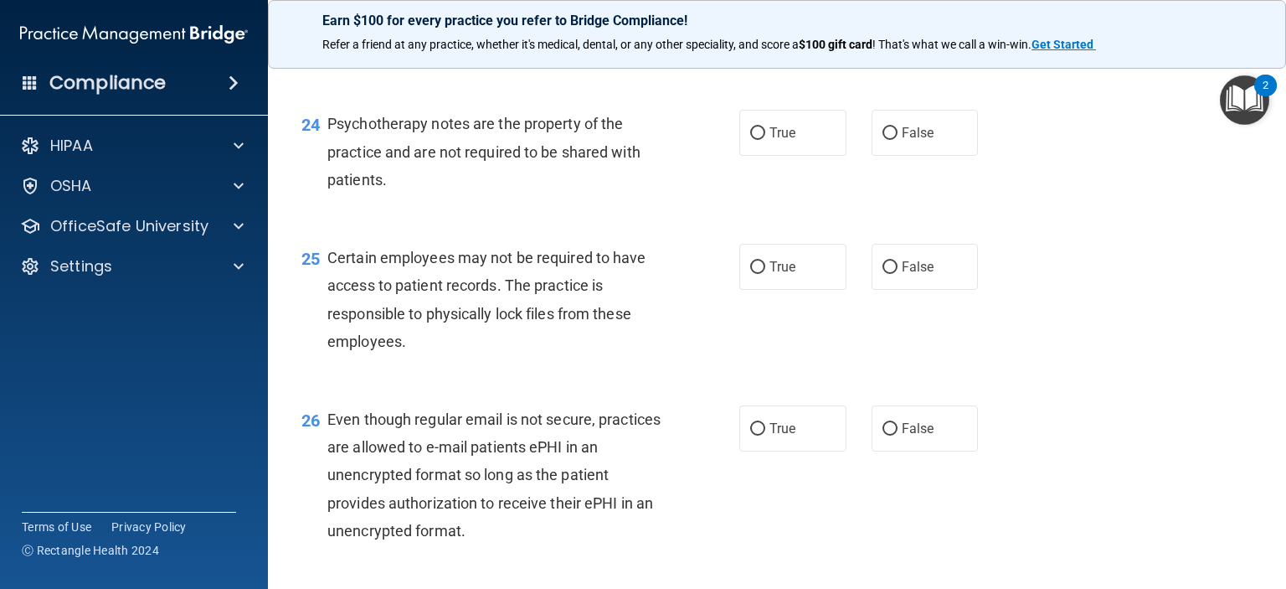
scroll to position [3600, 0]
drag, startPoint x: 757, startPoint y: 114, endPoint x: 752, endPoint y: 145, distance: 31.4
click at [755, 32] on input "True" at bounding box center [757, 25] width 15 height 13
radio input "true"
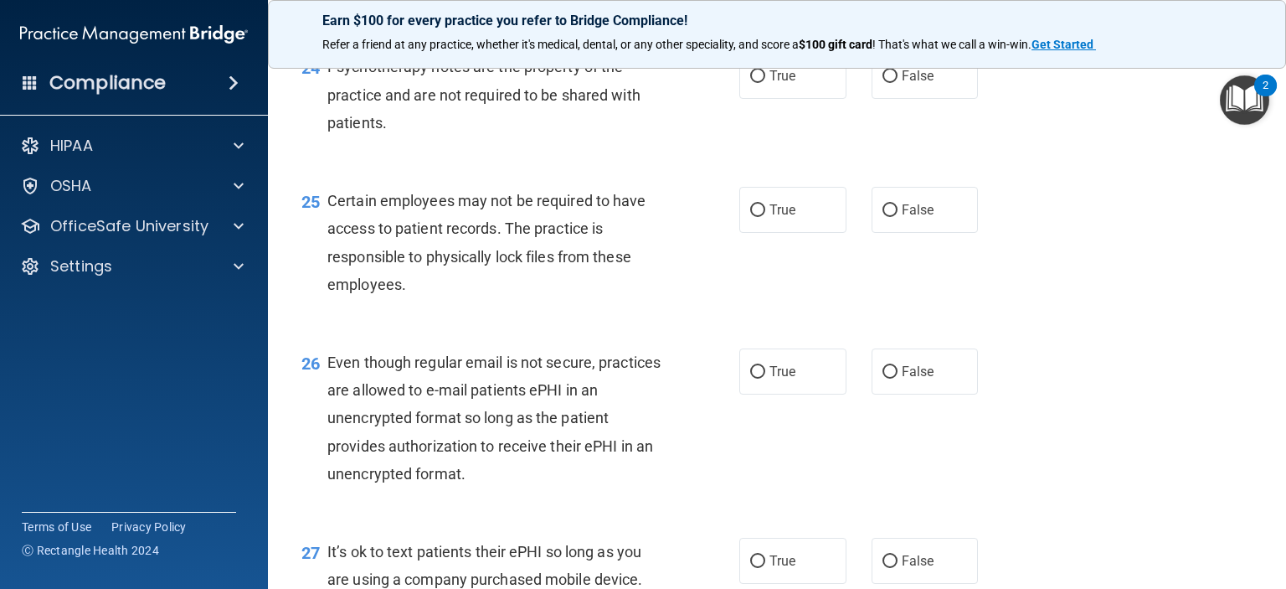
scroll to position [3684, 0]
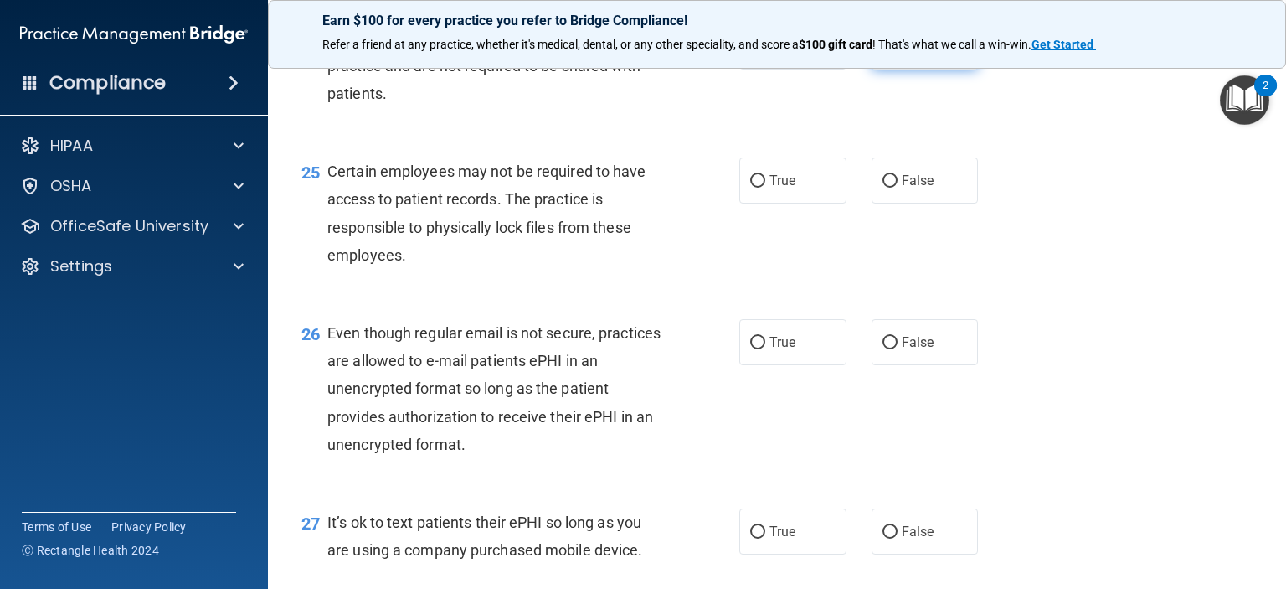
click at [883, 54] on input "False" at bounding box center [890, 47] width 15 height 13
radio input "true"
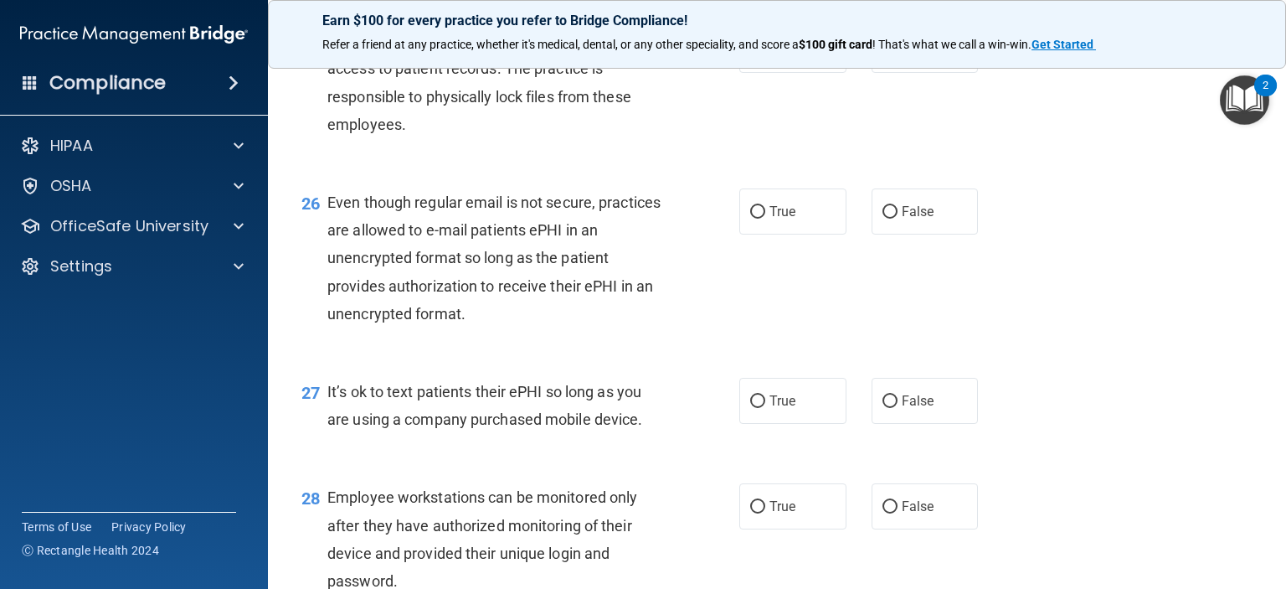
scroll to position [3852, 0]
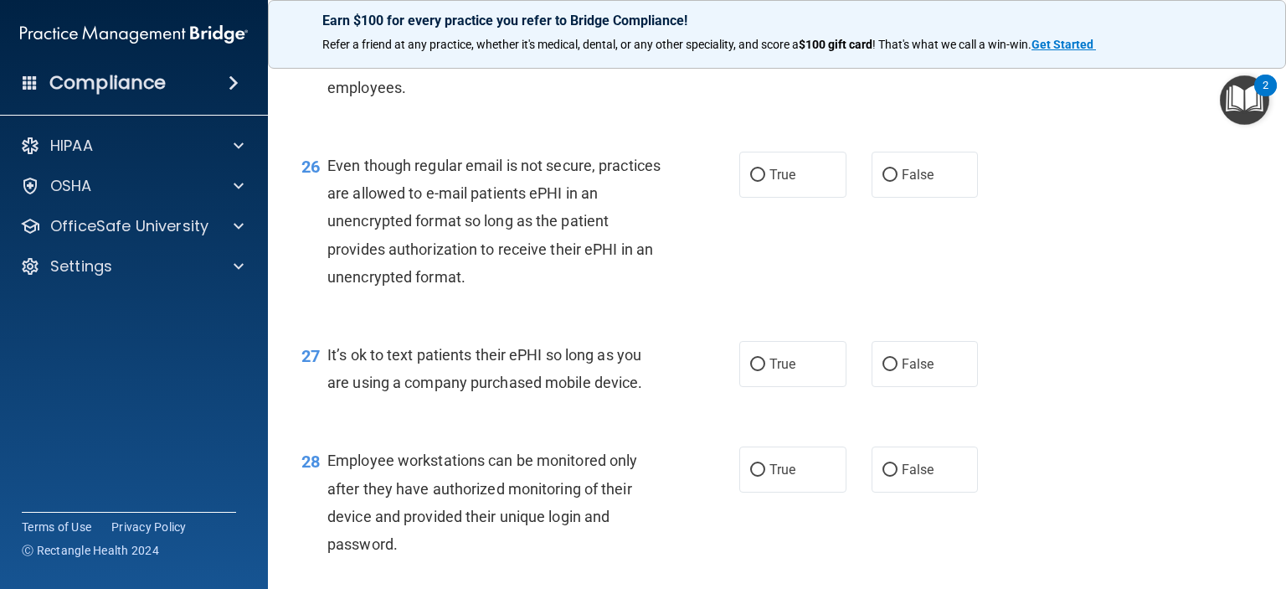
click at [754, 20] on input "True" at bounding box center [757, 14] width 15 height 13
radio input "true"
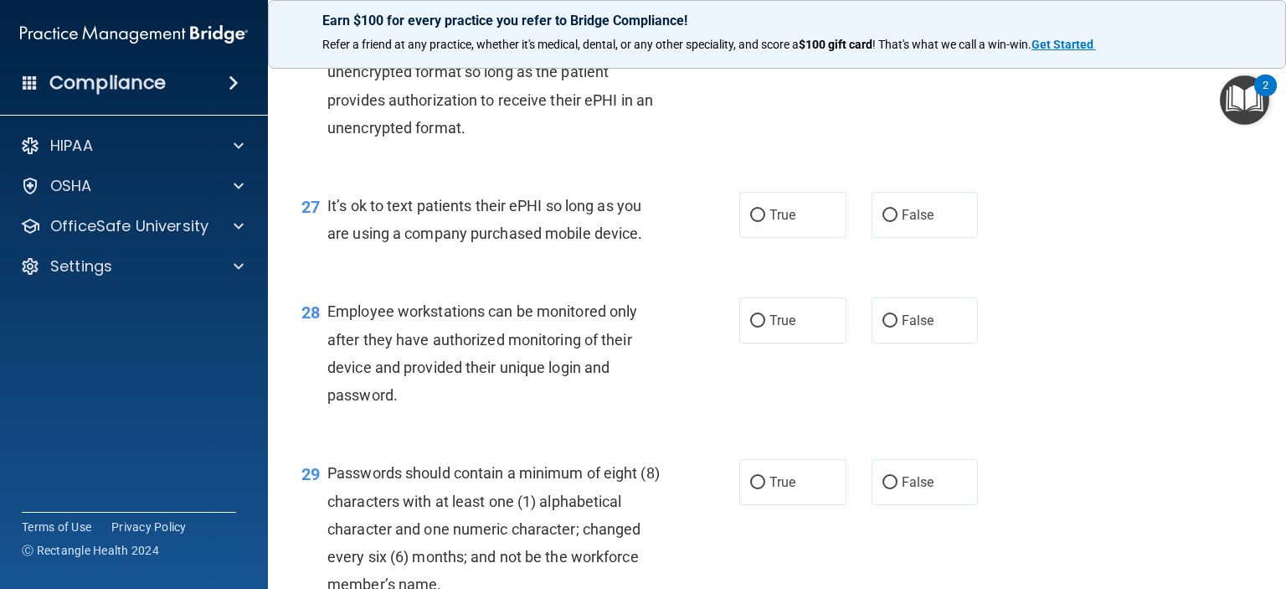
scroll to position [4019, 0]
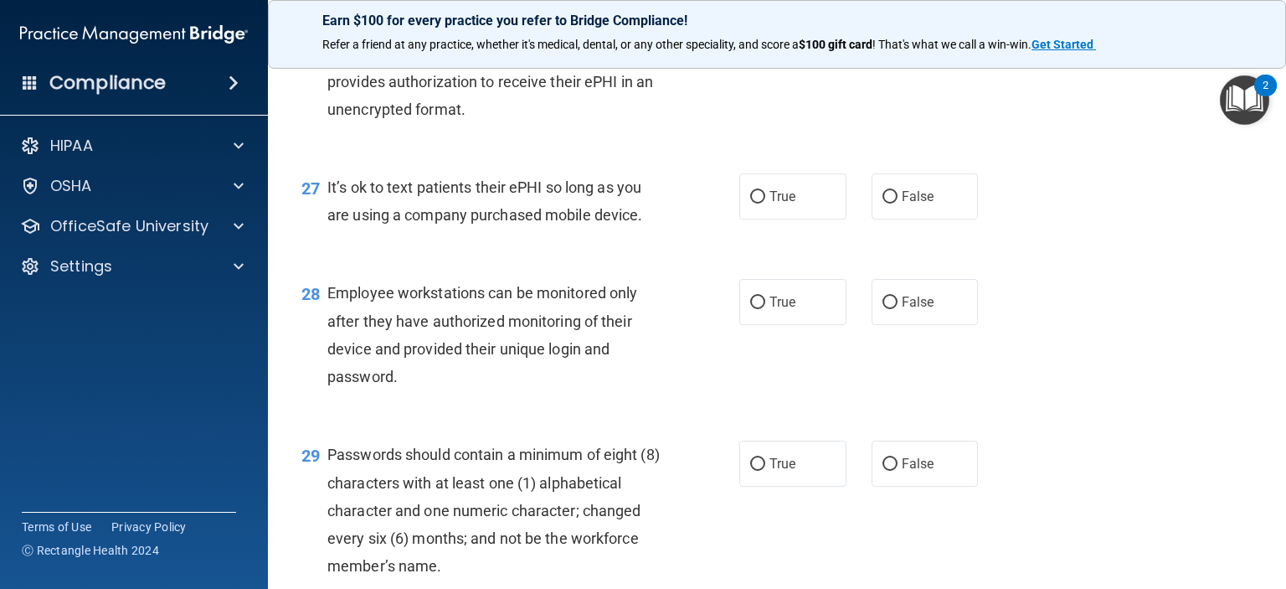
click at [883, 14] on input "False" at bounding box center [890, 8] width 15 height 13
radio input "true"
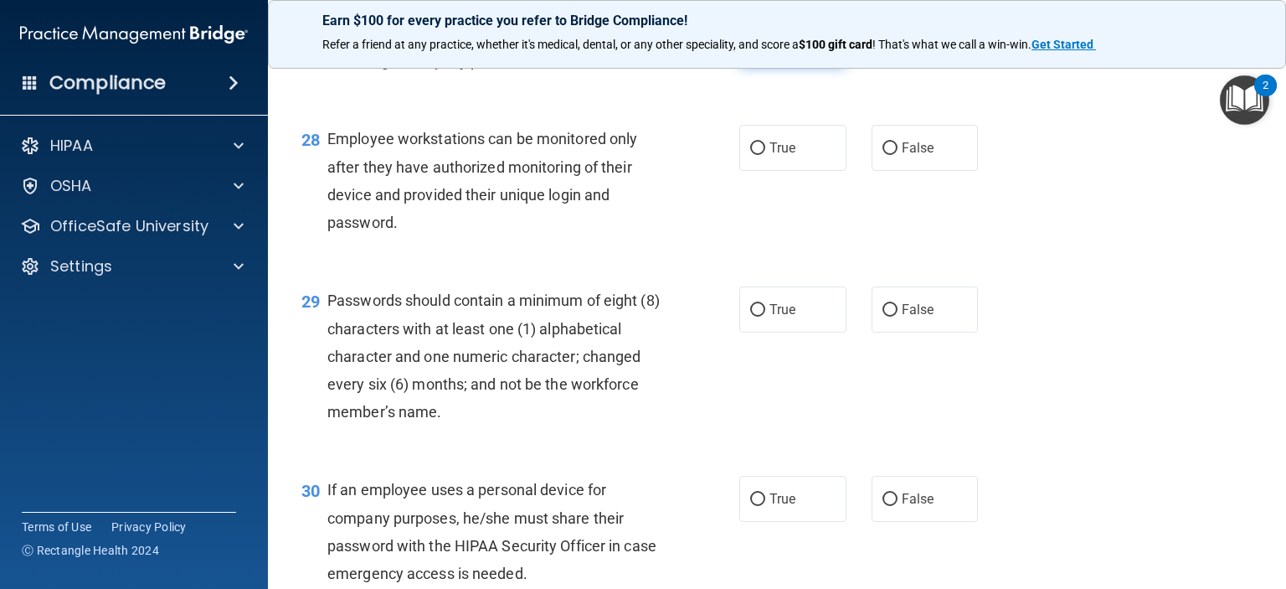
scroll to position [4187, 0]
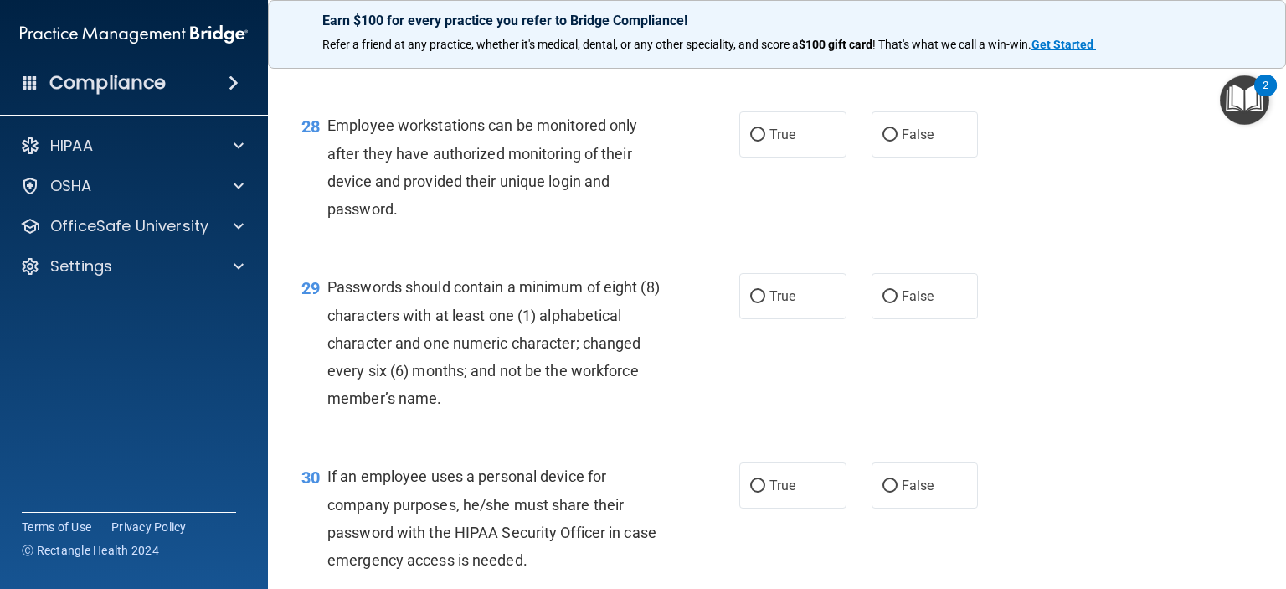
drag, startPoint x: 878, startPoint y: 113, endPoint x: 816, endPoint y: 193, distance: 101.0
click at [883, 36] on input "False" at bounding box center [890, 29] width 15 height 13
radio input "true"
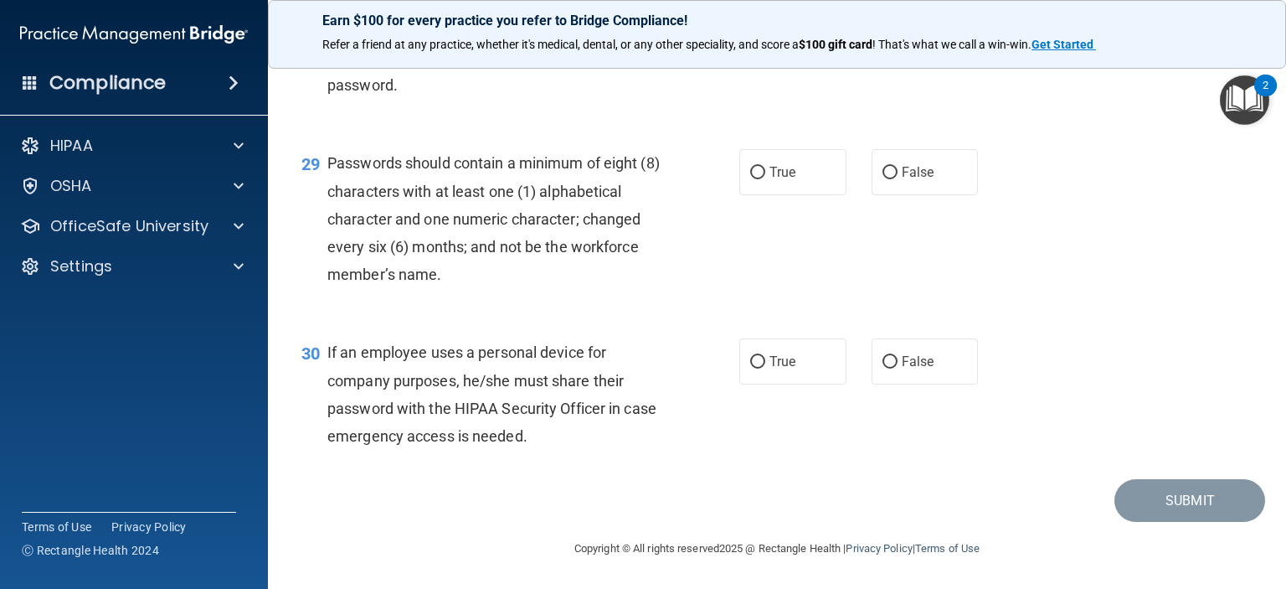
scroll to position [4270, 0]
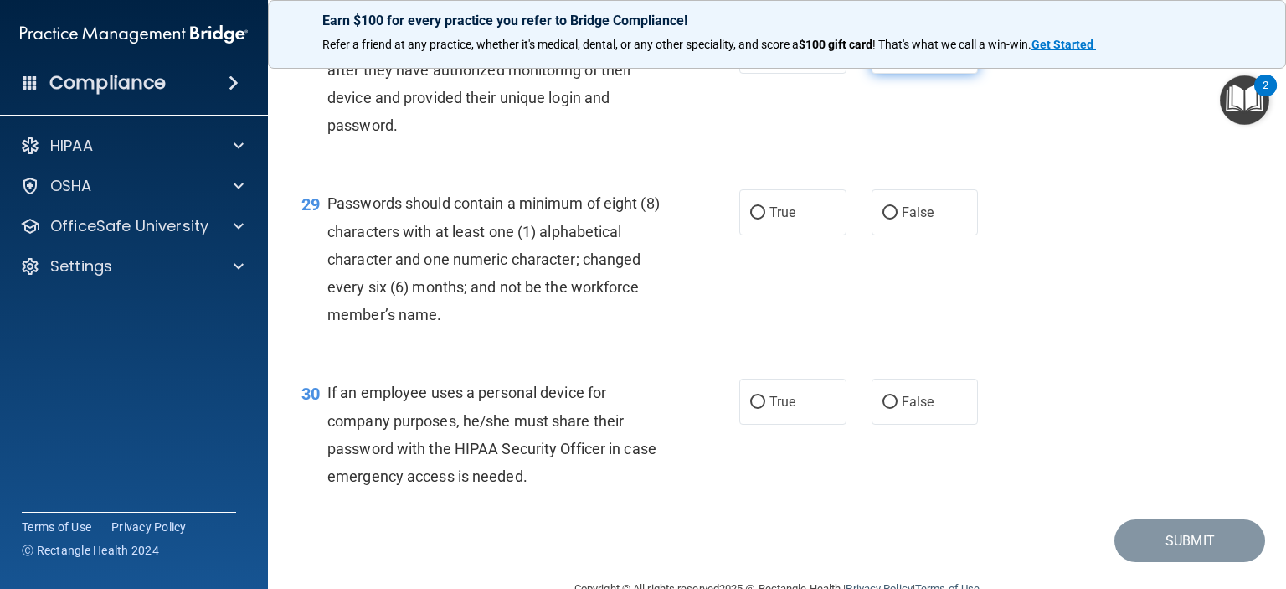
click at [884, 58] on input "False" at bounding box center [890, 51] width 15 height 13
radio input "true"
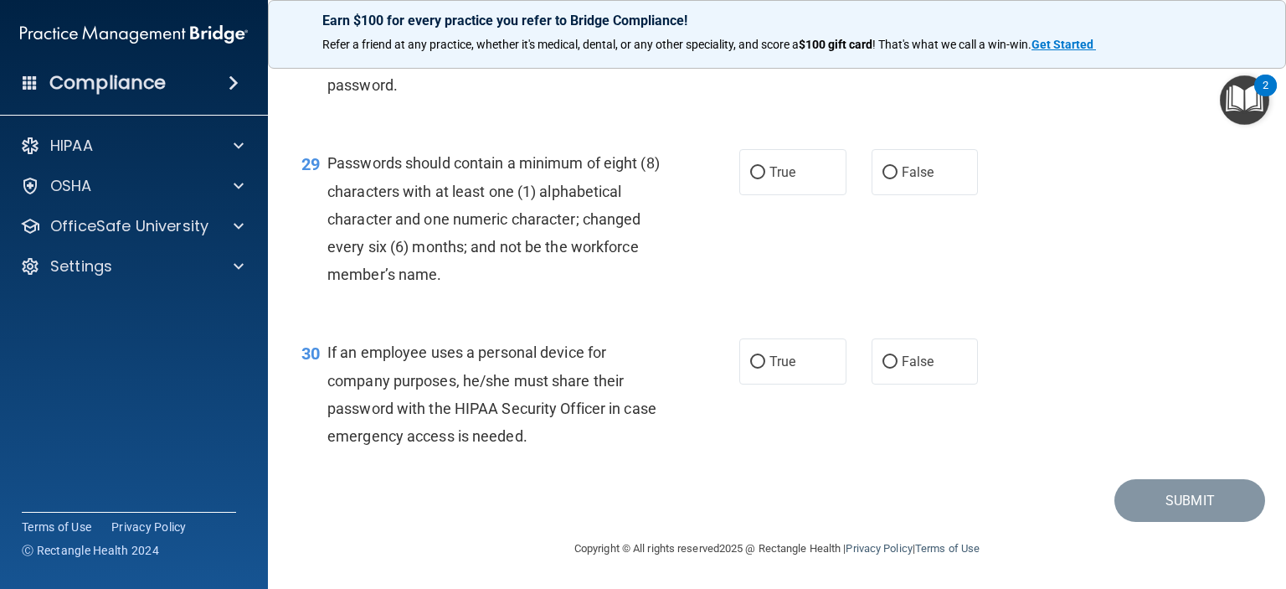
scroll to position [4394, 0]
drag, startPoint x: 749, startPoint y: 175, endPoint x: 742, endPoint y: 188, distance: 14.2
click at [750, 175] on input "True" at bounding box center [757, 173] width 15 height 13
radio input "true"
click at [754, 361] on input "True" at bounding box center [757, 362] width 15 height 13
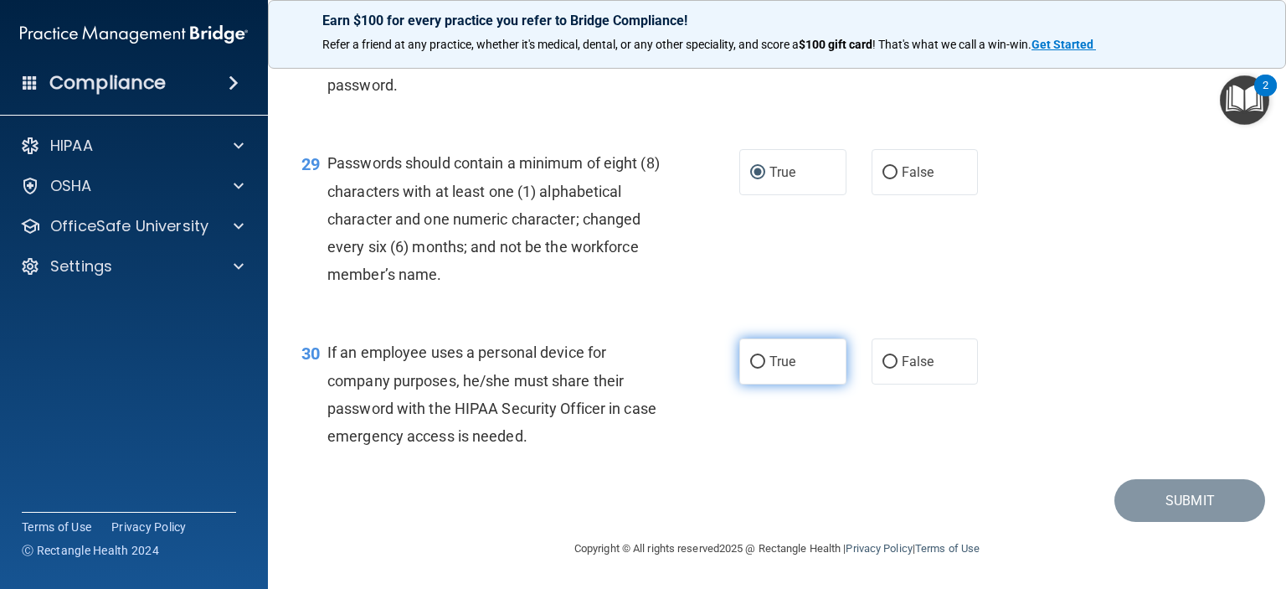
radio input "true"
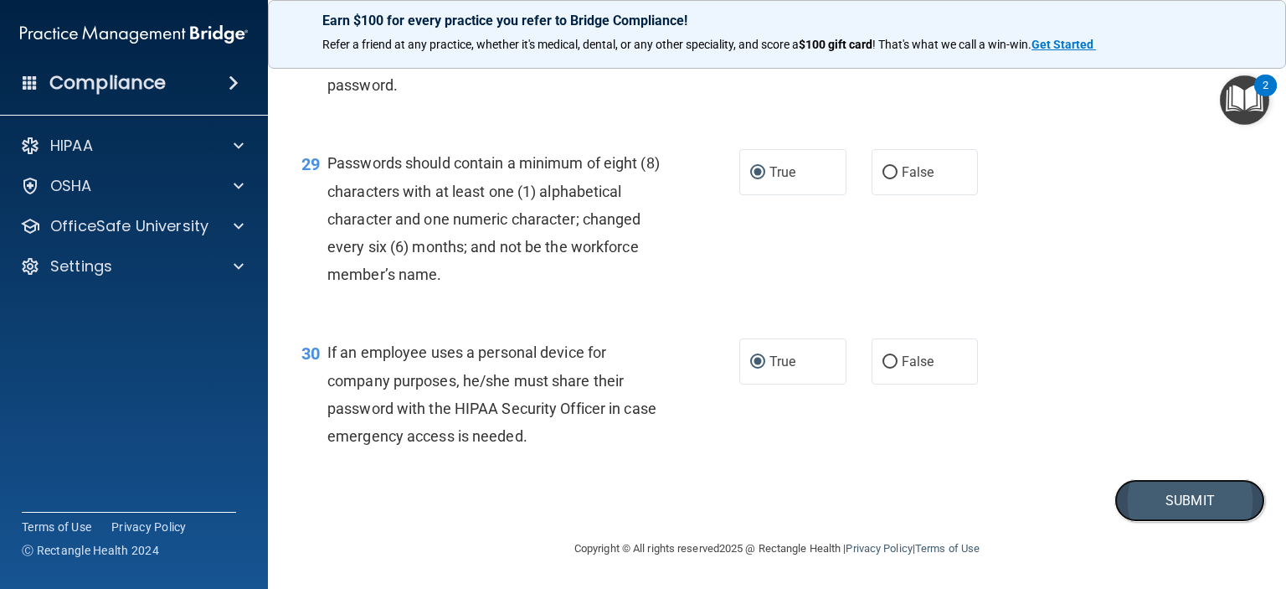
click at [1160, 494] on button "Submit" at bounding box center [1189, 500] width 151 height 43
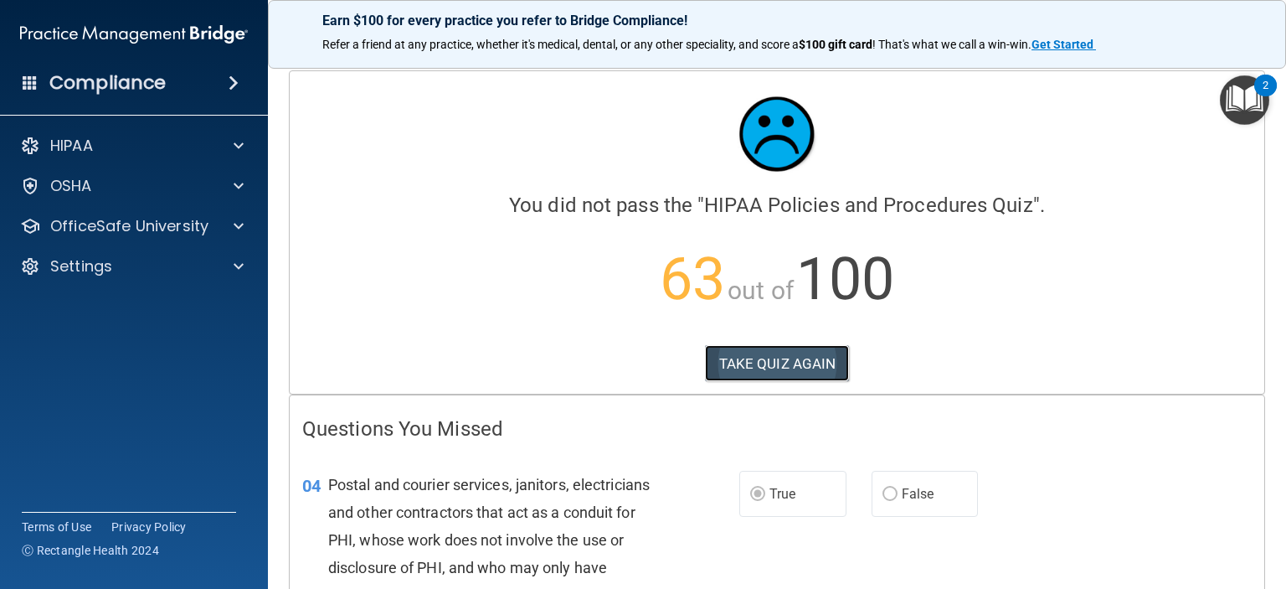
click at [734, 363] on button "TAKE QUIZ AGAIN" at bounding box center [777, 363] width 145 height 37
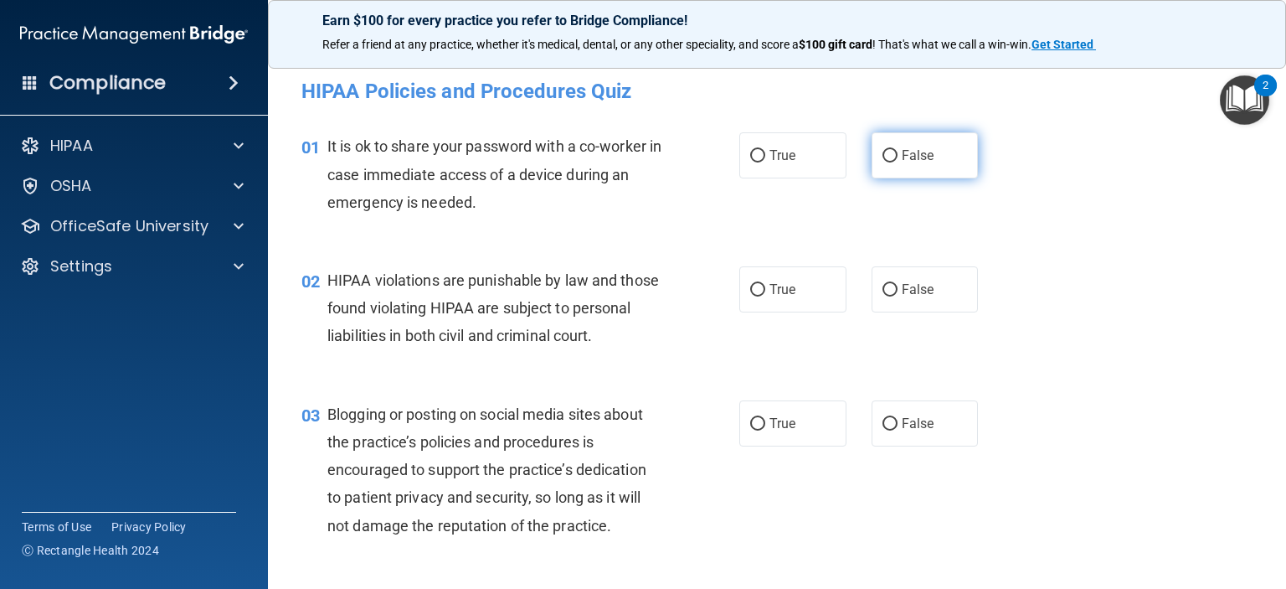
click at [883, 158] on input "False" at bounding box center [890, 156] width 15 height 13
radio input "true"
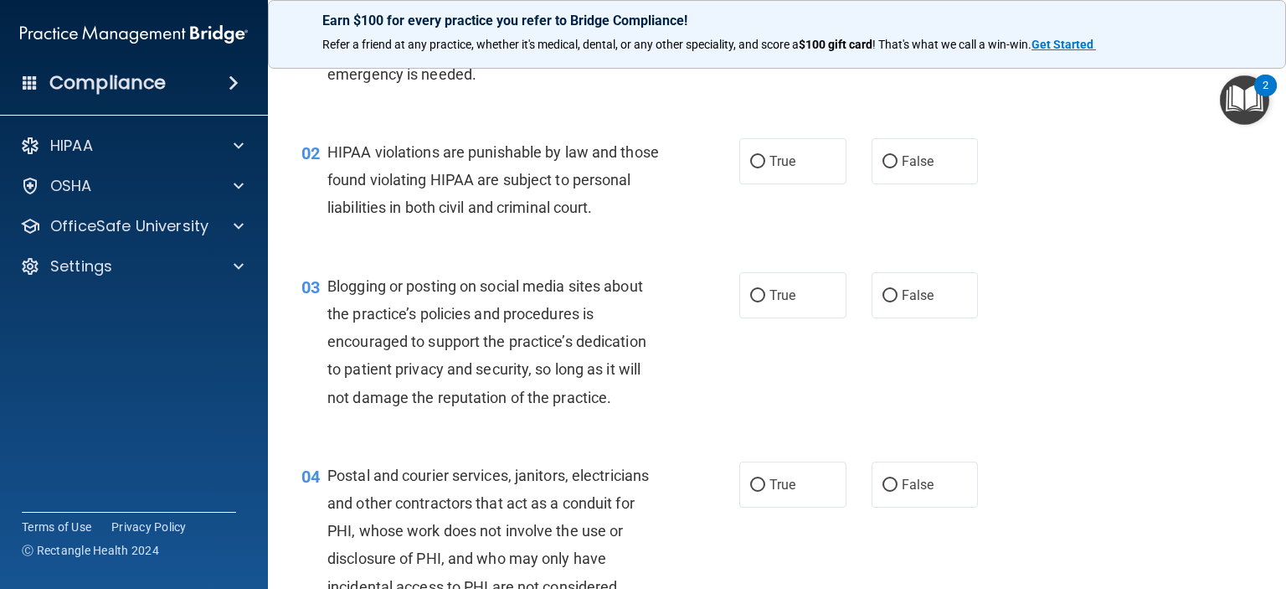
scroll to position [167, 0]
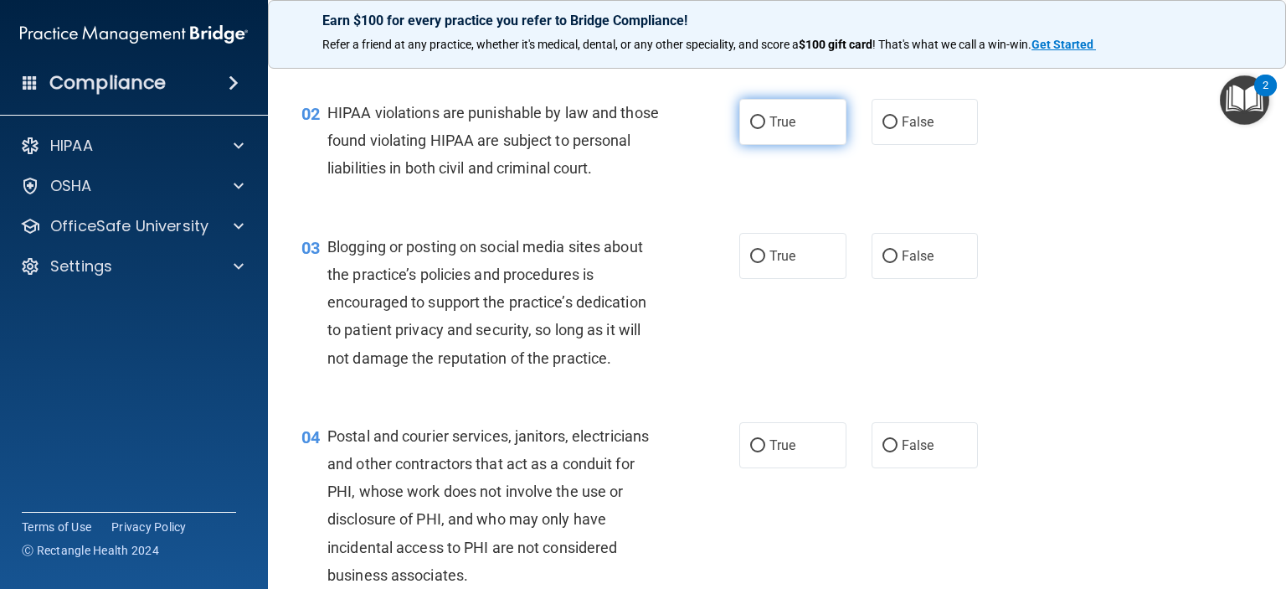
click at [750, 119] on input "True" at bounding box center [757, 122] width 15 height 13
radio input "true"
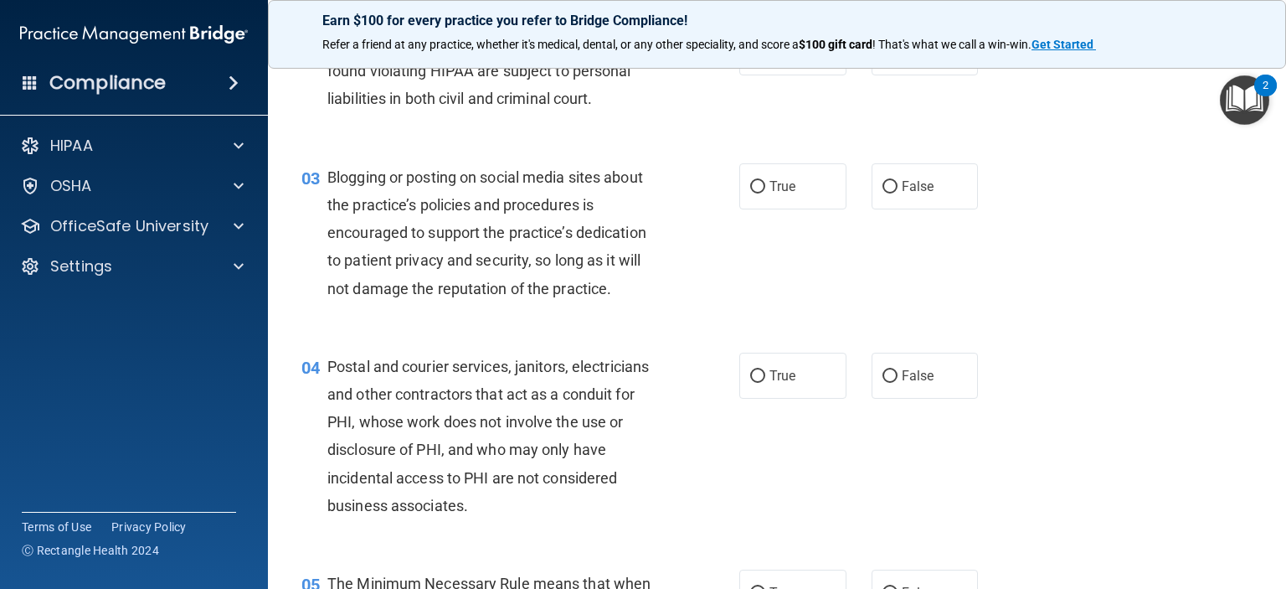
scroll to position [335, 0]
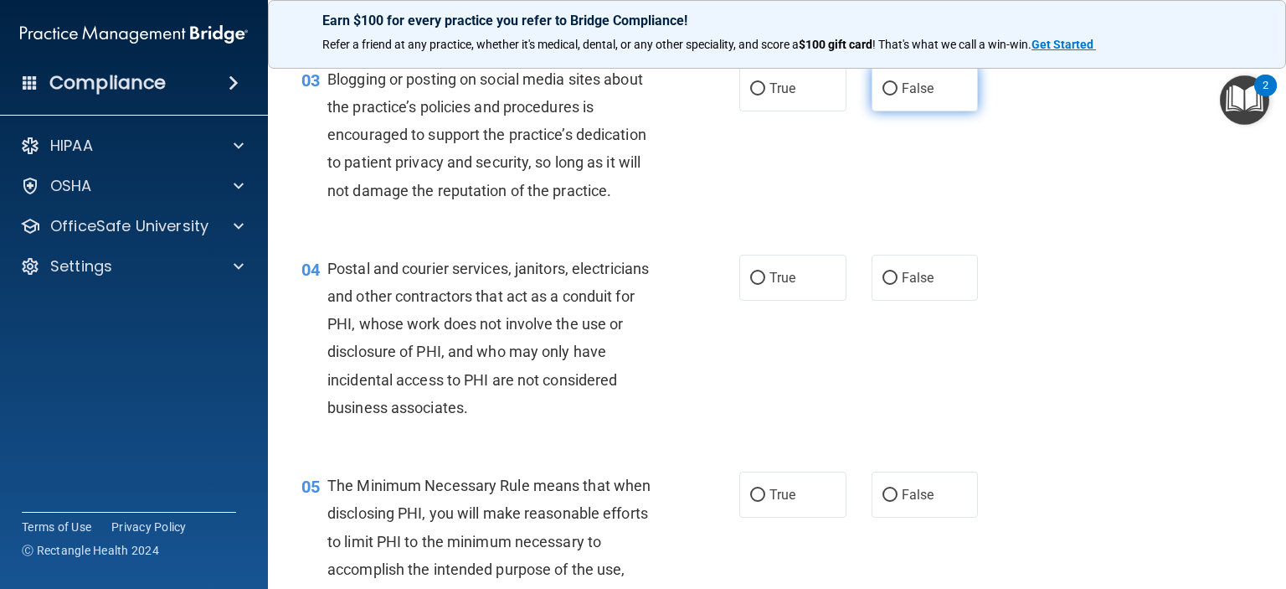
drag, startPoint x: 879, startPoint y: 110, endPoint x: 874, endPoint y: 117, distance: 9.1
click at [883, 95] on input "False" at bounding box center [890, 89] width 15 height 13
radio input "true"
click at [752, 285] on input "True" at bounding box center [757, 278] width 15 height 13
radio input "true"
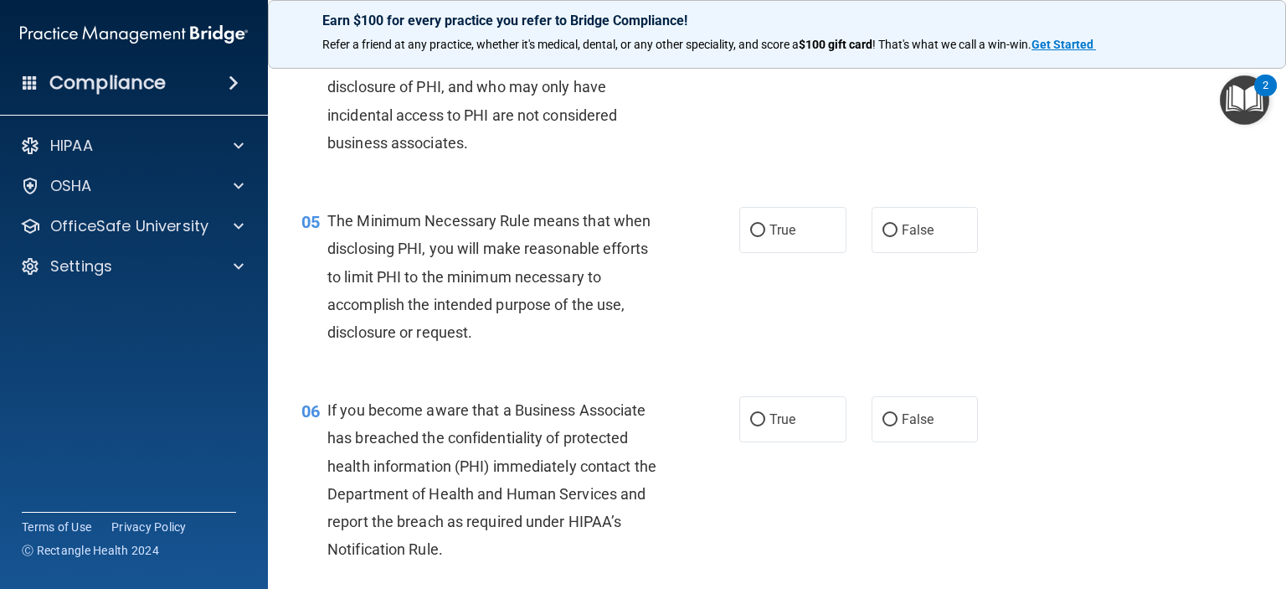
scroll to position [670, 0]
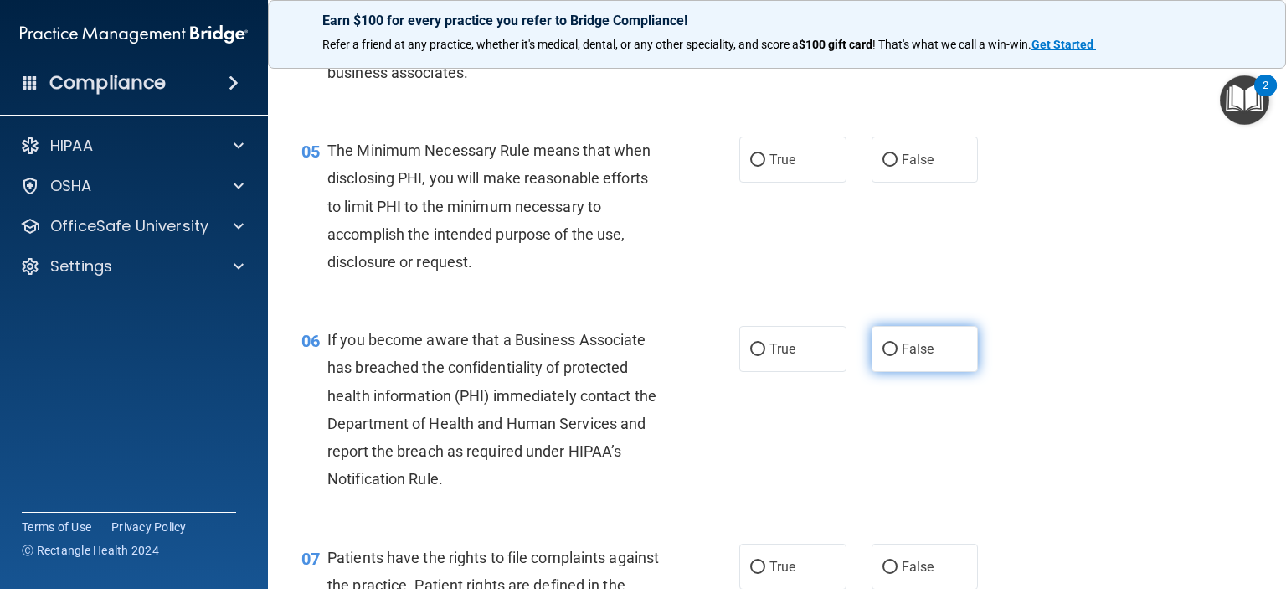
click at [884, 356] on input "False" at bounding box center [890, 349] width 15 height 13
radio input "true"
drag, startPoint x: 750, startPoint y: 190, endPoint x: 678, endPoint y: 275, distance: 111.1
click at [750, 167] on input "True" at bounding box center [757, 160] width 15 height 13
radio input "true"
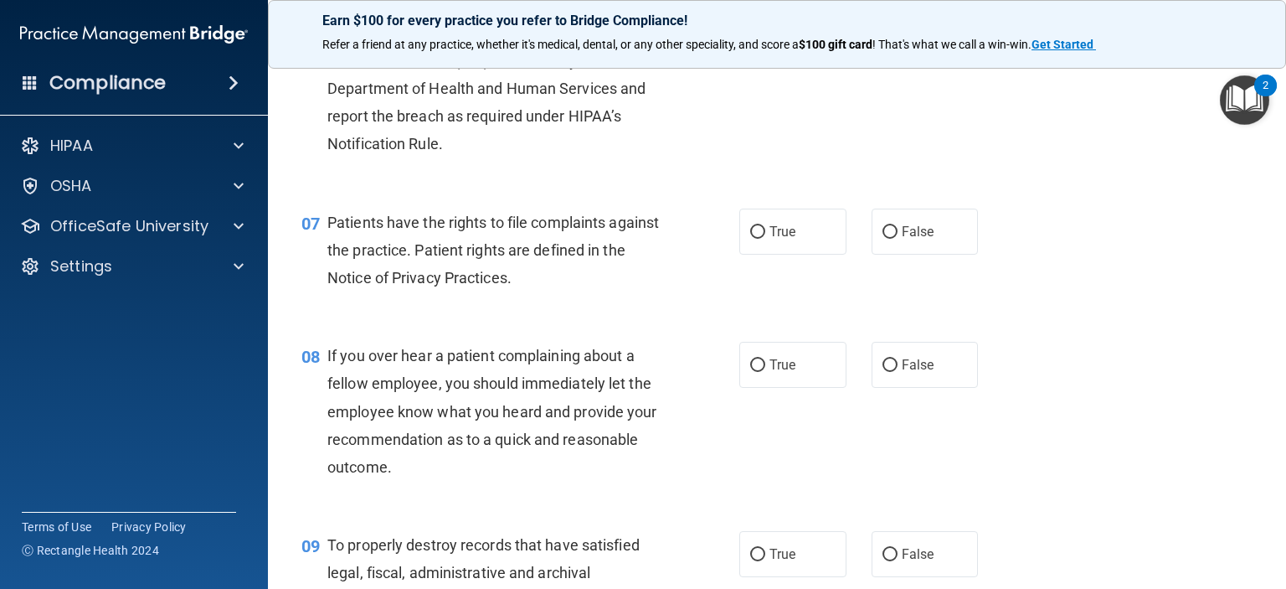
scroll to position [1089, 0]
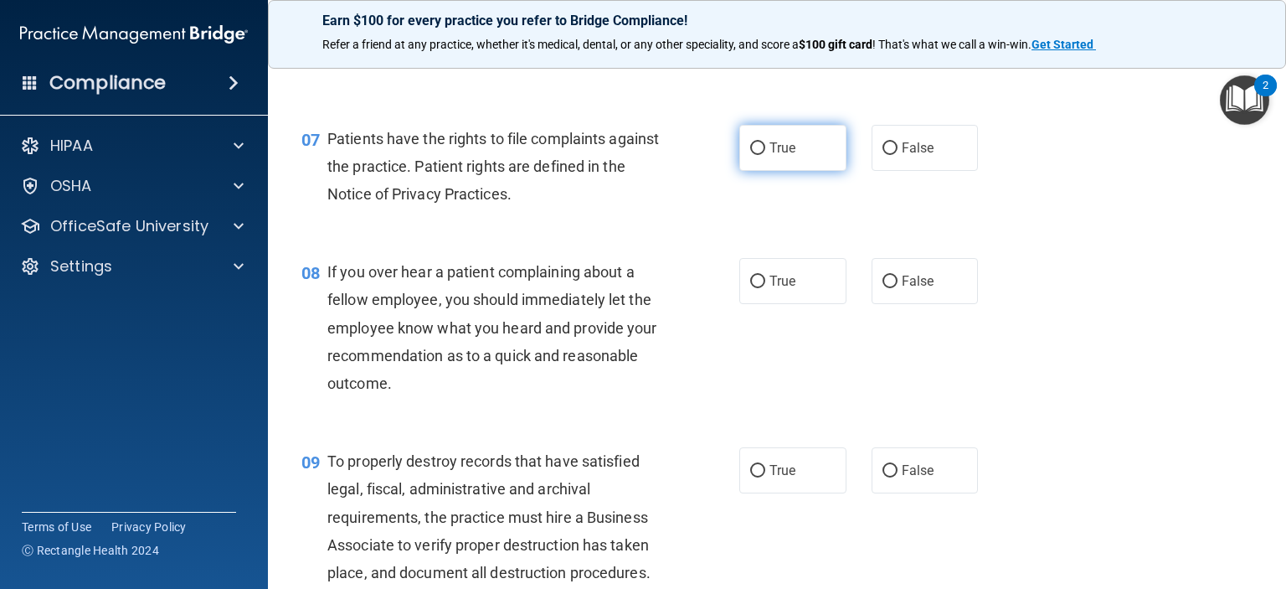
click at [750, 155] on input "True" at bounding box center [757, 148] width 15 height 13
radio input "true"
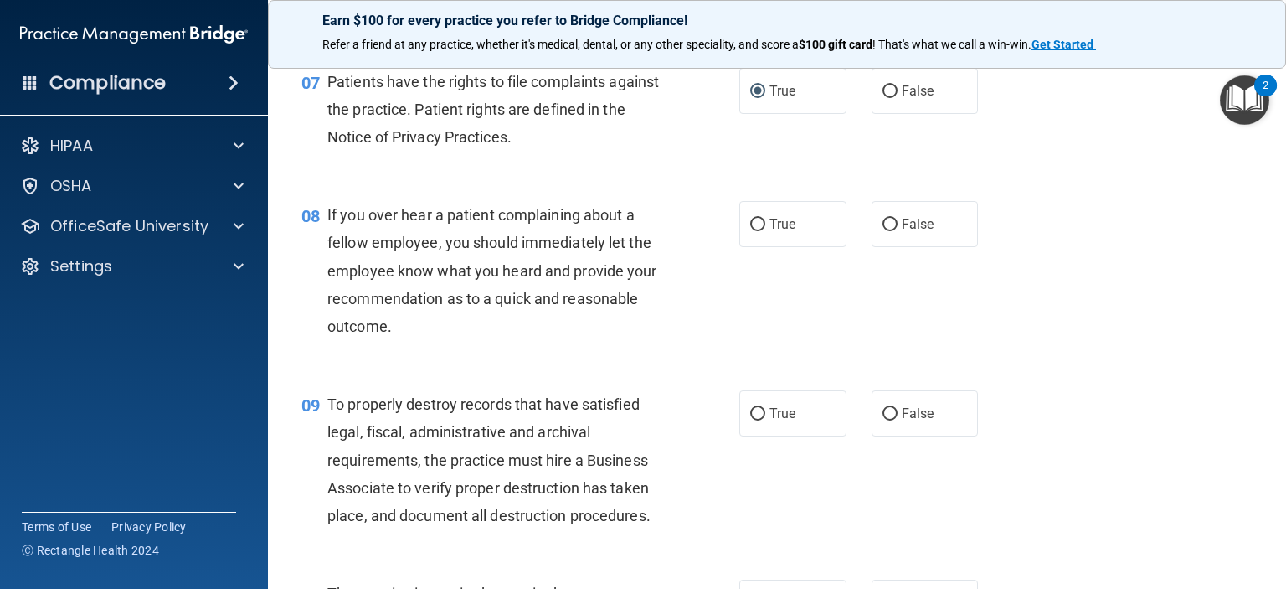
scroll to position [1256, 0]
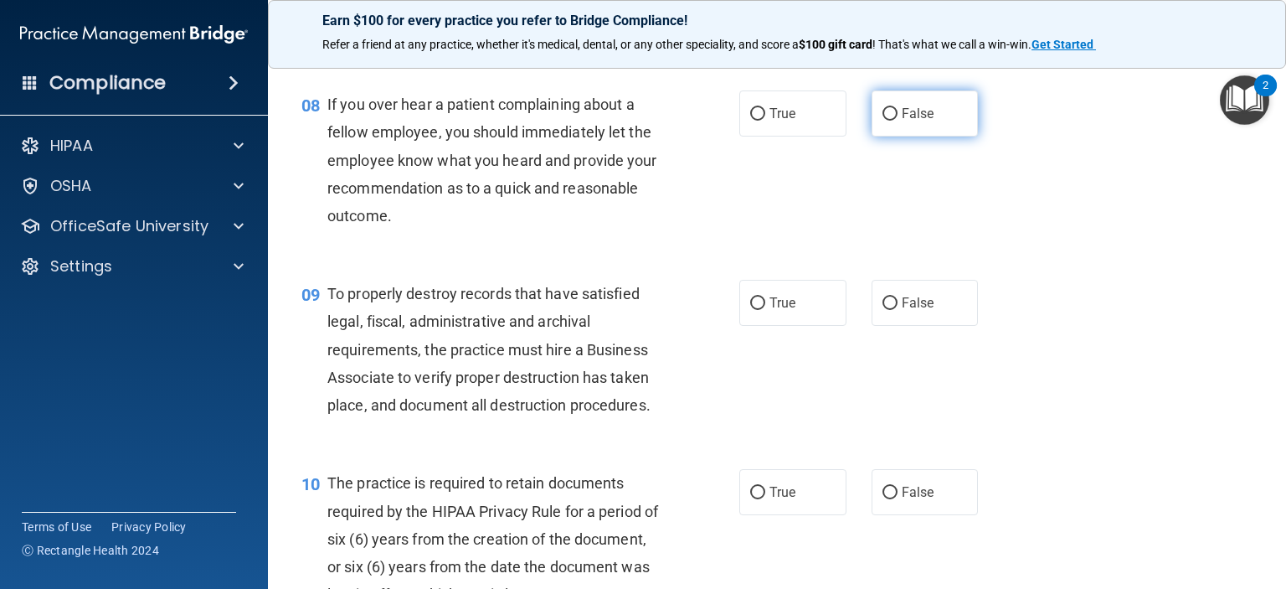
click at [887, 121] on input "False" at bounding box center [890, 114] width 15 height 13
radio input "true"
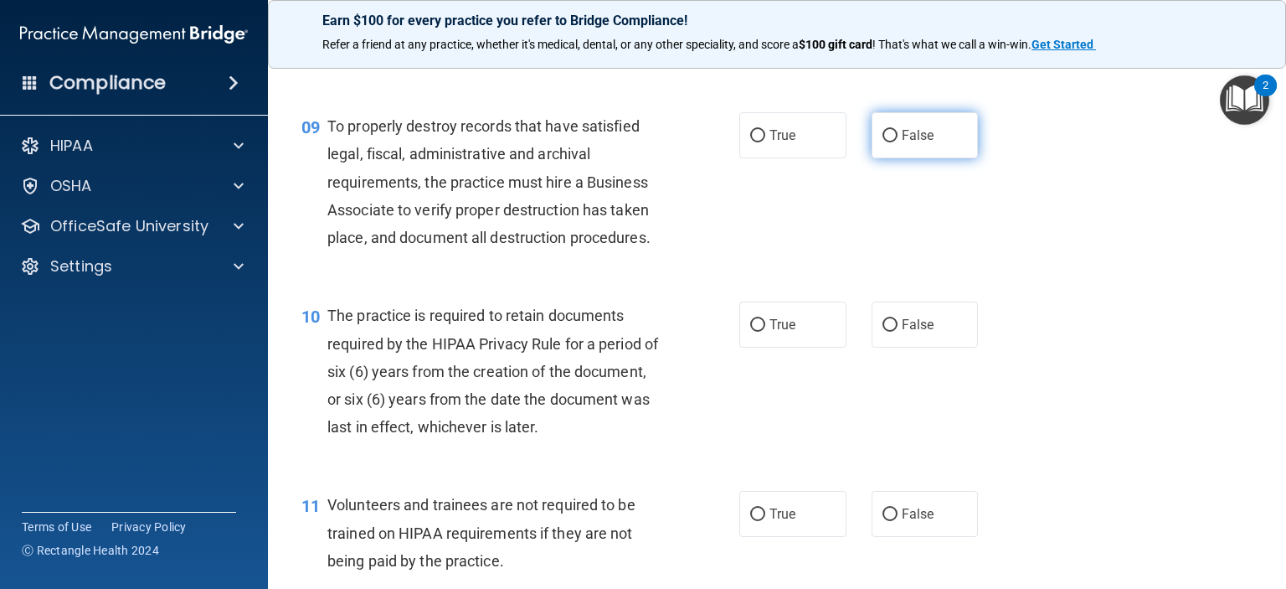
click at [884, 142] on input "False" at bounding box center [890, 136] width 15 height 13
radio input "true"
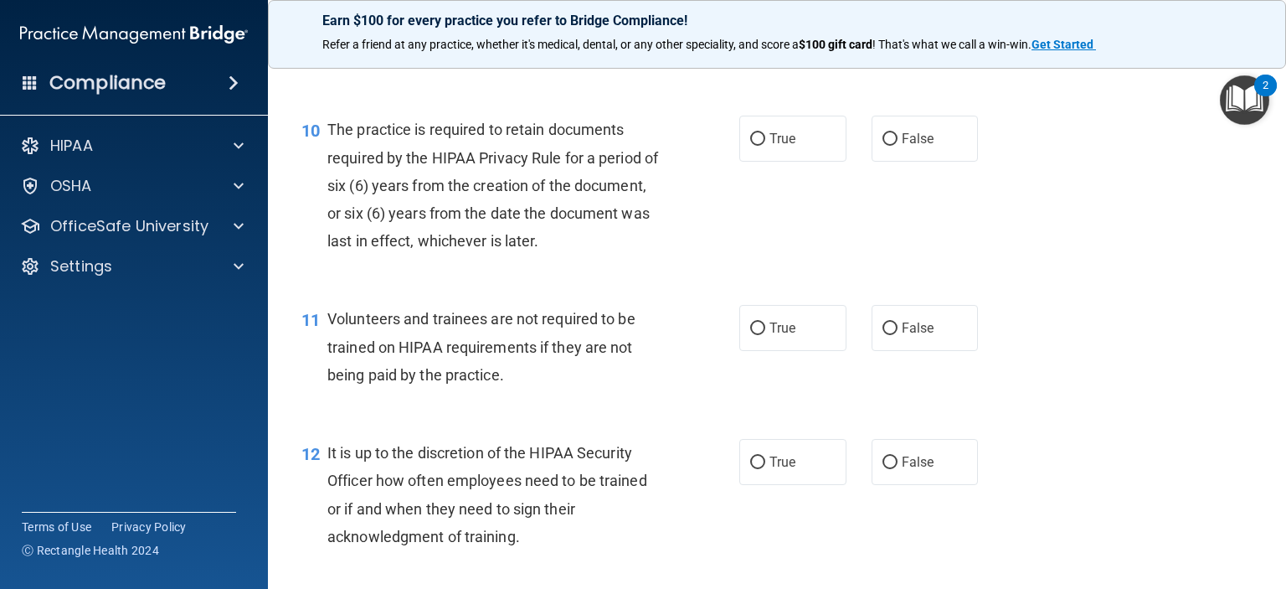
scroll to position [1675, 0]
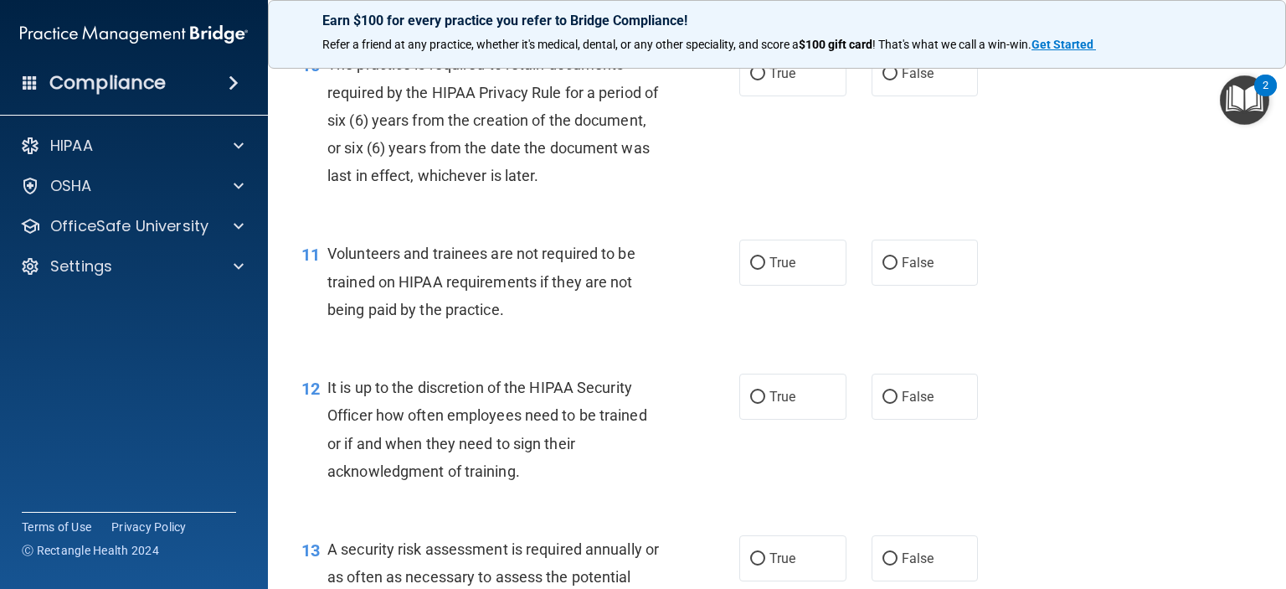
drag, startPoint x: 747, startPoint y: 102, endPoint x: 655, endPoint y: 265, distance: 186.7
click at [750, 80] on input "True" at bounding box center [757, 74] width 15 height 13
radio input "true"
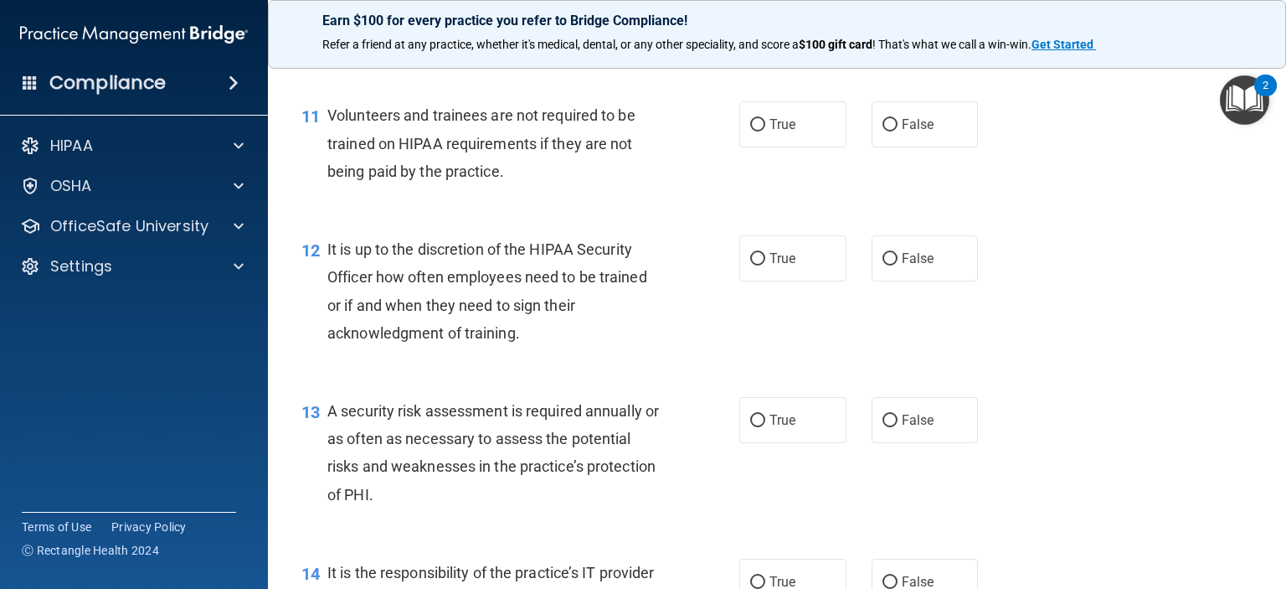
scroll to position [1842, 0]
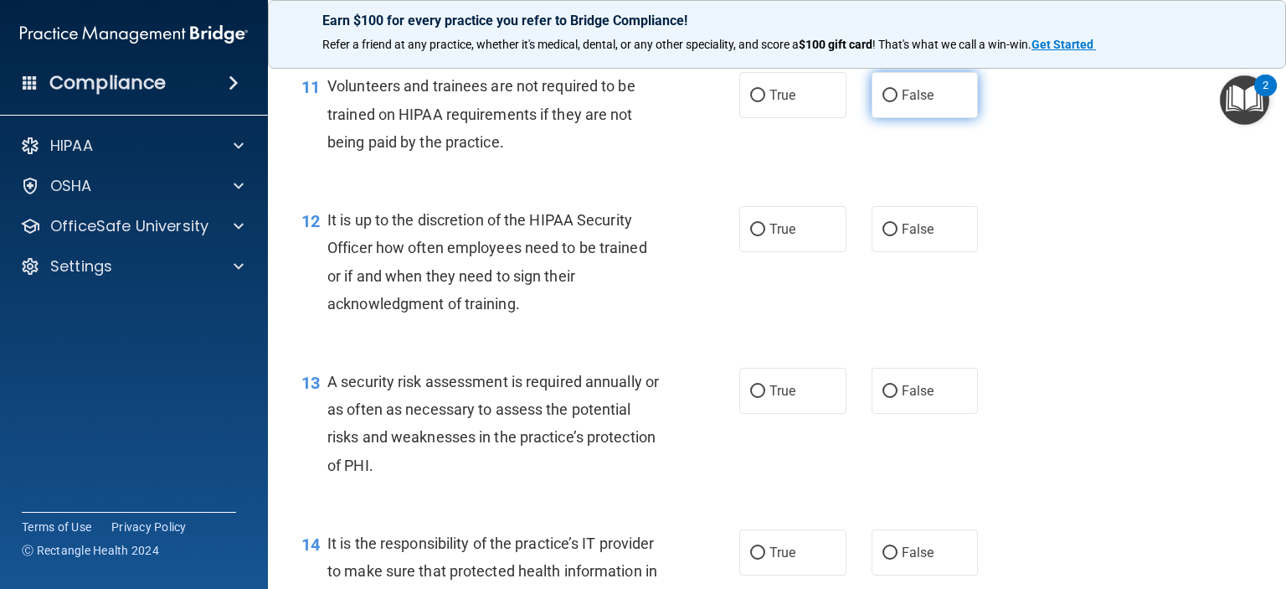
drag, startPoint x: 892, startPoint y: 126, endPoint x: 883, endPoint y: 130, distance: 9.8
click at [891, 118] on label "False" at bounding box center [925, 95] width 107 height 46
click at [891, 102] on input "False" at bounding box center [890, 96] width 15 height 13
radio input "true"
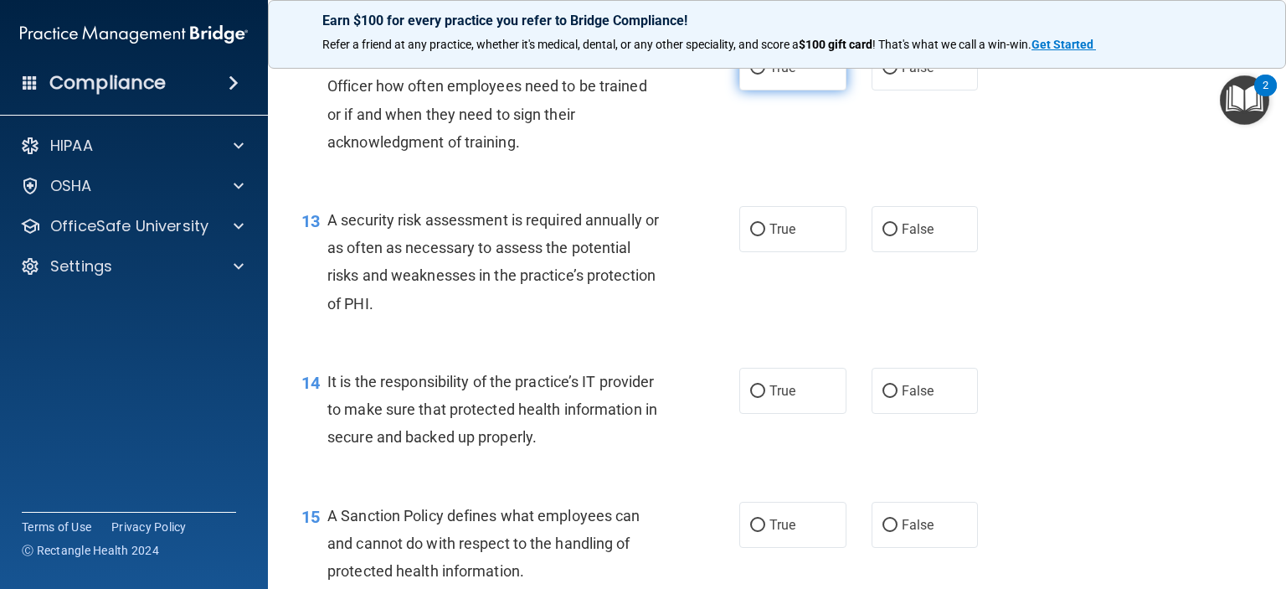
scroll to position [2010, 0]
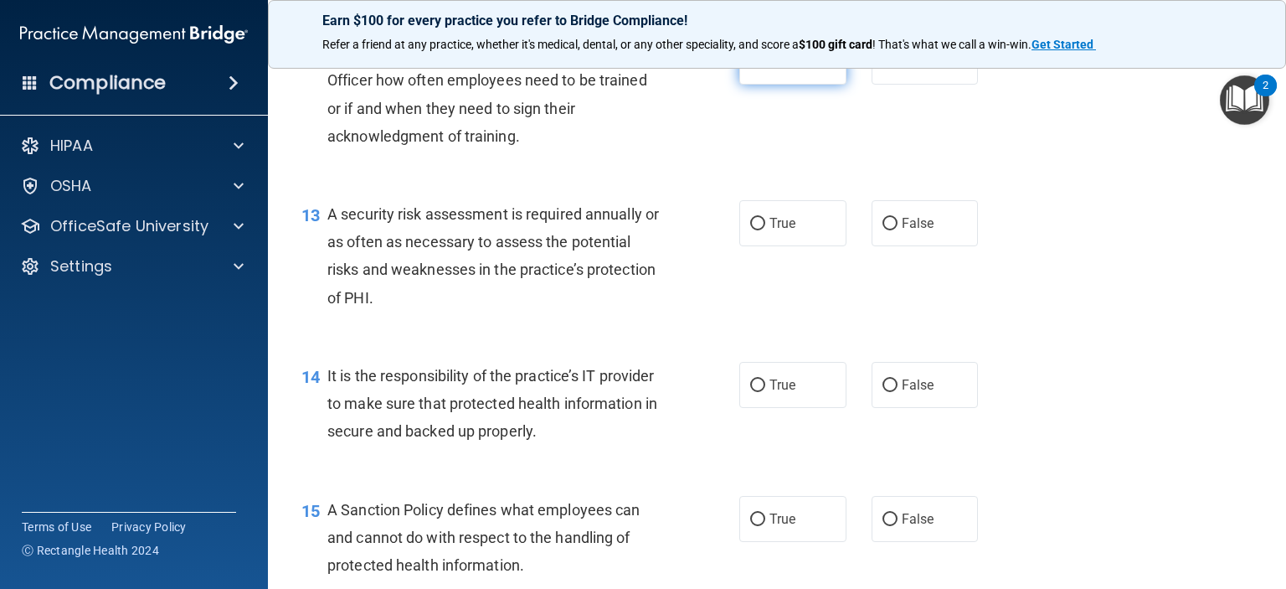
click at [750, 69] on input "True" at bounding box center [757, 62] width 15 height 13
radio input "true"
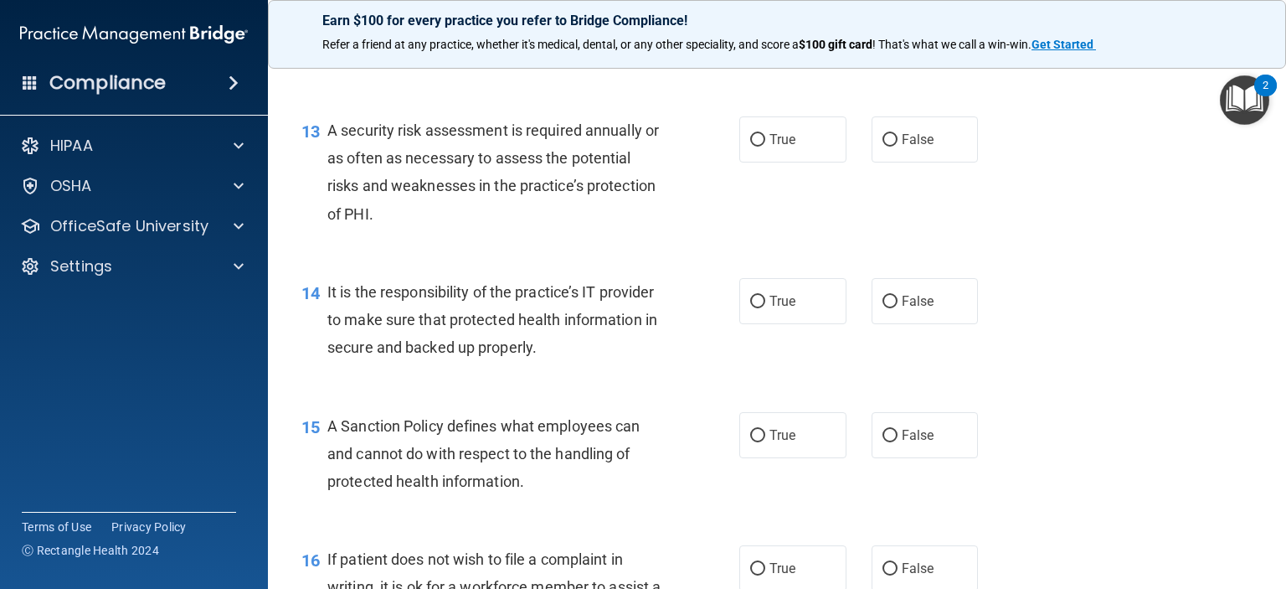
scroll to position [2177, 0]
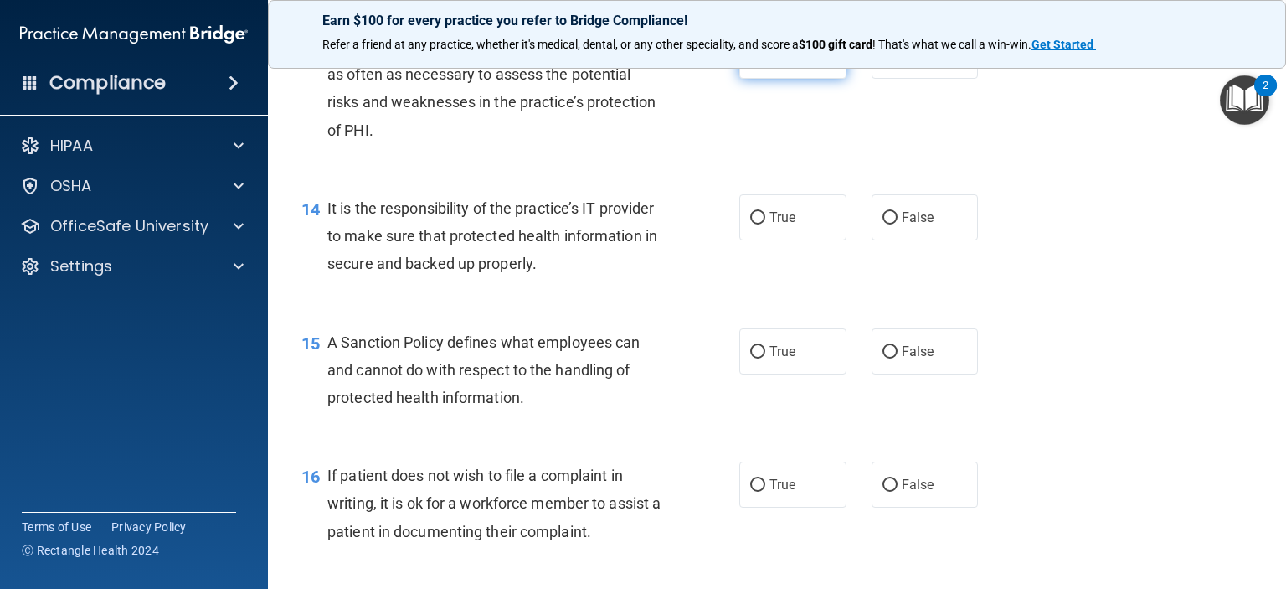
drag, startPoint x: 746, startPoint y: 89, endPoint x: 737, endPoint y: 90, distance: 9.4
click at [750, 63] on input "True" at bounding box center [757, 56] width 15 height 13
radio input "true"
click at [883, 224] on input "False" at bounding box center [890, 218] width 15 height 13
radio input "true"
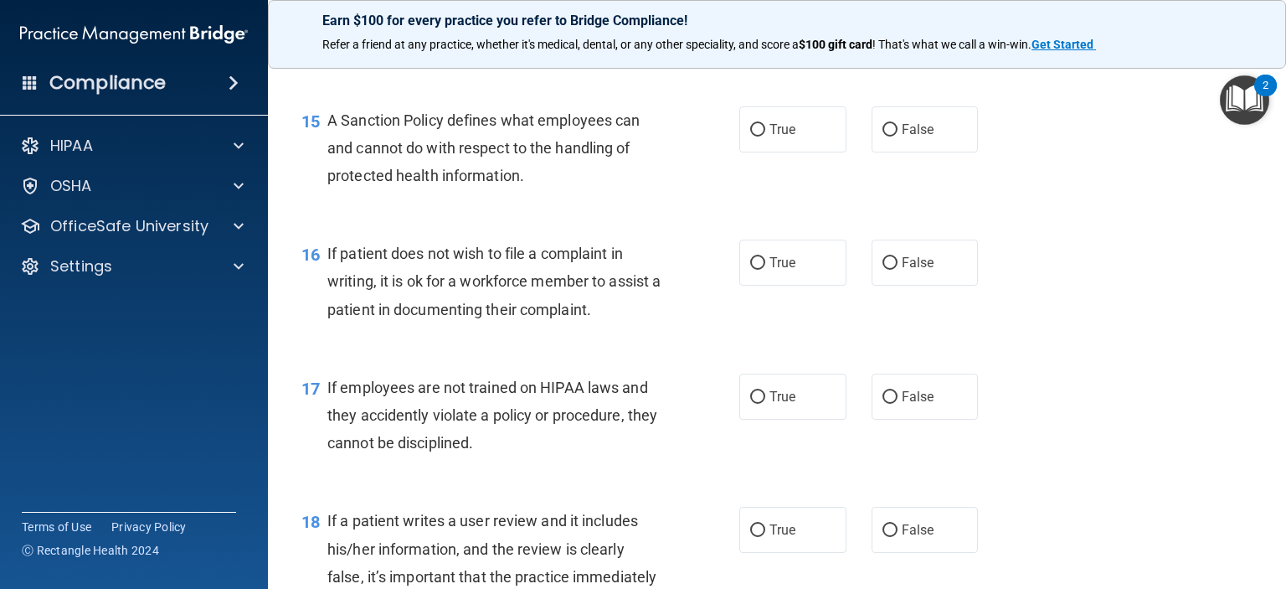
scroll to position [2428, 0]
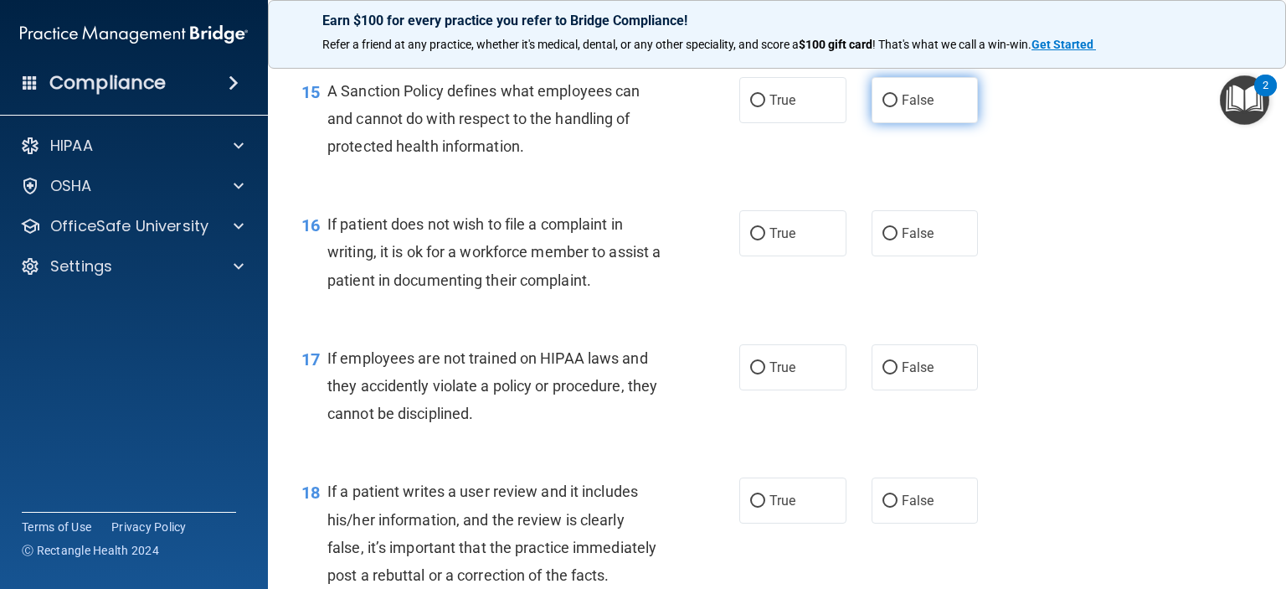
click at [883, 107] on input "False" at bounding box center [890, 101] width 15 height 13
radio input "true"
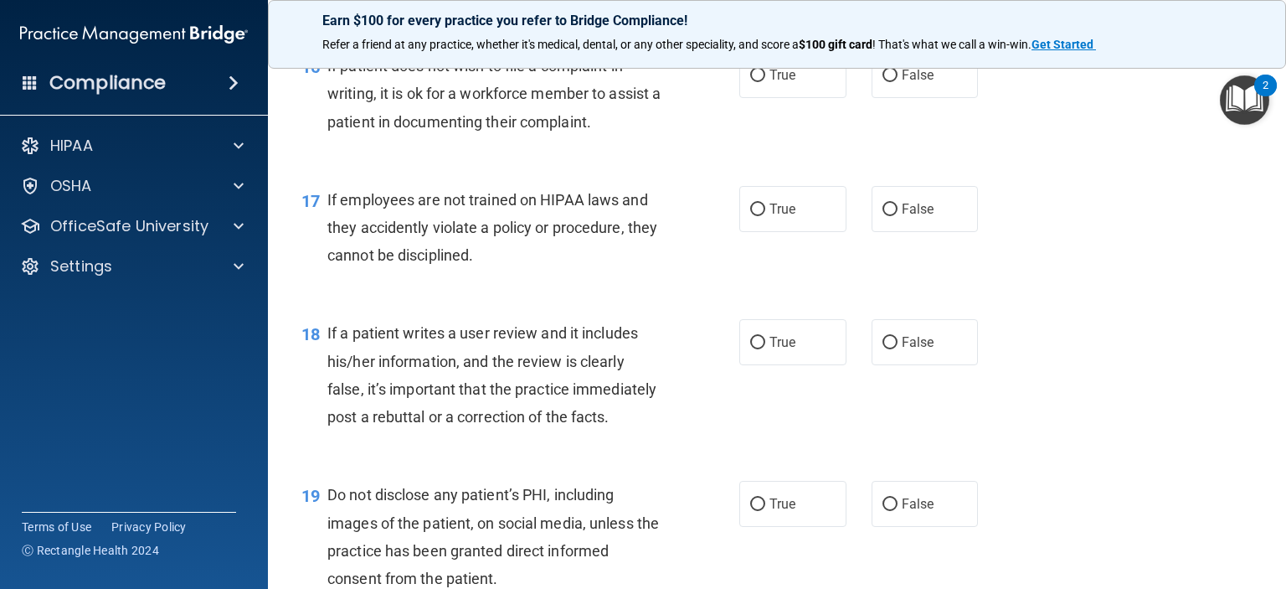
scroll to position [2596, 0]
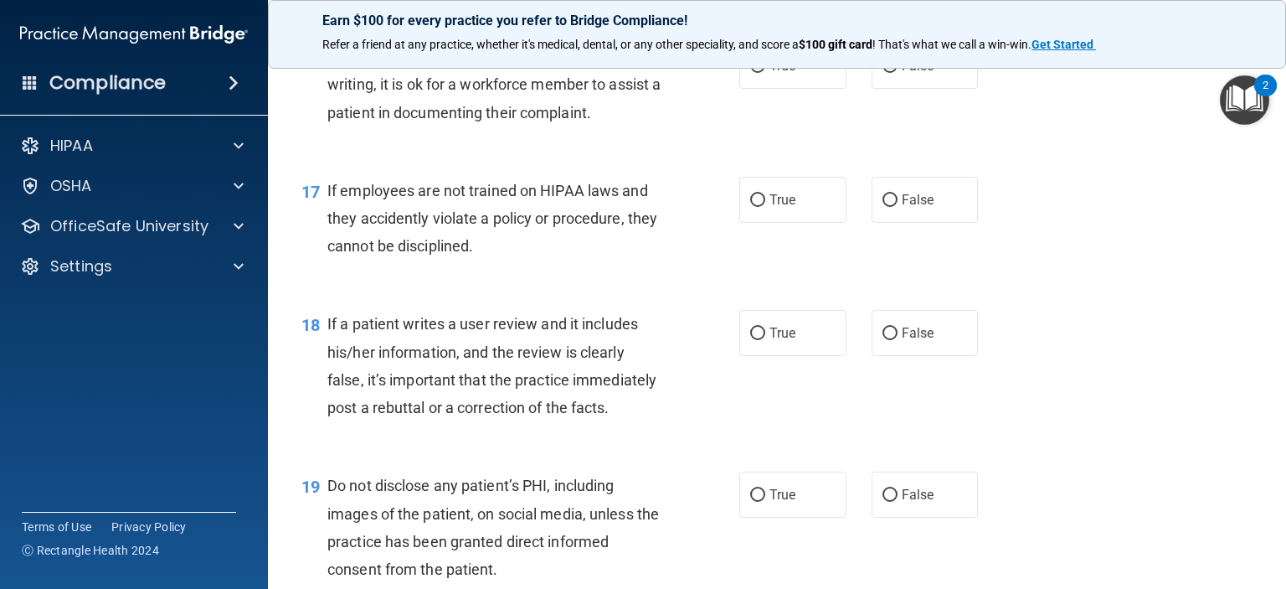
drag, startPoint x: 752, startPoint y: 95, endPoint x: 632, endPoint y: 260, distance: 203.8
click at [750, 73] on input "True" at bounding box center [757, 66] width 15 height 13
radio input "true"
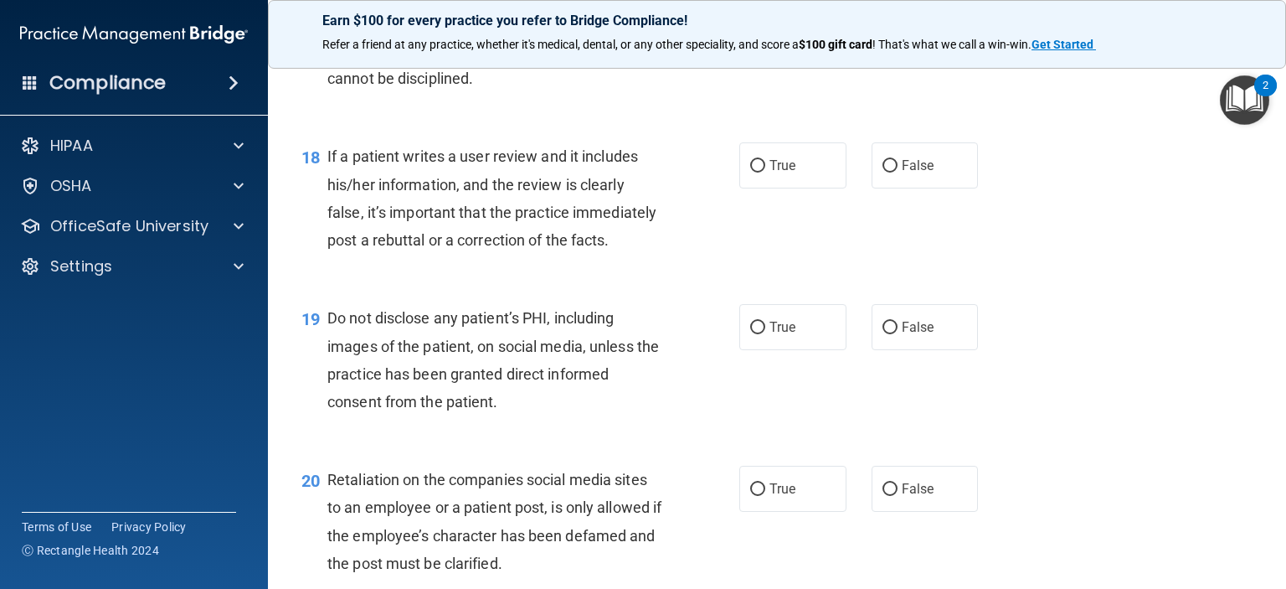
scroll to position [2679, 0]
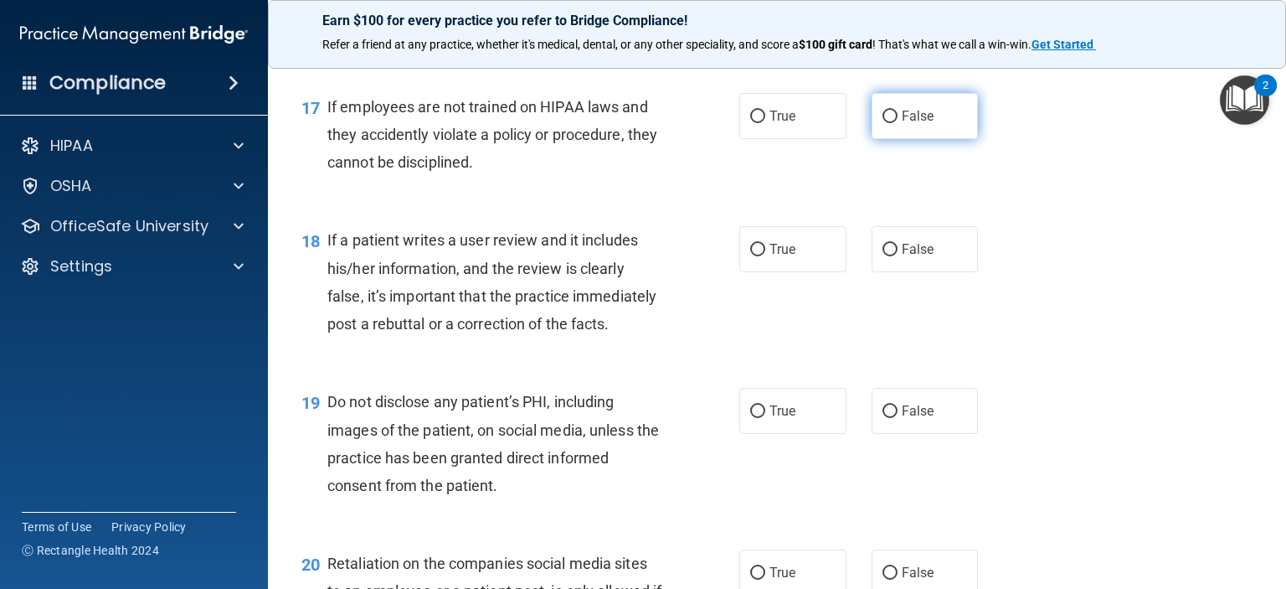
click at [884, 123] on input "False" at bounding box center [890, 117] width 15 height 13
radio input "true"
click at [886, 256] on input "False" at bounding box center [890, 250] width 15 height 13
radio input "true"
click at [757, 434] on label "True" at bounding box center [792, 411] width 107 height 46
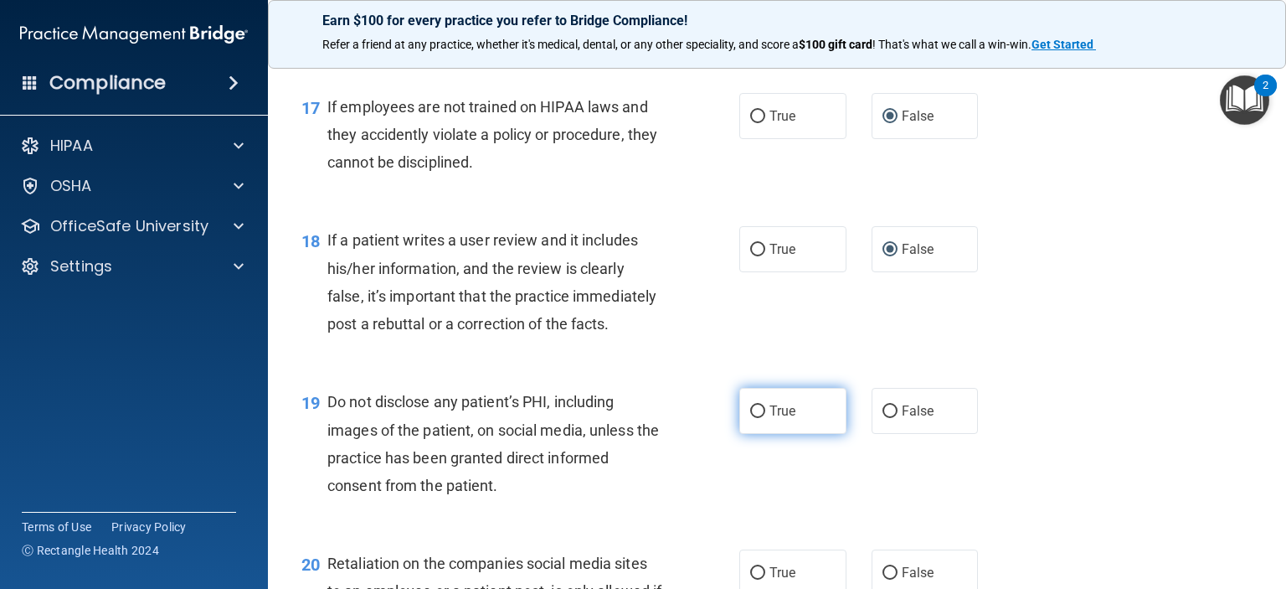
click at [757, 418] on input "True" at bounding box center [757, 411] width 15 height 13
radio input "true"
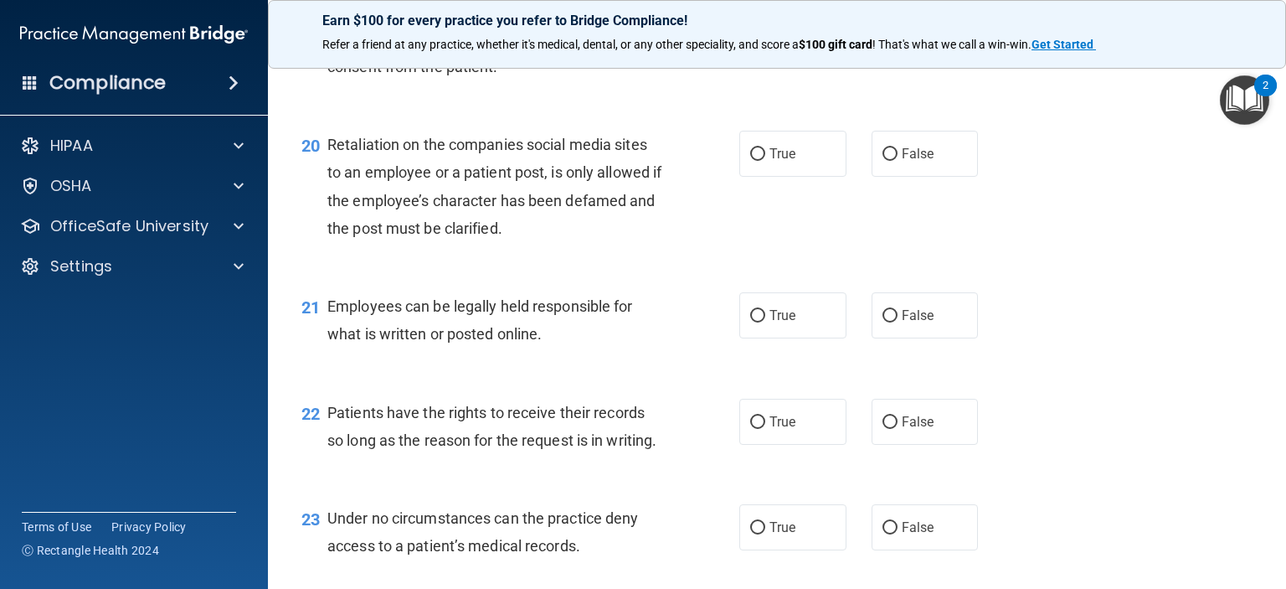
scroll to position [3182, 0]
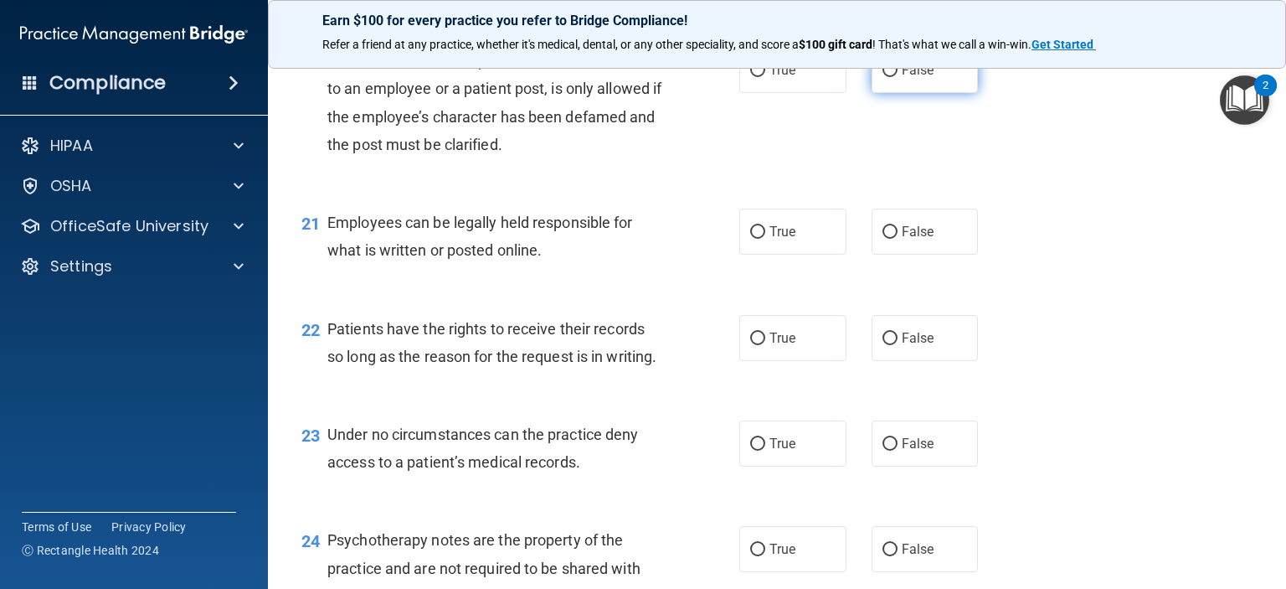
click at [884, 77] on input "False" at bounding box center [890, 70] width 15 height 13
radio input "true"
click at [751, 239] on input "True" at bounding box center [757, 232] width 15 height 13
radio input "true"
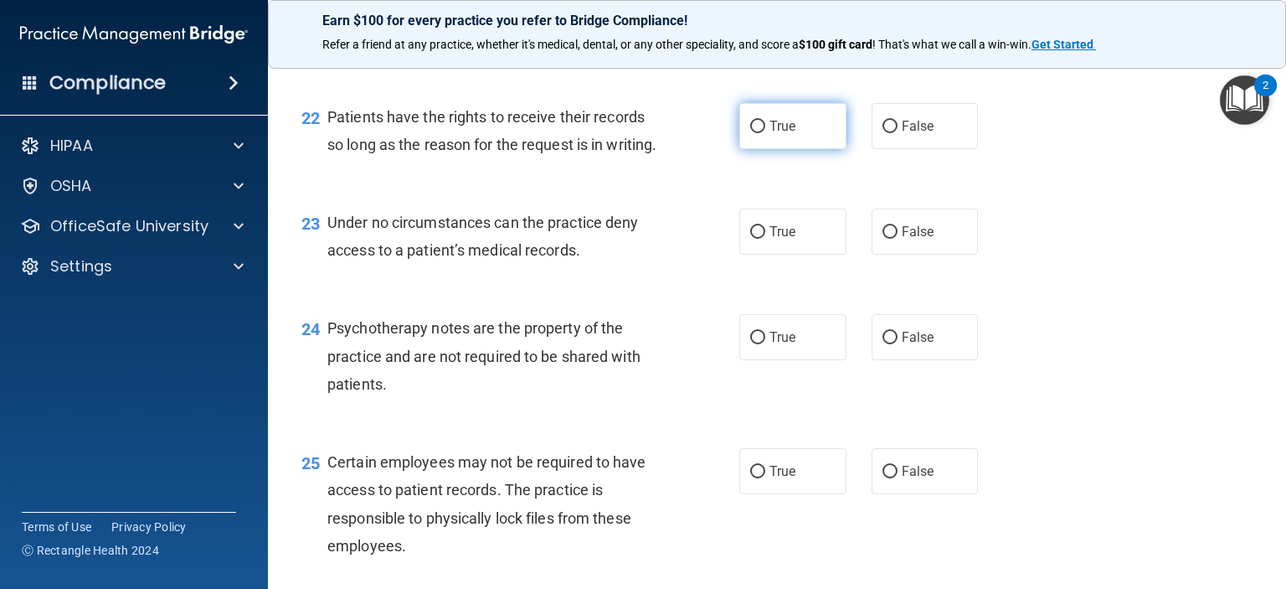
scroll to position [3433, 0]
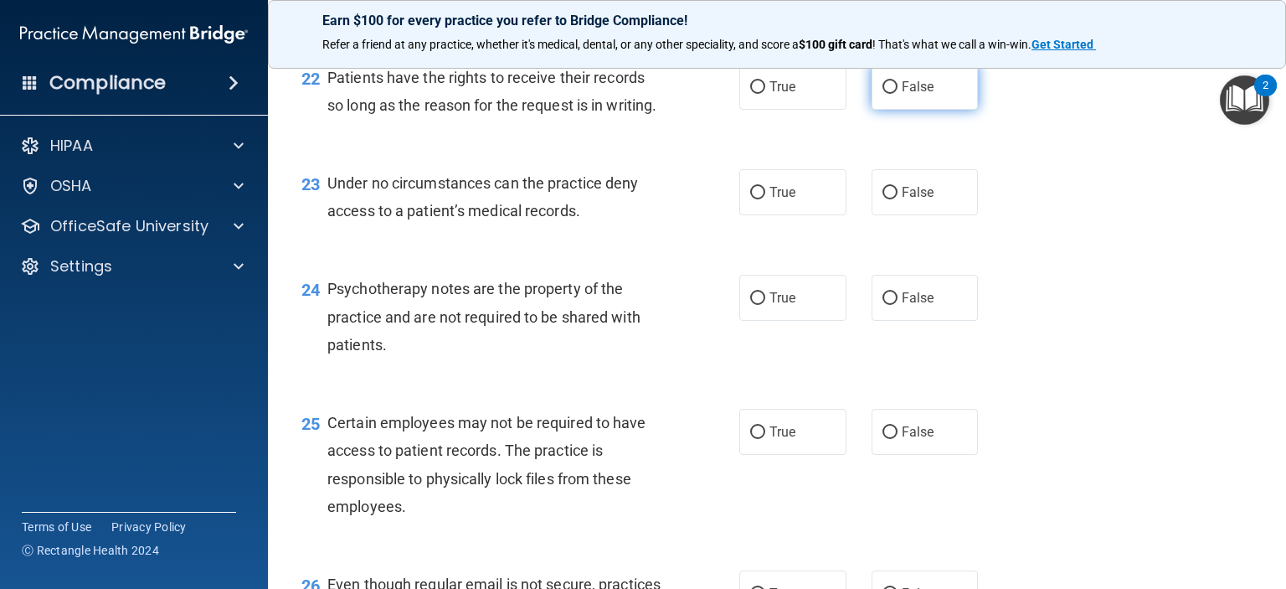
click at [883, 94] on input "False" at bounding box center [890, 87] width 15 height 13
radio input "true"
click at [888, 215] on label "False" at bounding box center [925, 192] width 107 height 46
click at [888, 199] on input "False" at bounding box center [890, 193] width 15 height 13
radio input "true"
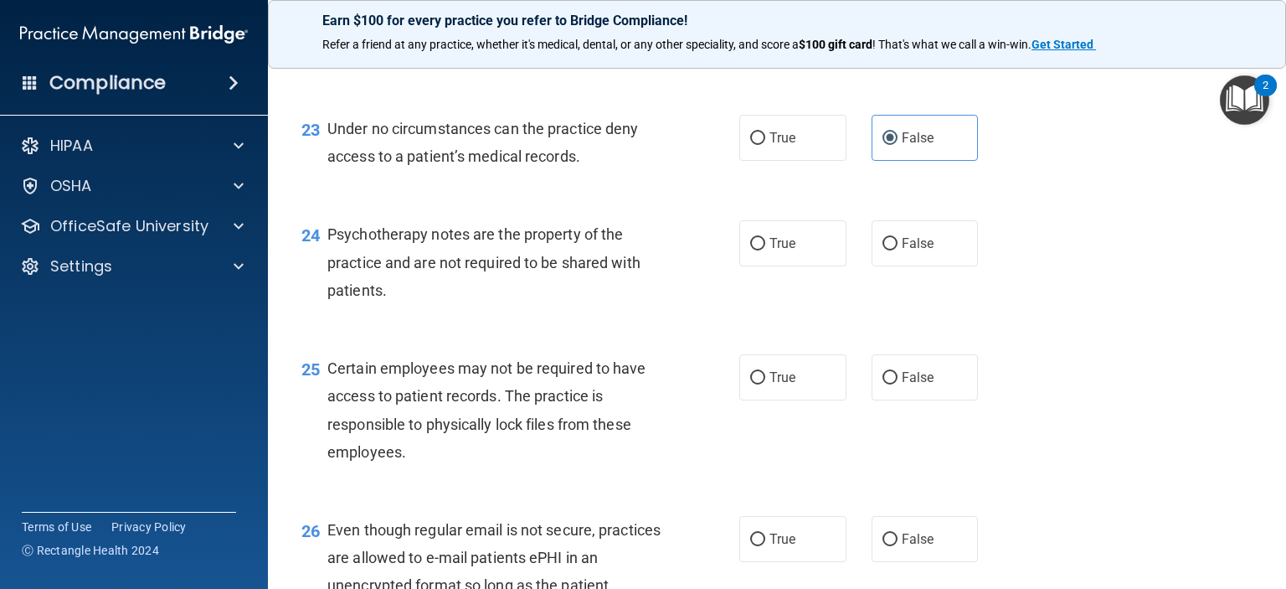
scroll to position [3517, 0]
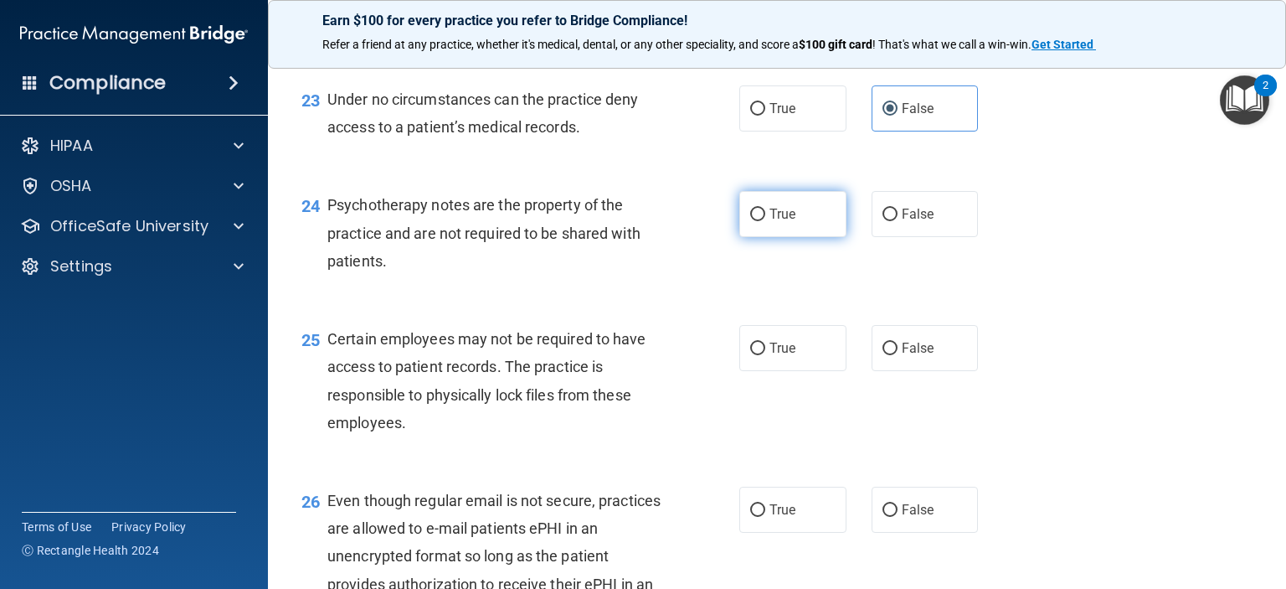
click at [752, 221] on input "True" at bounding box center [757, 214] width 15 height 13
radio input "true"
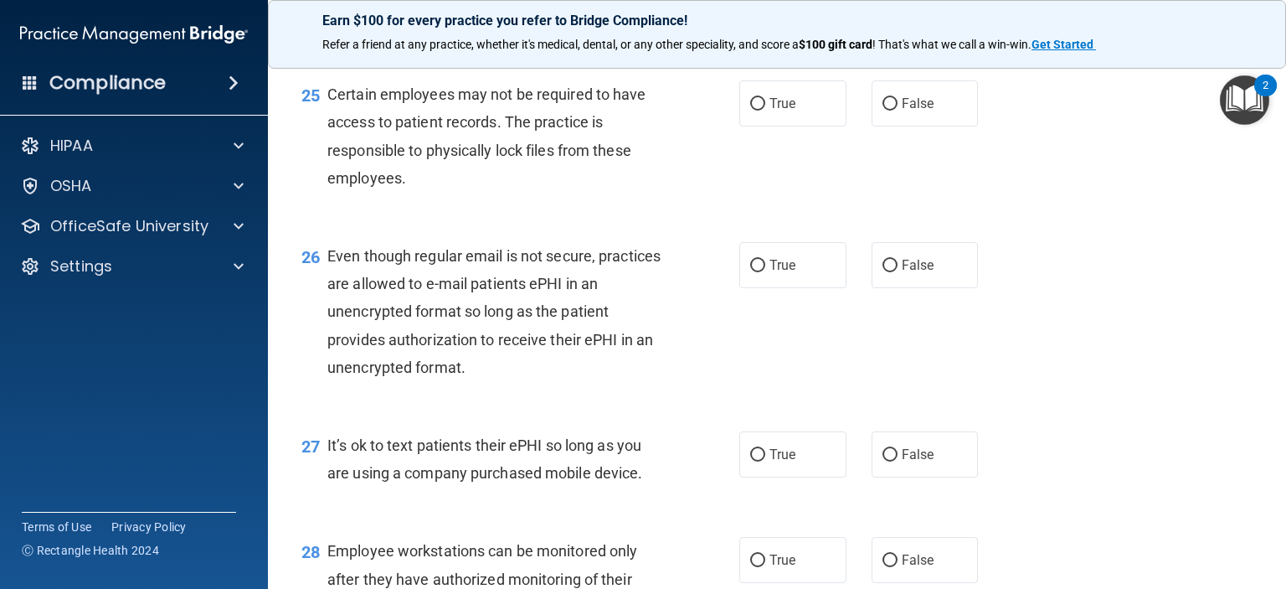
scroll to position [3768, 0]
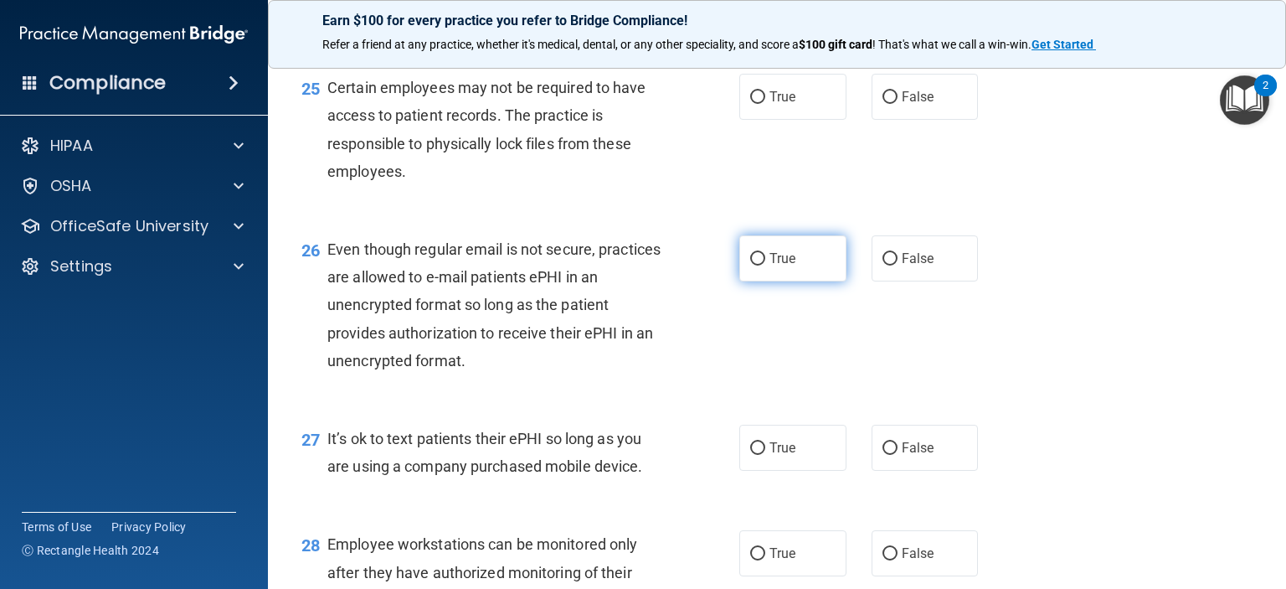
click at [750, 265] on input "True" at bounding box center [757, 259] width 15 height 13
radio input "true"
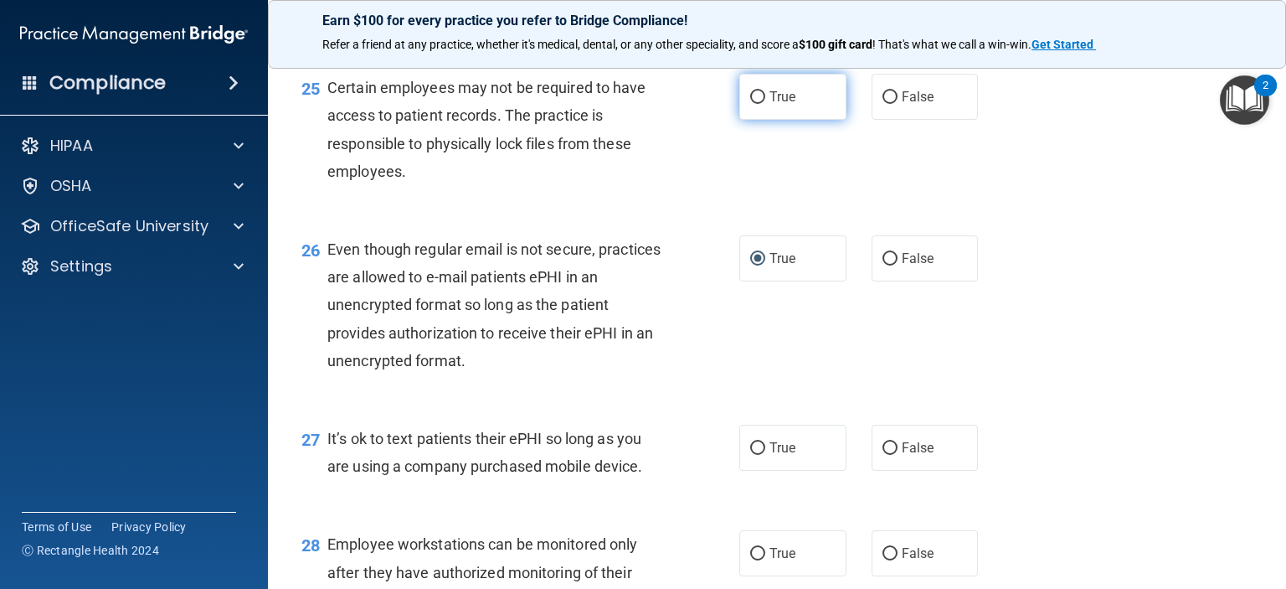
click at [754, 104] on input "True" at bounding box center [757, 97] width 15 height 13
radio input "true"
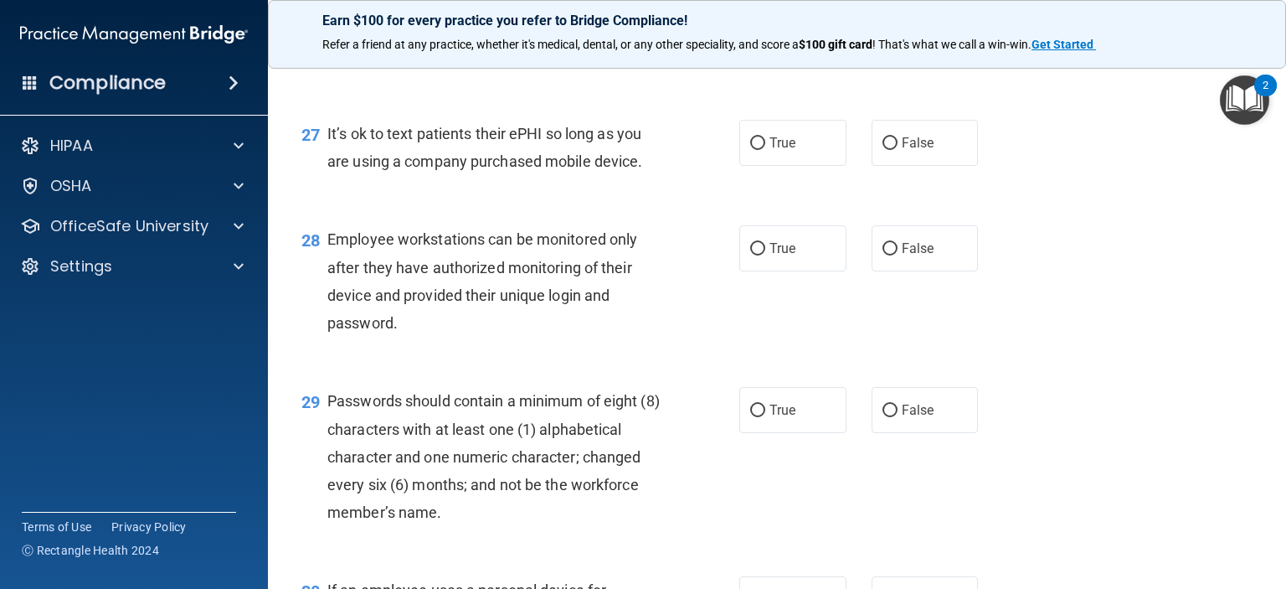
scroll to position [4103, 0]
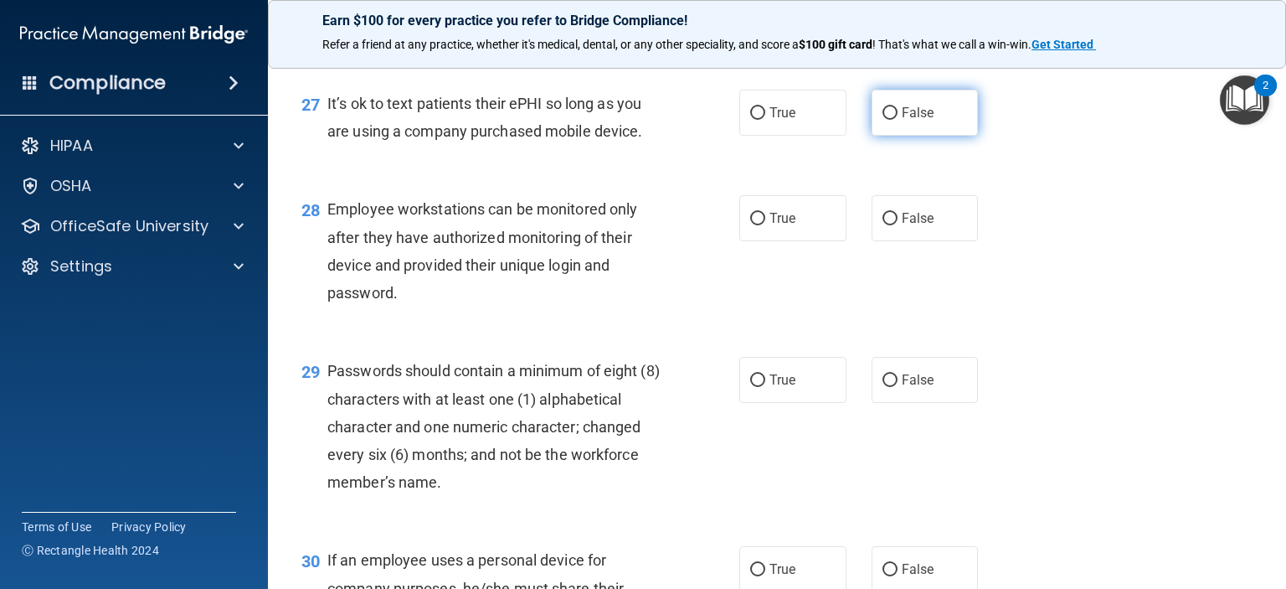
click at [885, 120] on input "False" at bounding box center [890, 113] width 15 height 13
radio input "true"
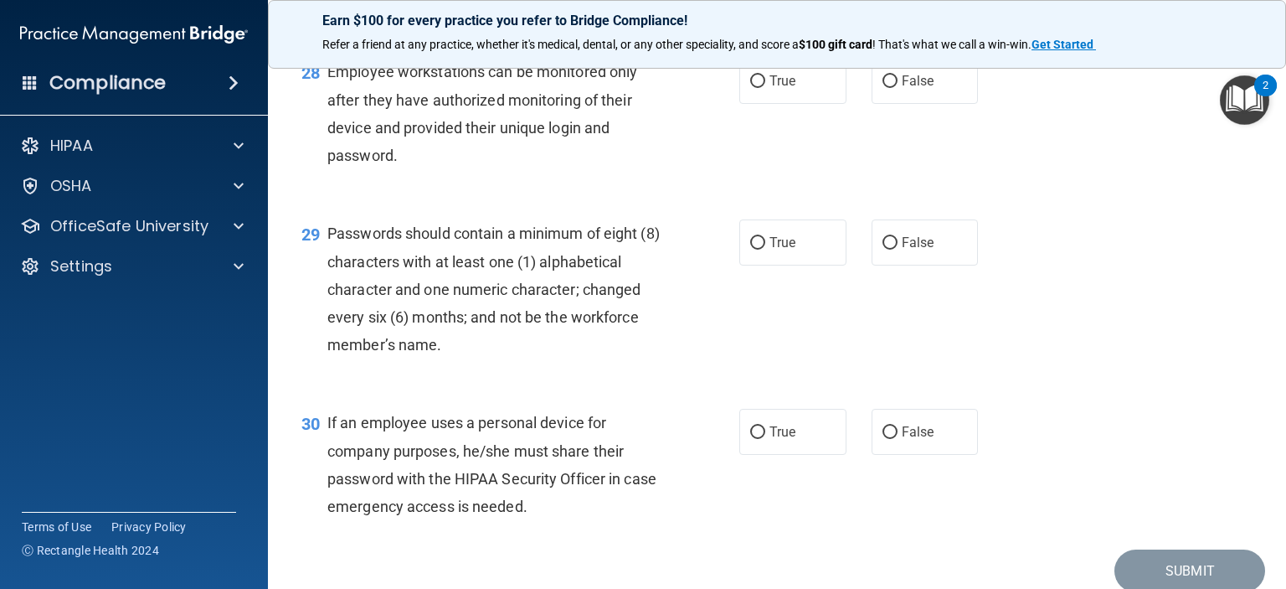
scroll to position [4270, 0]
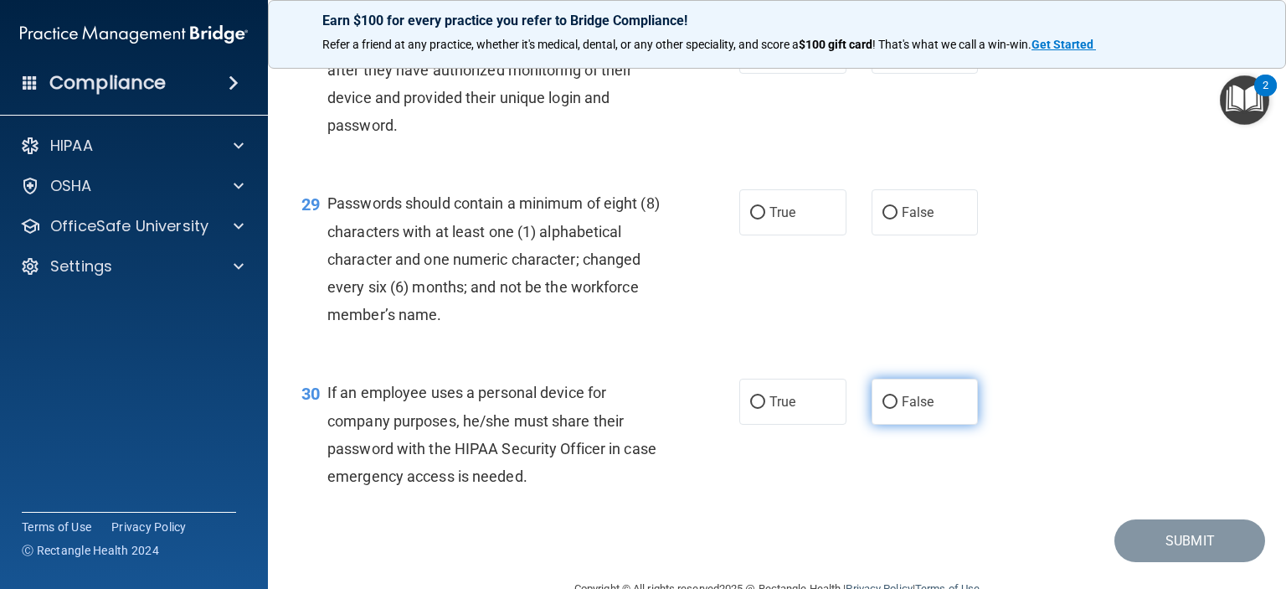
click at [883, 409] on input "False" at bounding box center [890, 402] width 15 height 13
radio input "true"
click at [883, 58] on input "False" at bounding box center [890, 51] width 15 height 13
radio input "true"
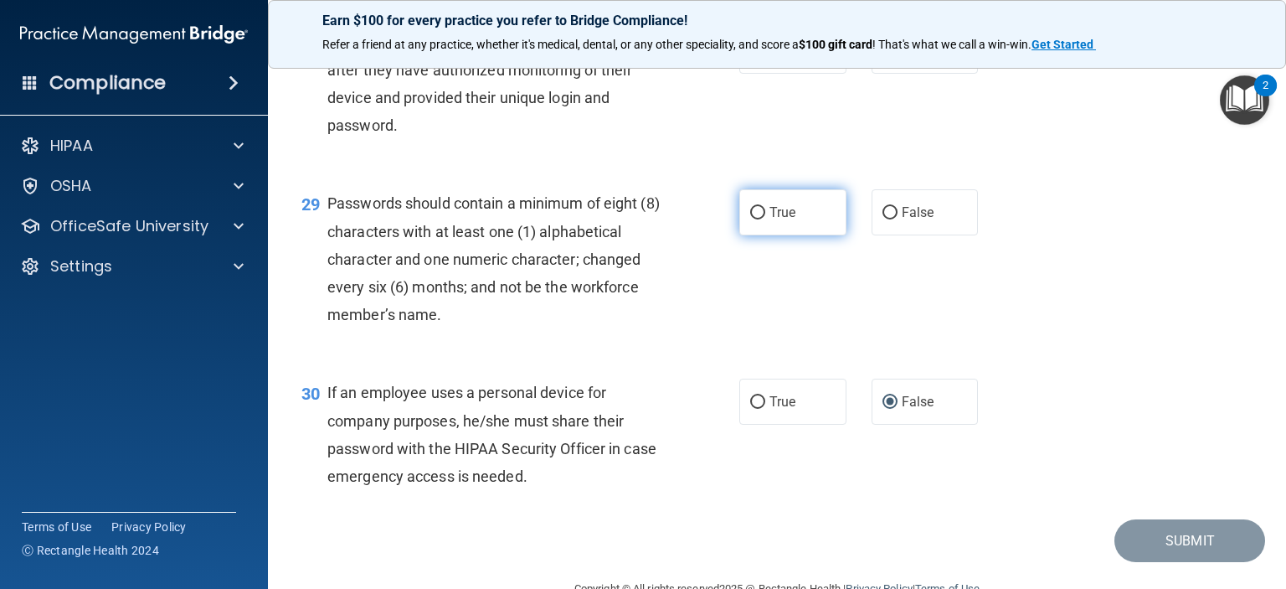
click at [750, 219] on input "True" at bounding box center [757, 213] width 15 height 13
radio input "true"
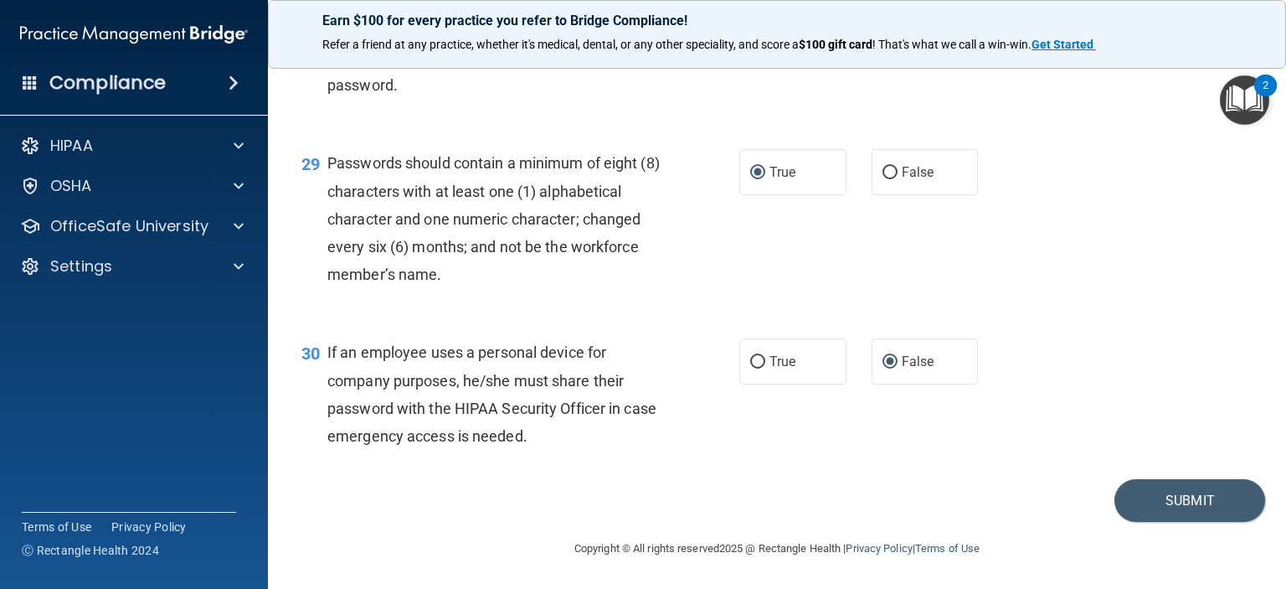
scroll to position [4394, 0]
click at [1168, 498] on button "Submit" at bounding box center [1189, 500] width 151 height 43
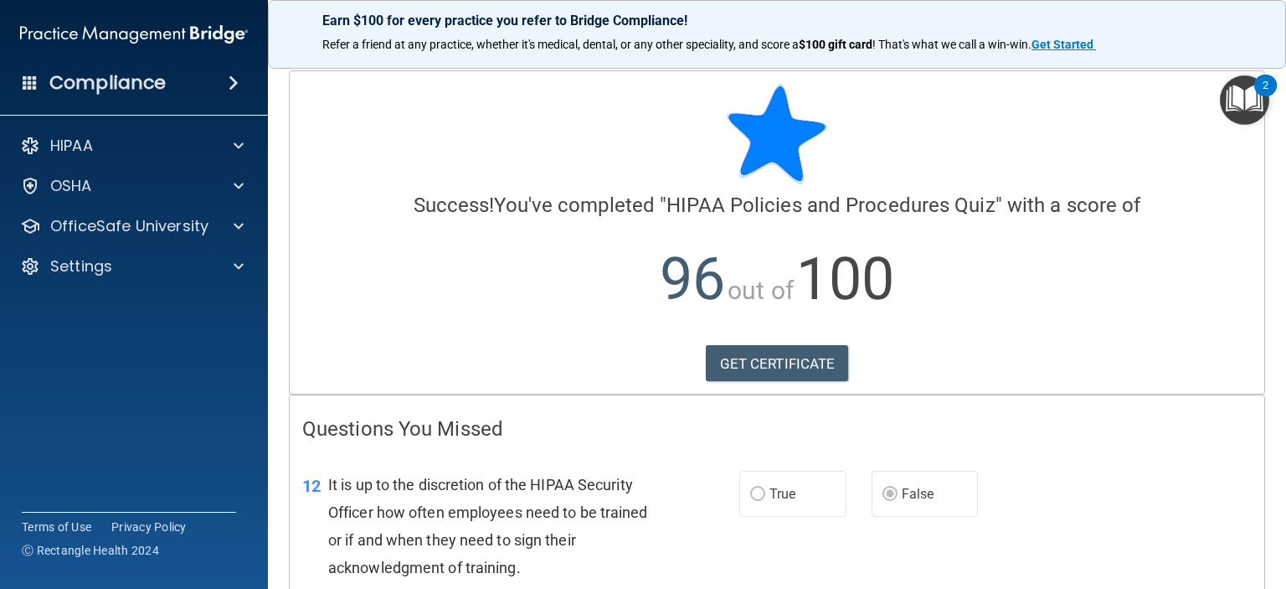
scroll to position [84, 0]
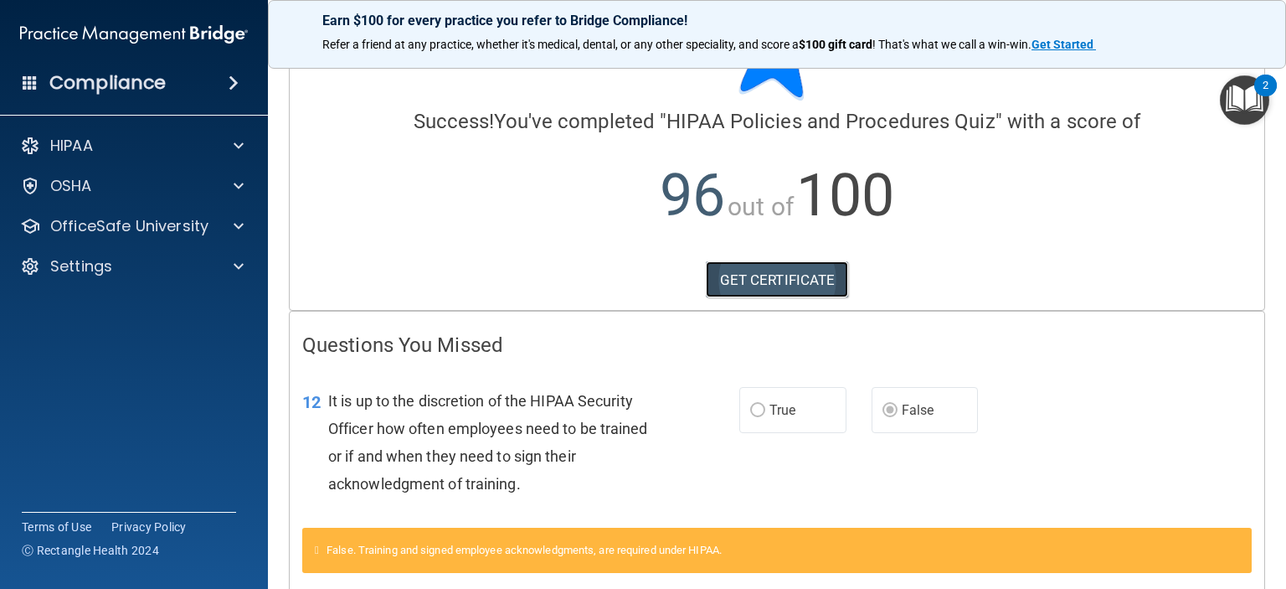
click at [764, 282] on link "GET CERTIFICATE" at bounding box center [777, 279] width 143 height 37
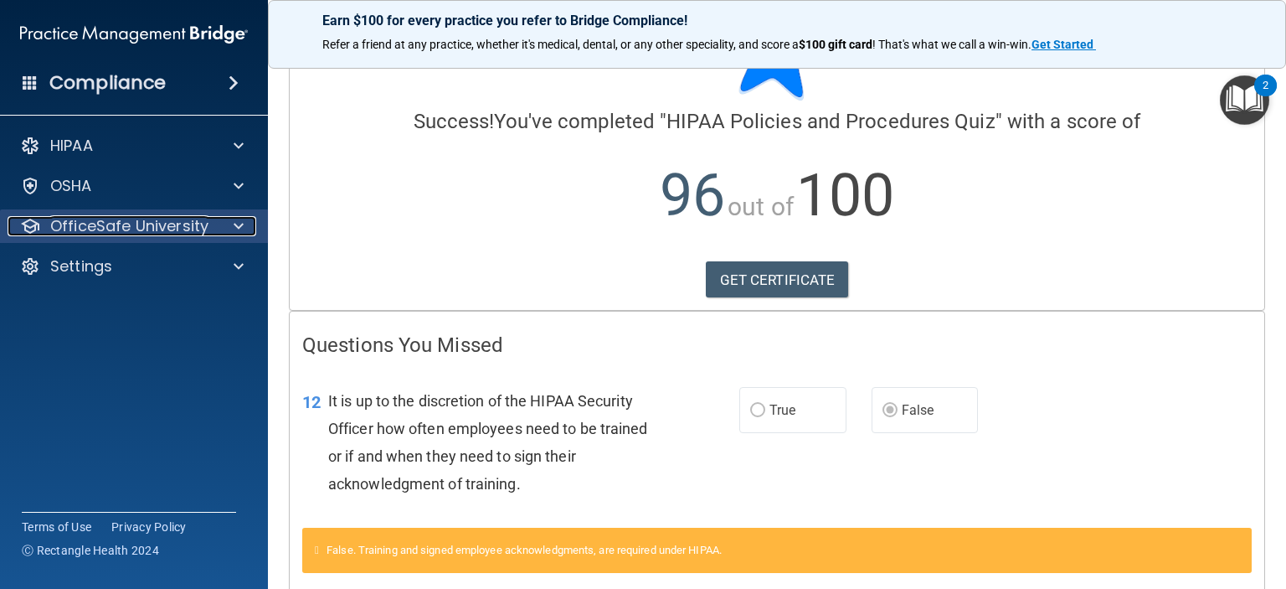
click at [219, 218] on div at bounding box center [236, 226] width 42 height 20
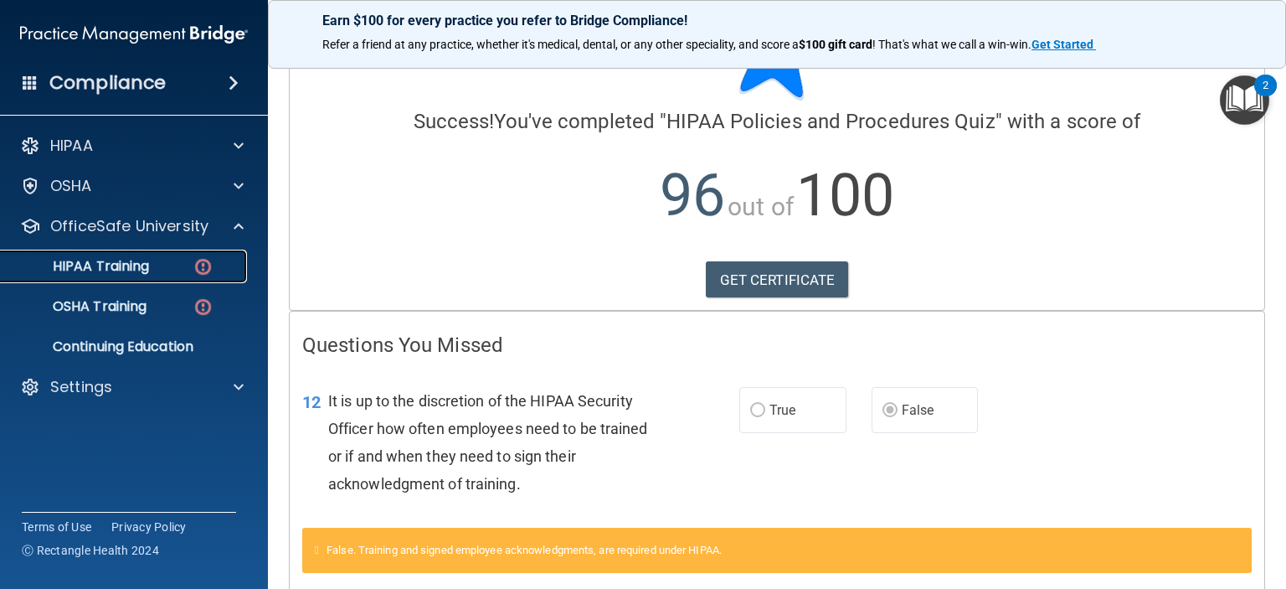
click at [151, 259] on div "HIPAA Training" at bounding box center [125, 266] width 229 height 17
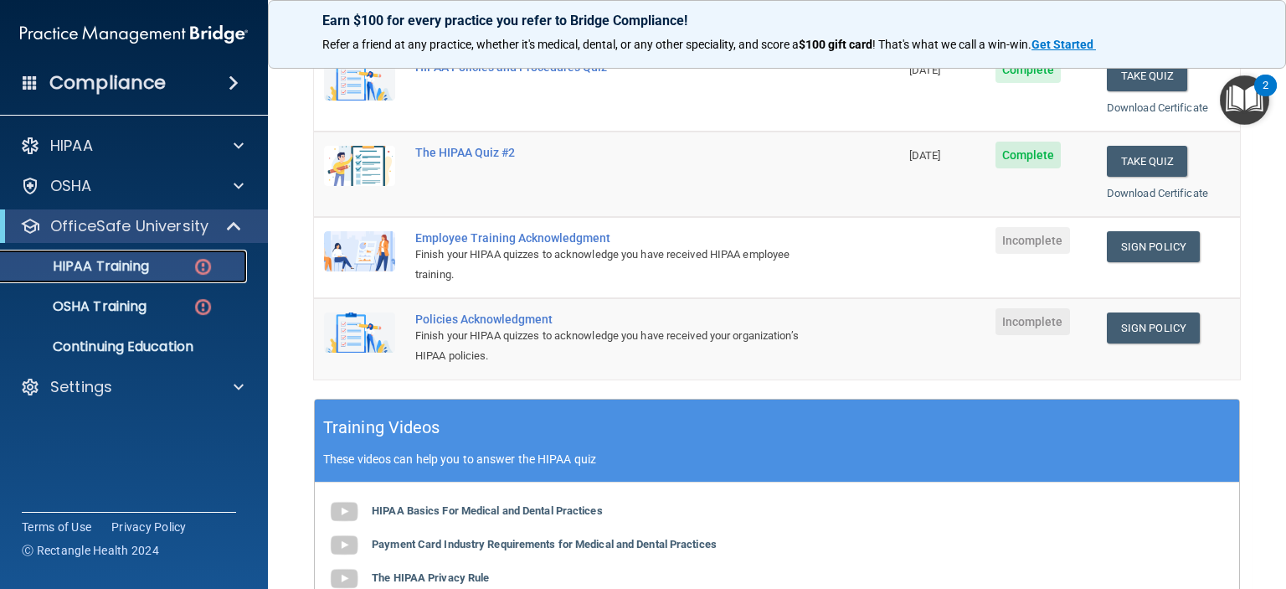
scroll to position [335, 0]
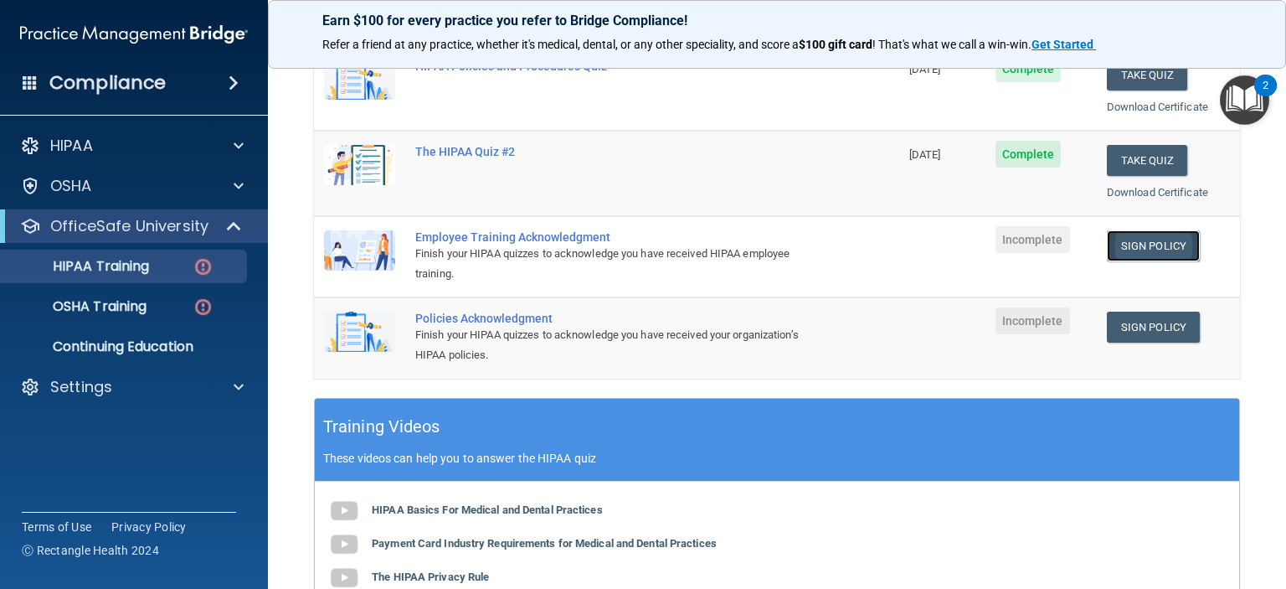
click at [1122, 249] on link "Sign Policy" at bounding box center [1153, 245] width 93 height 31
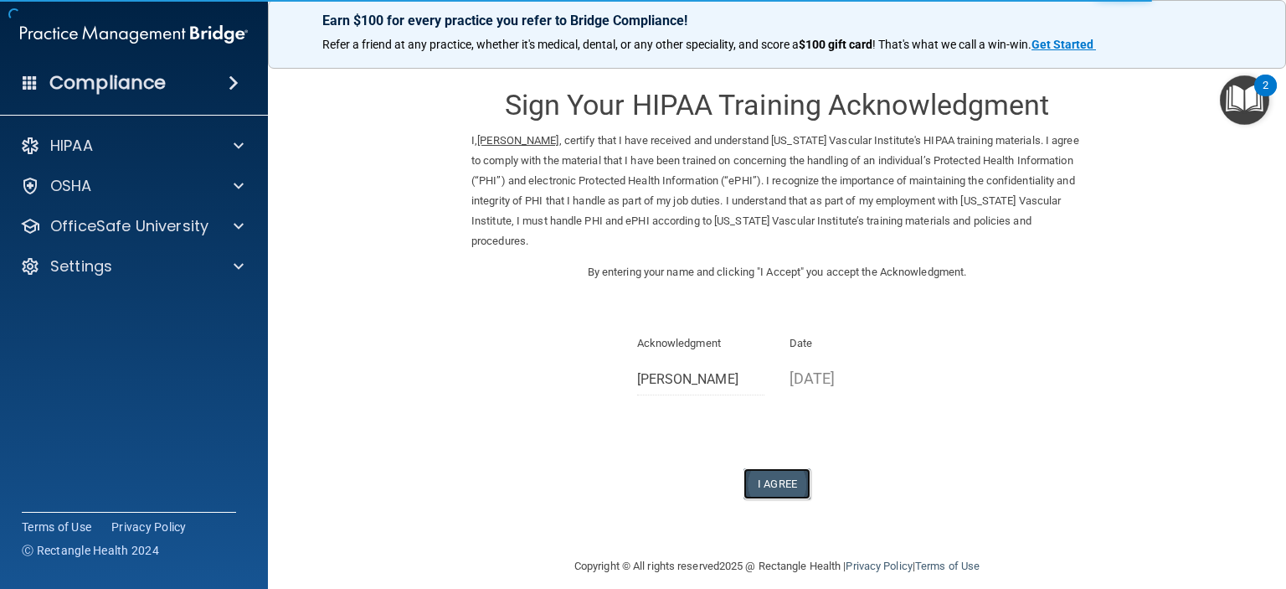
click at [775, 468] on button "I Agree" at bounding box center [777, 483] width 67 height 31
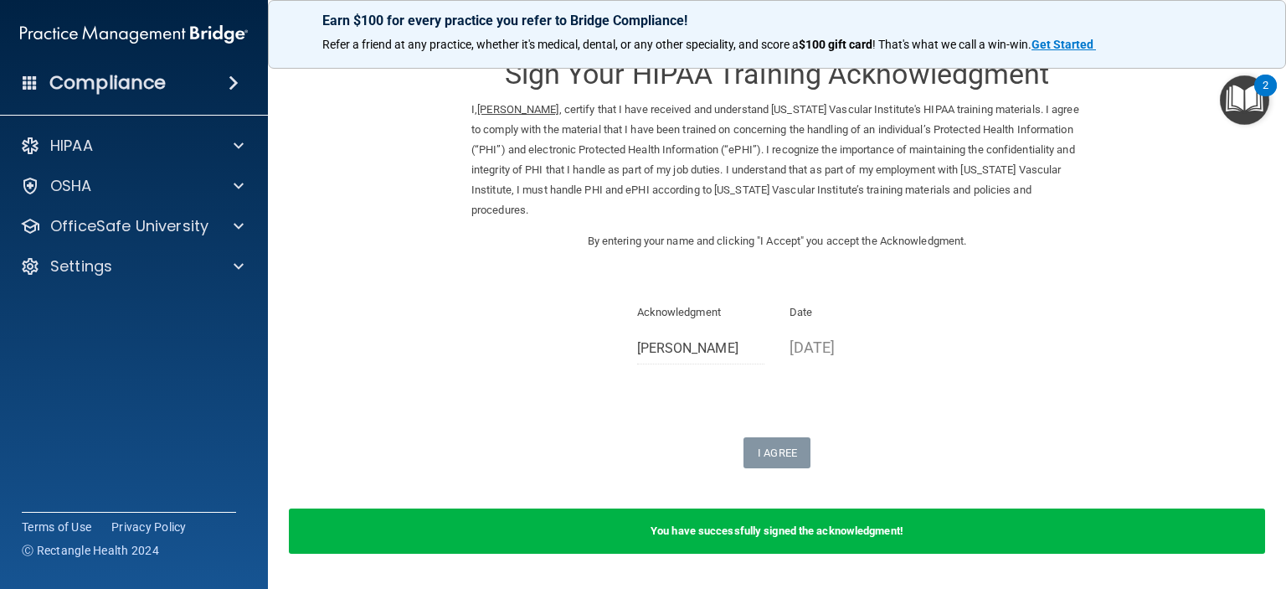
scroll to position [62, 0]
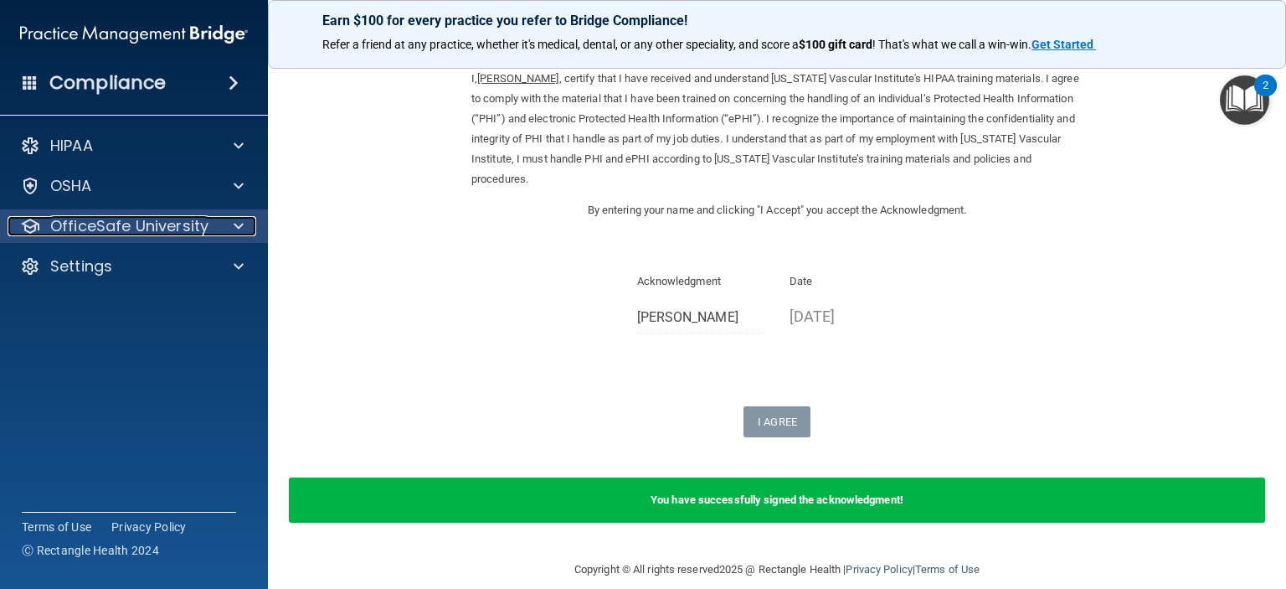
click at [208, 232] on div "OfficeSafe University" at bounding box center [112, 226] width 208 height 20
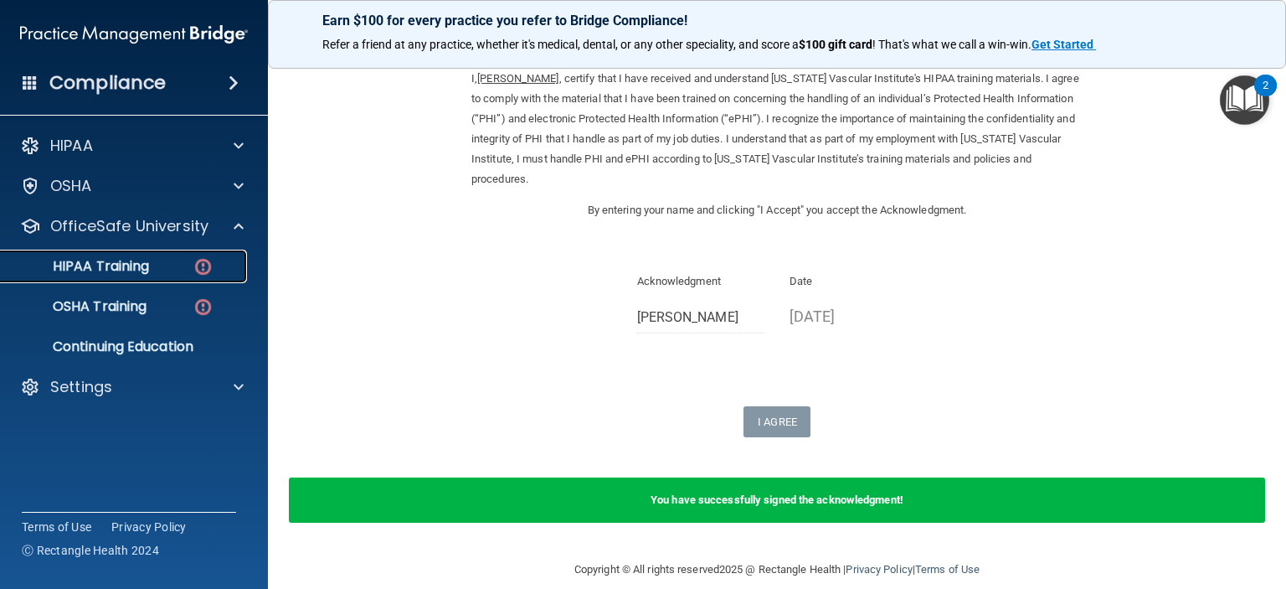
click at [178, 266] on div "HIPAA Training" at bounding box center [125, 266] width 229 height 17
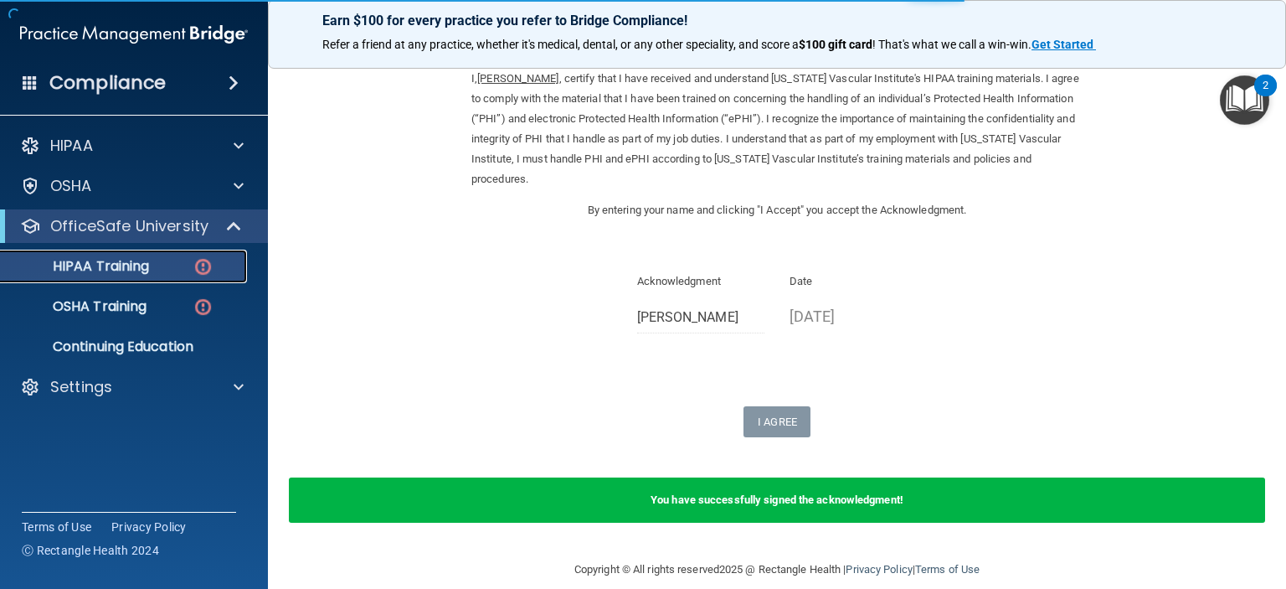
scroll to position [665, 0]
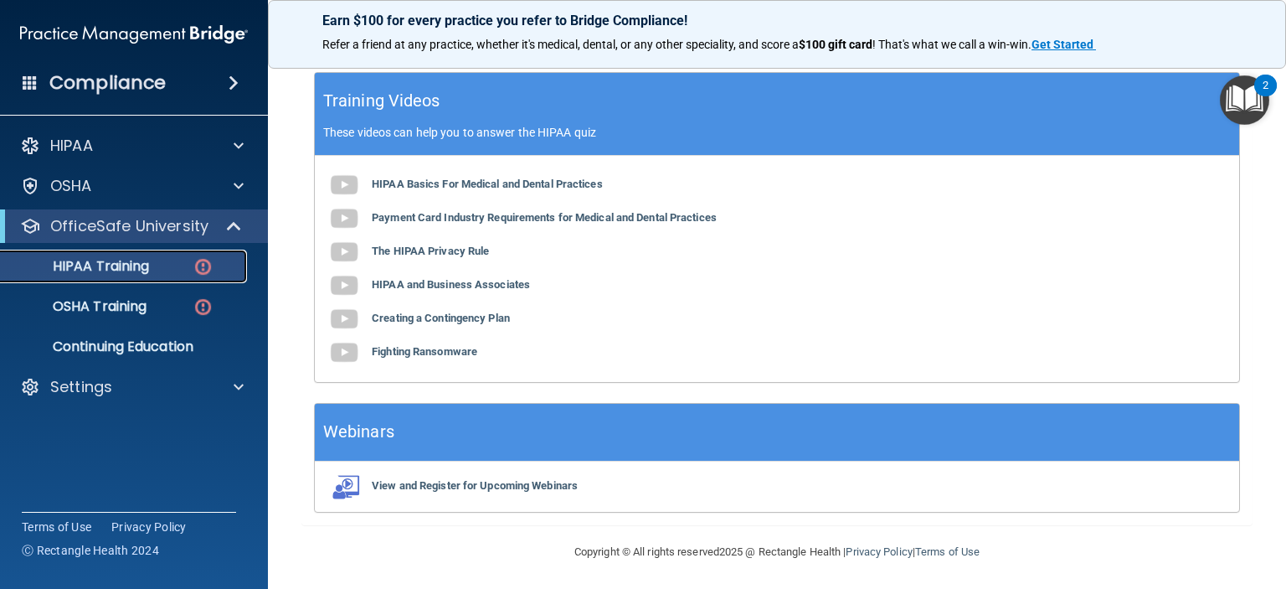
click at [111, 264] on p "HIPAA Training" at bounding box center [80, 266] width 138 height 17
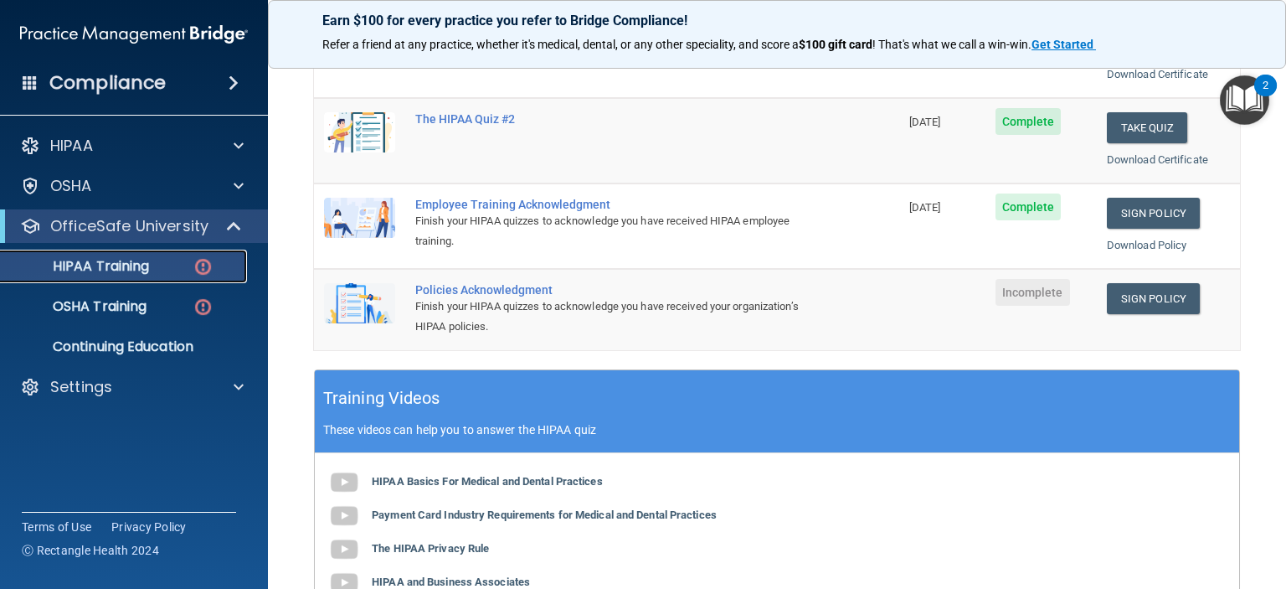
scroll to position [330, 0]
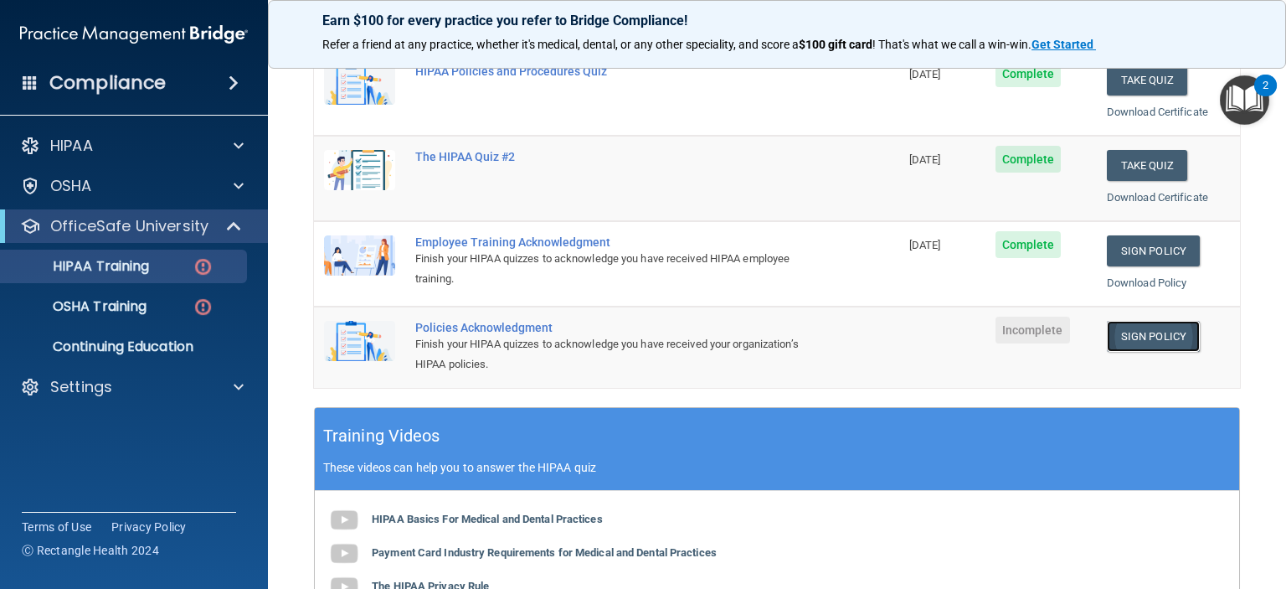
click at [1120, 331] on link "Sign Policy" at bounding box center [1153, 336] width 93 height 31
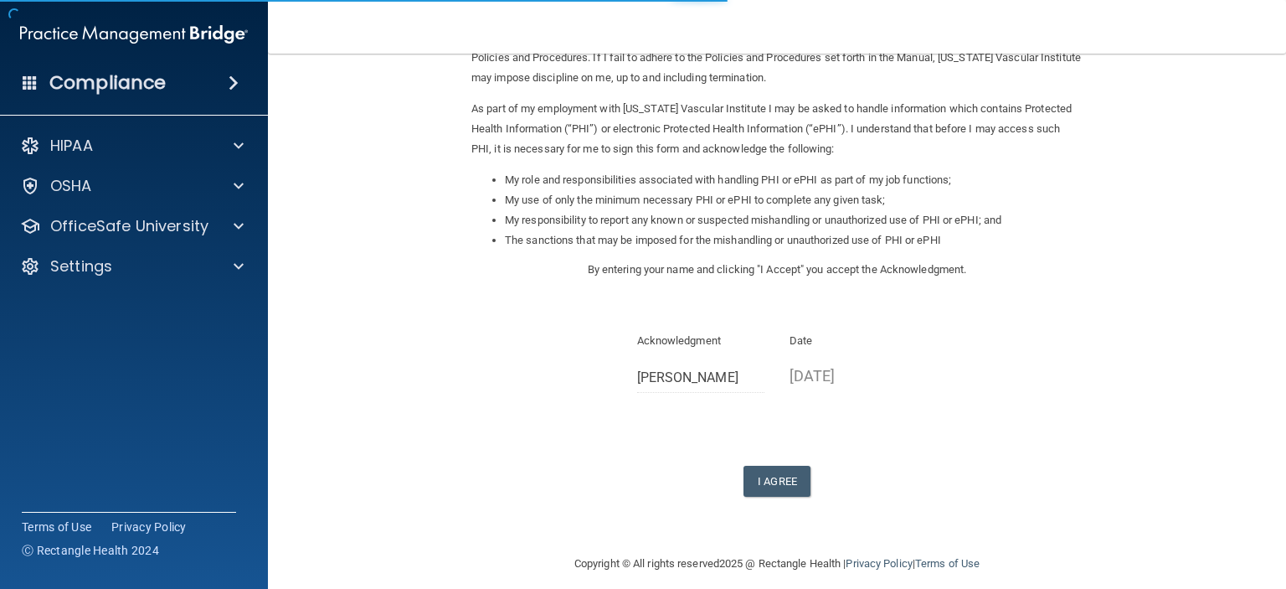
scroll to position [178, 0]
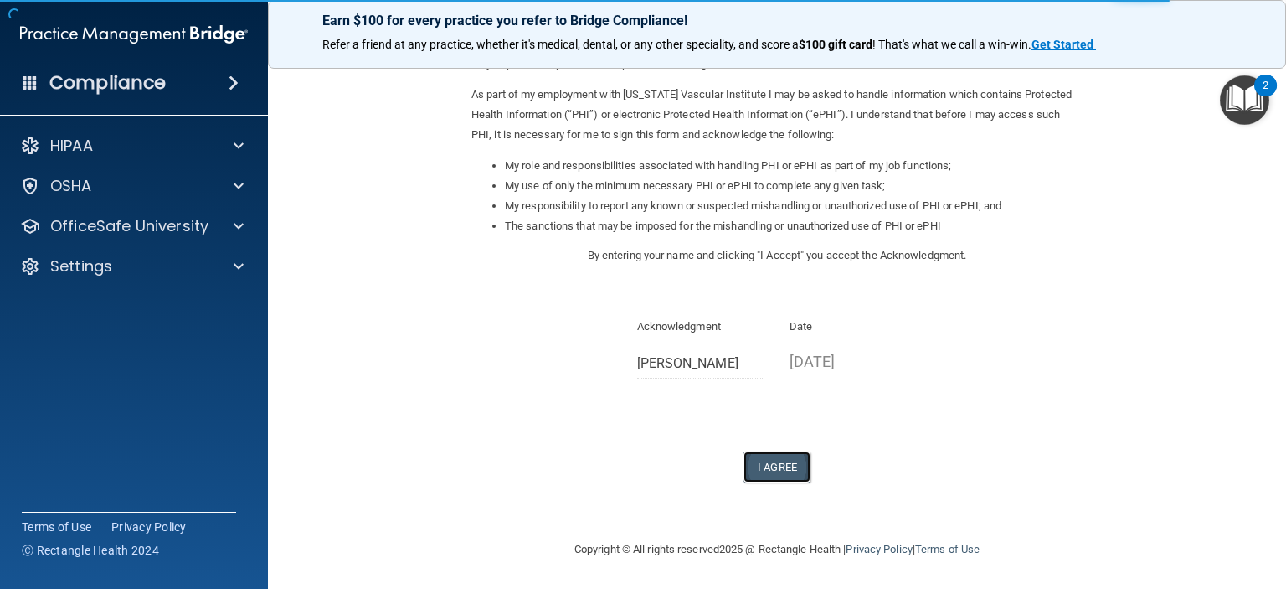
click at [757, 465] on button "I Agree" at bounding box center [777, 466] width 67 height 31
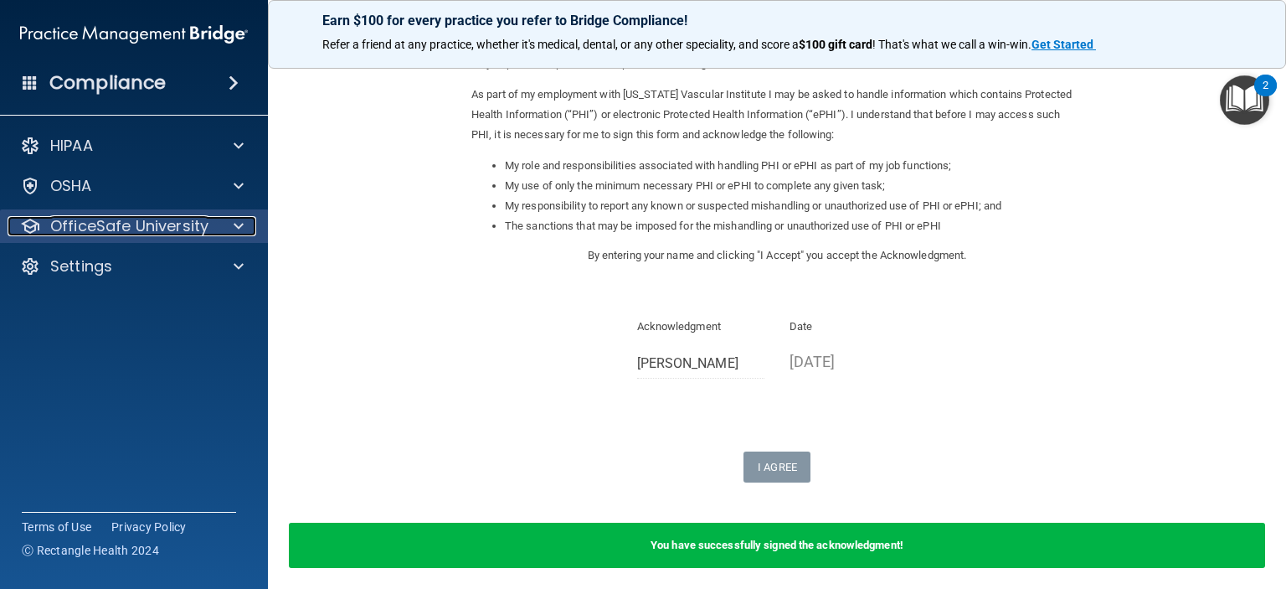
click at [237, 225] on span at bounding box center [239, 226] width 10 height 20
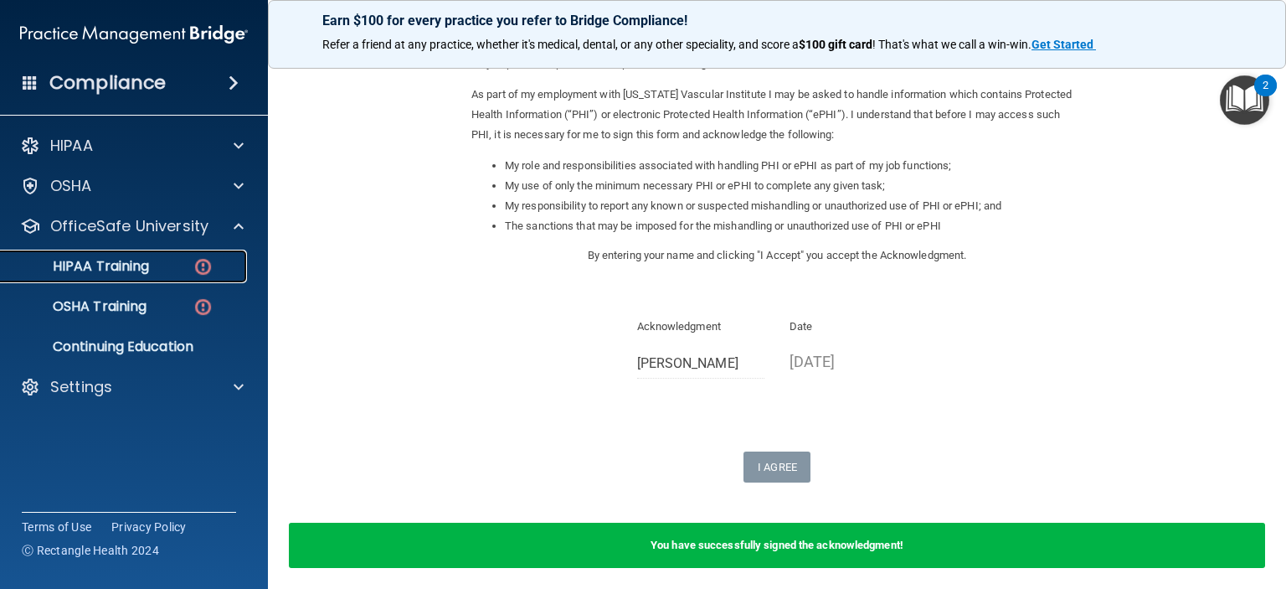
click at [135, 267] on p "HIPAA Training" at bounding box center [80, 266] width 138 height 17
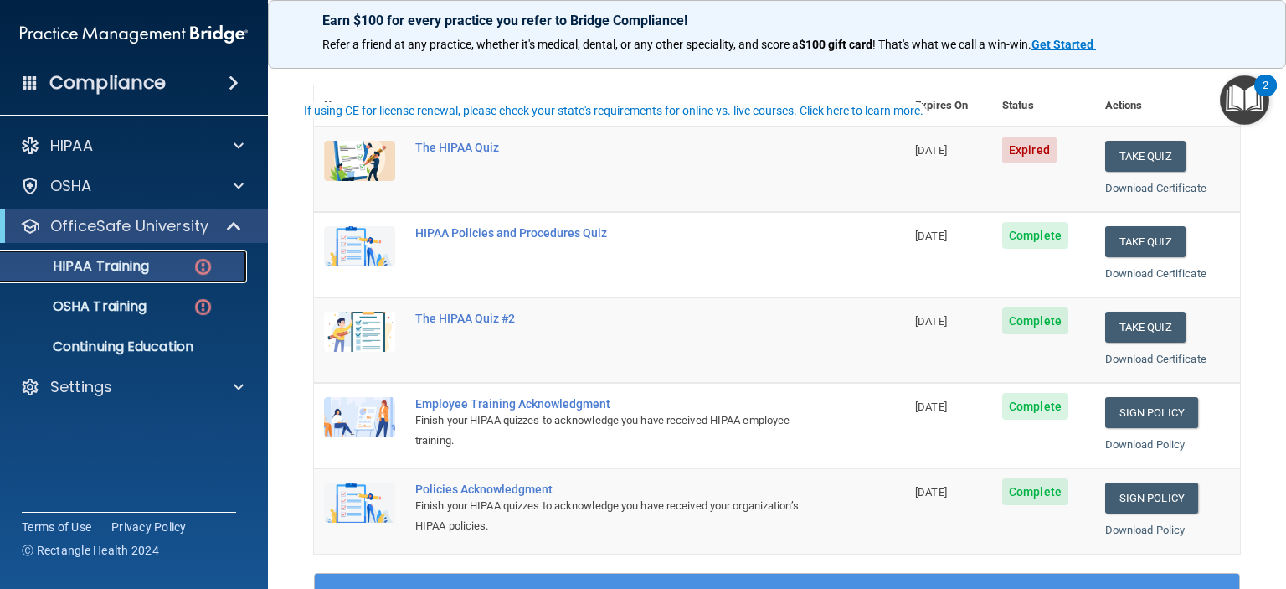
scroll to position [184, 0]
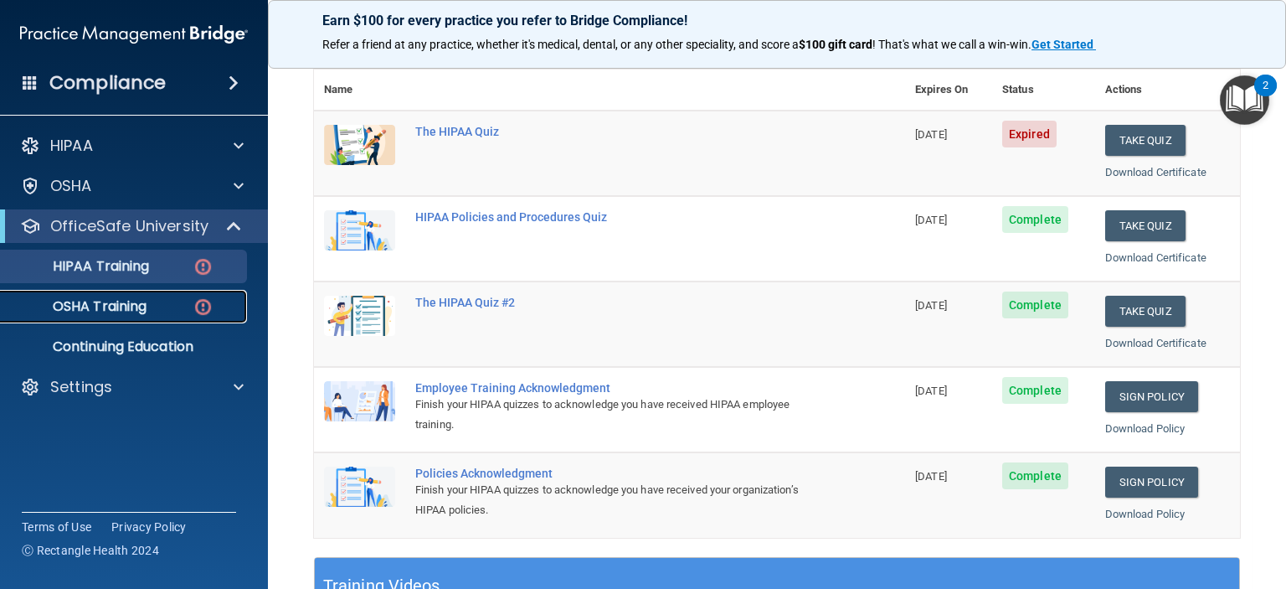
click at [85, 305] on p "OSHA Training" at bounding box center [79, 306] width 136 height 17
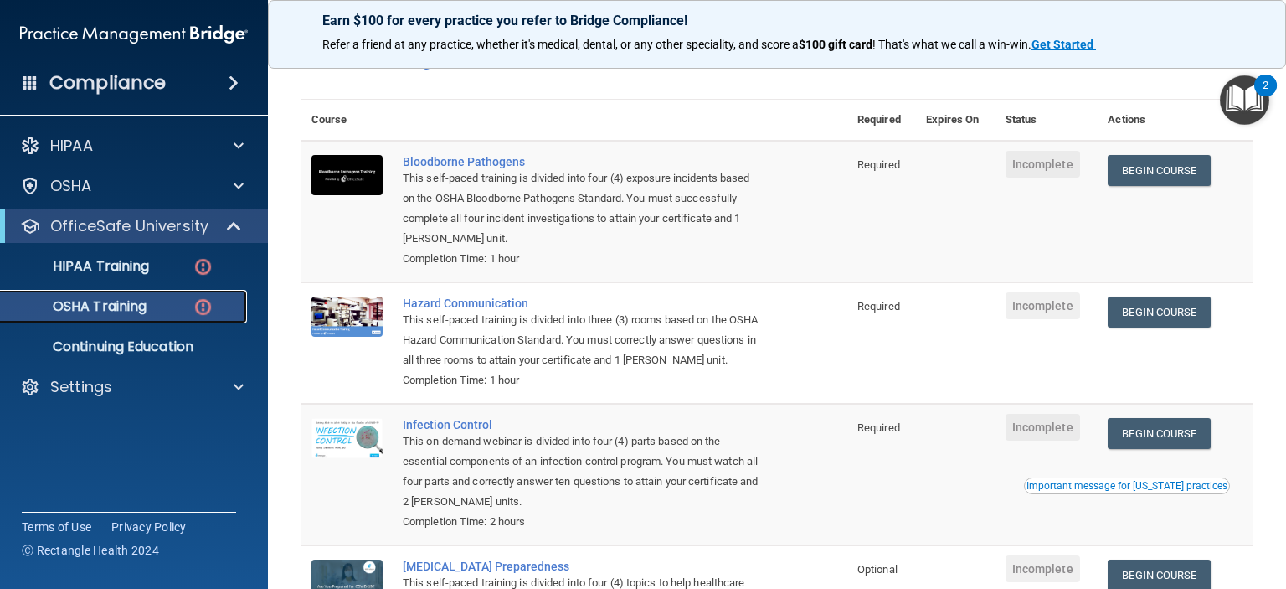
scroll to position [93, 0]
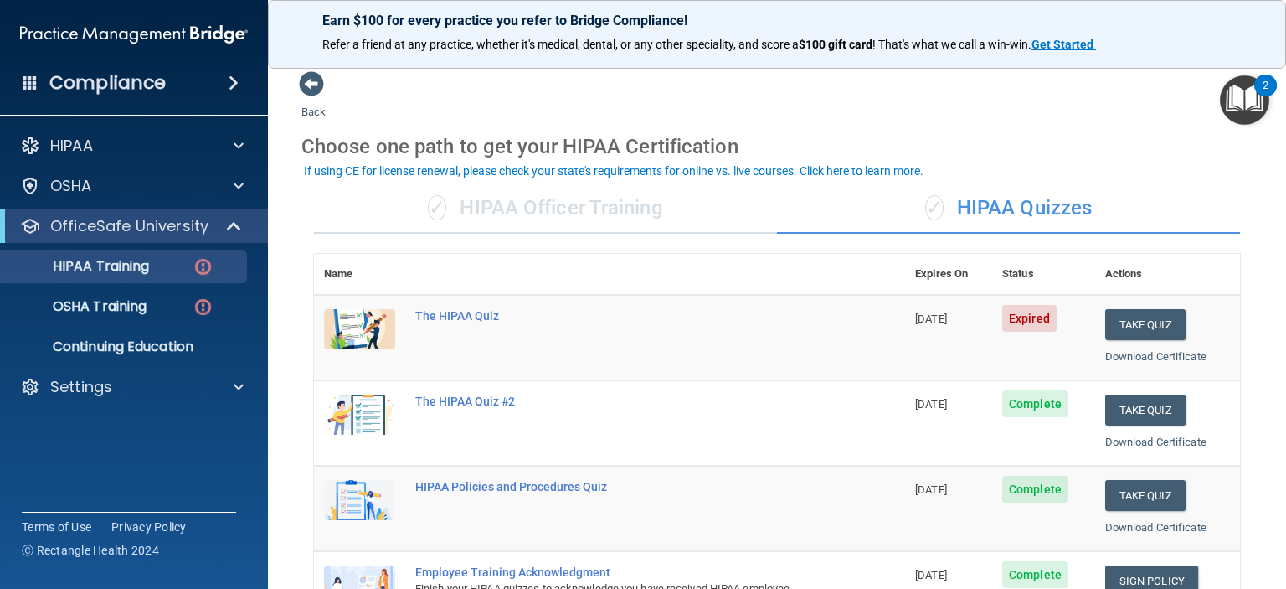
scroll to position [84, 0]
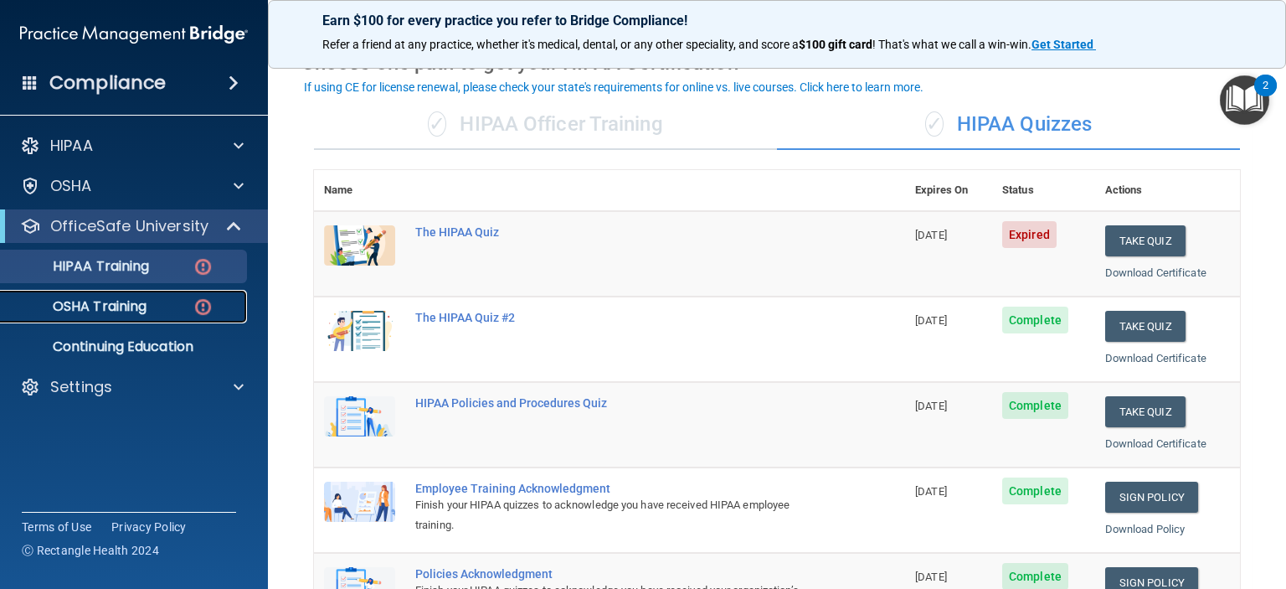
click at [202, 307] on img at bounding box center [203, 306] width 21 height 21
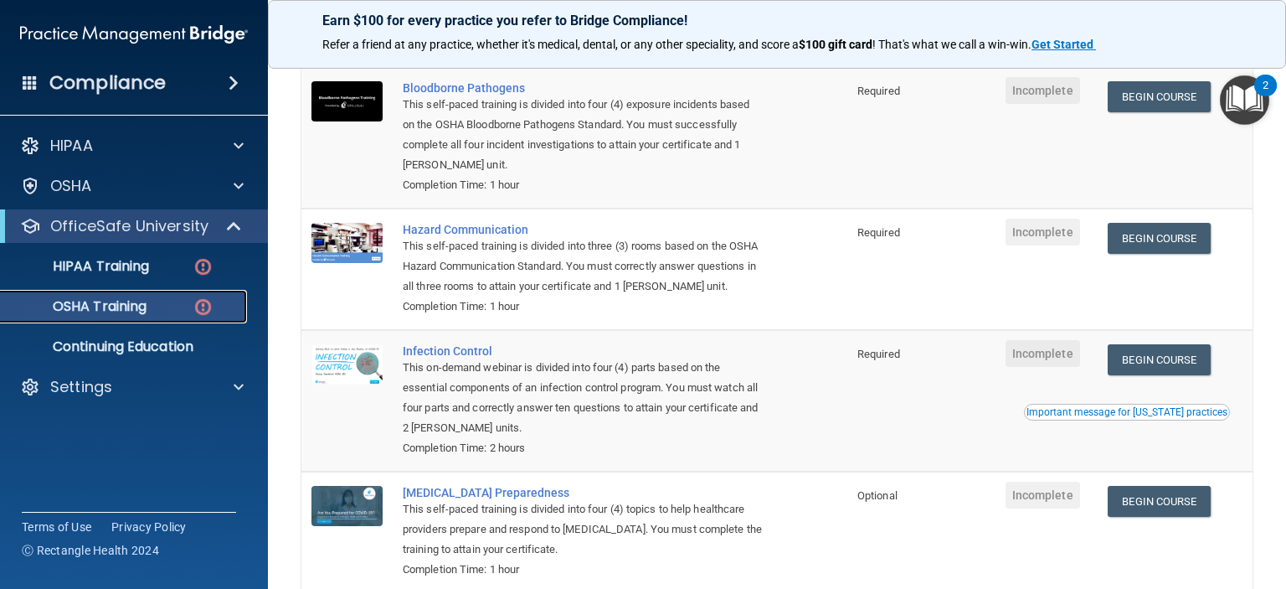
scroll to position [84, 0]
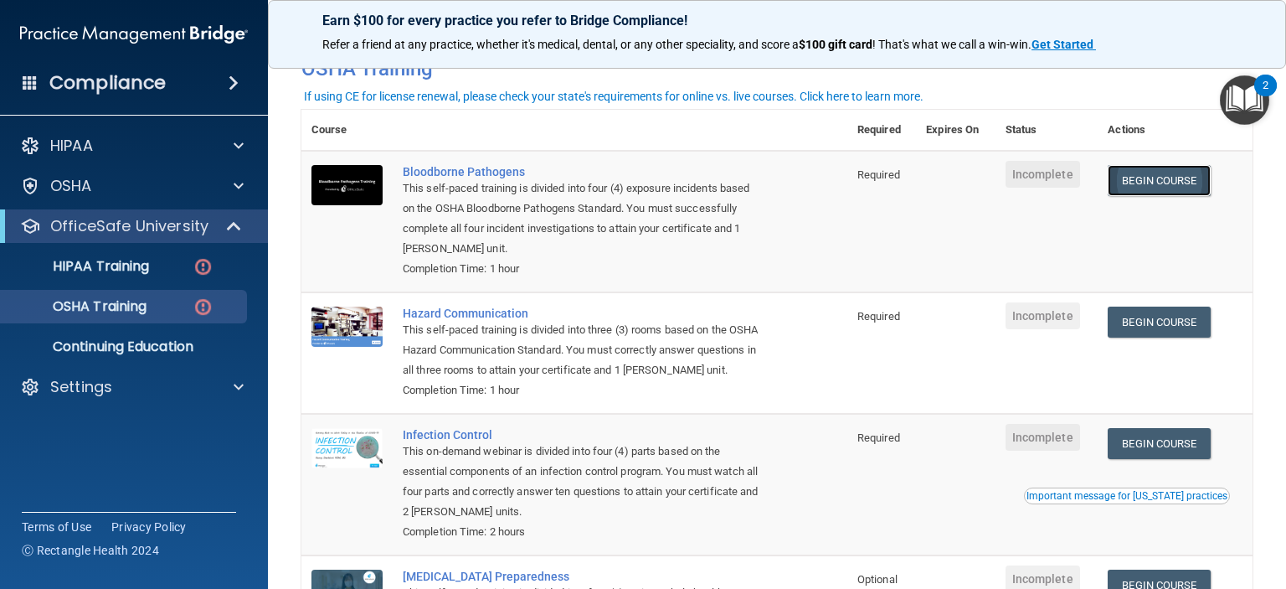
click at [1129, 188] on link "Begin Course" at bounding box center [1159, 180] width 102 height 31
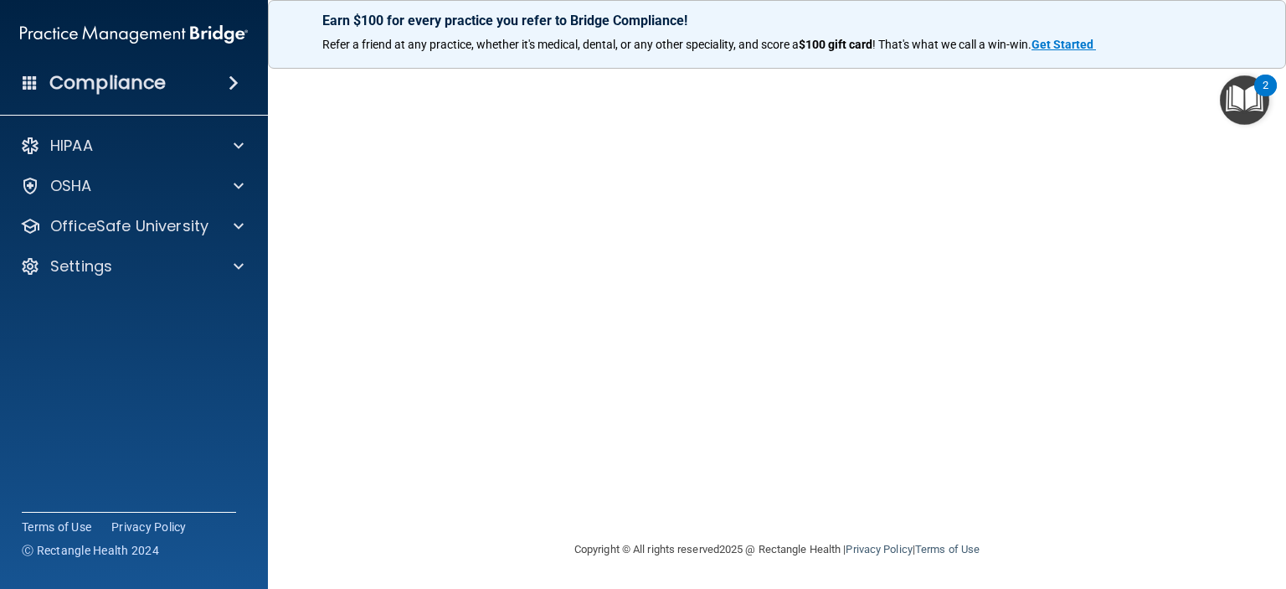
scroll to position [44, 0]
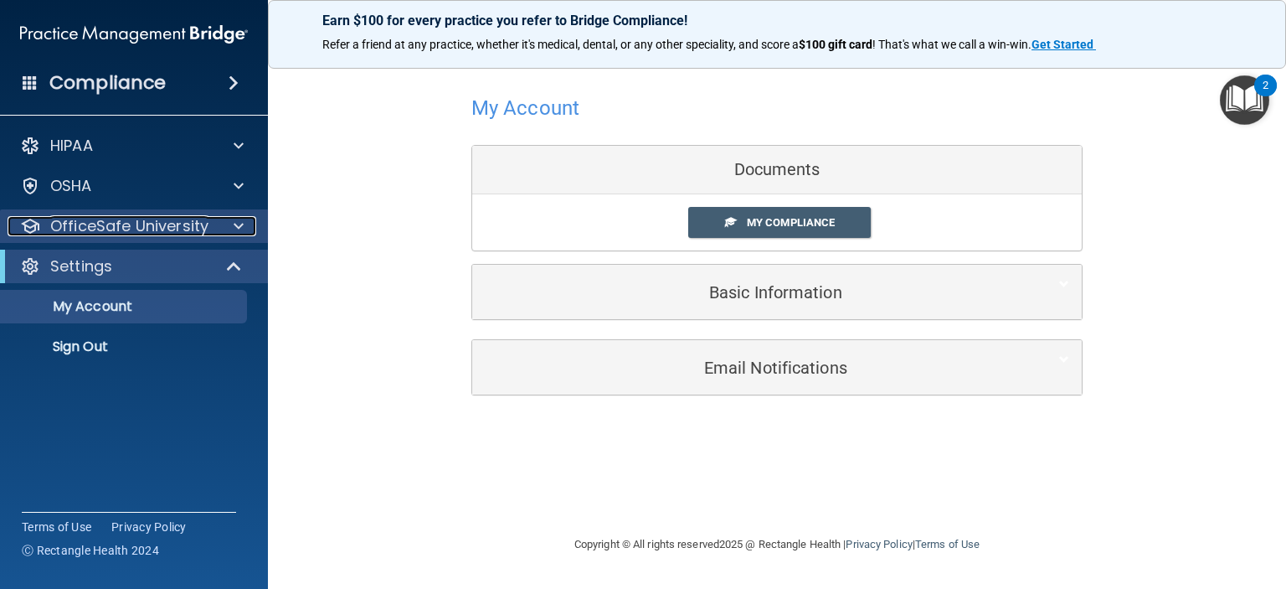
click at [232, 224] on div at bounding box center [236, 226] width 42 height 20
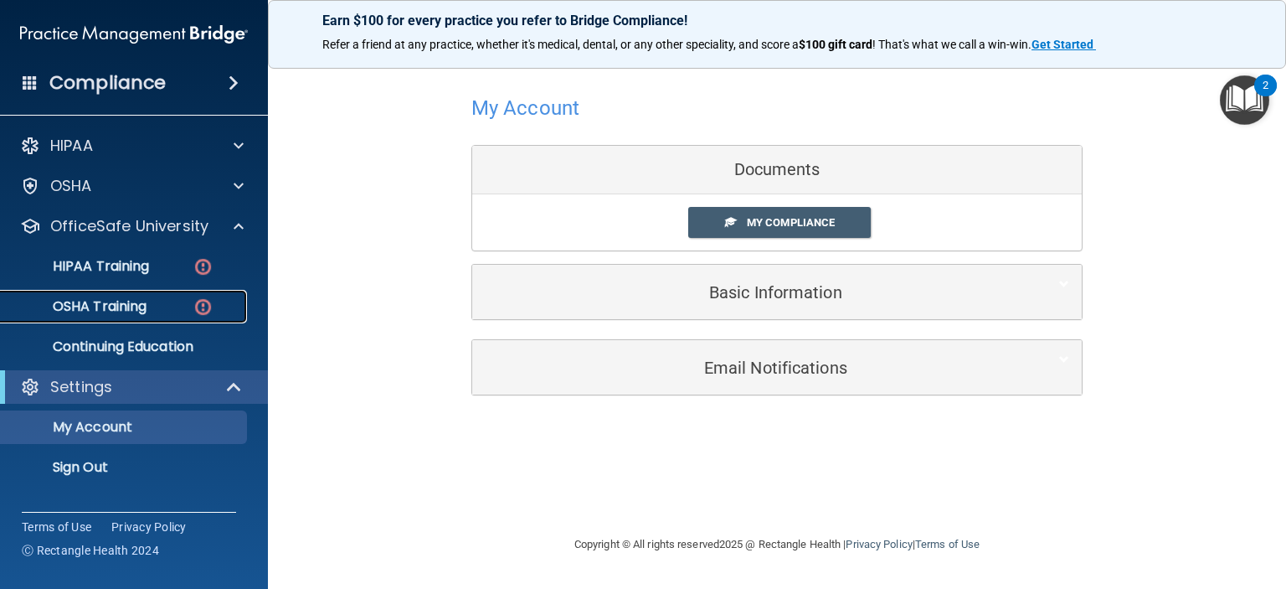
click at [127, 293] on link "OSHA Training" at bounding box center [115, 306] width 264 height 33
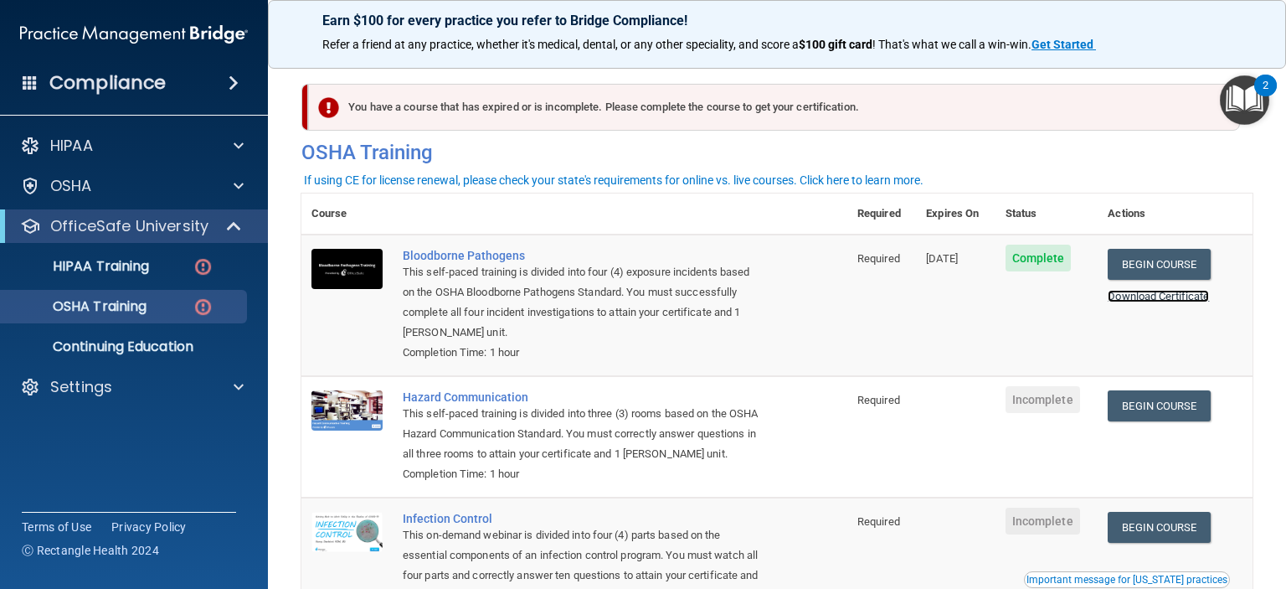
click at [1179, 297] on link "Download Certificate" at bounding box center [1158, 296] width 101 height 13
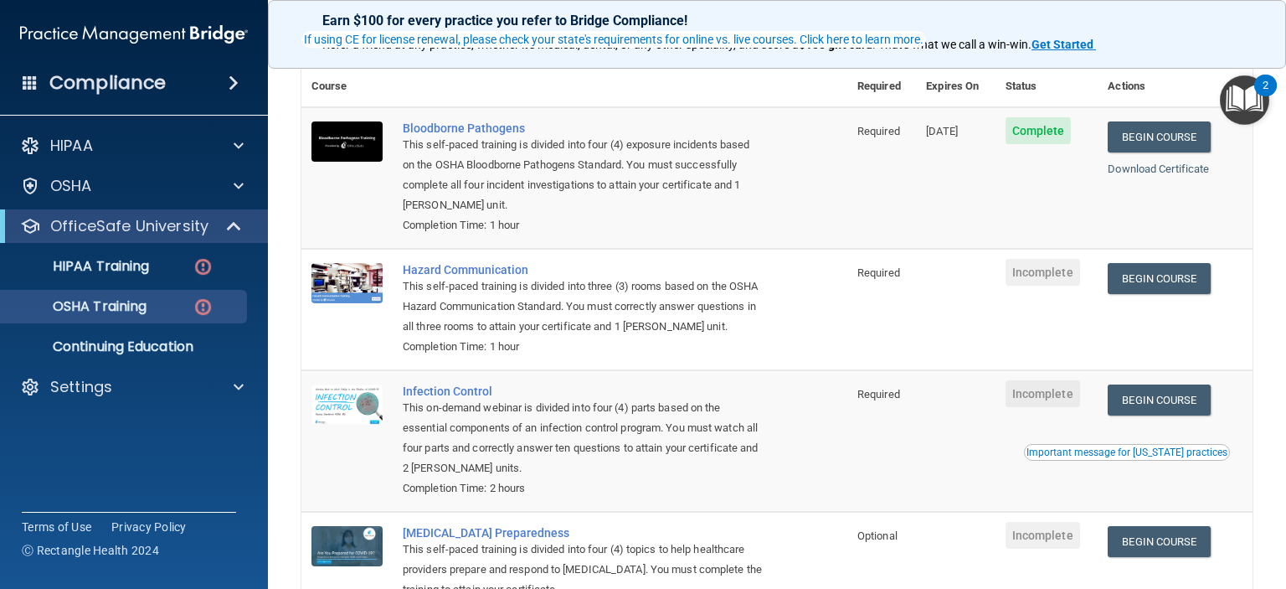
scroll to position [167, 0]
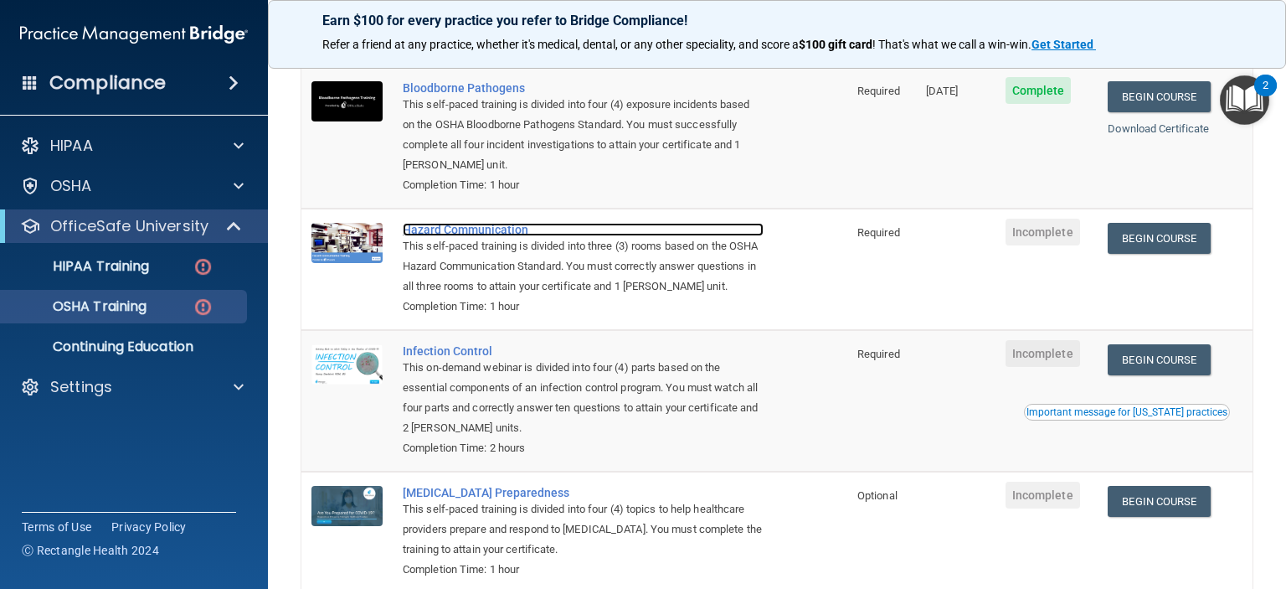
click at [484, 230] on div "Hazard Communication" at bounding box center [583, 229] width 361 height 13
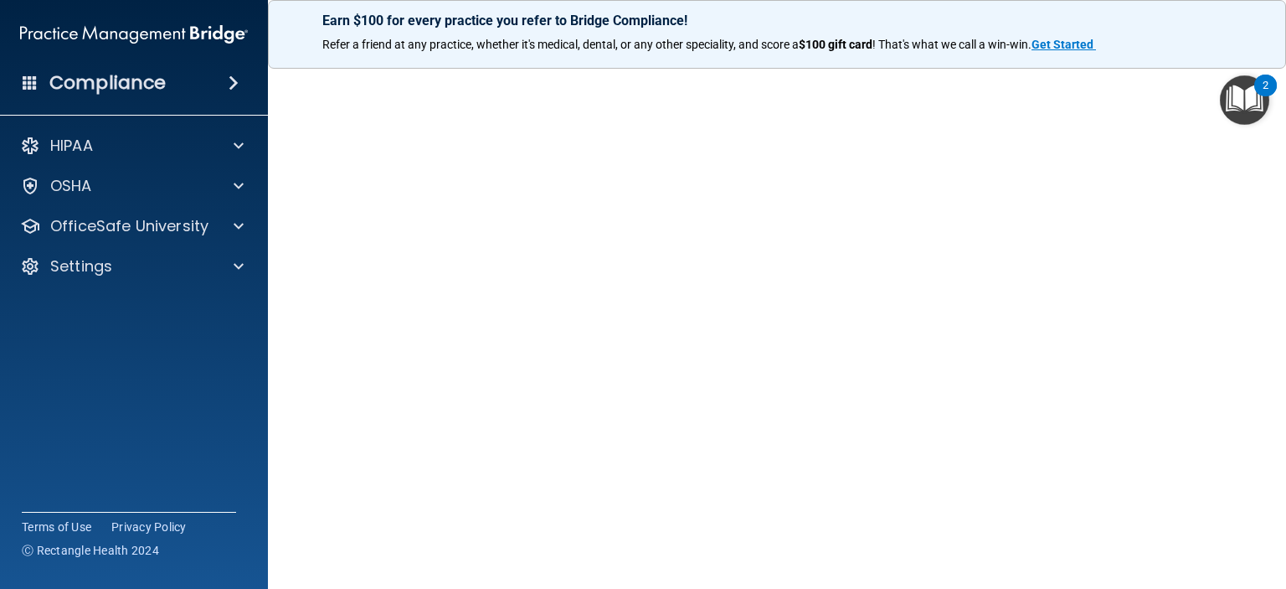
scroll to position [40, 0]
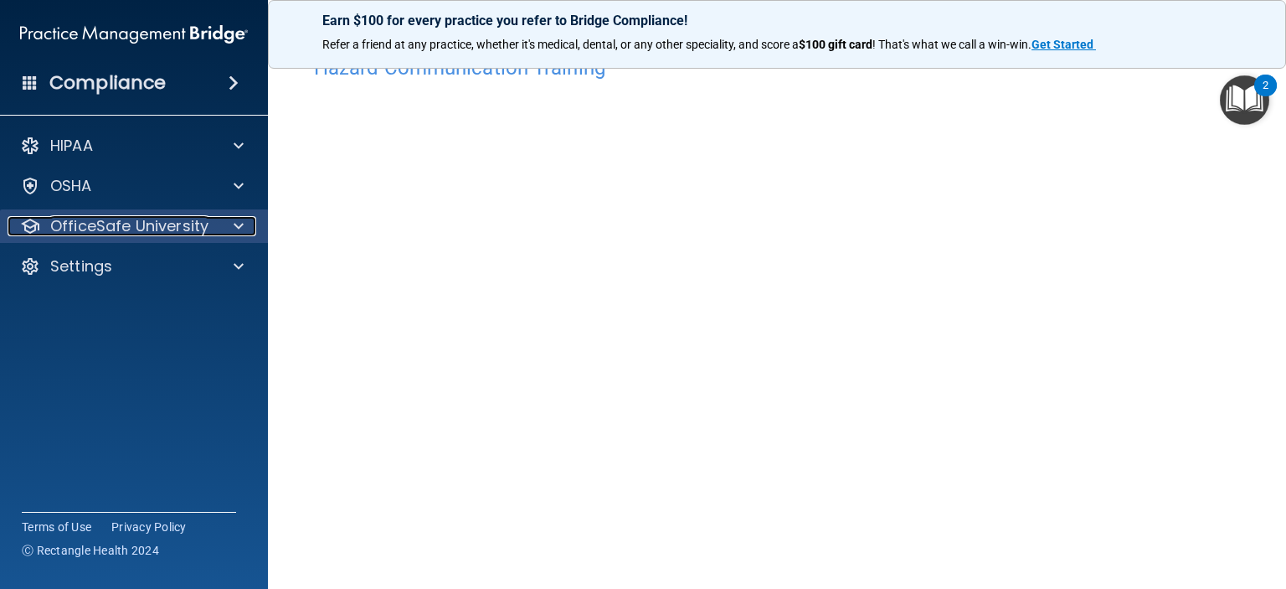
click at [174, 234] on p "OfficeSafe University" at bounding box center [129, 226] width 158 height 20
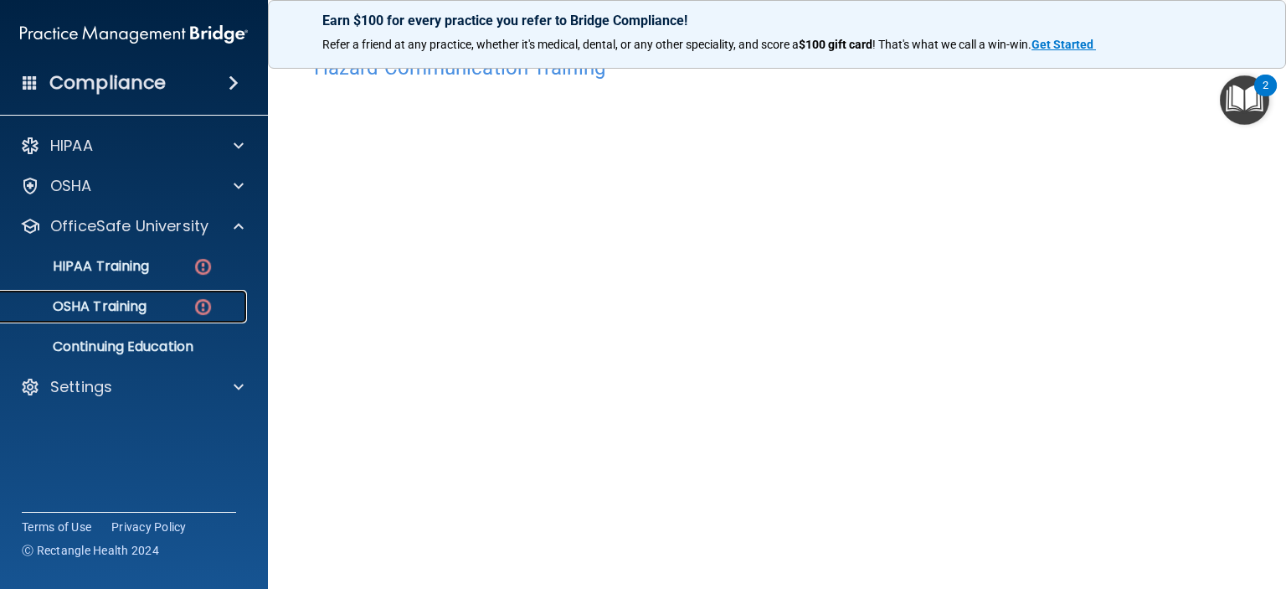
click at [154, 316] on link "OSHA Training" at bounding box center [115, 306] width 264 height 33
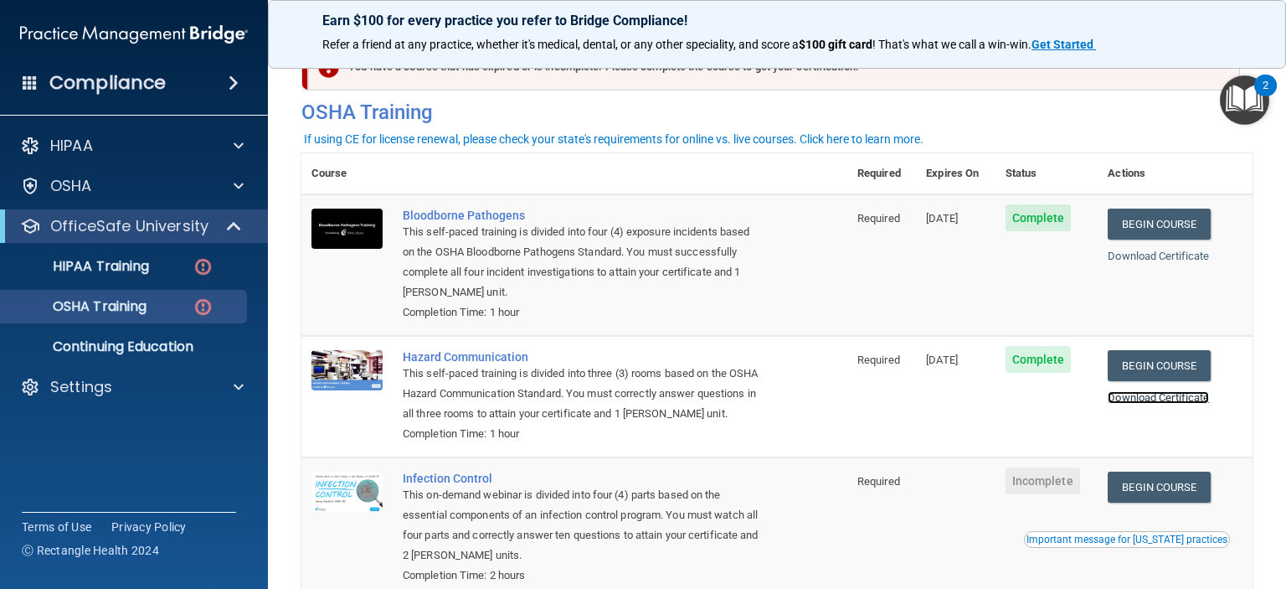
click at [1140, 399] on link "Download Certificate" at bounding box center [1158, 397] width 101 height 13
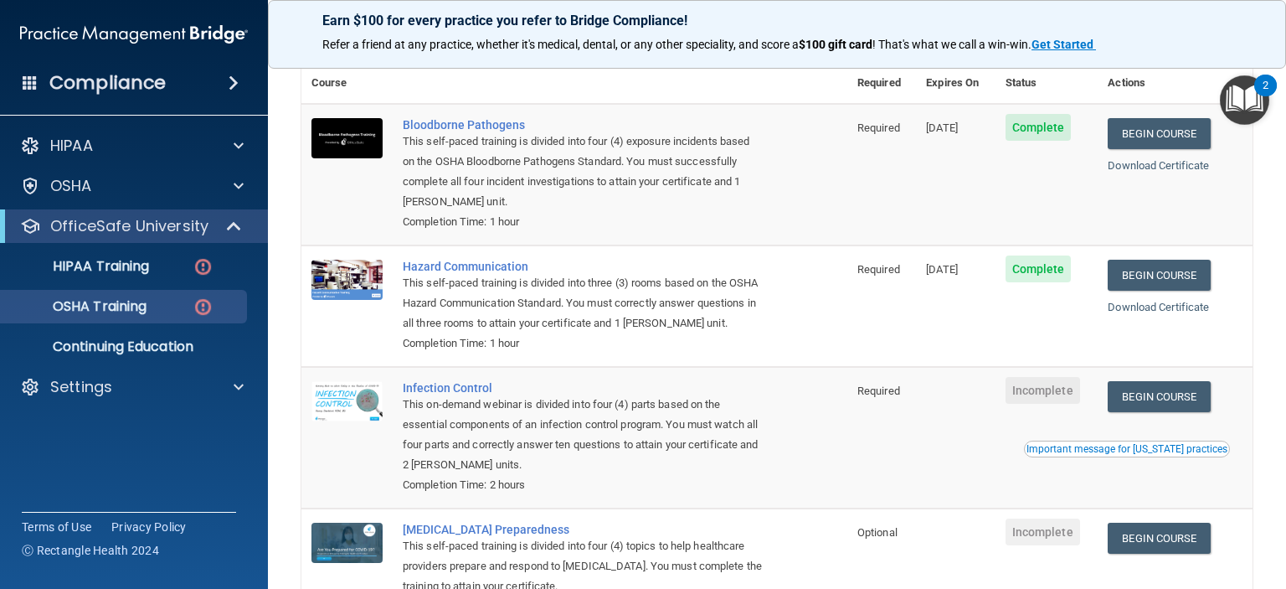
scroll to position [113, 0]
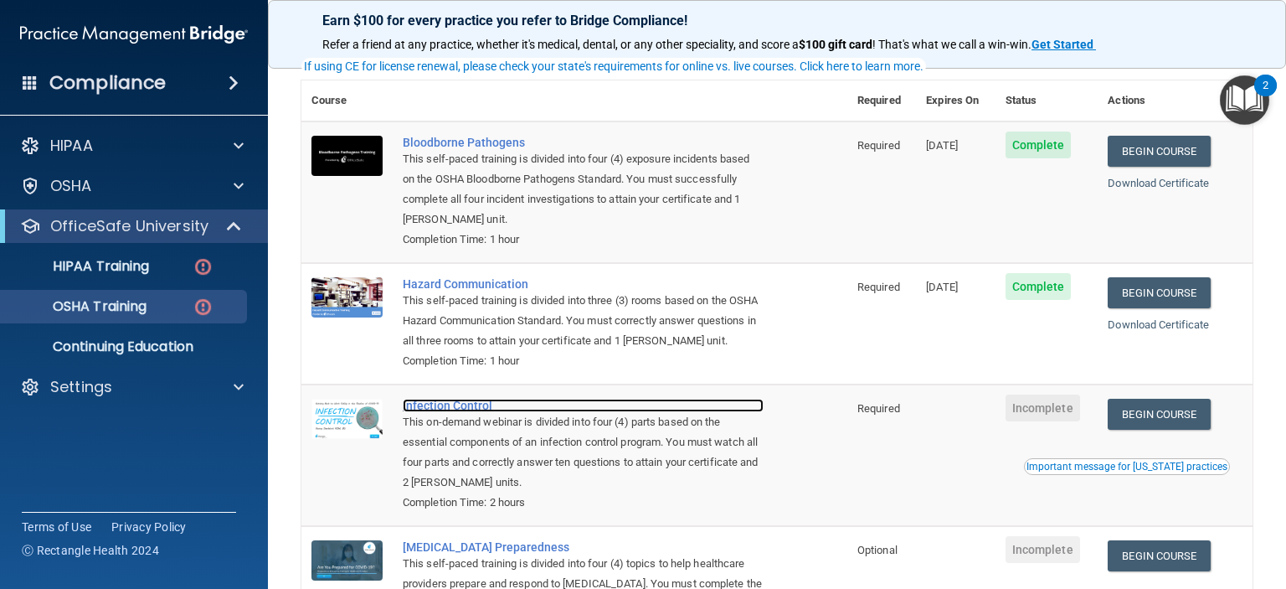
click at [466, 412] on div "Infection Control" at bounding box center [583, 405] width 361 height 13
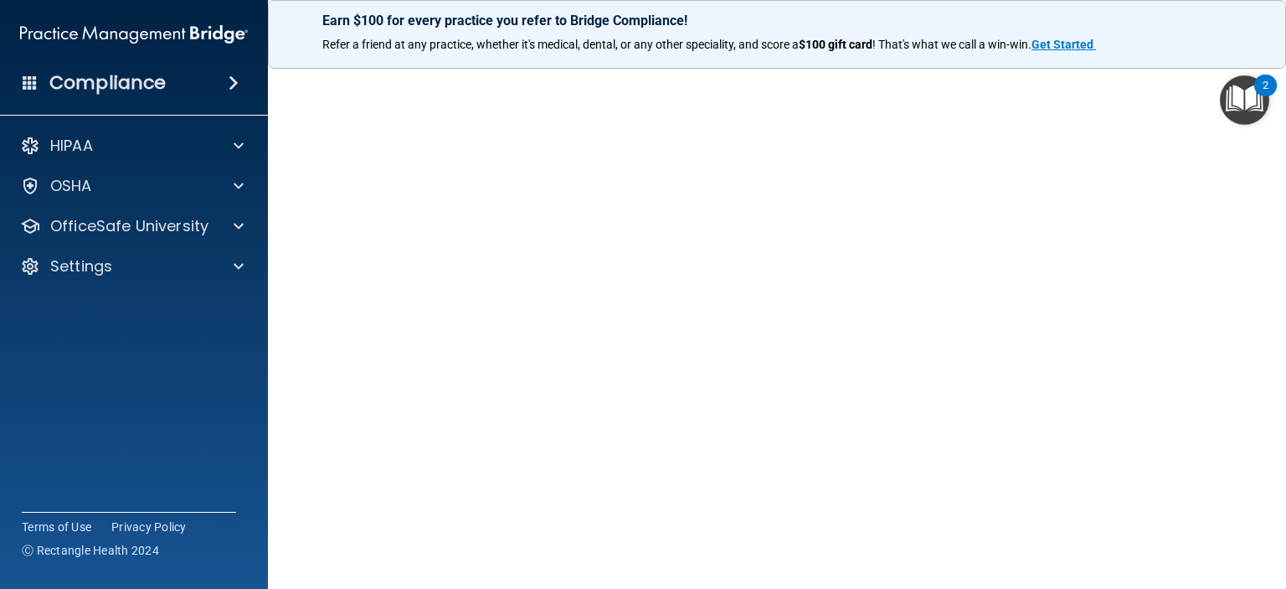
scroll to position [84, 0]
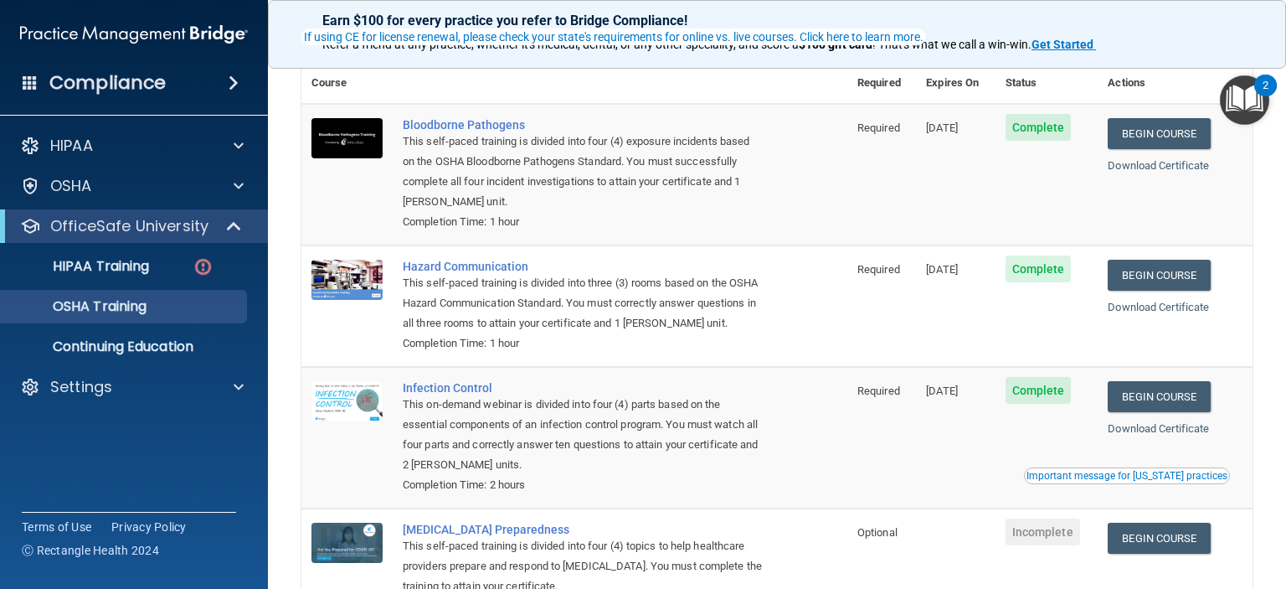
scroll to position [167, 0]
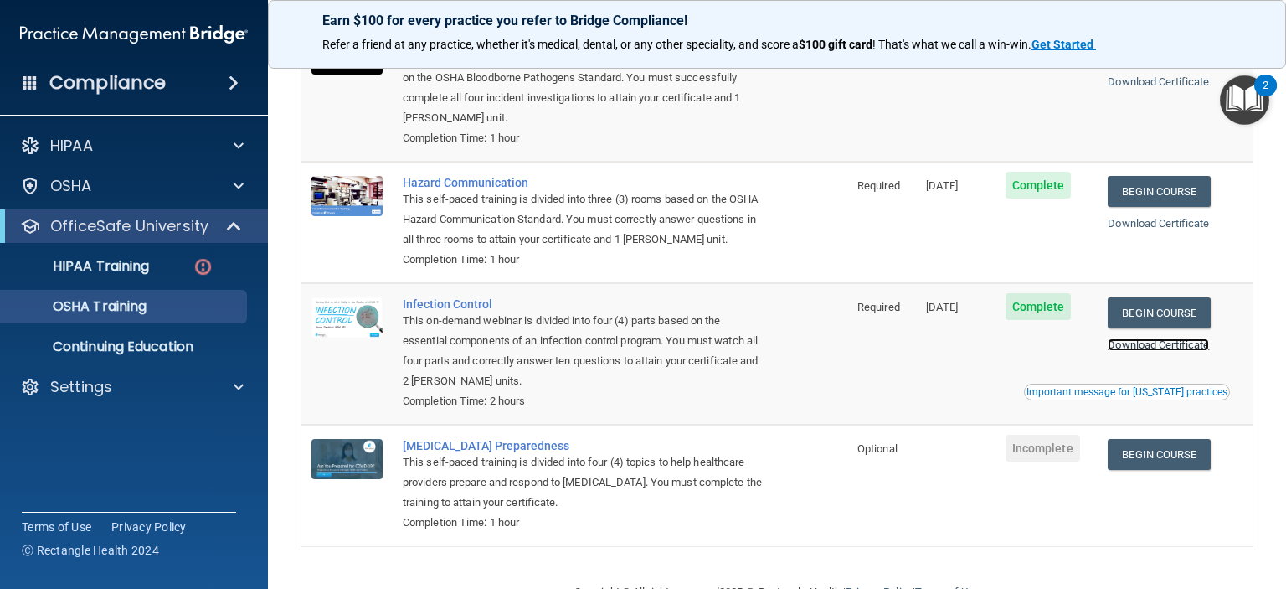
click at [1173, 351] on link "Download Certificate" at bounding box center [1158, 344] width 101 height 13
click at [108, 267] on p "HIPAA Training" at bounding box center [80, 266] width 138 height 17
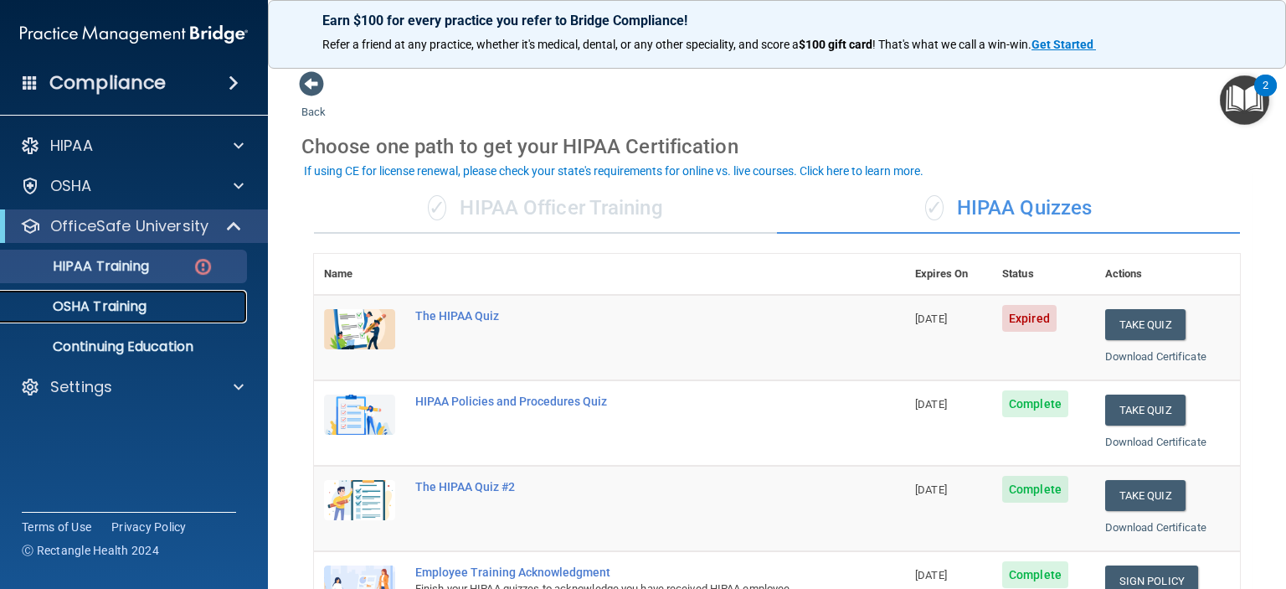
click at [137, 301] on p "OSHA Training" at bounding box center [79, 306] width 136 height 17
